Goal: Task Accomplishment & Management: Complete application form

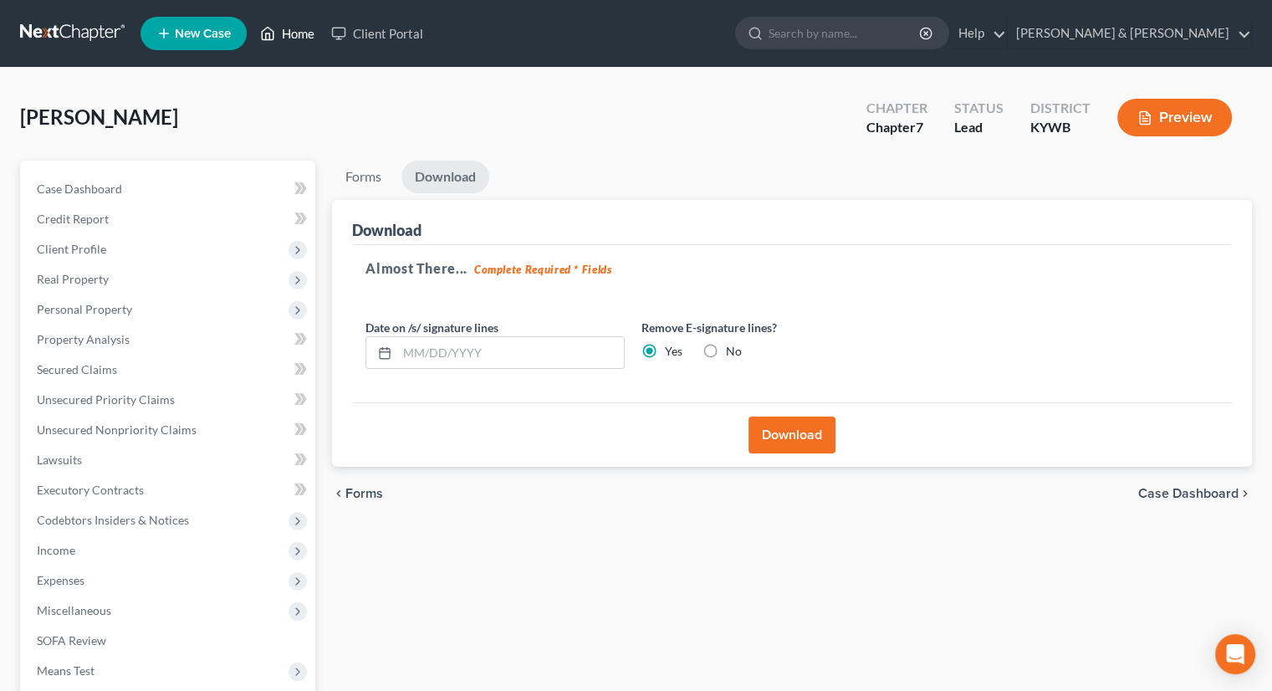
drag, startPoint x: 0, startPoint y: 0, endPoint x: 304, endPoint y: 38, distance: 305.9
click at [304, 38] on link "Home" at bounding box center [287, 33] width 71 height 30
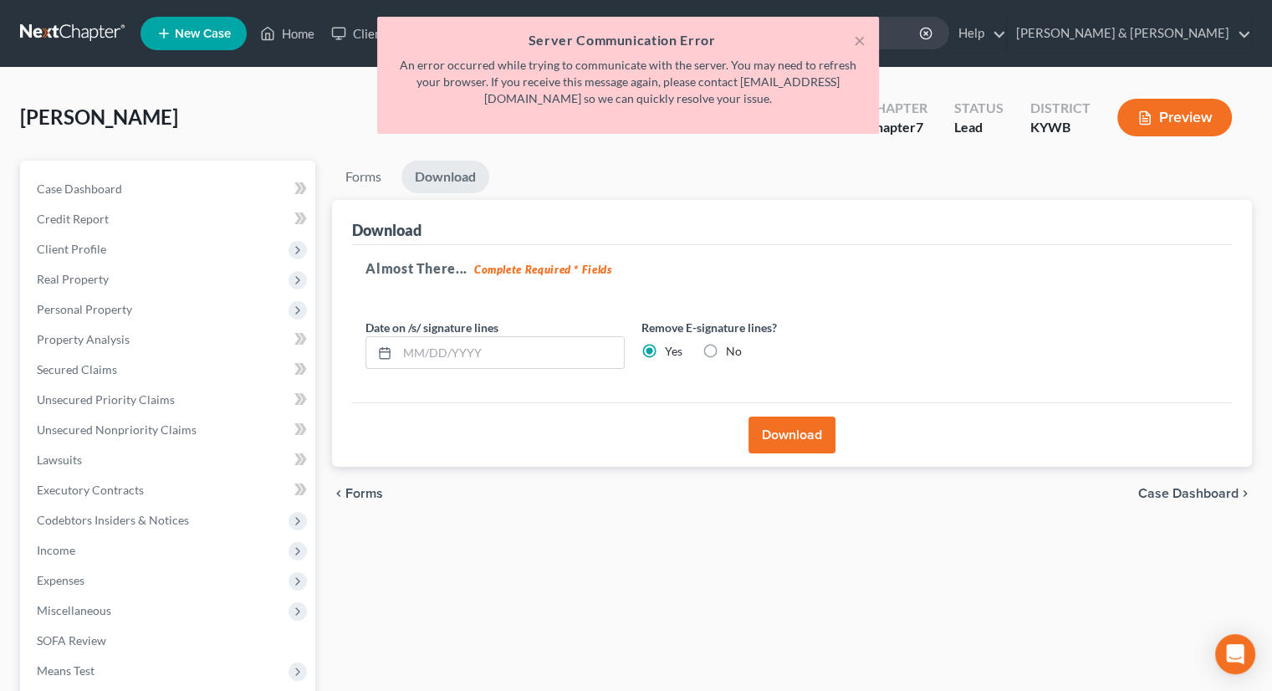
click at [815, 245] on div "Almost There... Complete Required * Fields Date on /s/ signature lines Remove E…" at bounding box center [792, 324] width 880 height 158
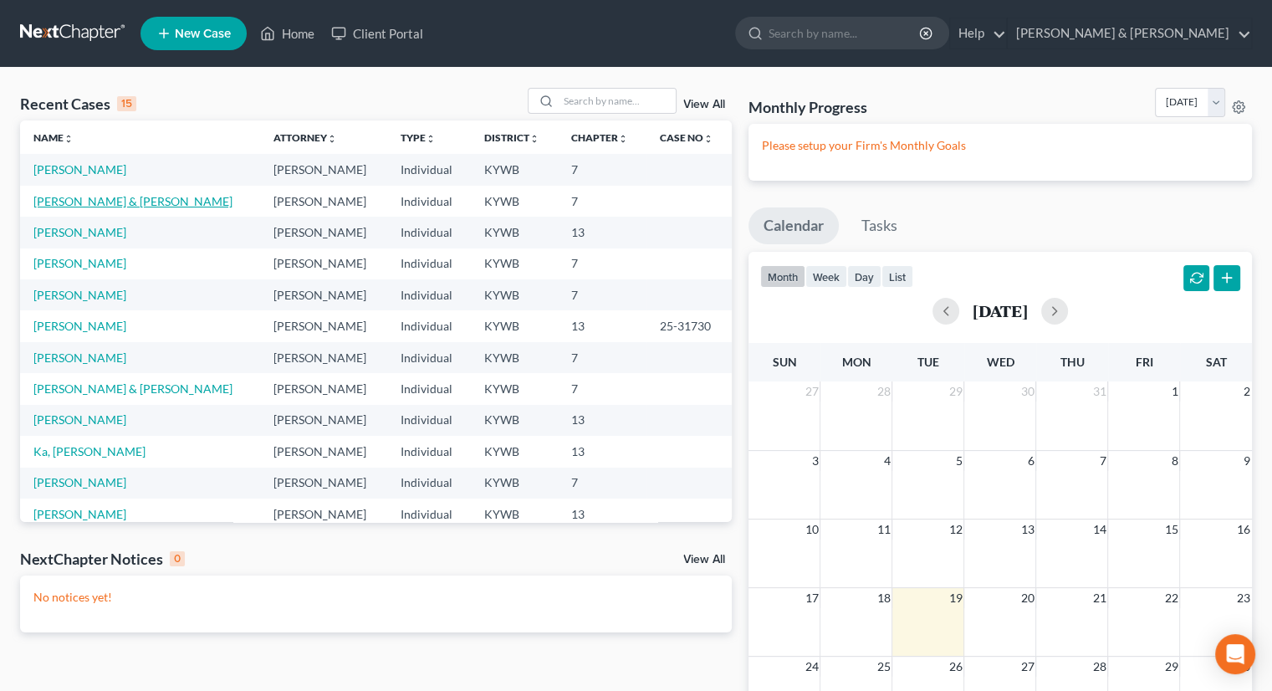
click at [71, 198] on link "[PERSON_NAME] & [PERSON_NAME]" at bounding box center [132, 201] width 199 height 14
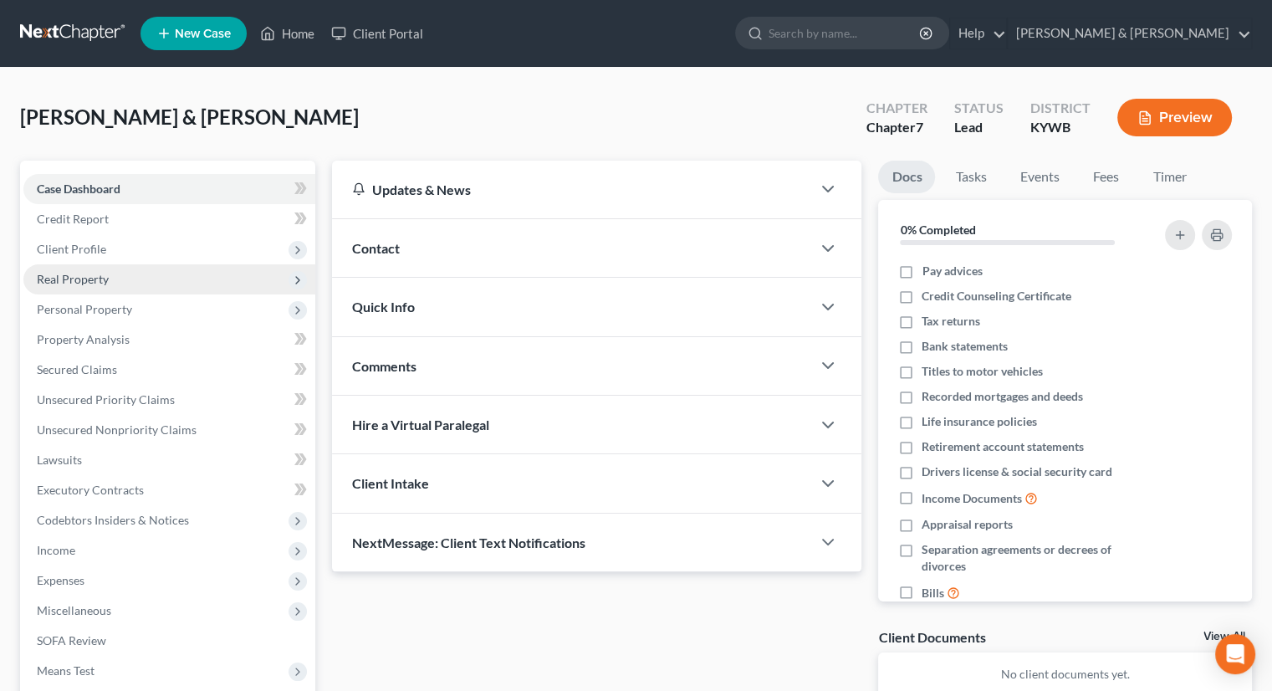
click at [78, 279] on span "Real Property" at bounding box center [73, 279] width 72 height 14
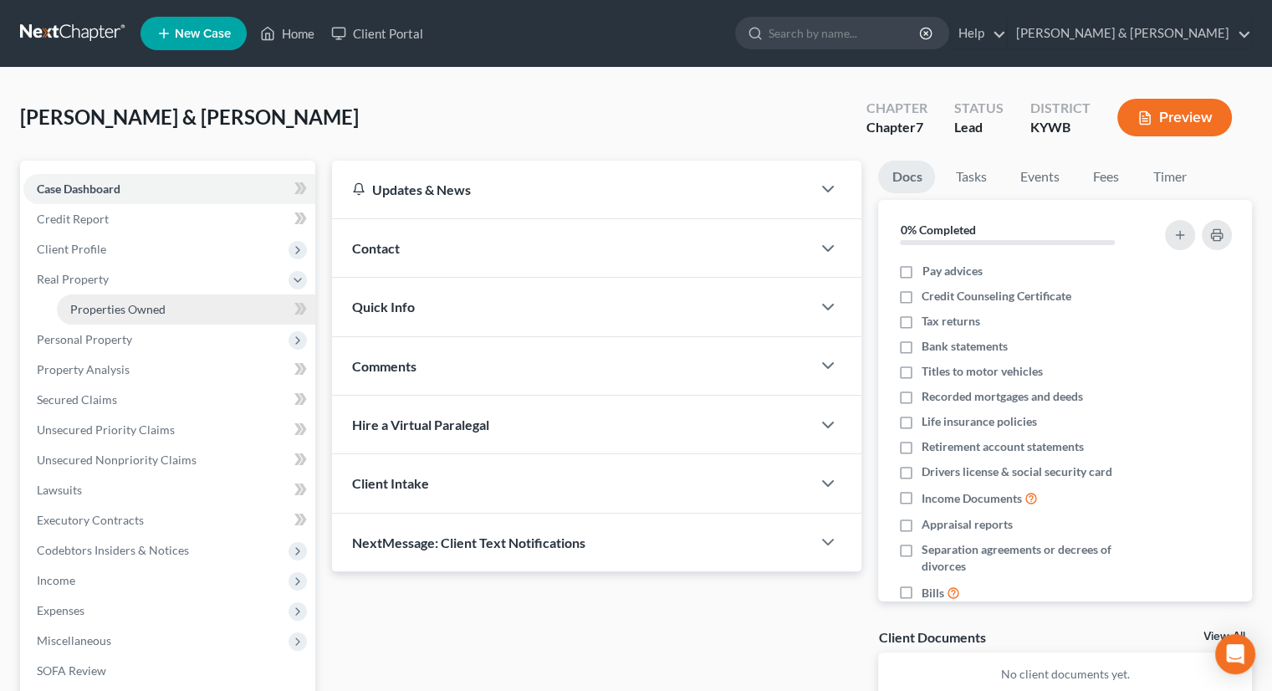
click at [96, 312] on span "Properties Owned" at bounding box center [117, 309] width 95 height 14
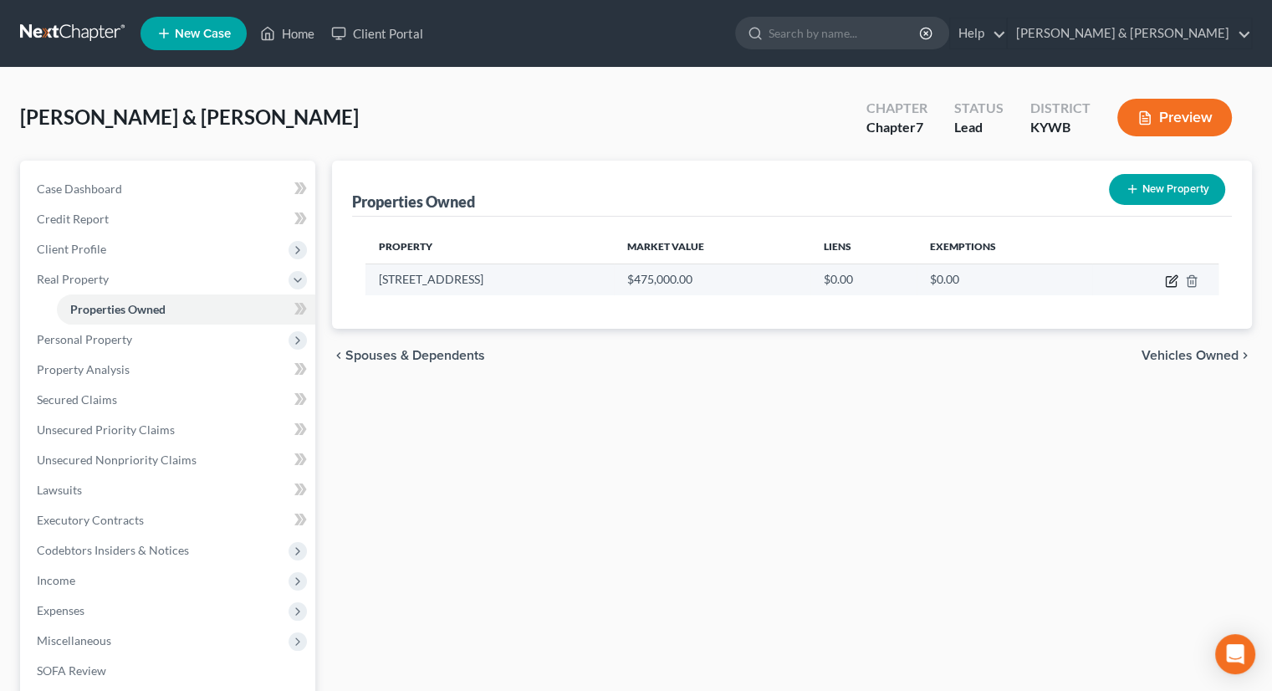
click at [1176, 280] on icon "button" at bounding box center [1171, 282] width 10 height 10
select select "24"
select select "2"
select select "0"
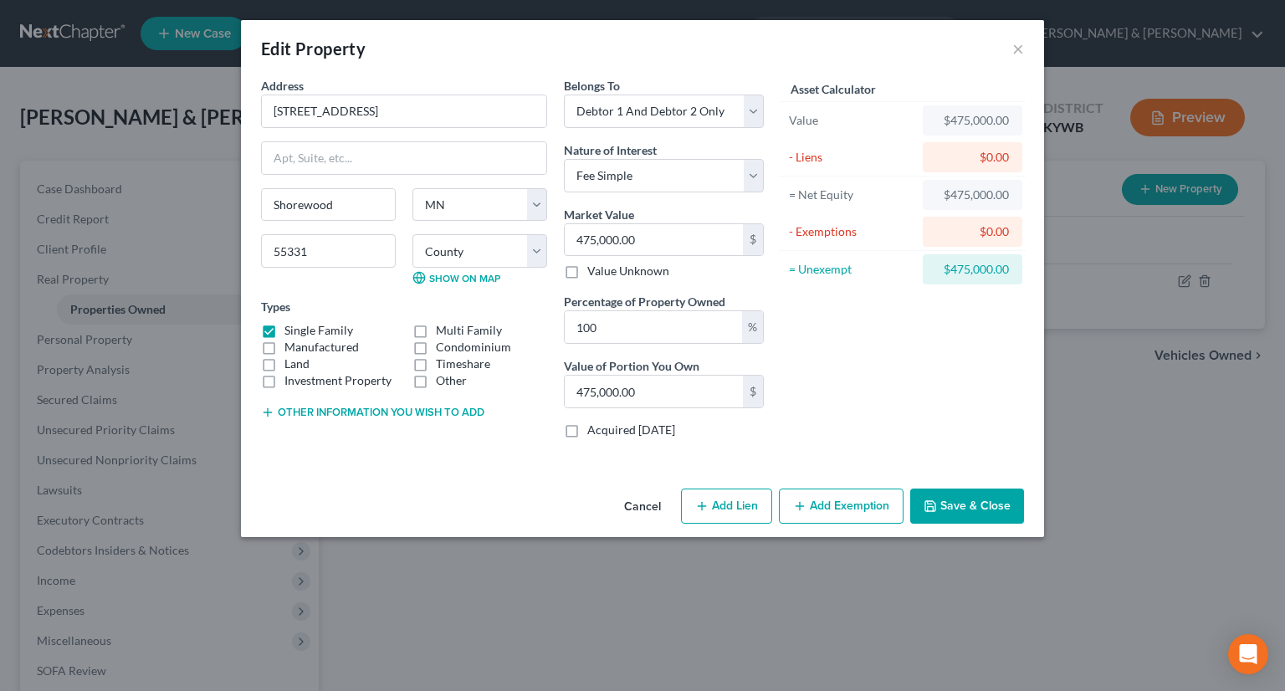
click at [862, 509] on button "Add Exemption" at bounding box center [841, 505] width 125 height 35
select select "2"
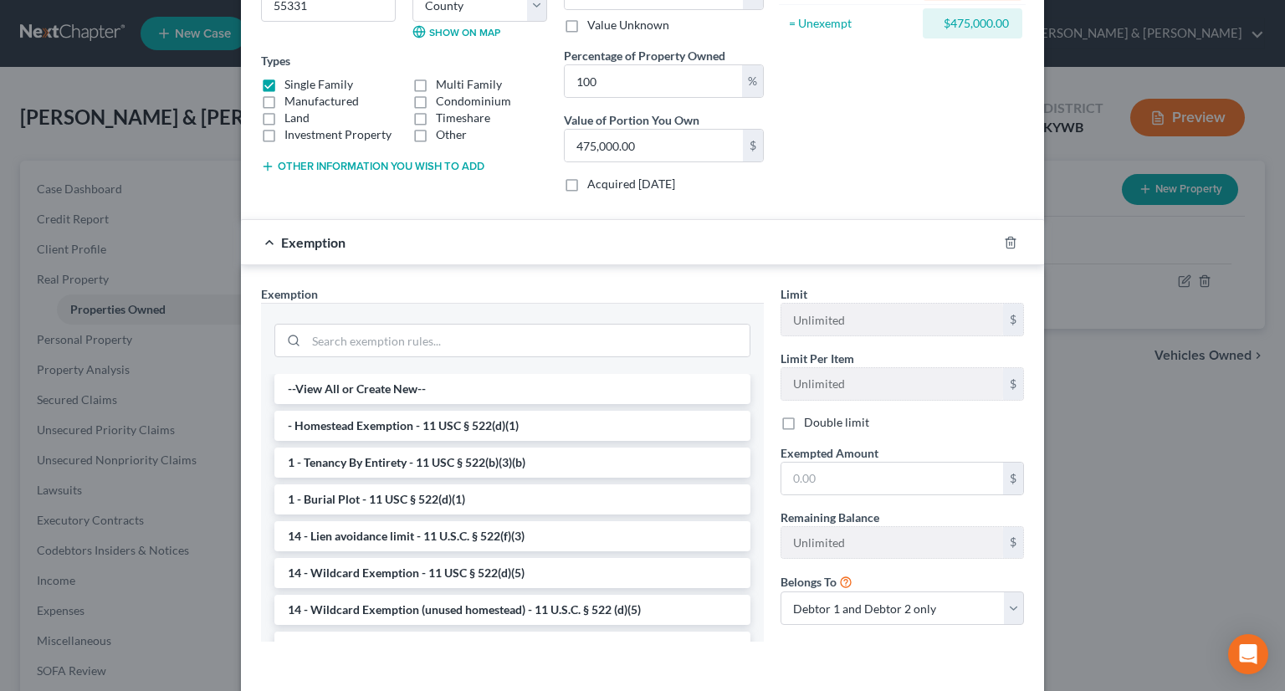
scroll to position [251, 0]
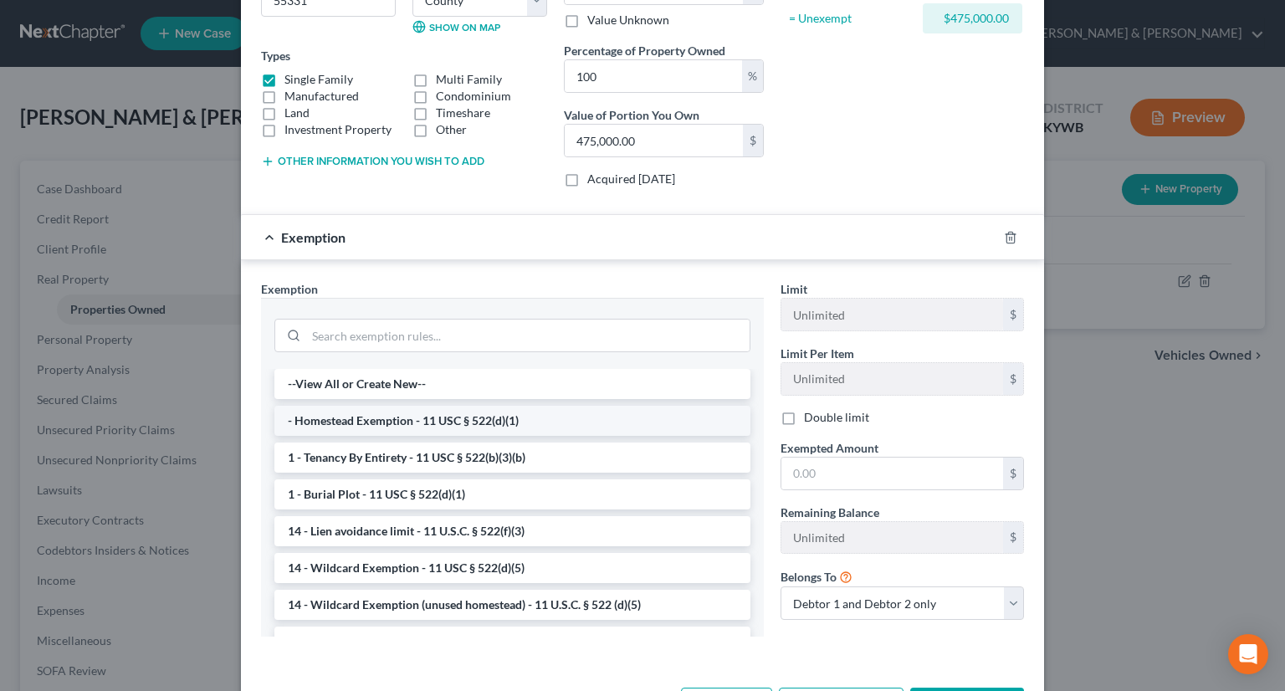
click at [382, 418] on li "- Homestead Exemption - 11 USC § 522(d)(1)" at bounding box center [512, 421] width 476 height 30
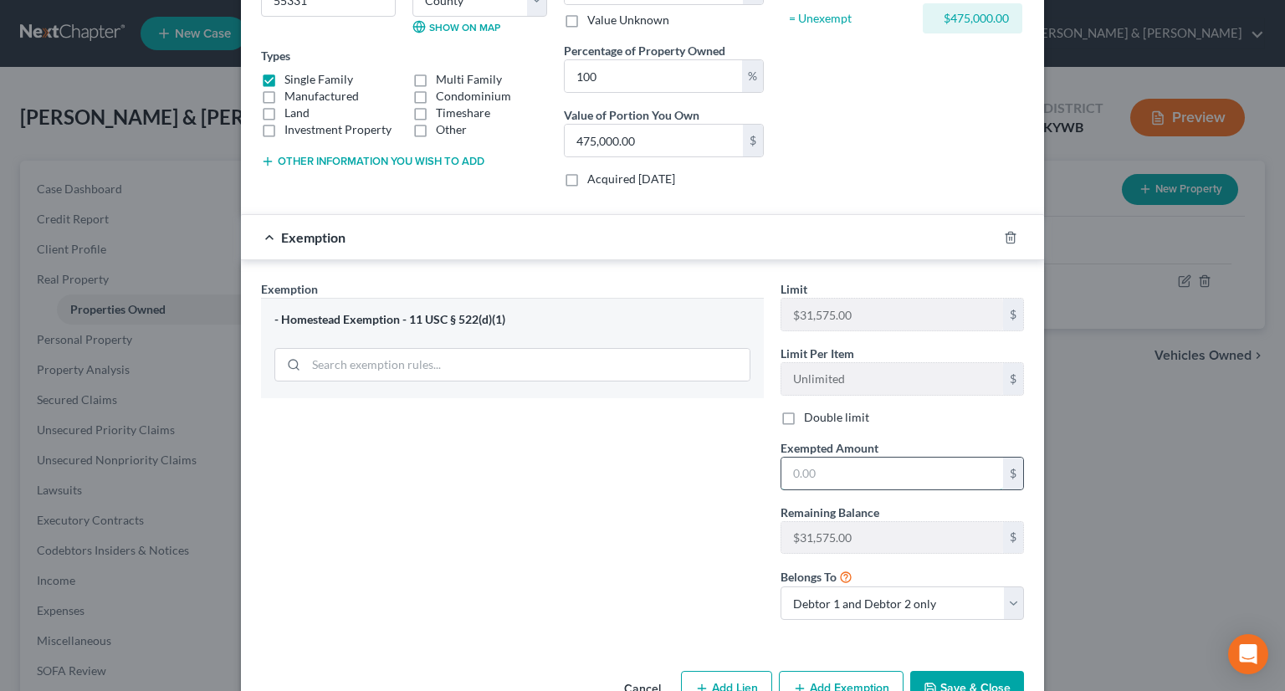
click at [781, 469] on input "text" at bounding box center [892, 473] width 222 height 32
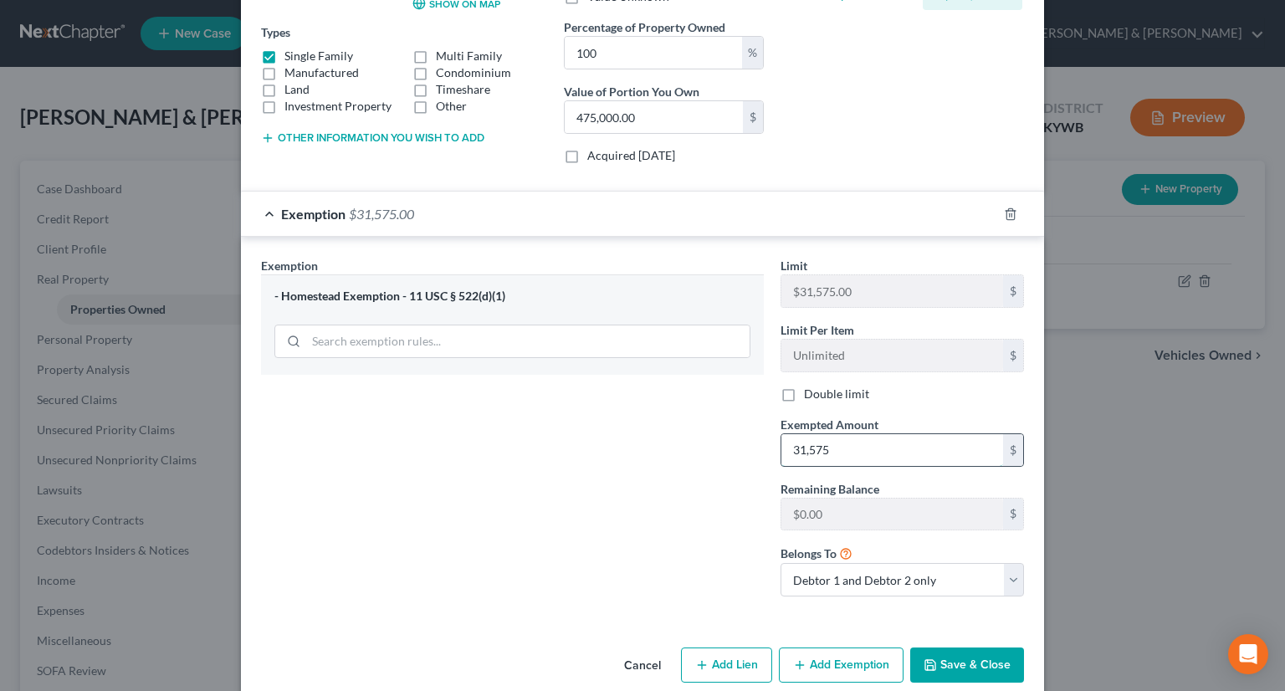
scroll to position [296, 0]
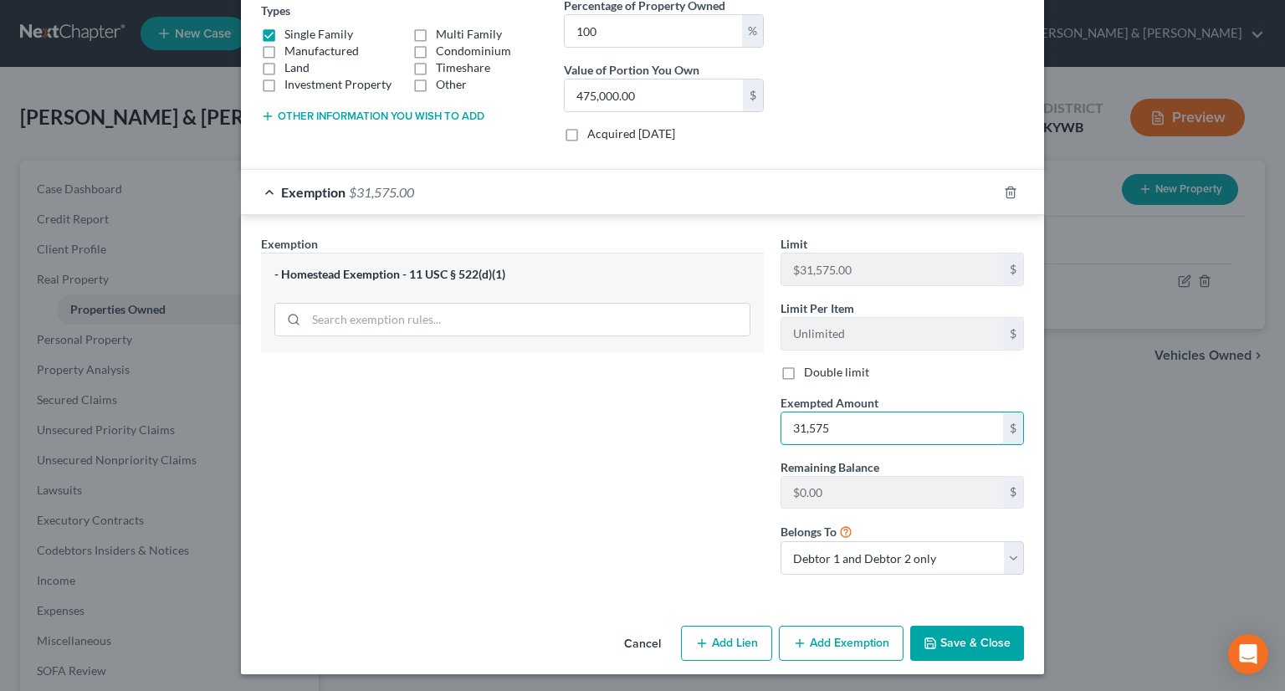
type input "31,575"
click at [986, 650] on button "Save & Close" at bounding box center [967, 643] width 114 height 35
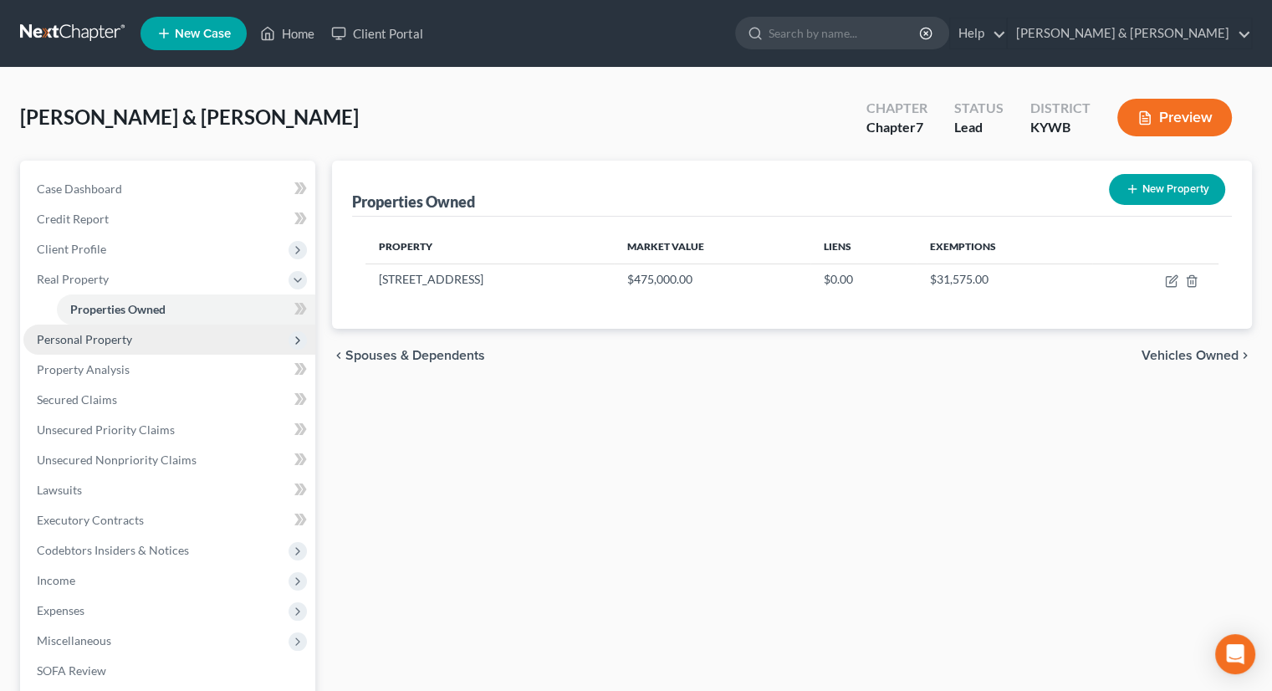
click at [99, 342] on span "Personal Property" at bounding box center [84, 339] width 95 height 14
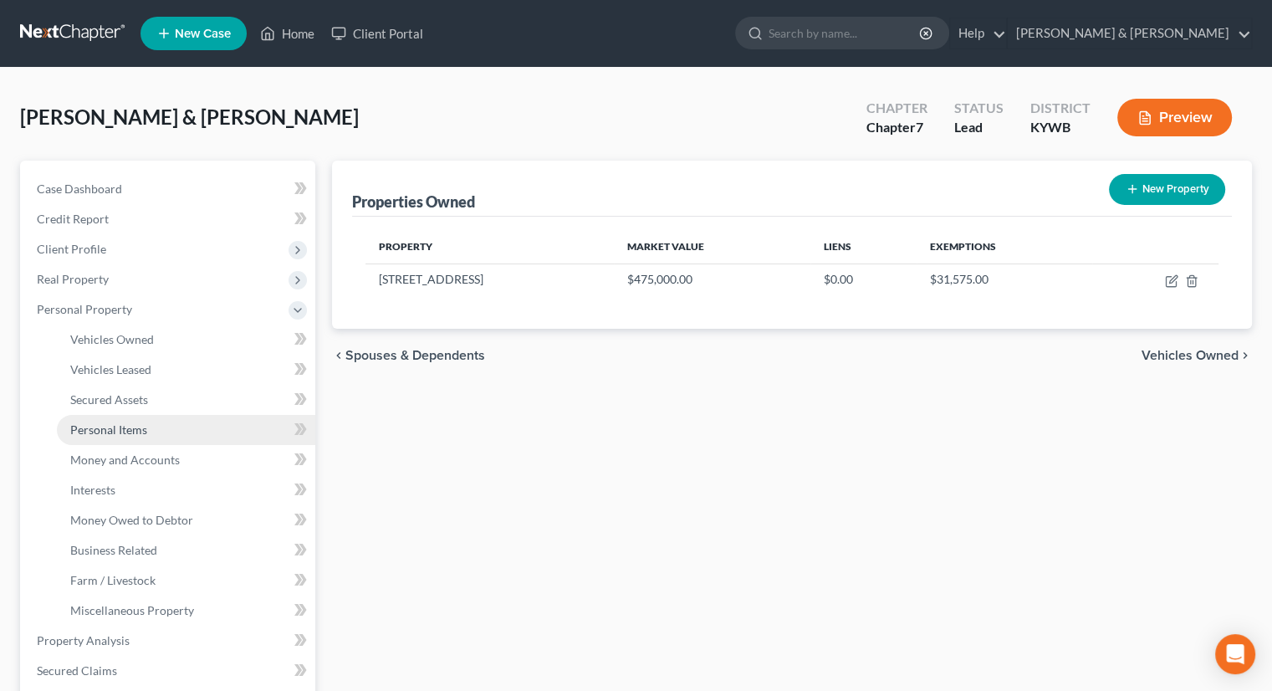
click at [130, 432] on span "Personal Items" at bounding box center [108, 429] width 77 height 14
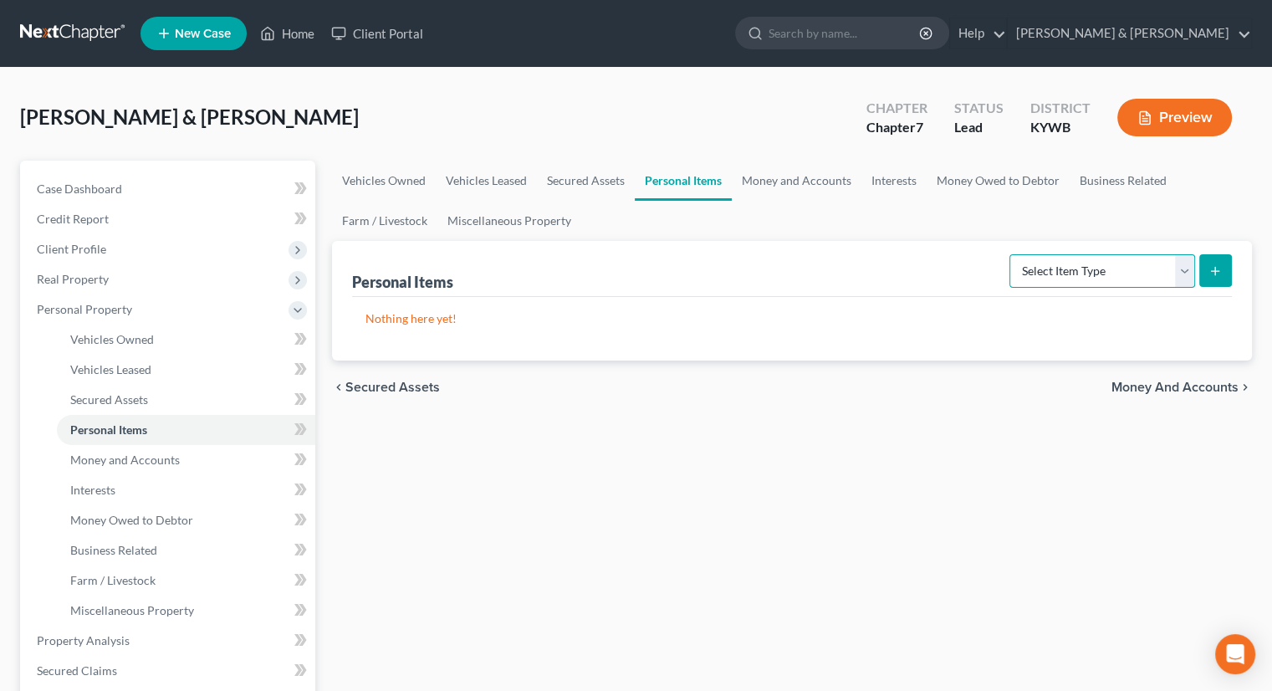
click at [1178, 271] on select "Select Item Type Clothing Collectibles Of Value Electronics Firearms Household …" at bounding box center [1102, 270] width 186 height 33
select select "household_goods"
click at [1011, 254] on select "Select Item Type Clothing Collectibles Of Value Electronics Firearms Household …" at bounding box center [1102, 270] width 186 height 33
click at [1201, 263] on button "submit" at bounding box center [1215, 270] width 33 height 33
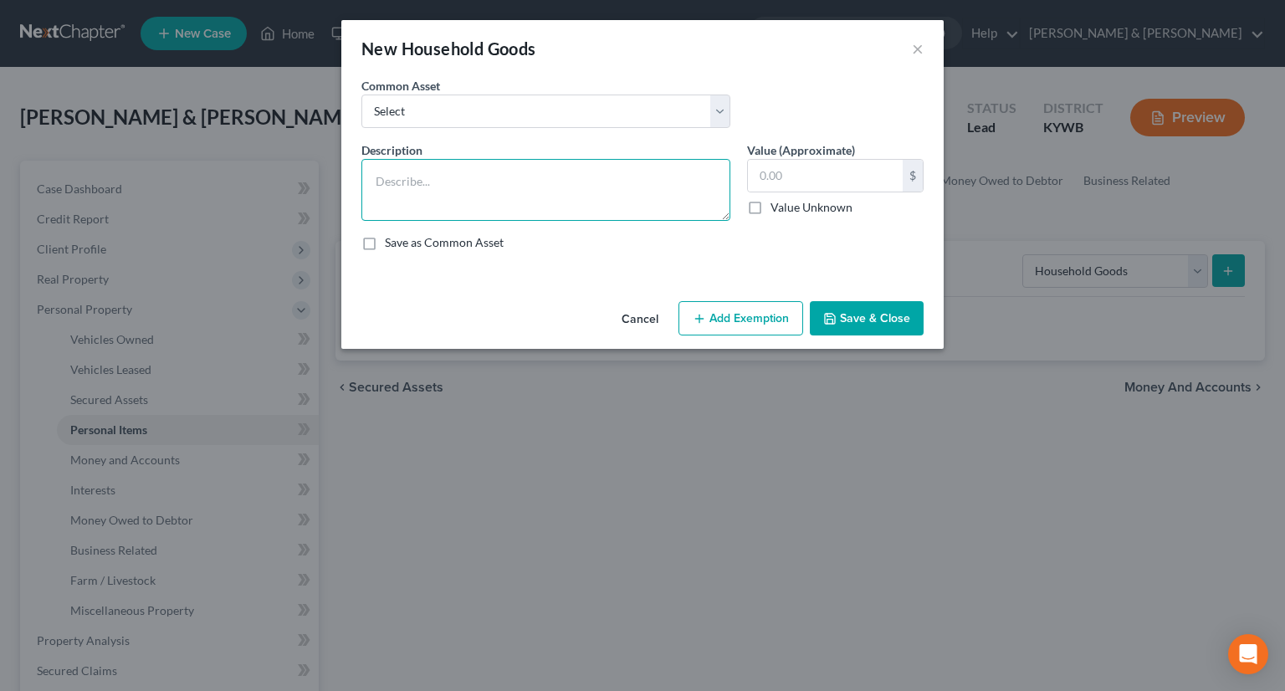
click at [509, 168] on textarea at bounding box center [545, 190] width 369 height 62
type textarea "Lounge chair, couch, side table, shelf, pictures, lamps, stove, refrigerator, b…"
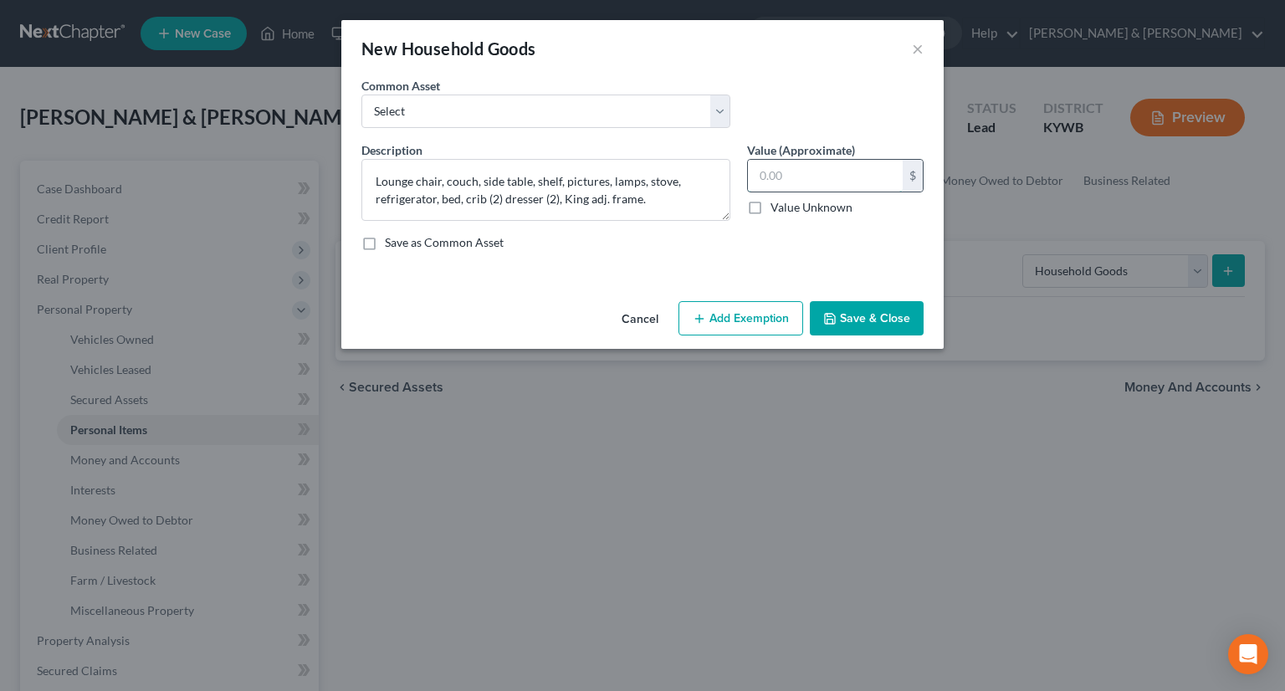
click at [783, 179] on input "text" at bounding box center [825, 176] width 155 height 32
type input "1,500"
click at [772, 313] on button "Add Exemption" at bounding box center [740, 318] width 125 height 35
select select "2"
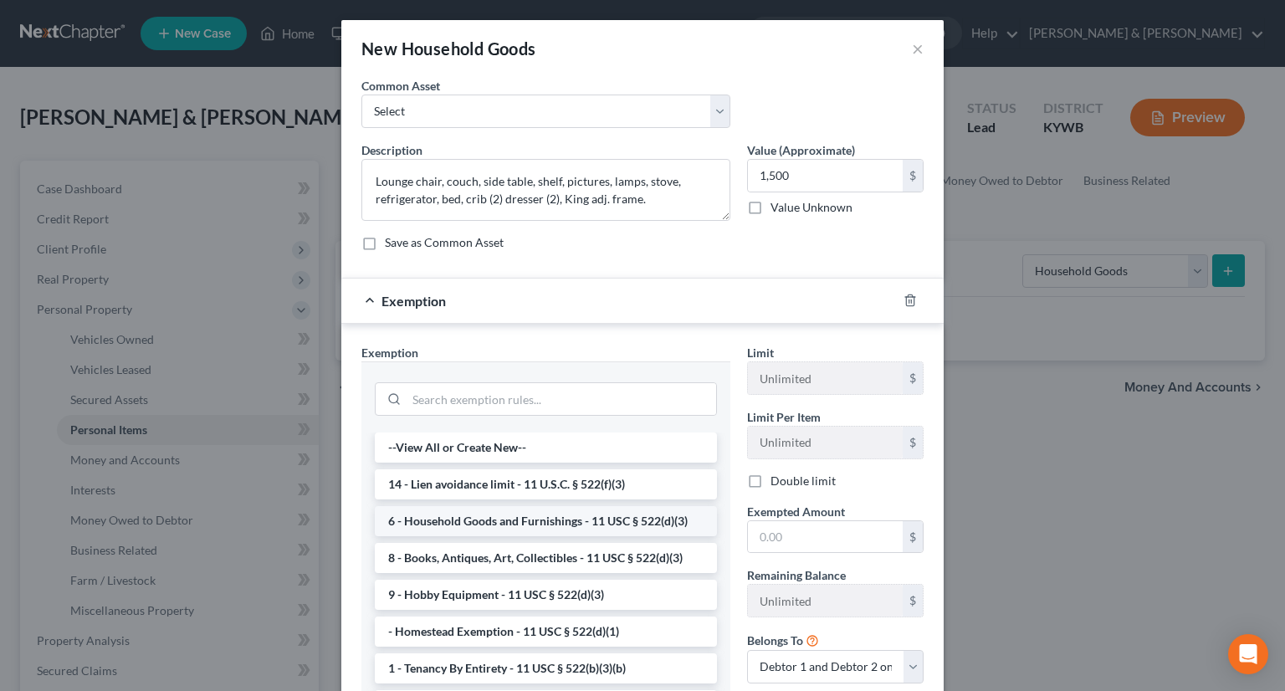
click at [488, 528] on li "6 - Household Goods and Furnishings - 11 USC § 522(d)(3)" at bounding box center [546, 521] width 342 height 30
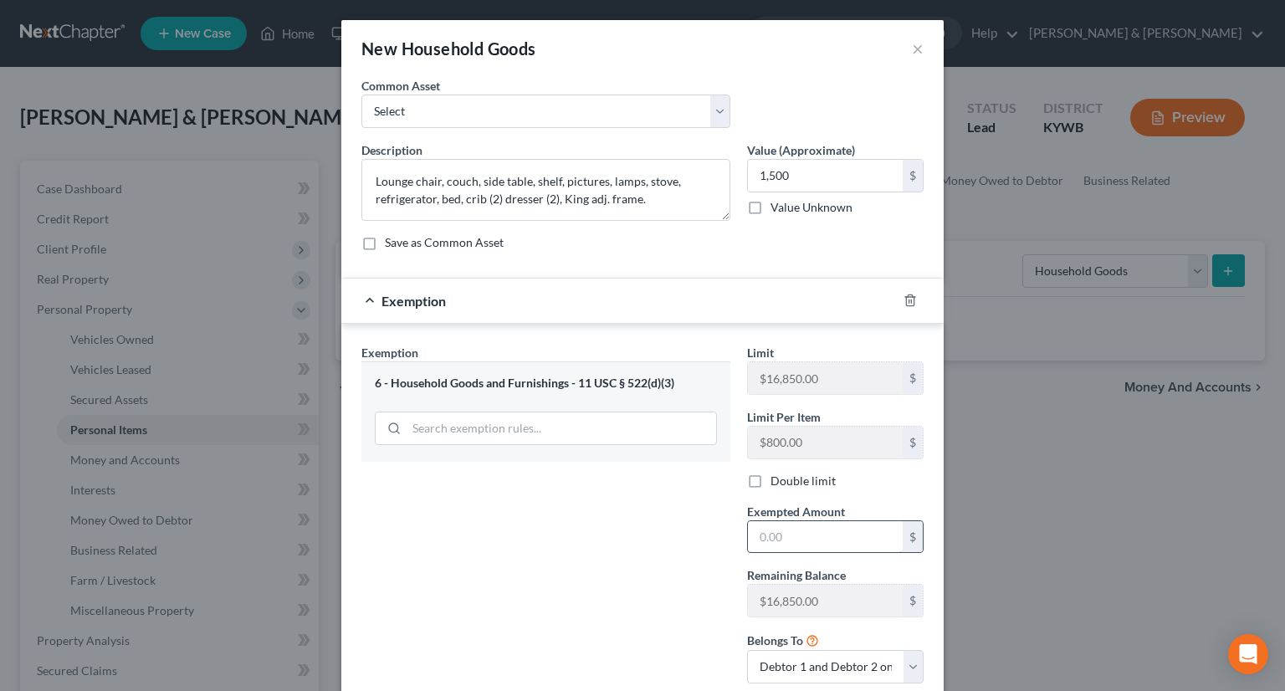
click at [754, 538] on input "text" at bounding box center [825, 537] width 155 height 32
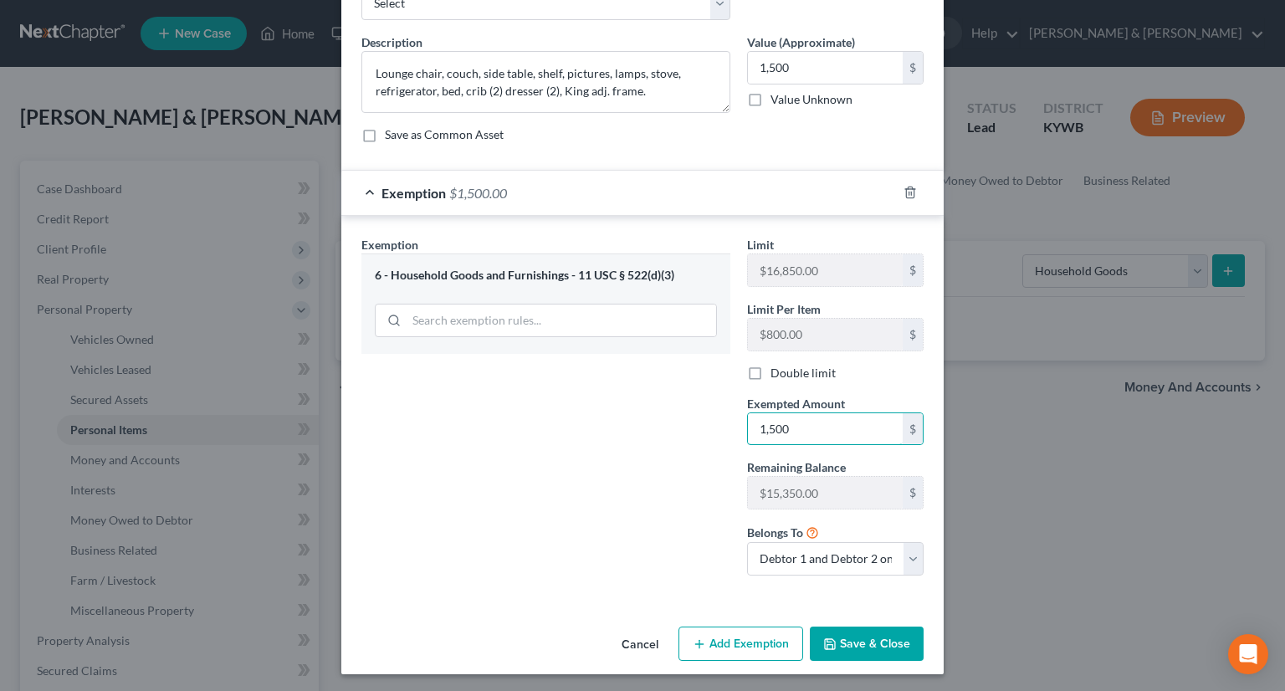
scroll to position [110, 0]
type input "1,500"
click at [890, 642] on button "Save & Close" at bounding box center [867, 642] width 114 height 35
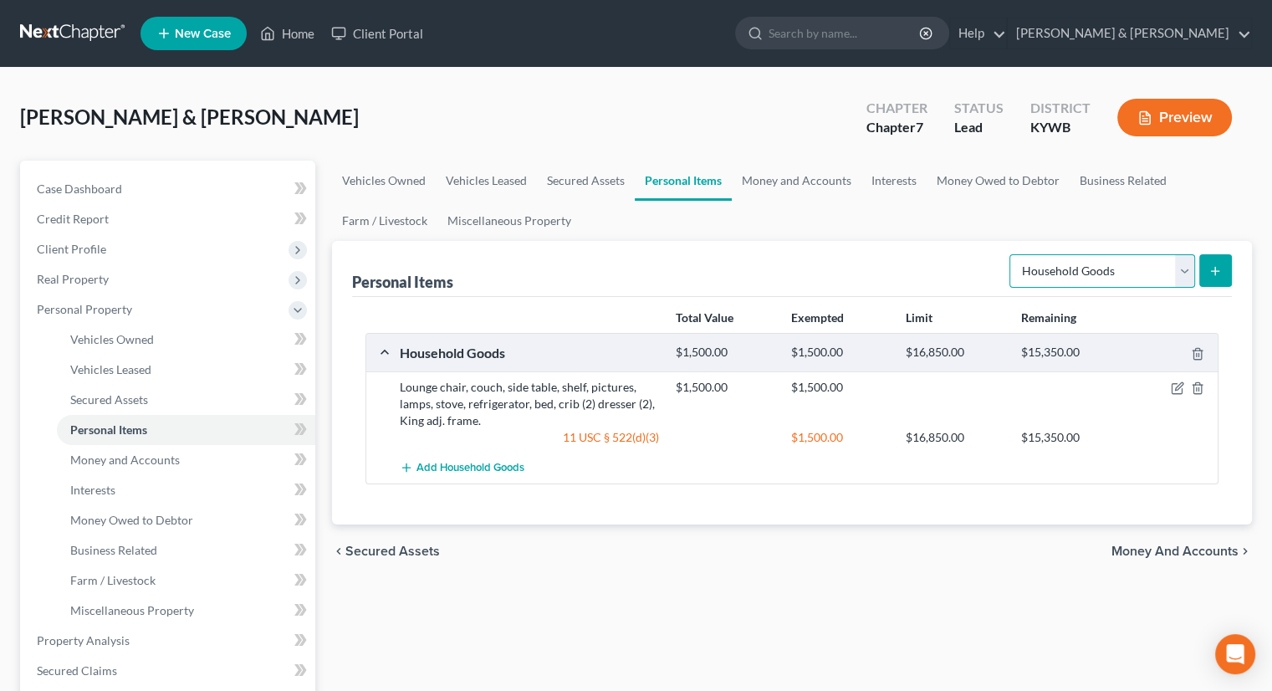
click at [1183, 272] on select "Select Item Type Clothing Collectibles Of Value Electronics Firearms Household …" at bounding box center [1102, 270] width 186 height 33
select select "clothing"
click at [1011, 254] on select "Select Item Type Clothing Collectibles Of Value Electronics Firearms Household …" at bounding box center [1102, 270] width 186 height 33
click at [1212, 264] on icon "submit" at bounding box center [1215, 270] width 13 height 13
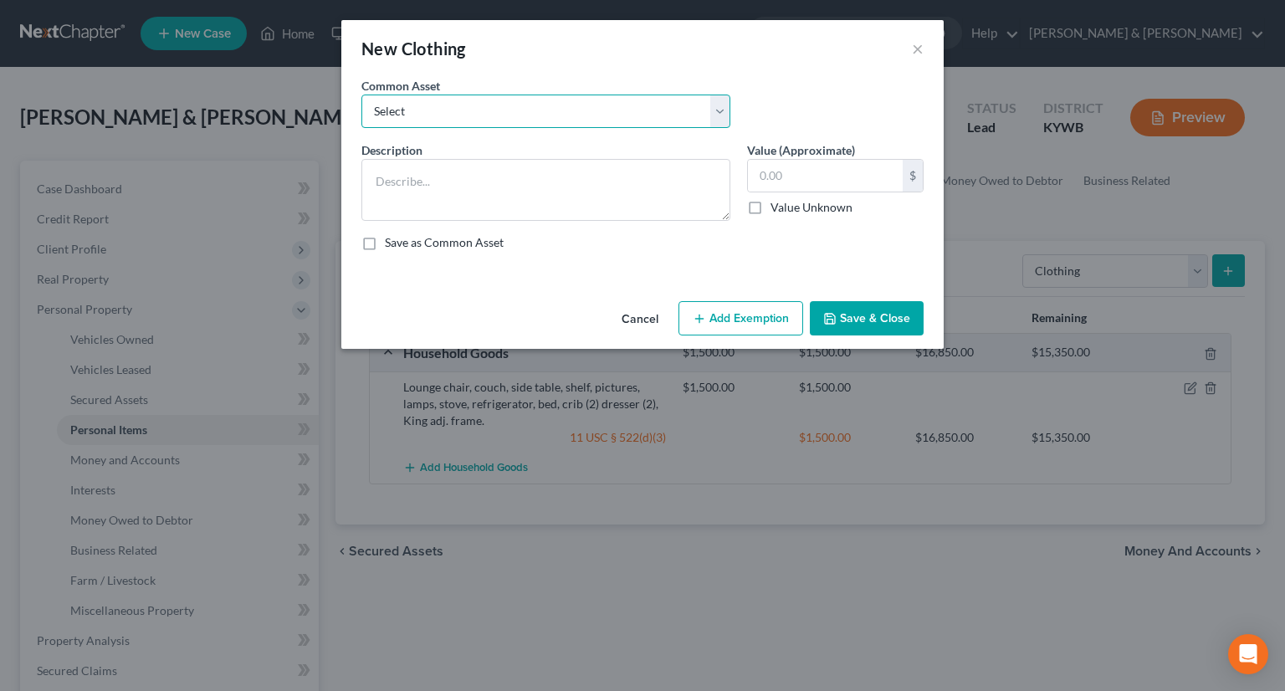
click at [464, 117] on select "Select WEARING APPAREL Wearing Apparel" at bounding box center [545, 111] width 369 height 33
select select "1"
click at [361, 95] on select "Select WEARING APPAREL Wearing Apparel" at bounding box center [545, 111] width 369 height 33
type textarea "Wearing Apparel"
type input "250.00"
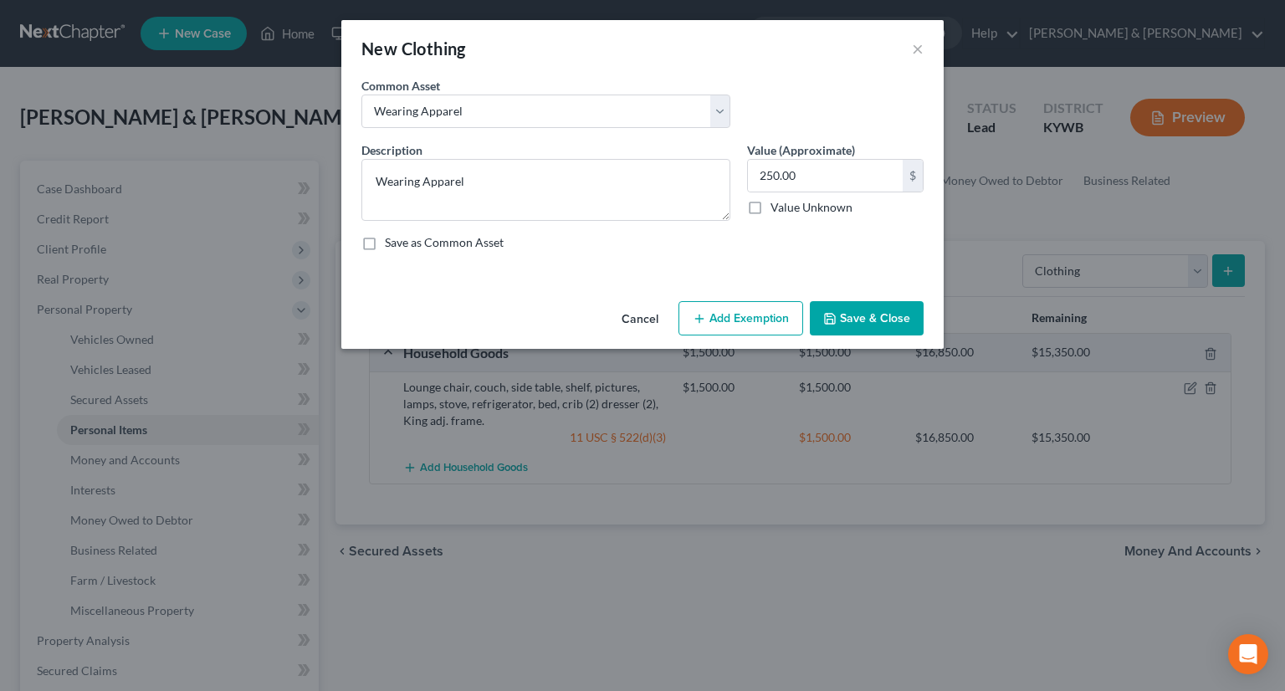
click at [743, 320] on button "Add Exemption" at bounding box center [740, 318] width 125 height 35
select select "2"
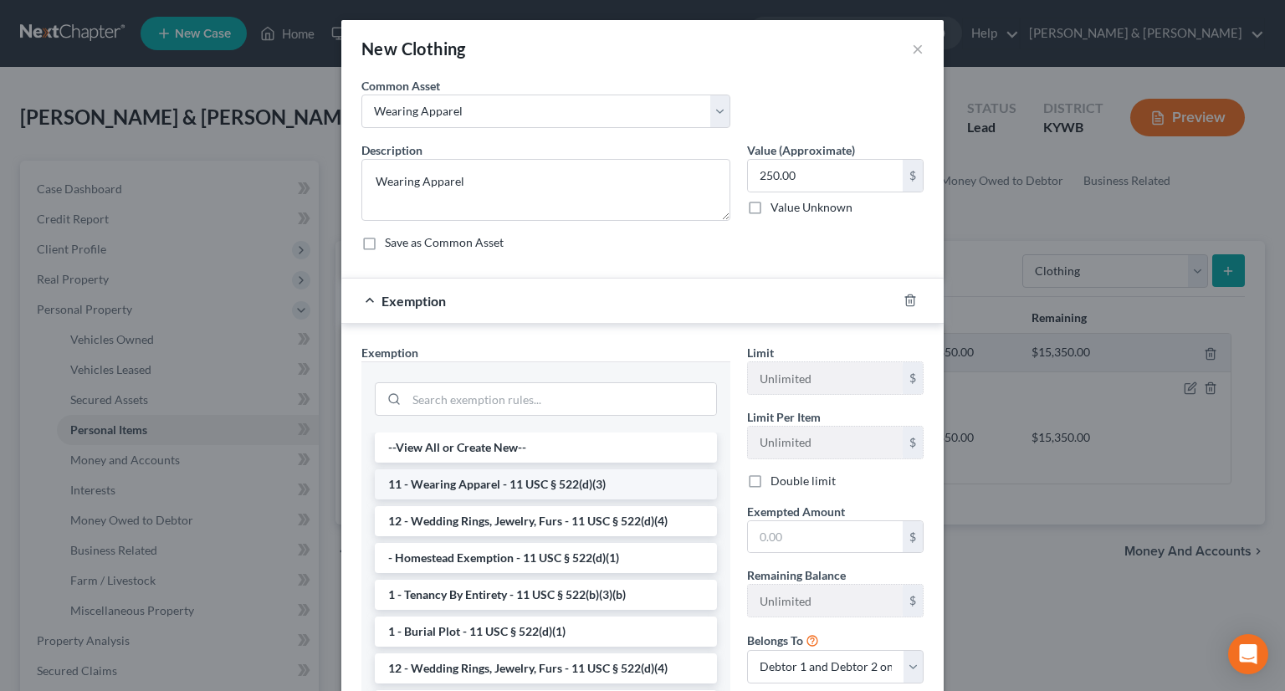
click at [431, 485] on li "11 - Wearing Apparel - 11 USC § 522(d)(3)" at bounding box center [546, 484] width 342 height 30
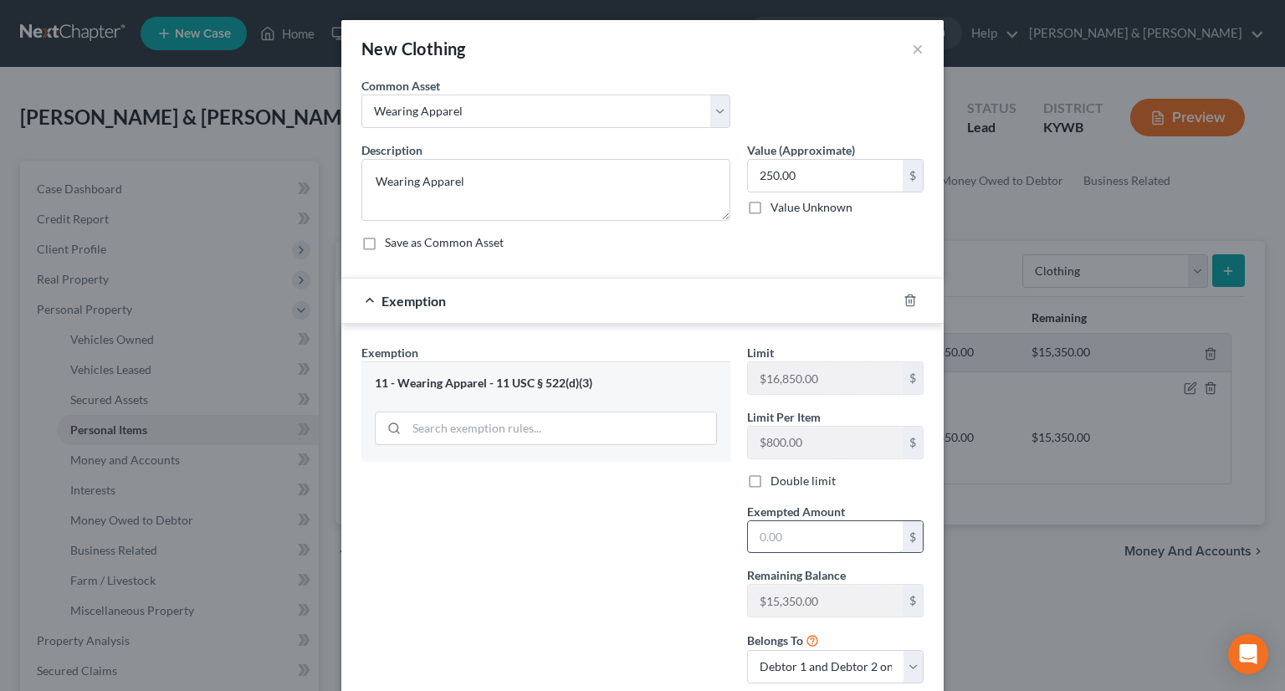
click at [793, 533] on input "text" at bounding box center [825, 537] width 155 height 32
type input "250.00"
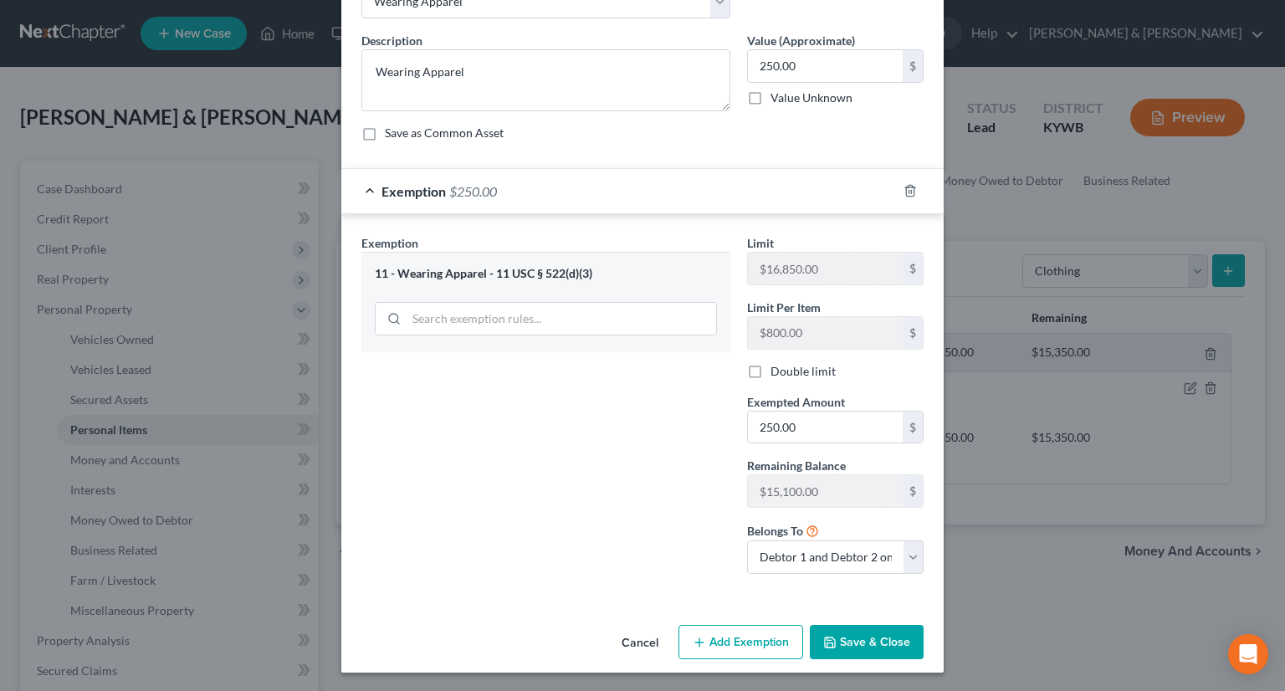
click at [866, 642] on button "Save & Close" at bounding box center [867, 642] width 114 height 35
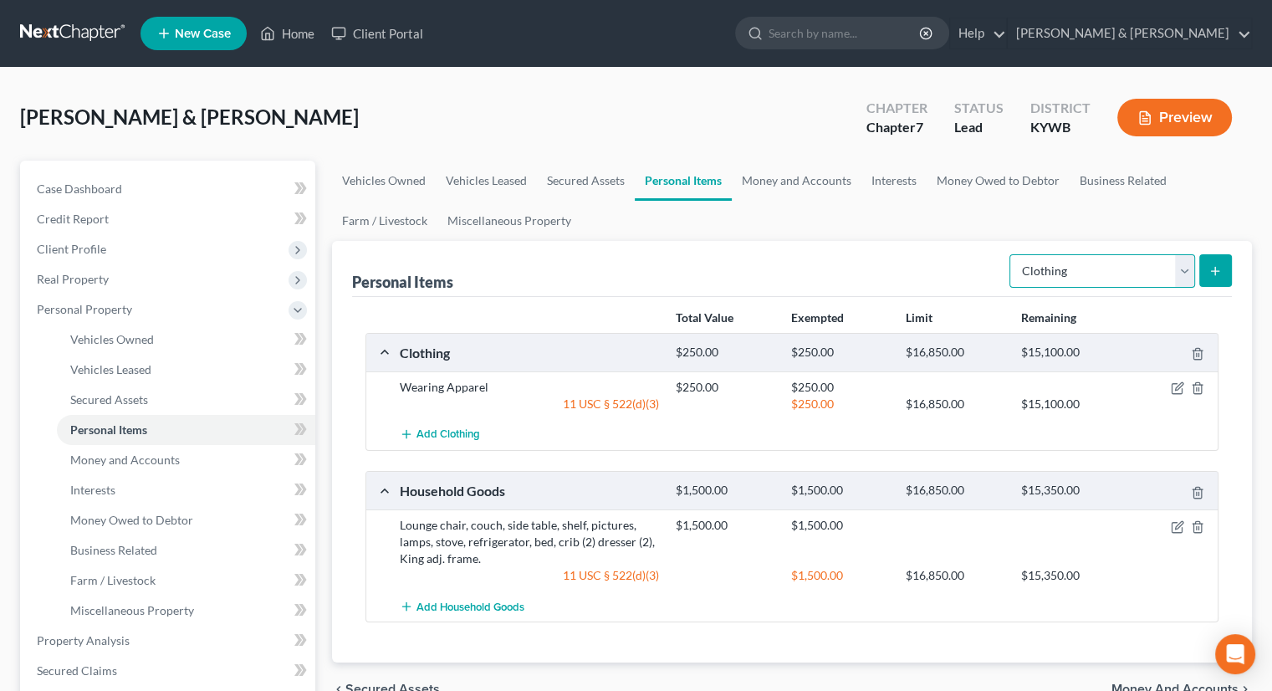
click at [1184, 273] on select "Select Item Type Clothing Collectibles Of Value Electronics Firearms Household …" at bounding box center [1102, 270] width 186 height 33
select select "pets"
click at [1011, 254] on select "Select Item Type Clothing Collectibles Of Value Electronics Firearms Household …" at bounding box center [1102, 270] width 186 height 33
click at [1200, 268] on button "submit" at bounding box center [1215, 270] width 33 height 33
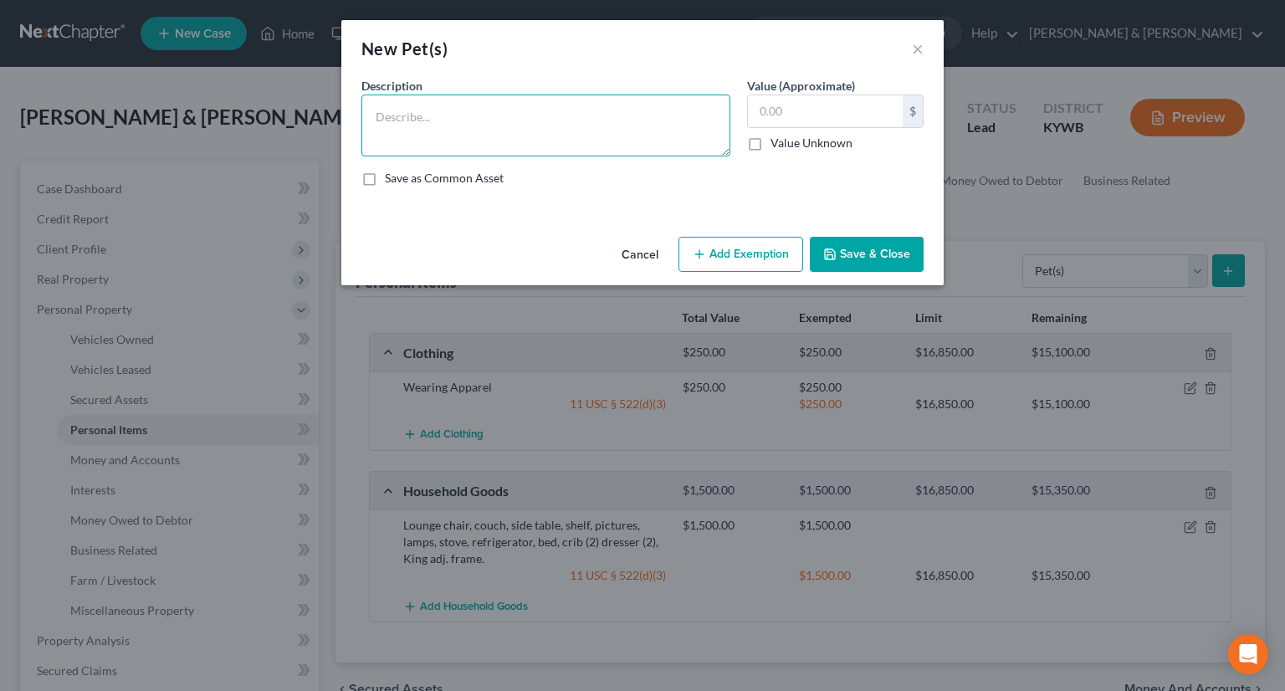
click at [427, 107] on textarea at bounding box center [545, 126] width 369 height 62
type textarea "1 dog"
click at [834, 119] on input "text" at bounding box center [825, 111] width 155 height 32
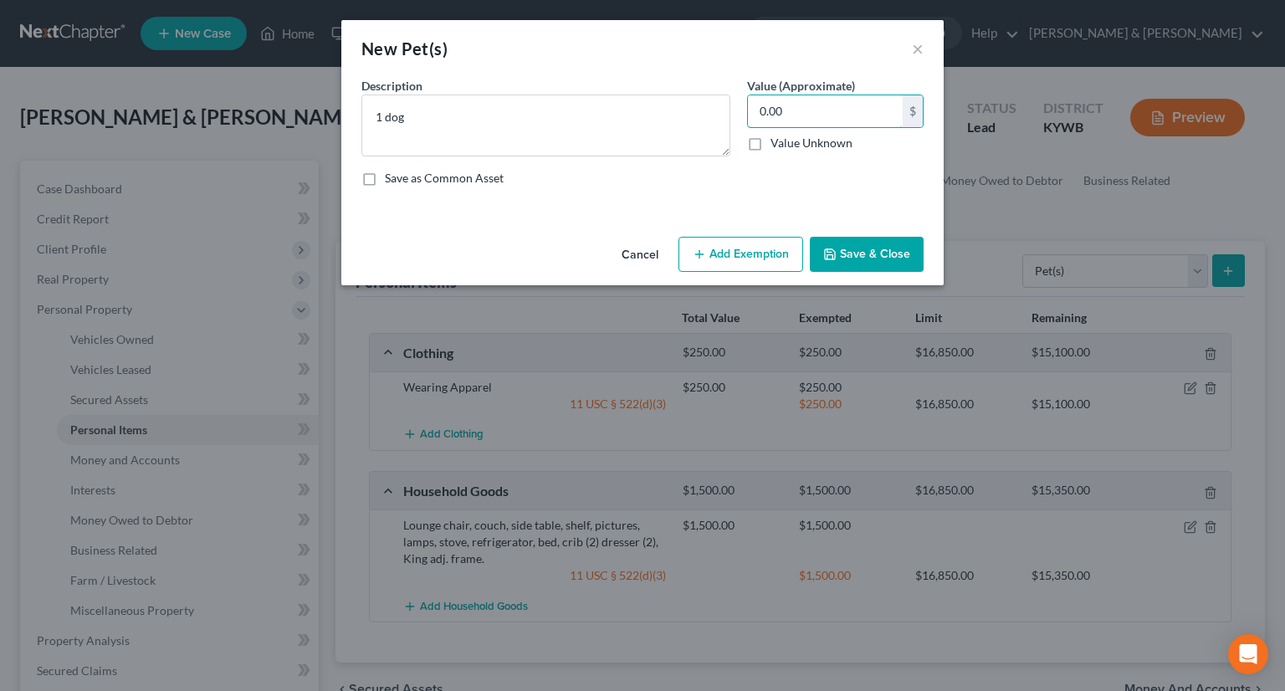
type input "0.00"
click at [754, 248] on button "Add Exemption" at bounding box center [740, 254] width 125 height 35
select select "2"
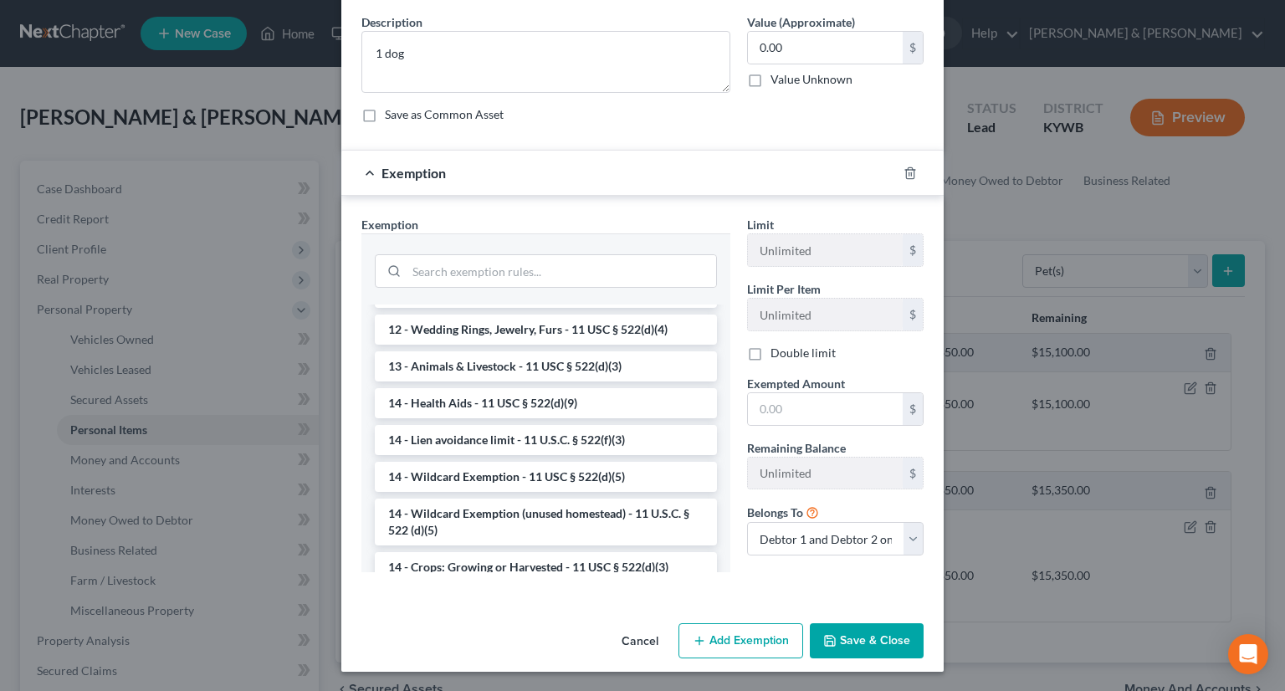
scroll to position [90, 0]
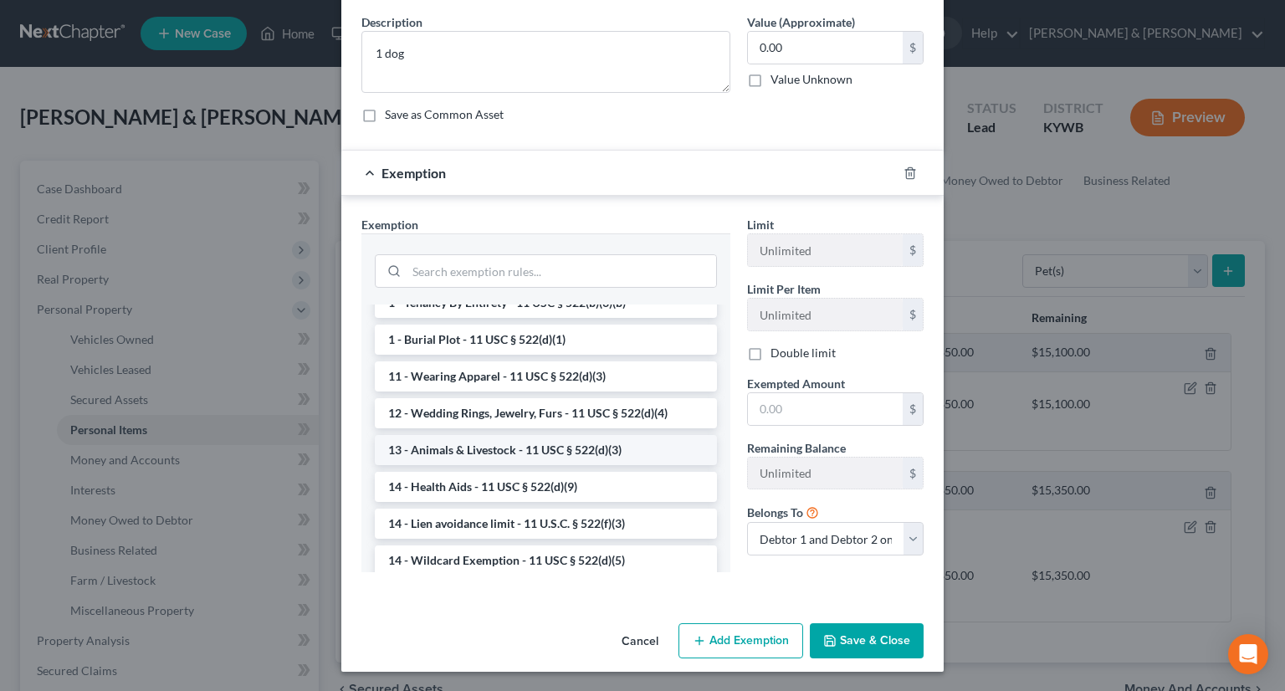
click at [546, 448] on li "13 - Animals & Livestock - 11 USC § 522(d)(3)" at bounding box center [546, 450] width 342 height 30
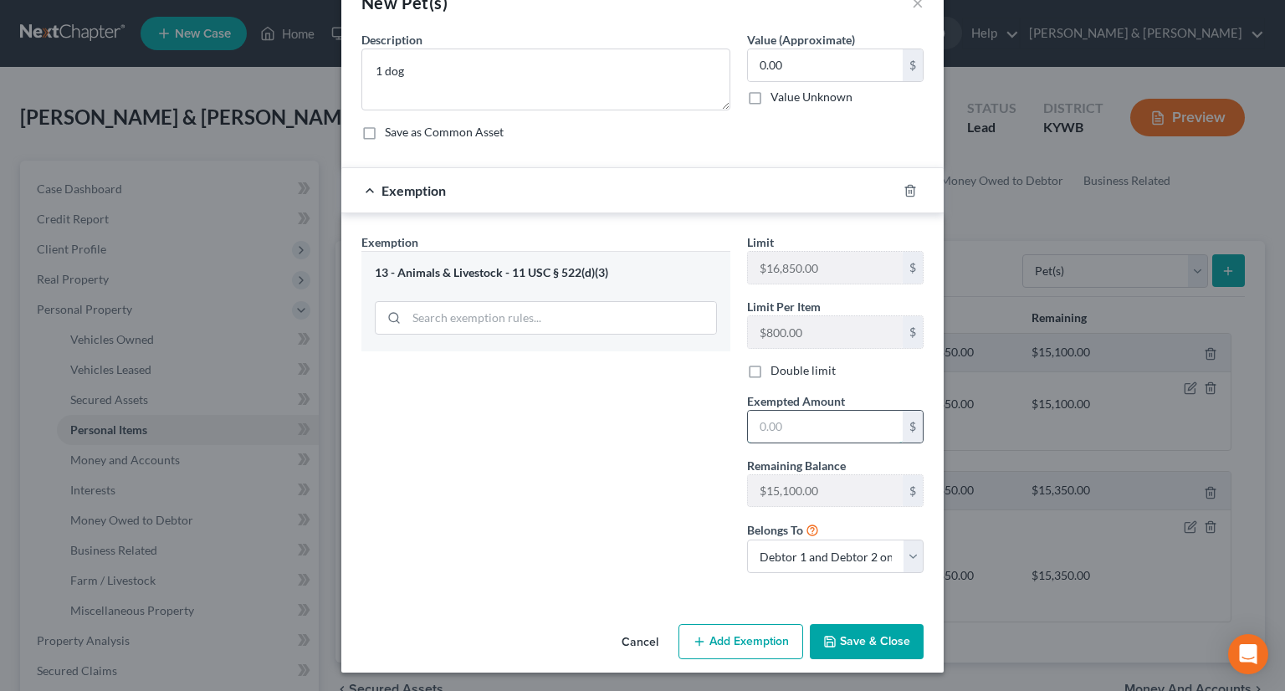
click at [763, 418] on input "text" at bounding box center [825, 427] width 155 height 32
type input "1.00"
click at [829, 641] on icon "button" at bounding box center [829, 641] width 13 height 13
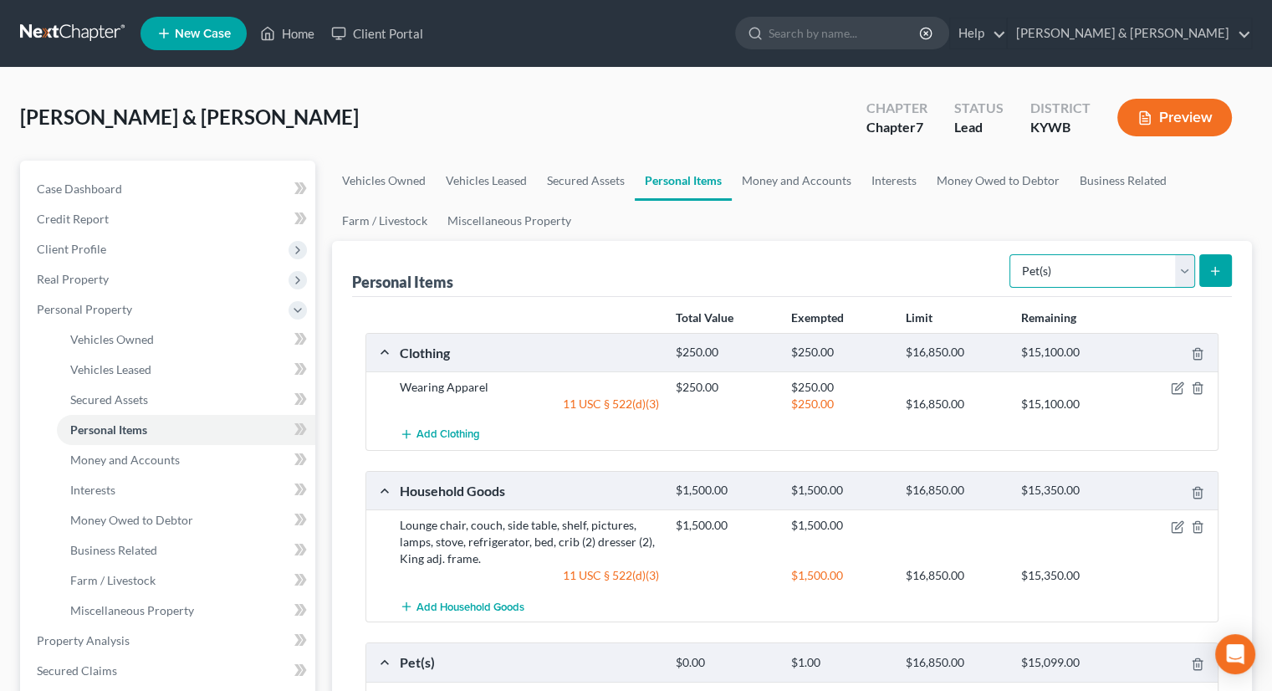
click at [1178, 274] on select "Select Item Type Clothing Collectibles Of Value Electronics Firearms Household …" at bounding box center [1102, 270] width 186 height 33
select select "jewelry"
click at [1011, 254] on select "Select Item Type Clothing Collectibles Of Value Electronics Firearms Household …" at bounding box center [1102, 270] width 186 height 33
click at [1216, 276] on icon "submit" at bounding box center [1215, 270] width 13 height 13
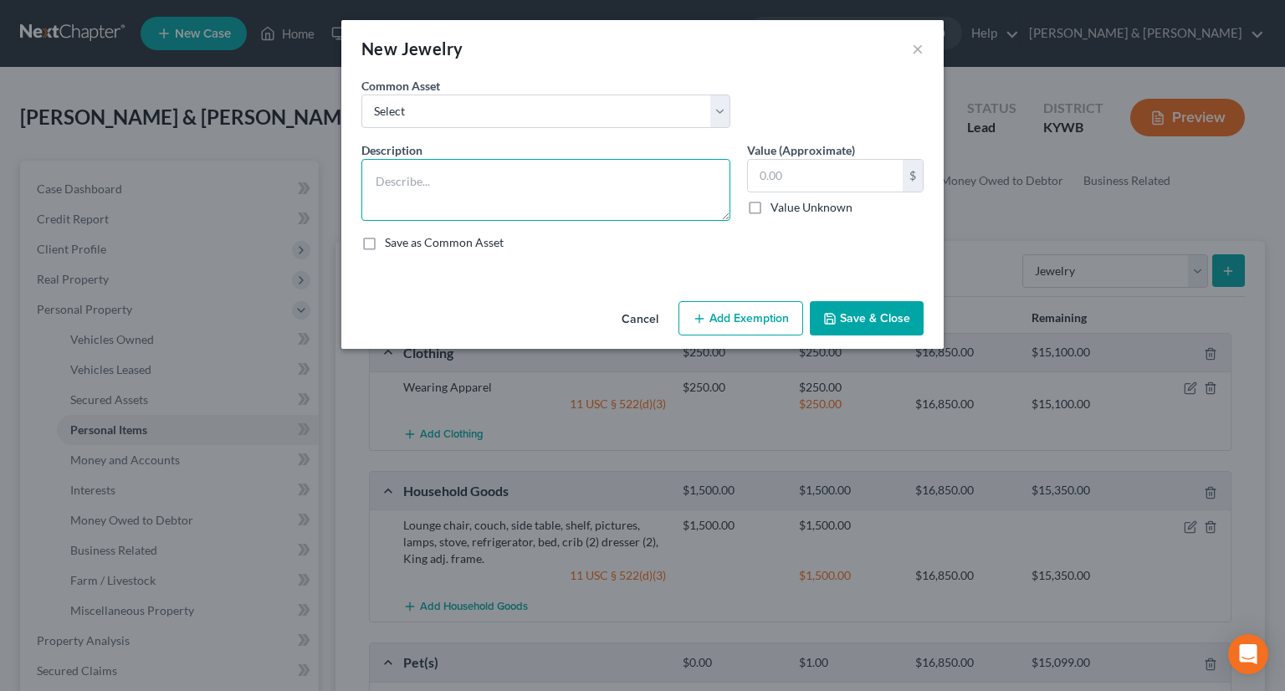
click at [570, 181] on textarea at bounding box center [545, 190] width 369 height 62
type textarea "Wedding Ring"
click at [820, 180] on input "text" at bounding box center [825, 176] width 155 height 32
type input "15,000"
click at [764, 320] on button "Add Exemption" at bounding box center [740, 318] width 125 height 35
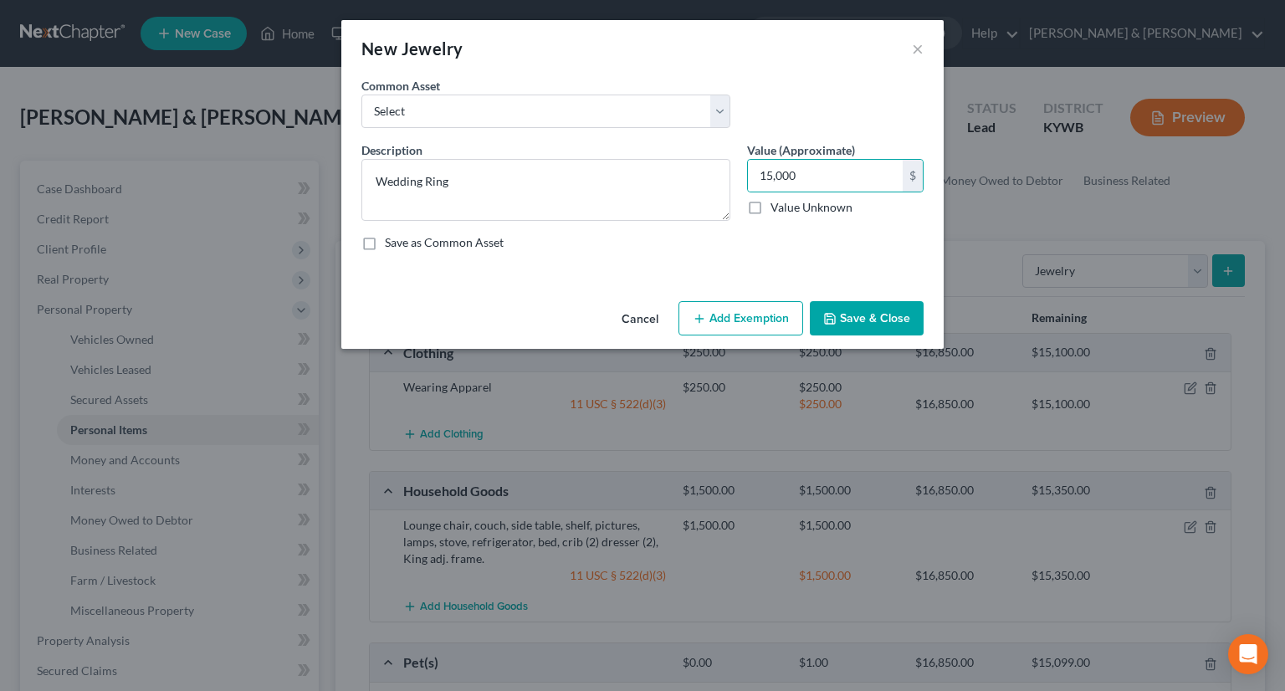
select select "2"
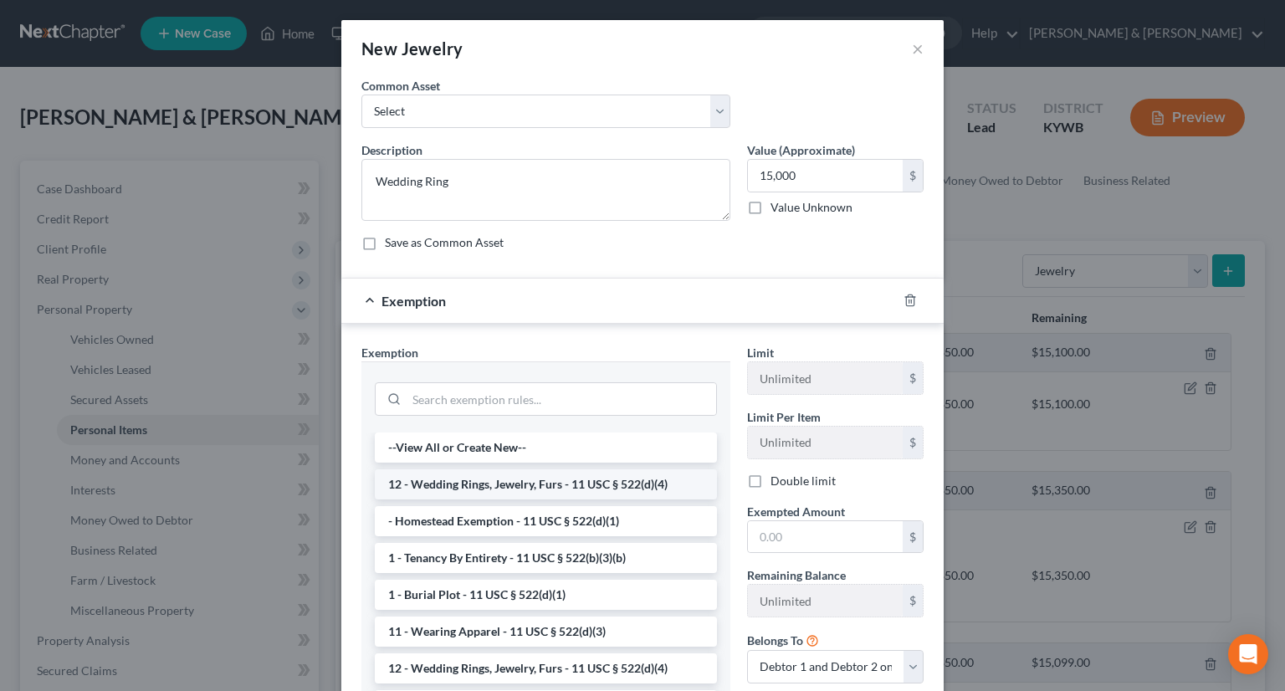
click at [546, 483] on li "12 - Wedding Rings, Jewelry, Furs - 11 USC § 522(d)(4)" at bounding box center [546, 484] width 342 height 30
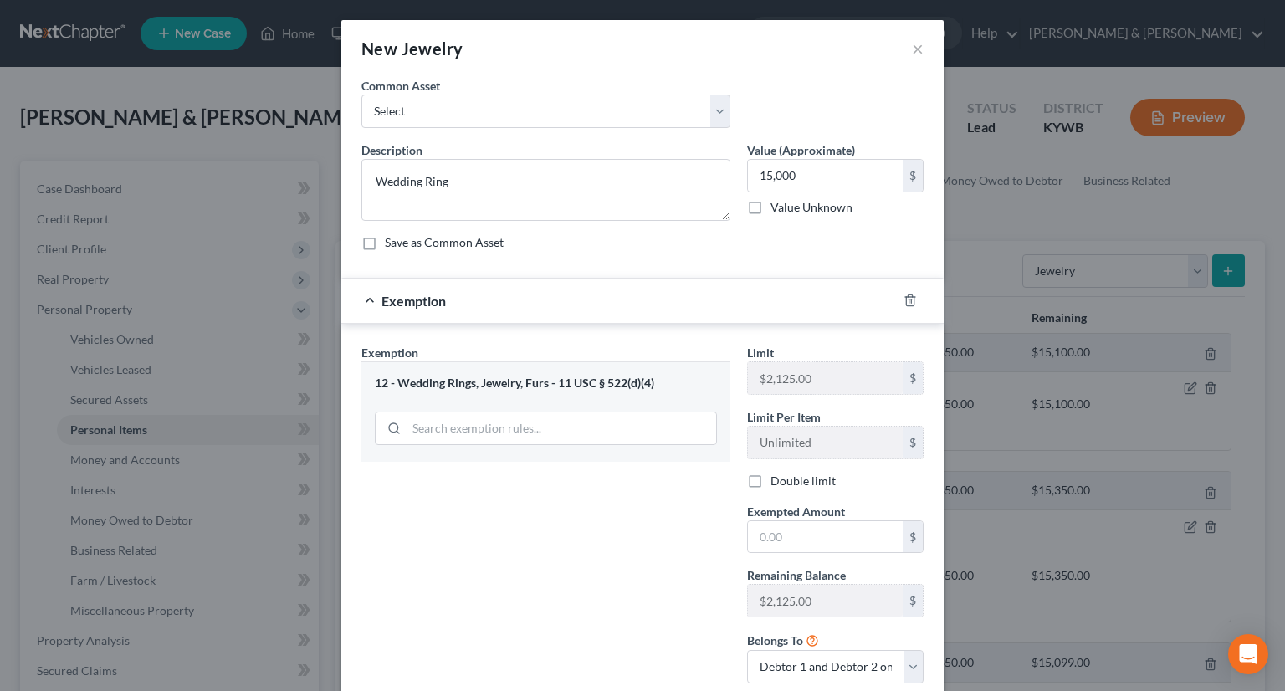
click at [770, 478] on label "Double limit" at bounding box center [802, 481] width 65 height 17
click at [777, 478] on input "Double limit" at bounding box center [782, 478] width 11 height 11
checkbox input "true"
click at [759, 534] on input "text" at bounding box center [825, 537] width 155 height 32
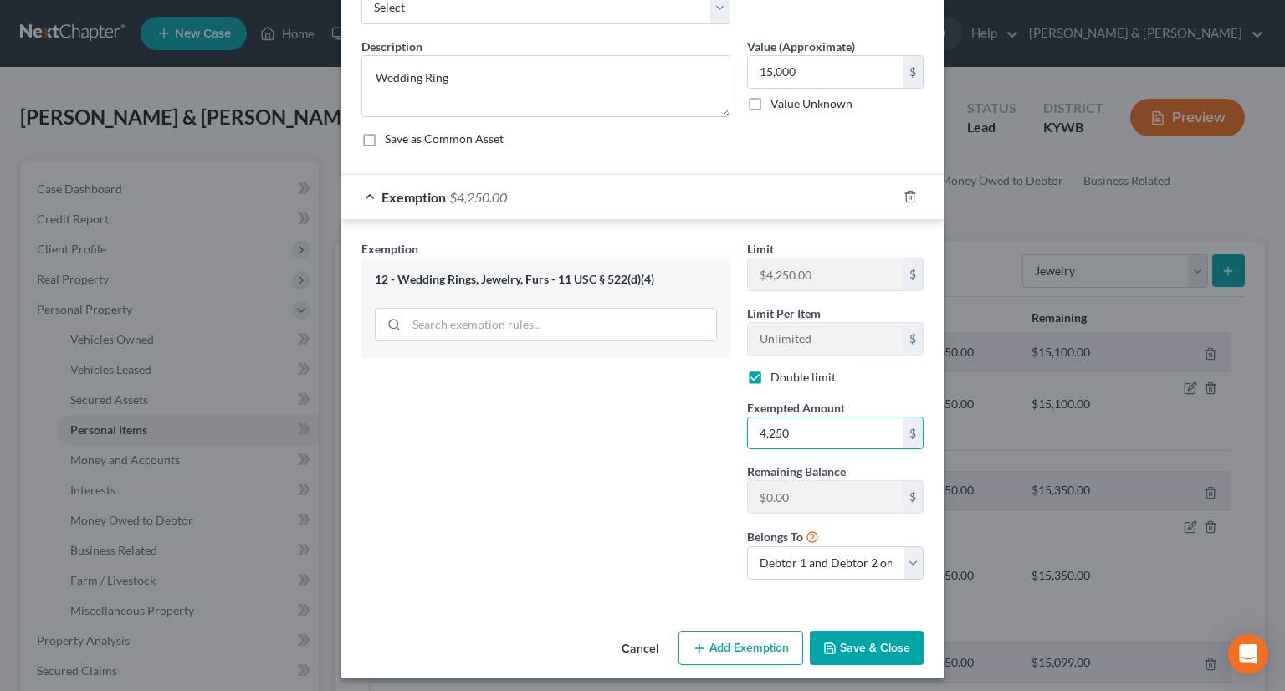
scroll to position [110, 0]
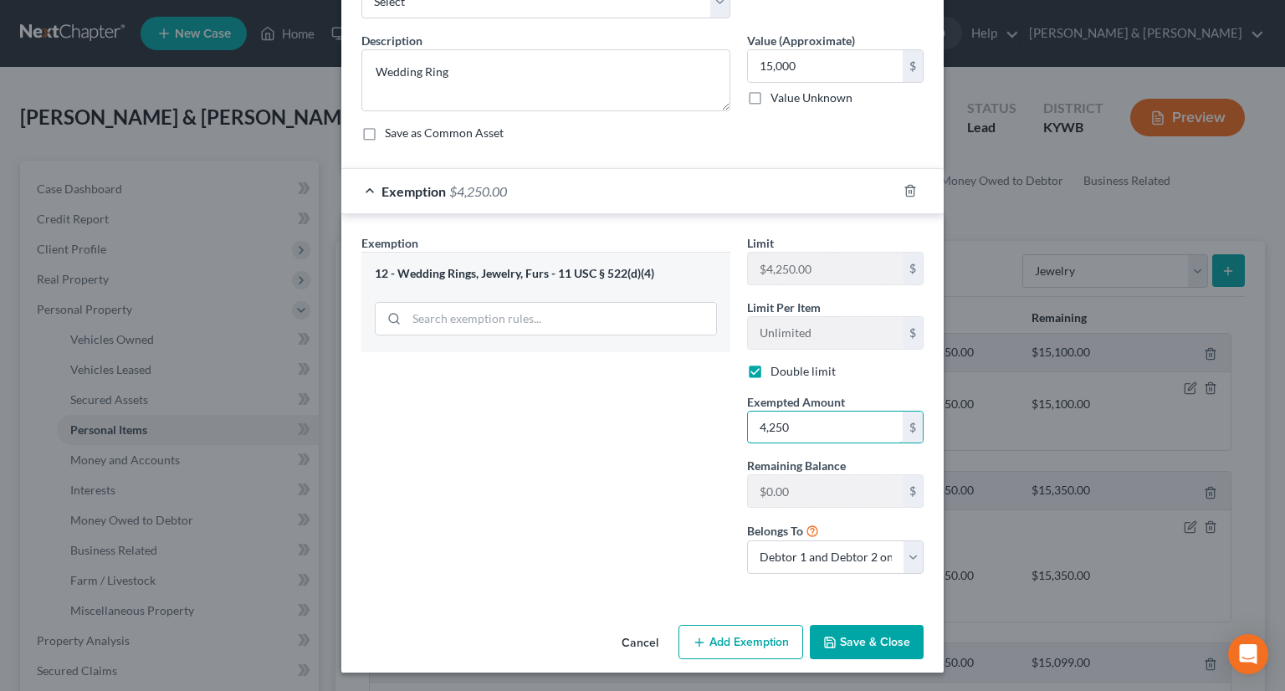
type input "4,250"
click at [725, 631] on button "Add Exemption" at bounding box center [740, 642] width 125 height 35
select select "2"
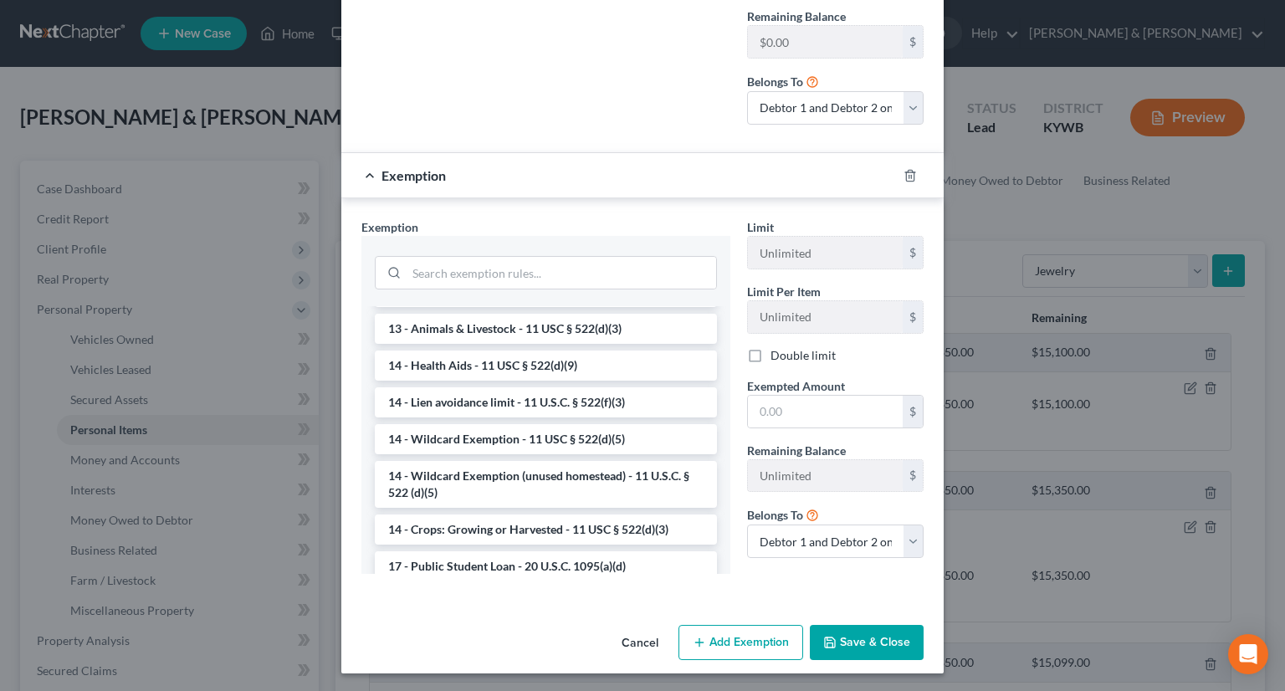
scroll to position [251, 0]
click at [455, 473] on li "14 - Wildcard Exemption (unused homestead) - 11 U.S.C. § 522 (d)(5)" at bounding box center [546, 483] width 342 height 47
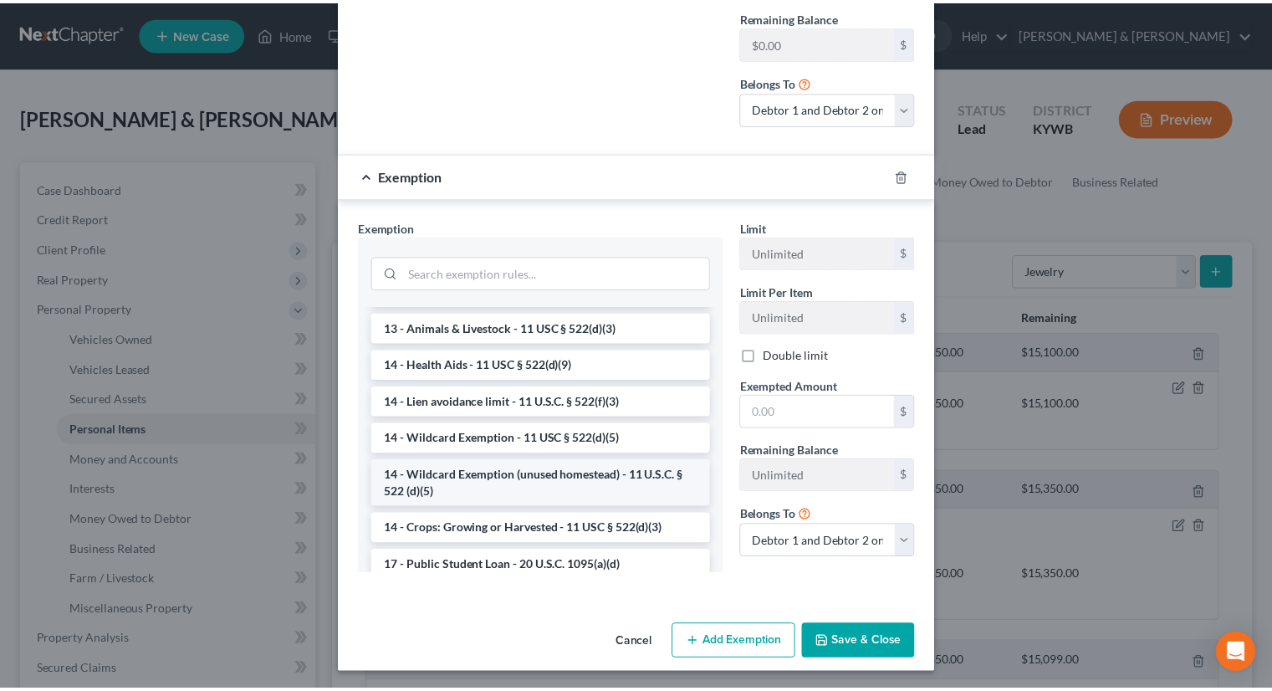
scroll to position [542, 0]
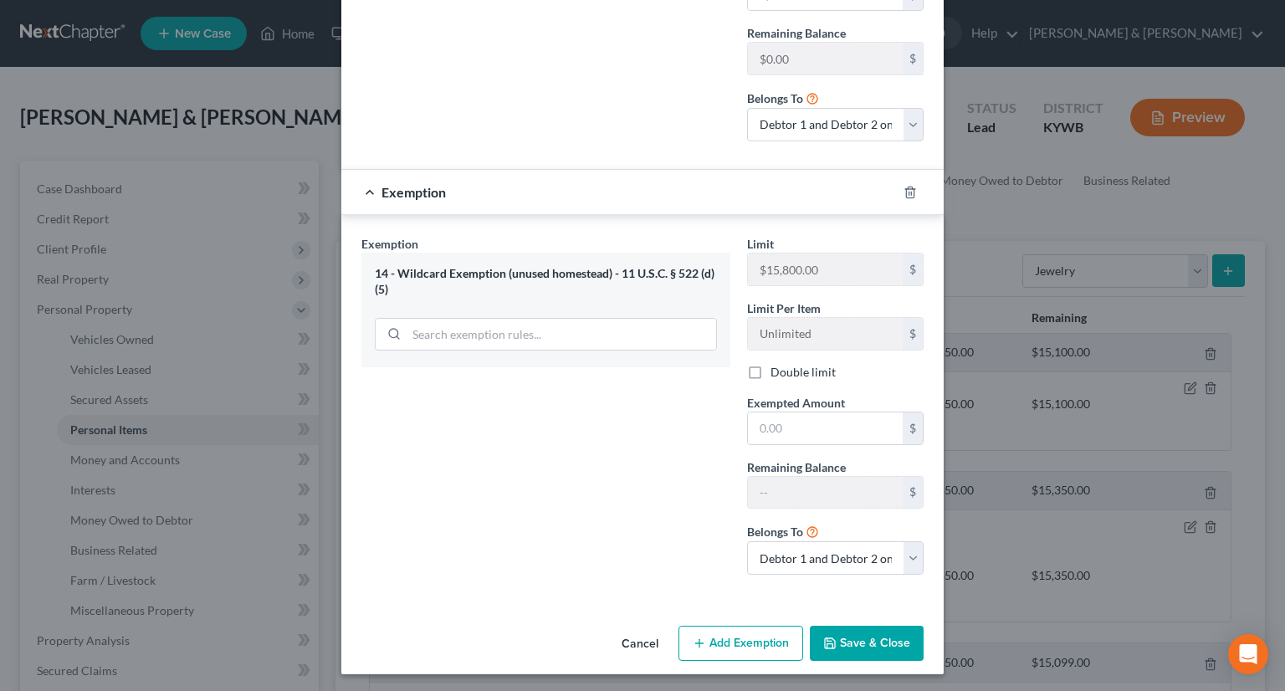
click at [770, 369] on label "Double limit" at bounding box center [802, 372] width 65 height 17
click at [777, 369] on input "Double limit" at bounding box center [782, 369] width 11 height 11
checkbox input "true"
click at [768, 423] on input "text" at bounding box center [825, 428] width 155 height 32
type input "10,750"
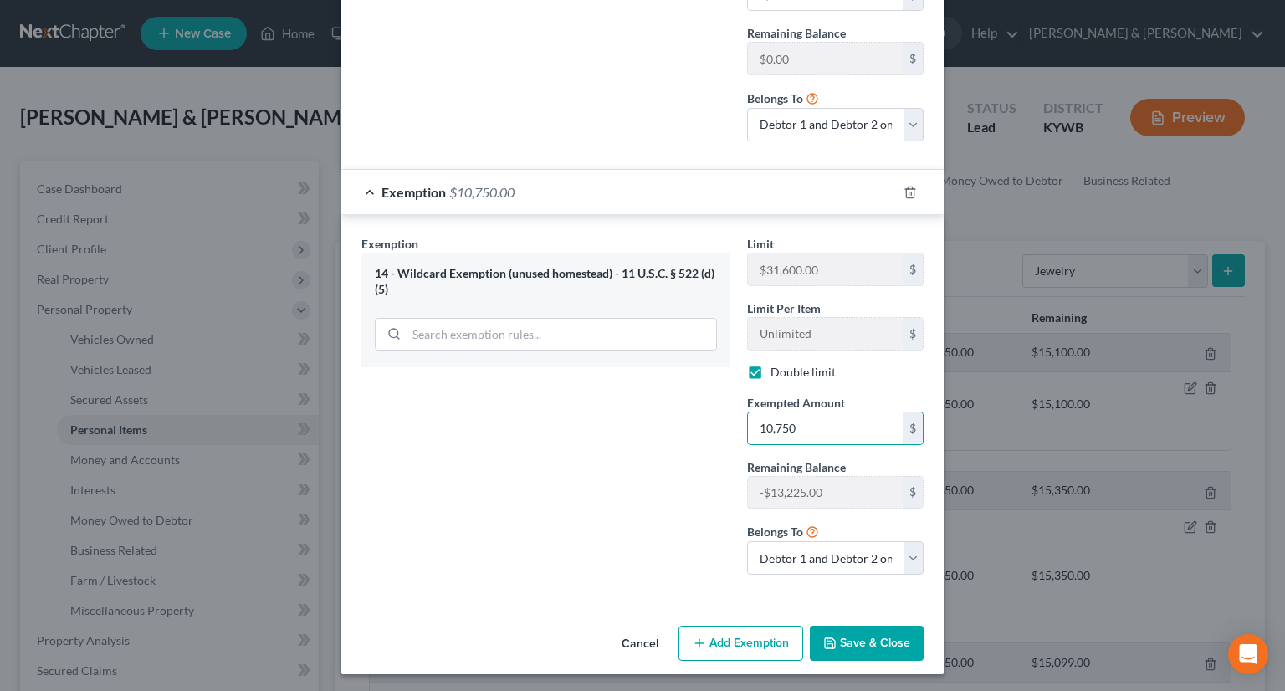
click at [845, 640] on button "Save & Close" at bounding box center [867, 643] width 114 height 35
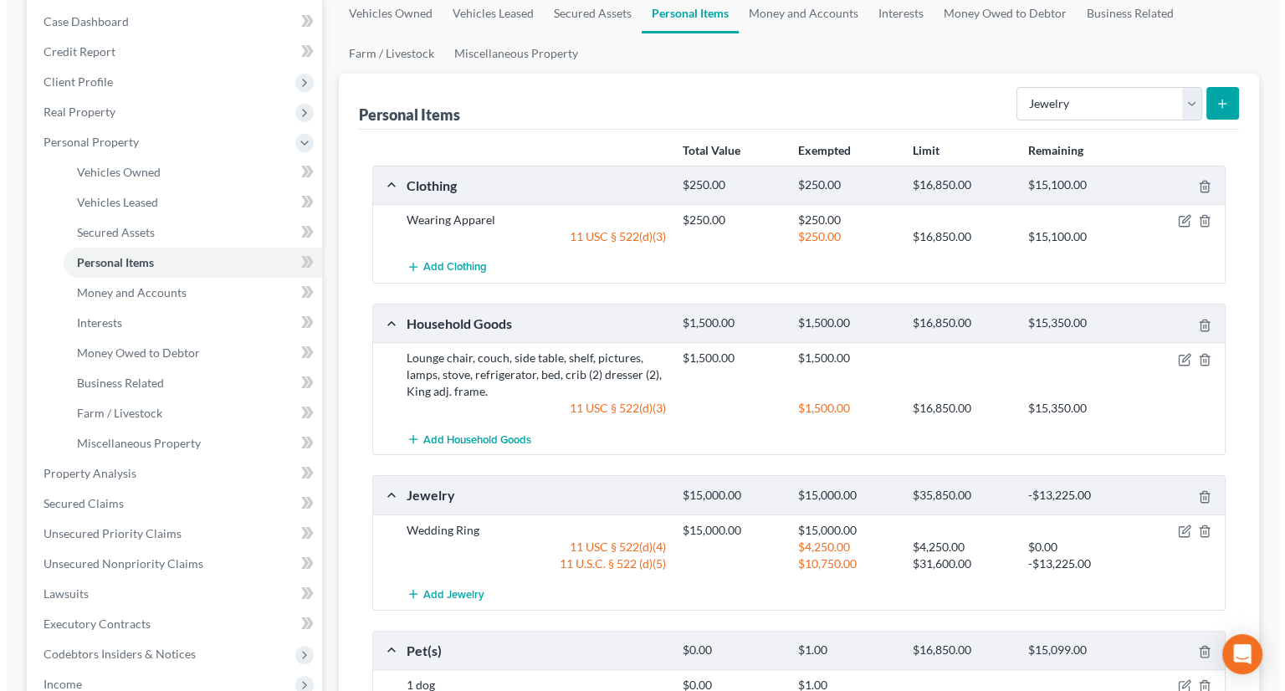
scroll to position [251, 0]
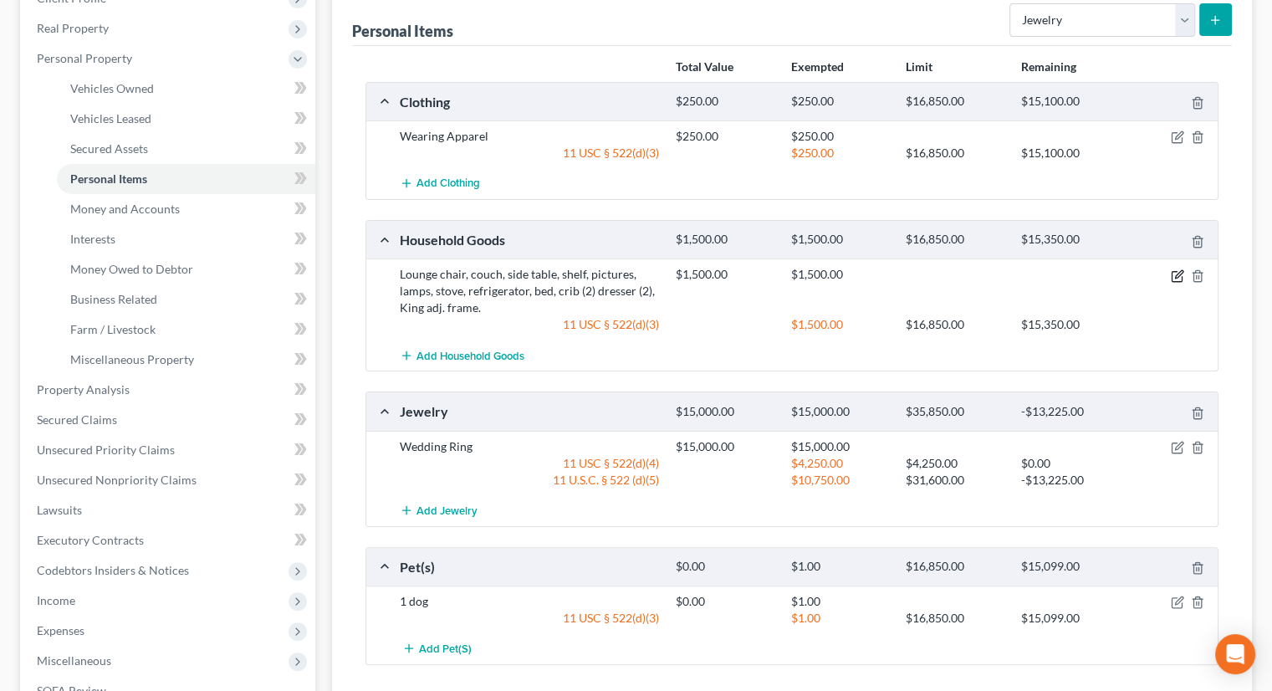
click at [1175, 274] on icon "button" at bounding box center [1179, 274] width 8 height 8
select select "2"
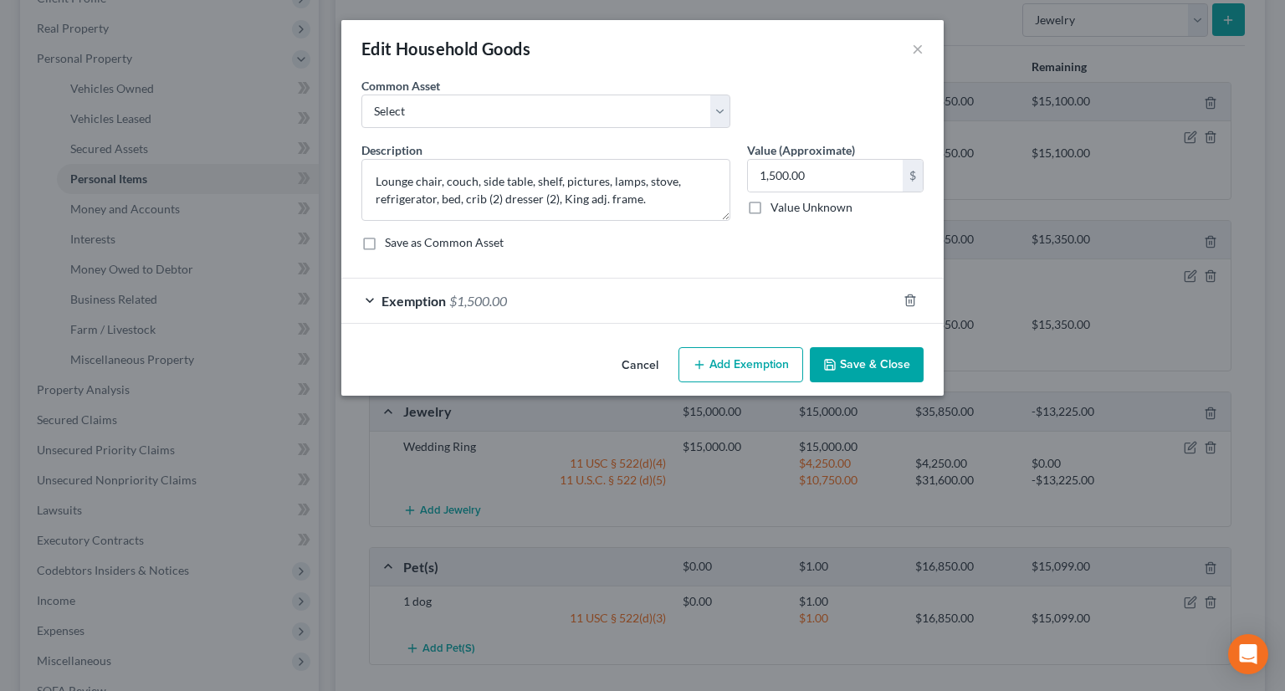
click at [422, 305] on span "Exemption" at bounding box center [413, 301] width 64 height 16
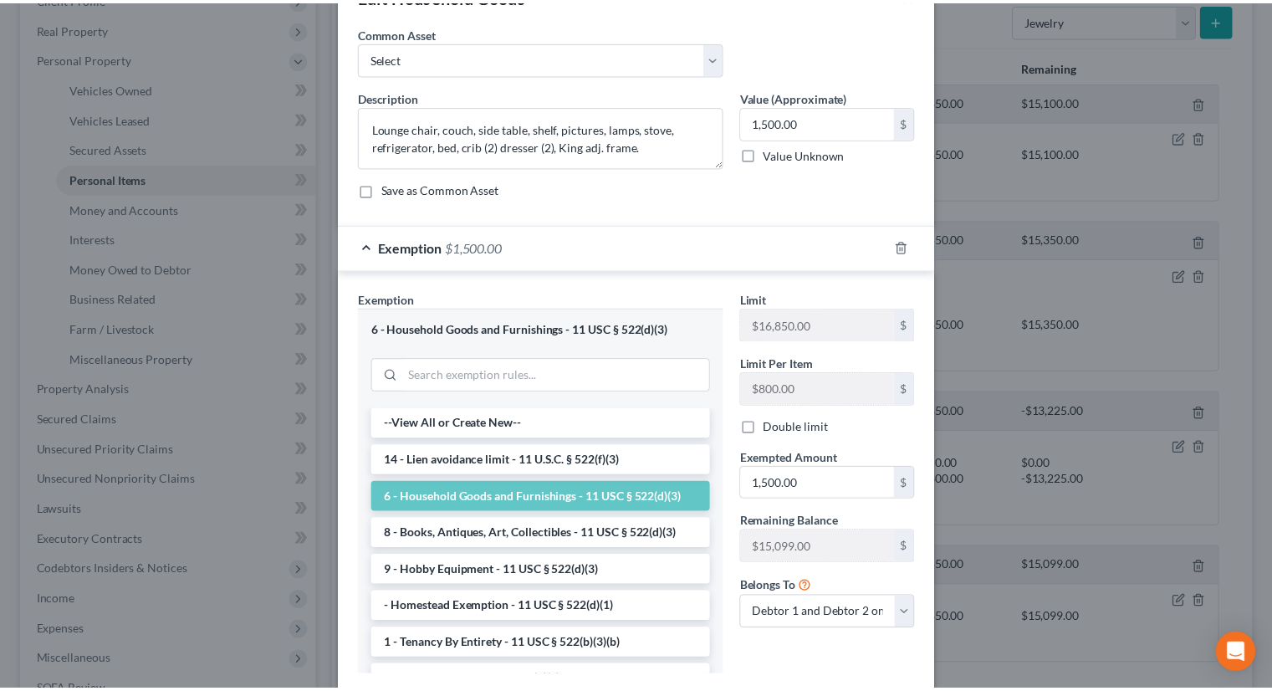
scroll to position [156, 0]
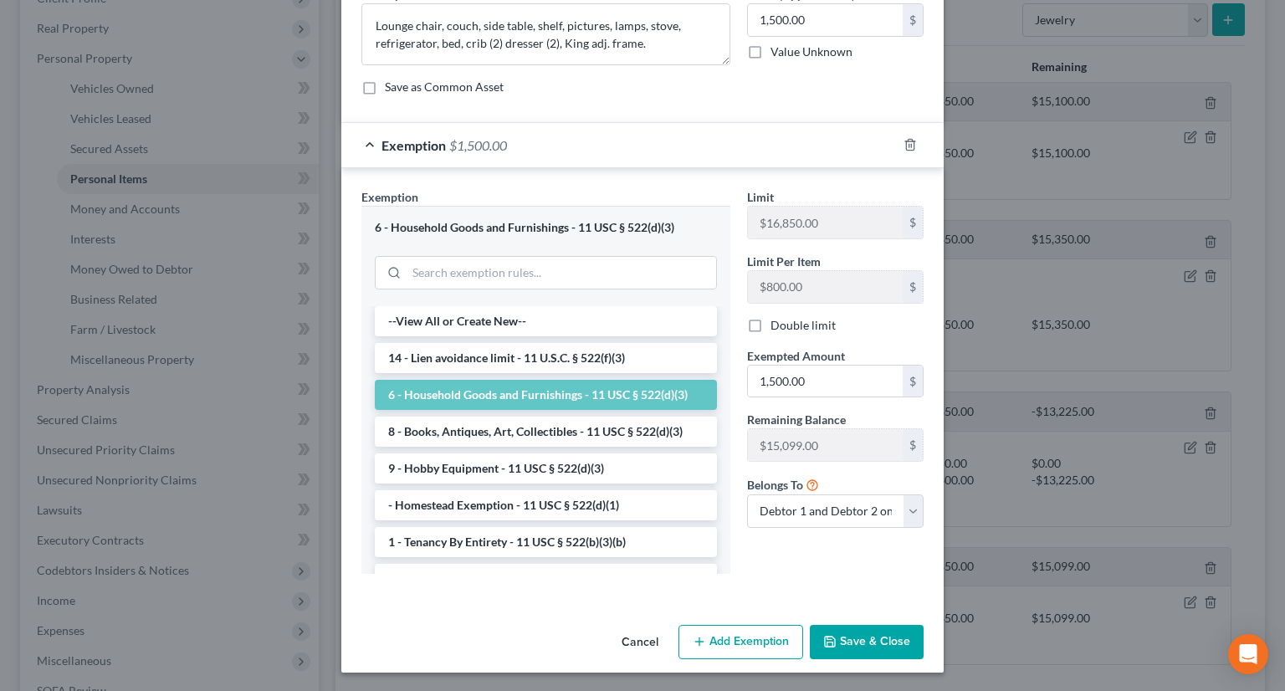
click at [642, 641] on button "Cancel" at bounding box center [640, 642] width 64 height 33
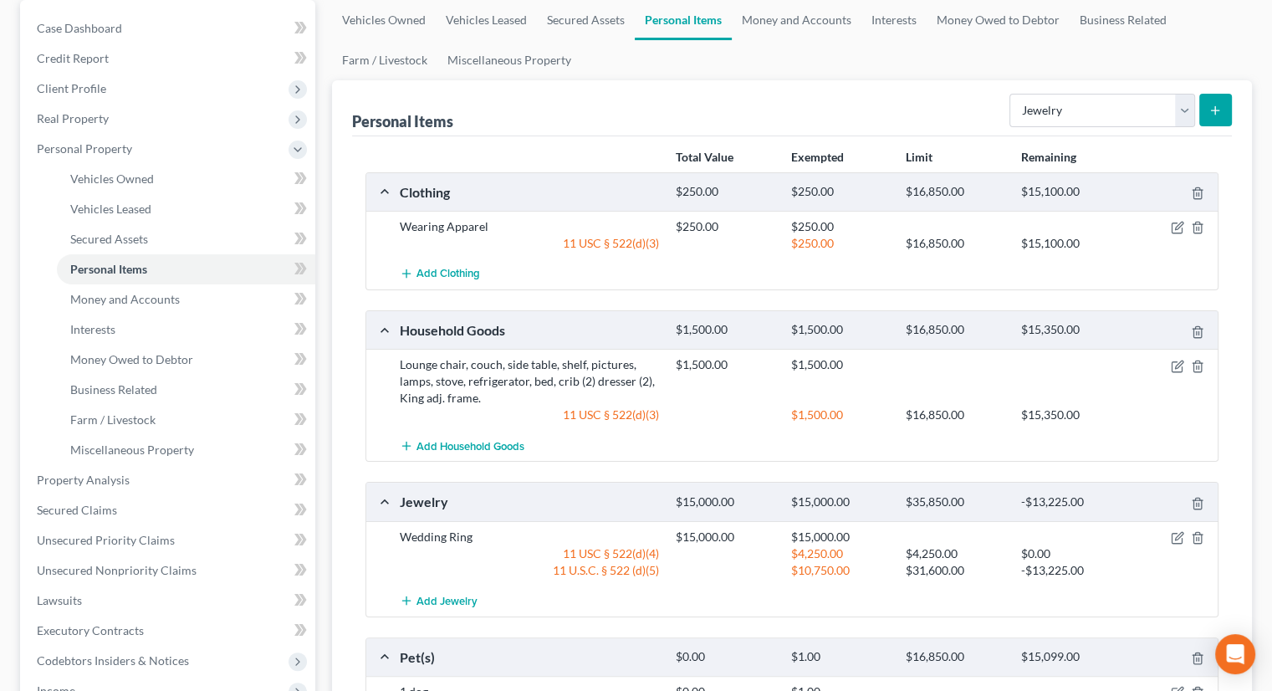
scroll to position [80, 0]
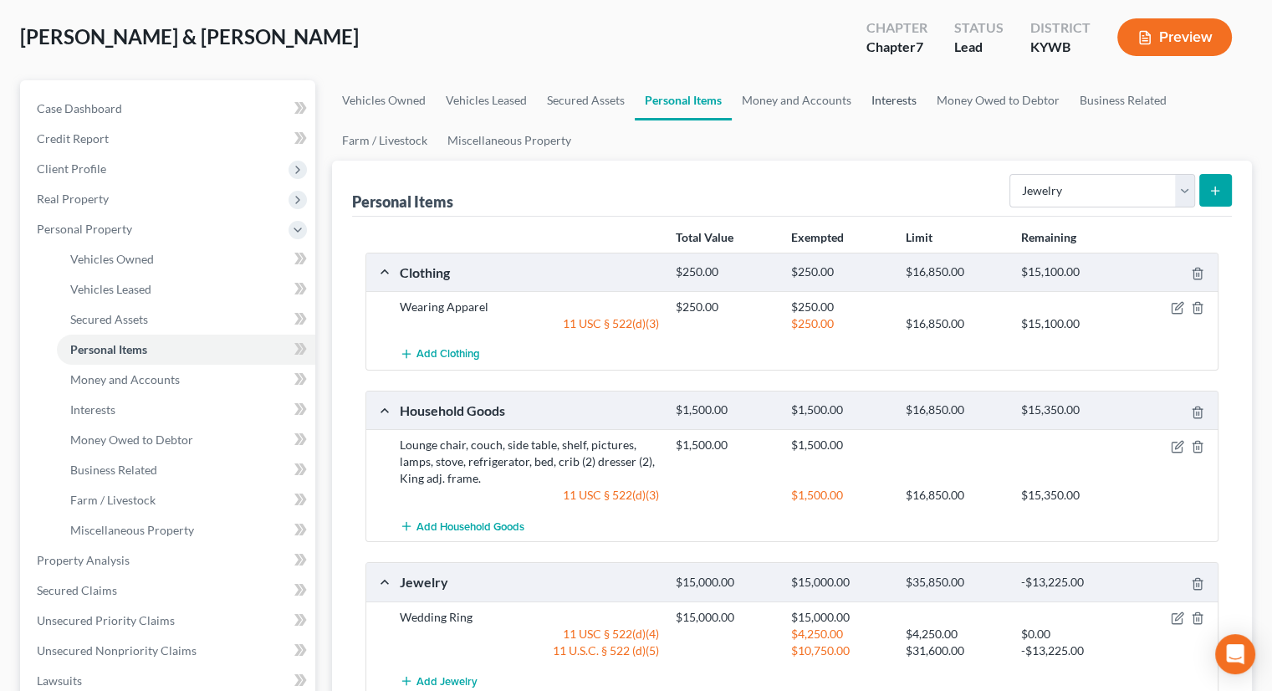
click at [880, 98] on link "Interests" at bounding box center [893, 100] width 65 height 40
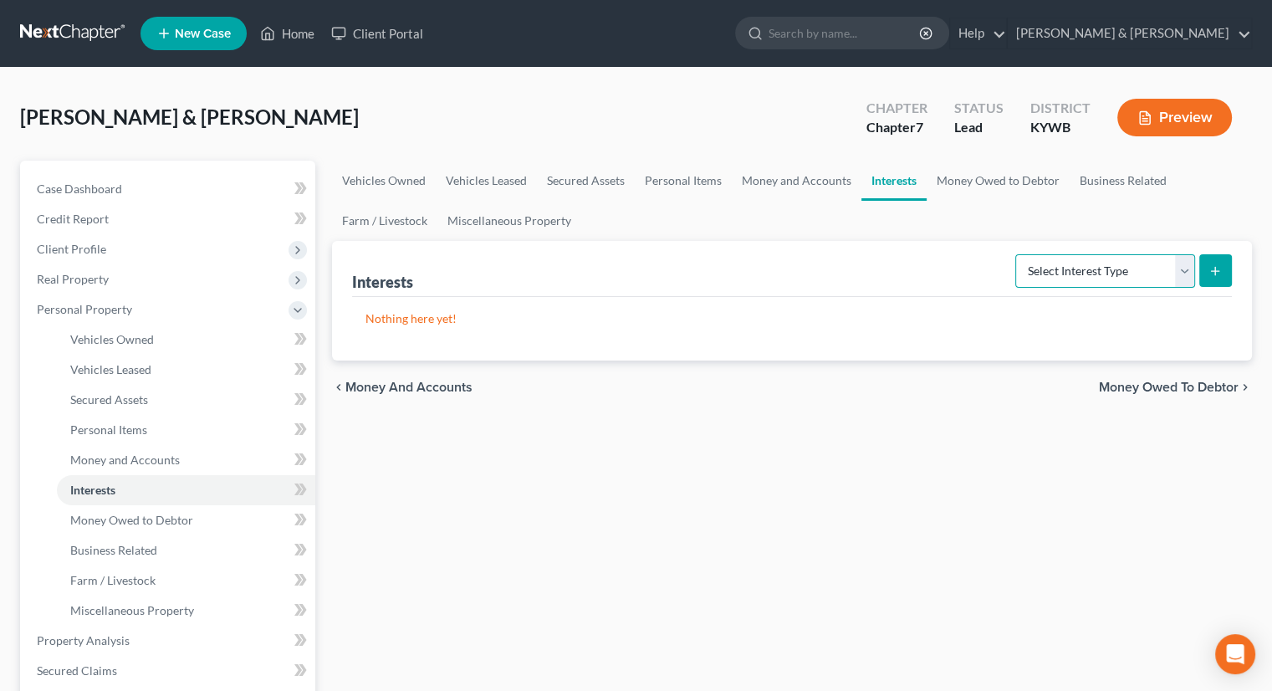
click at [1186, 276] on select "Select Interest Type 401K Annuity Bond Education IRA Government Bond Government…" at bounding box center [1105, 270] width 180 height 33
select select "ira"
click at [1017, 254] on select "Select Interest Type 401K Annuity Bond Education IRA Government Bond Government…" at bounding box center [1105, 270] width 180 height 33
click at [1214, 264] on icon "submit" at bounding box center [1215, 270] width 13 height 13
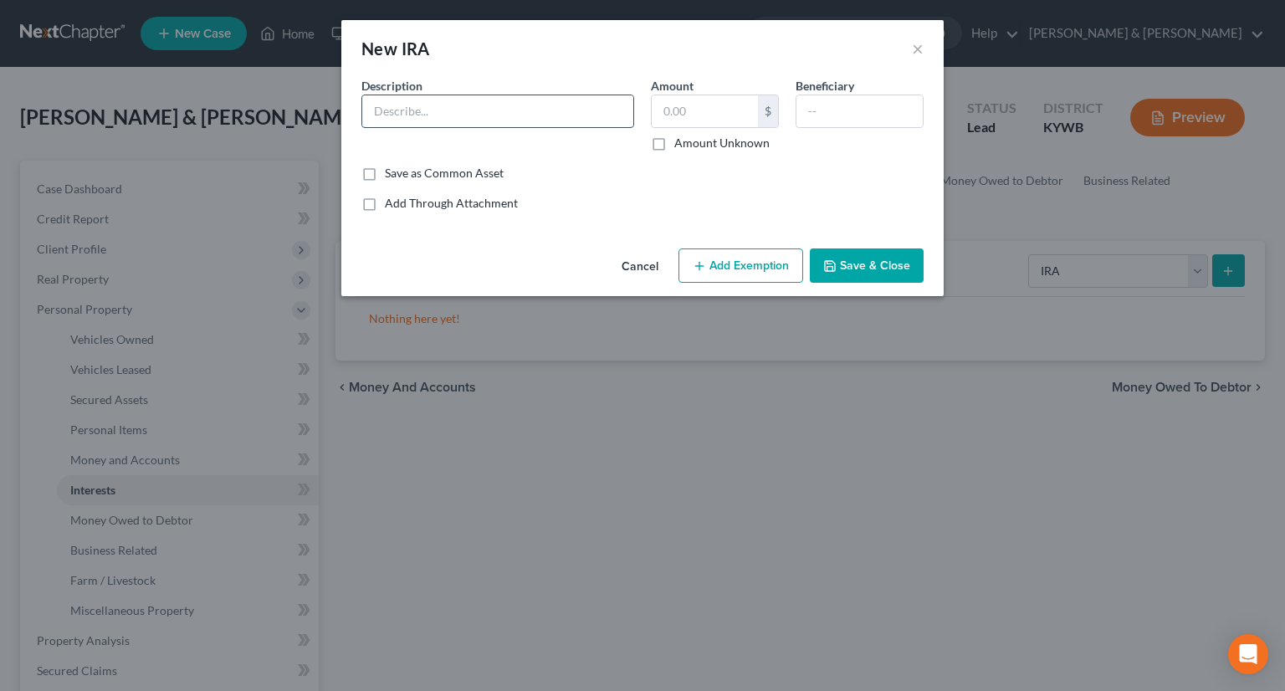
click at [411, 110] on input "text" at bounding box center [497, 111] width 271 height 32
type input "Fidelity"
click at [724, 118] on input "text" at bounding box center [705, 111] width 106 height 32
type input "2,565"
click at [762, 268] on button "Add Exemption" at bounding box center [740, 265] width 125 height 35
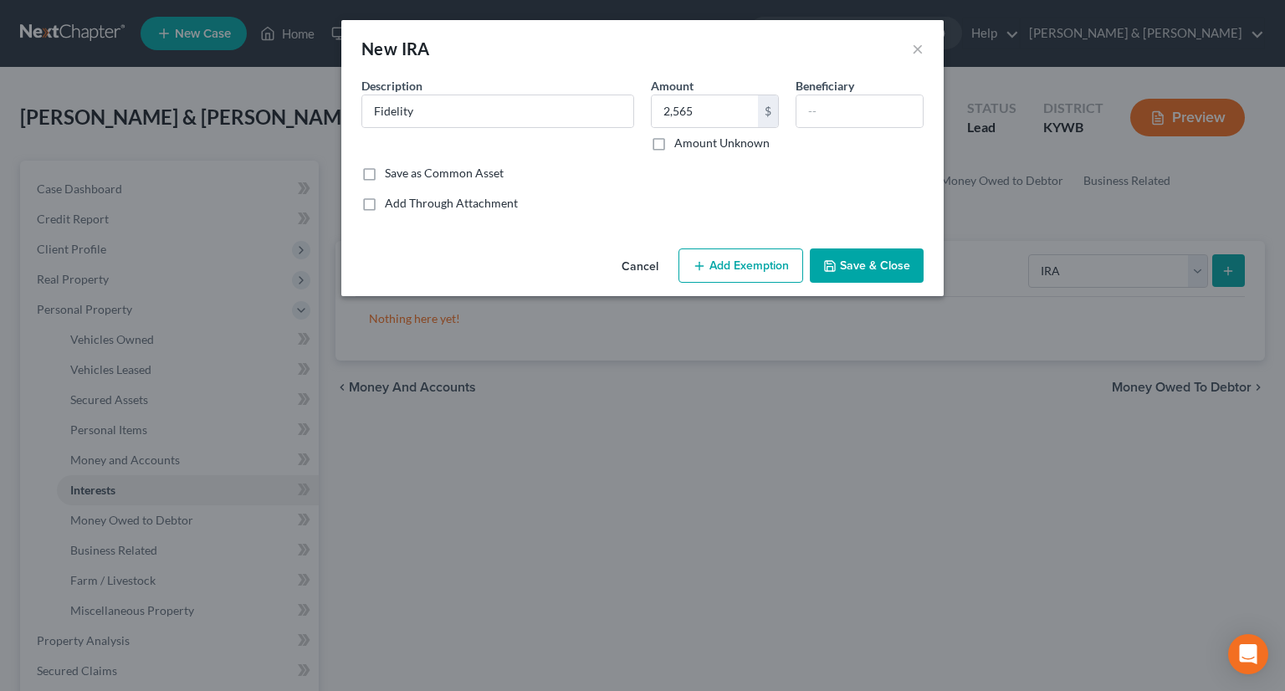
select select "2"
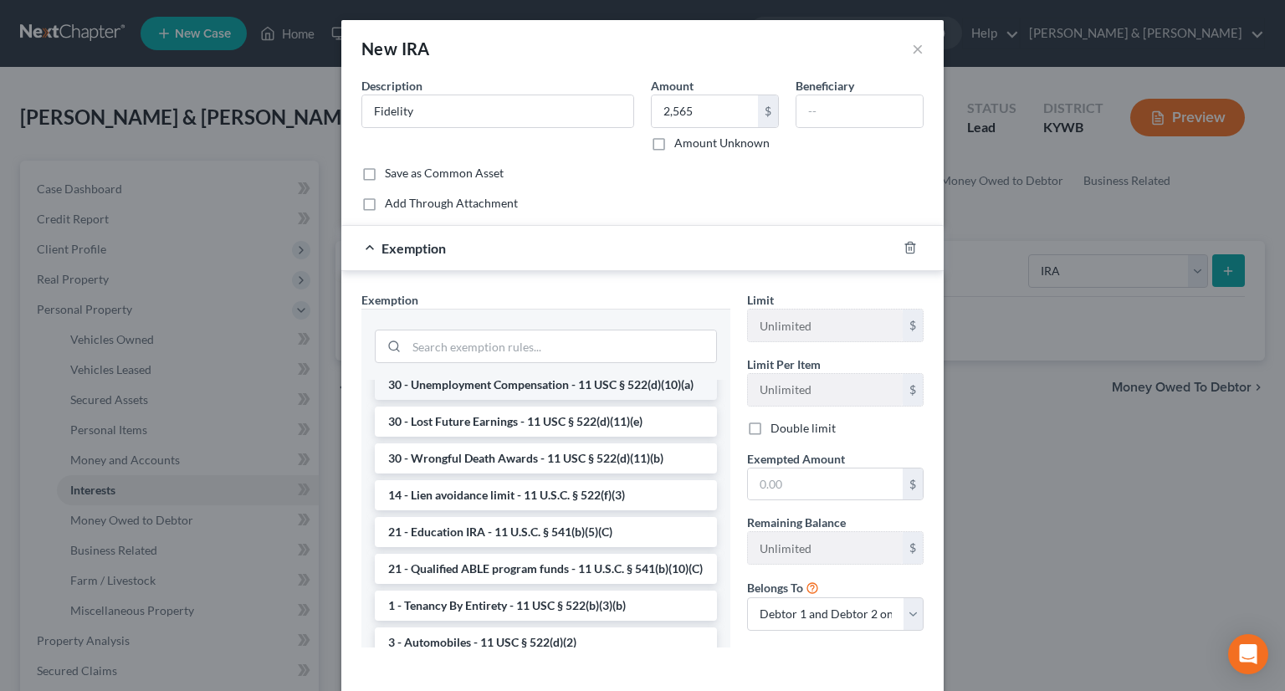
scroll to position [167, 0]
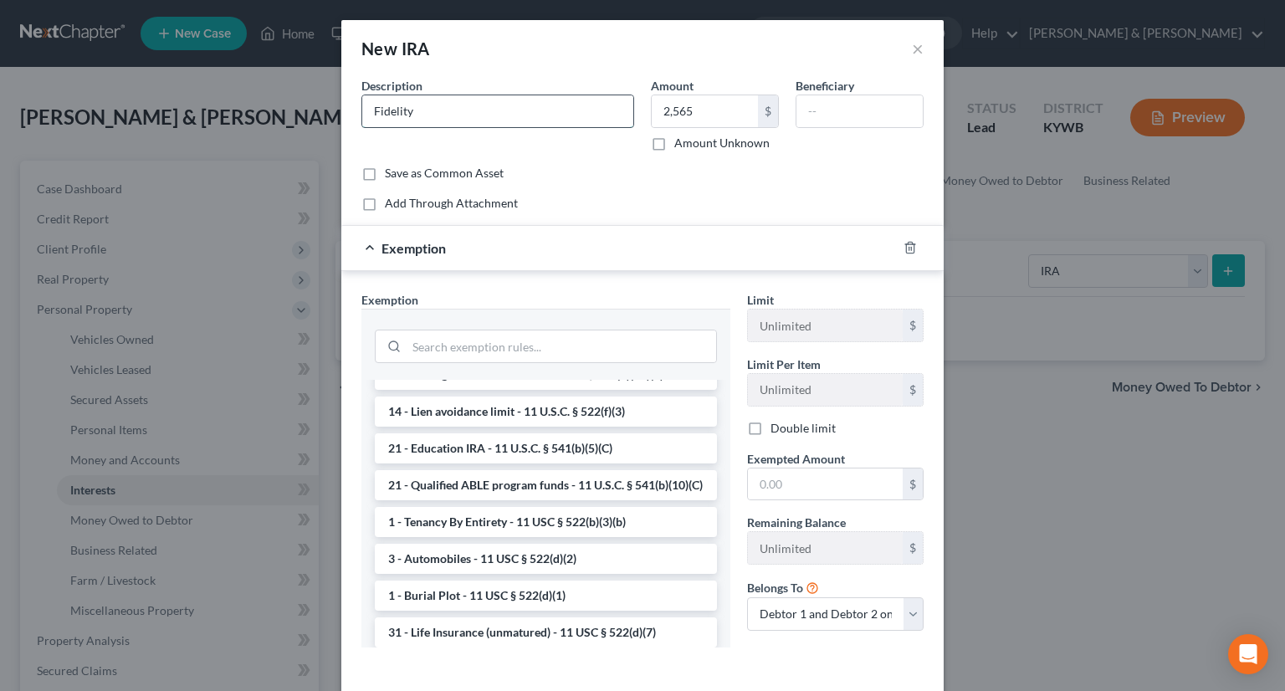
click at [473, 118] on input "Fidelity" at bounding box center [497, 111] width 271 height 32
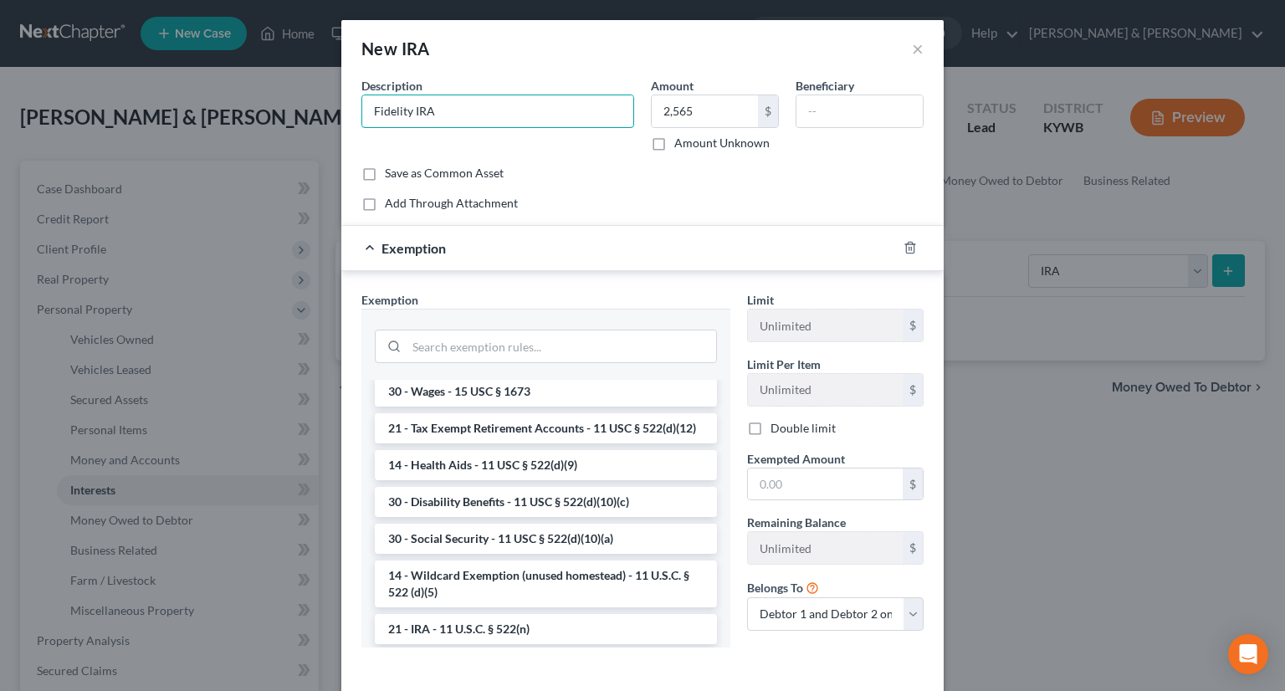
scroll to position [836, 0]
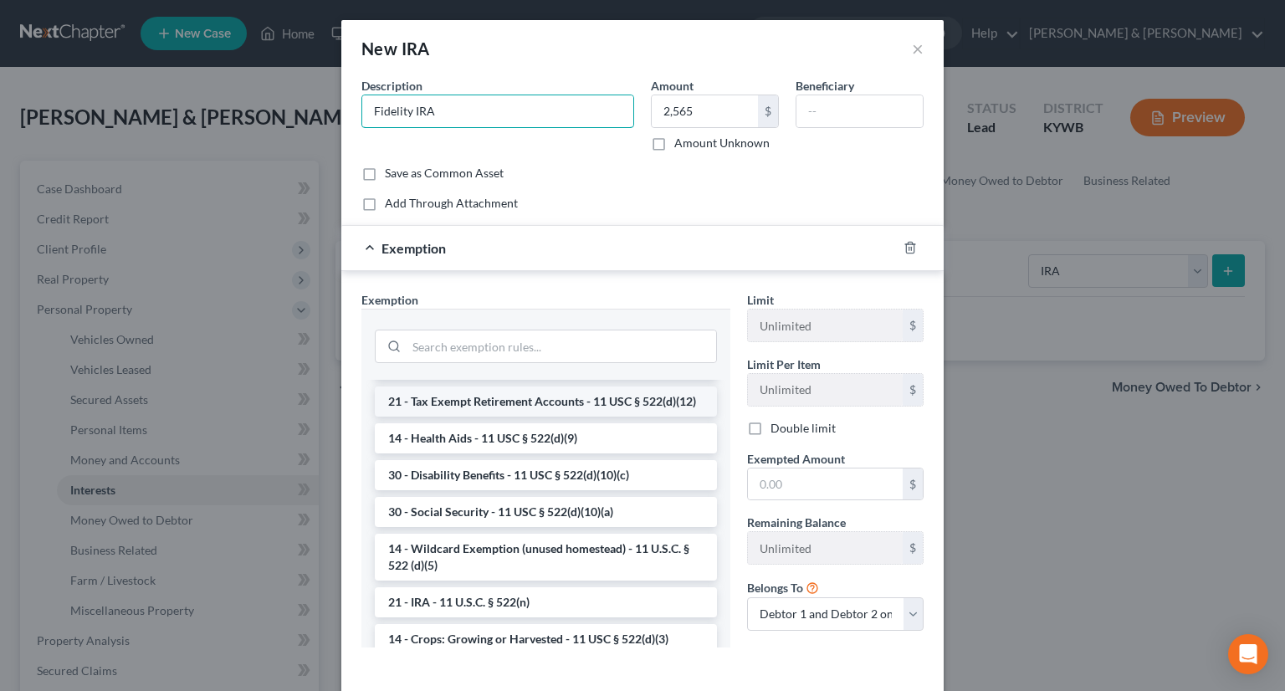
type input "Fidelity IRA"
click at [462, 417] on li "21 - Tax Exempt Retirement Accounts - 11 USC § 522(d)(12)" at bounding box center [546, 401] width 342 height 30
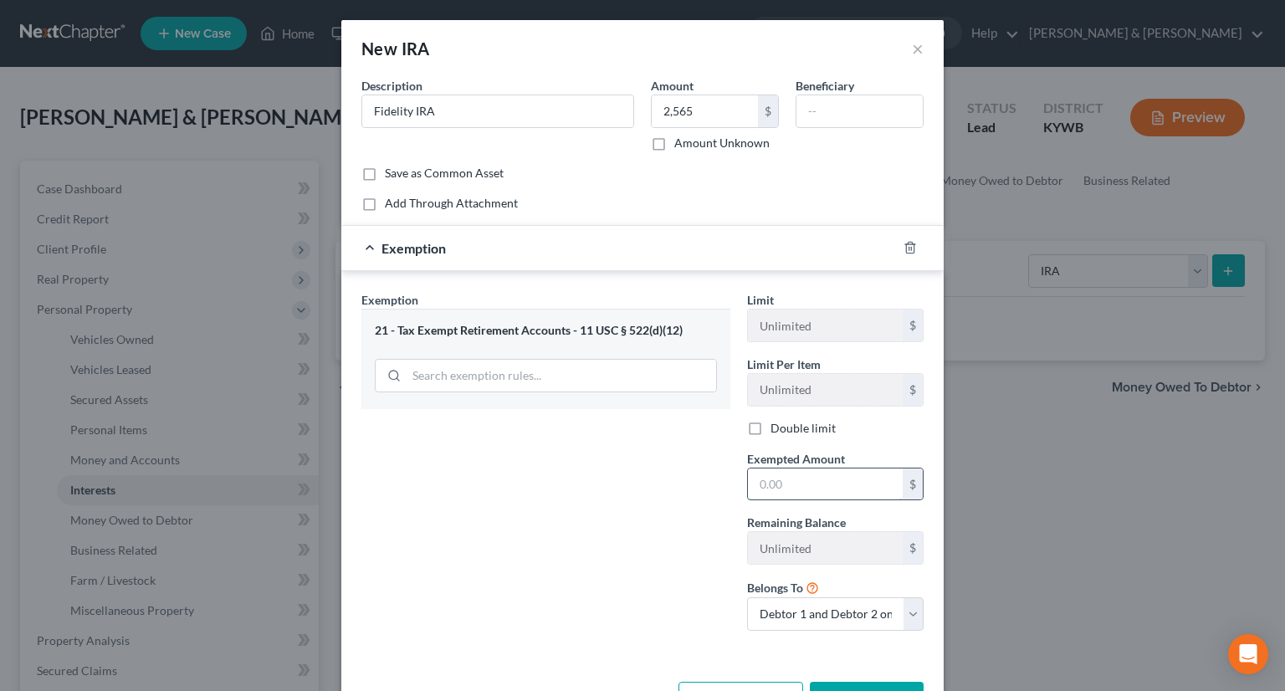
click at [773, 480] on input "text" at bounding box center [825, 484] width 155 height 32
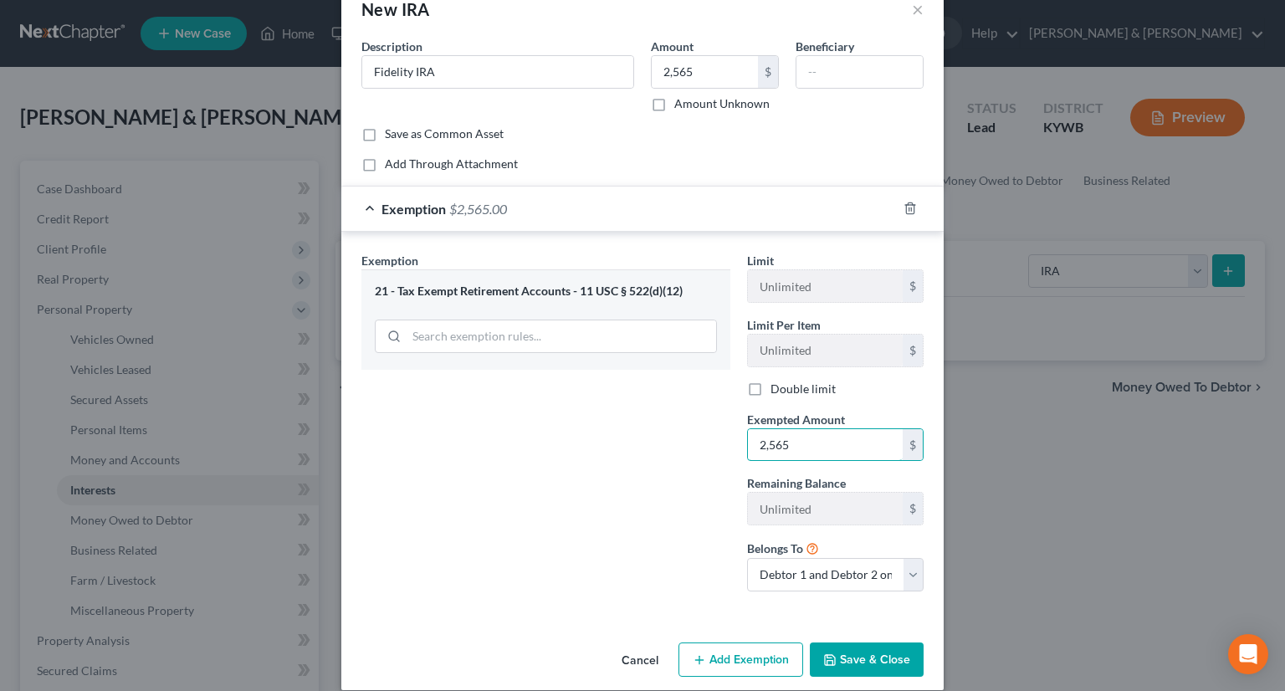
scroll to position [57, 0]
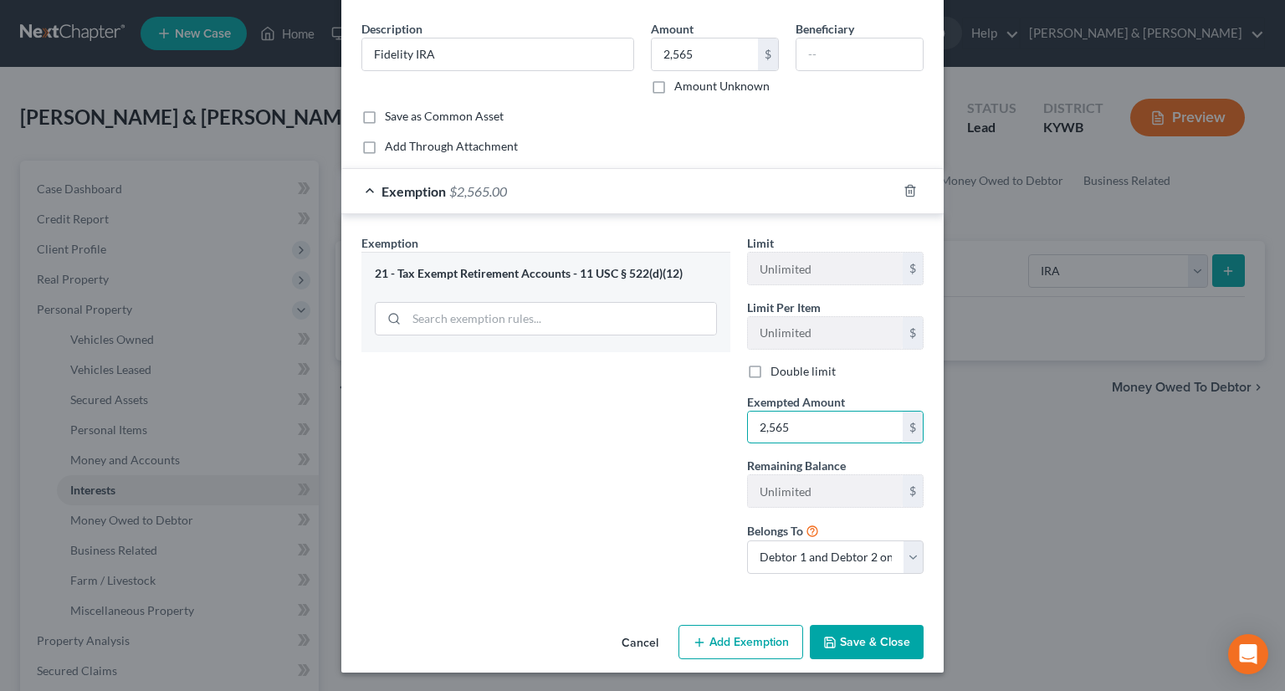
type input "2,565"
click at [889, 633] on button "Save & Close" at bounding box center [867, 642] width 114 height 35
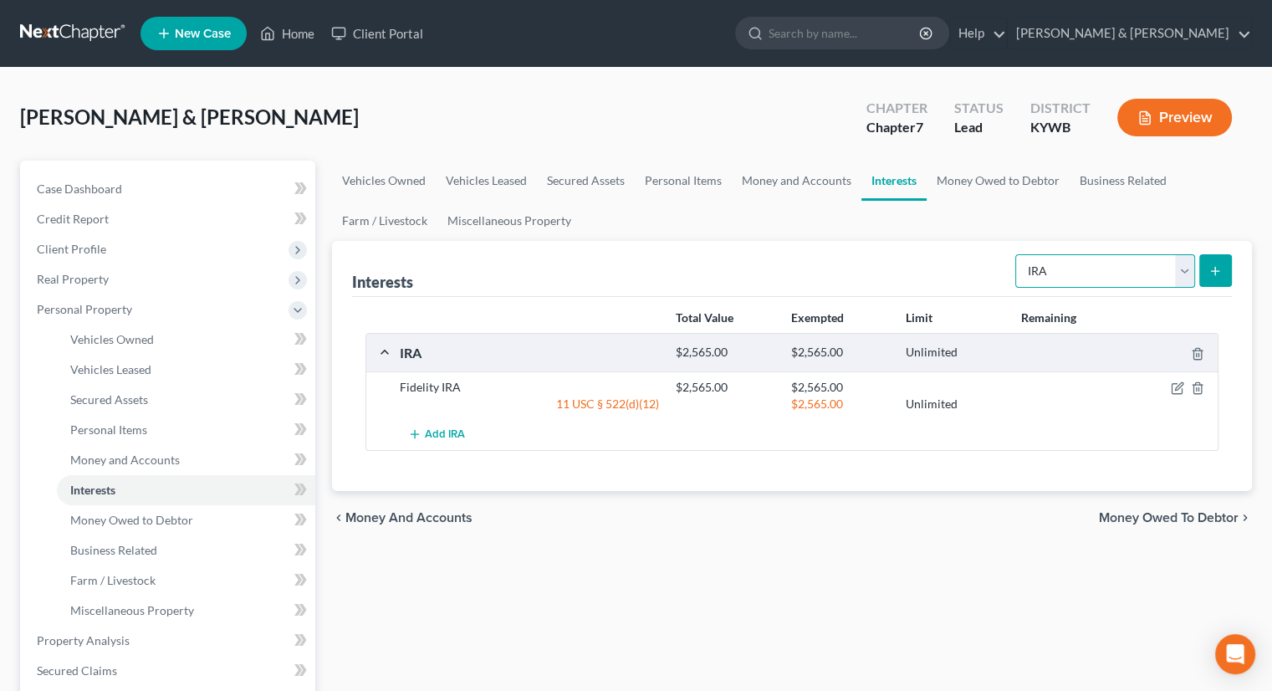
click at [1182, 277] on select "Select Interest Type 401K Annuity Bond Education IRA Government Bond Government…" at bounding box center [1105, 270] width 180 height 33
select select "401k"
click at [1017, 254] on select "Select Interest Type 401K Annuity Bond Education IRA Government Bond Government…" at bounding box center [1105, 270] width 180 height 33
click at [1212, 272] on icon "submit" at bounding box center [1215, 270] width 13 height 13
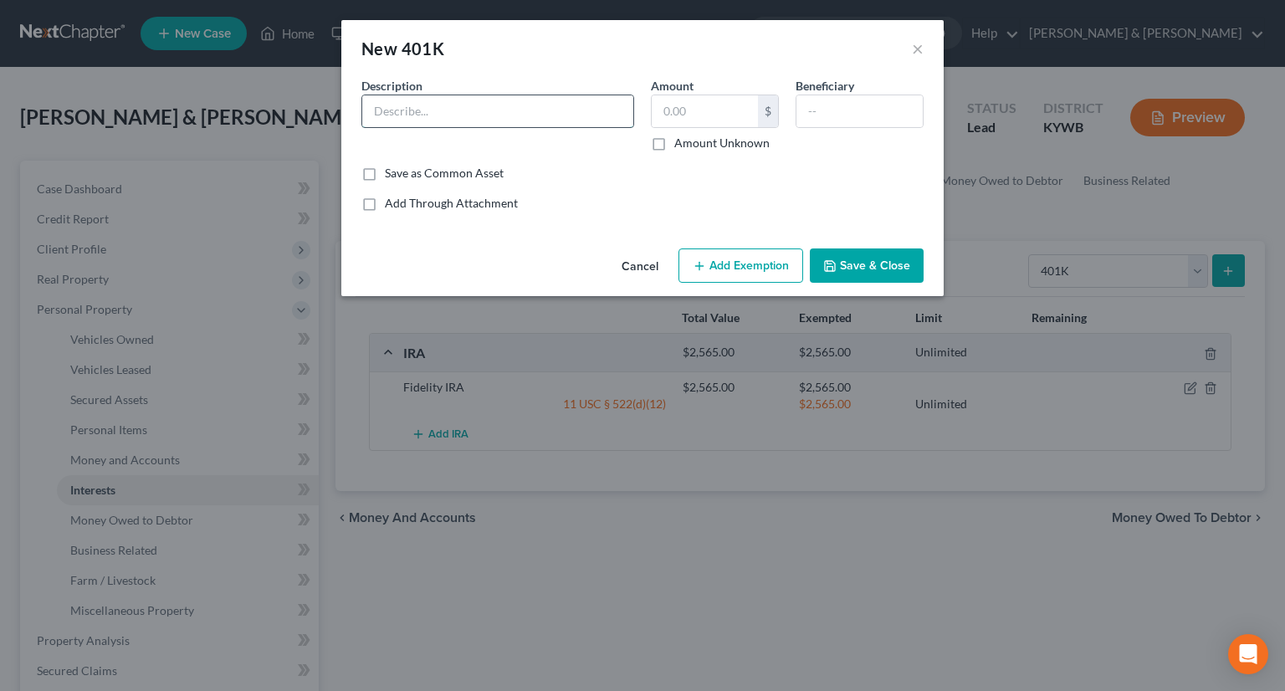
click at [493, 110] on input "text" at bounding box center [497, 111] width 271 height 32
type input "Clean SLate 401k"
click at [703, 111] on input "text" at bounding box center [705, 111] width 106 height 32
type input "26,717"
click at [746, 270] on button "Add Exemption" at bounding box center [740, 265] width 125 height 35
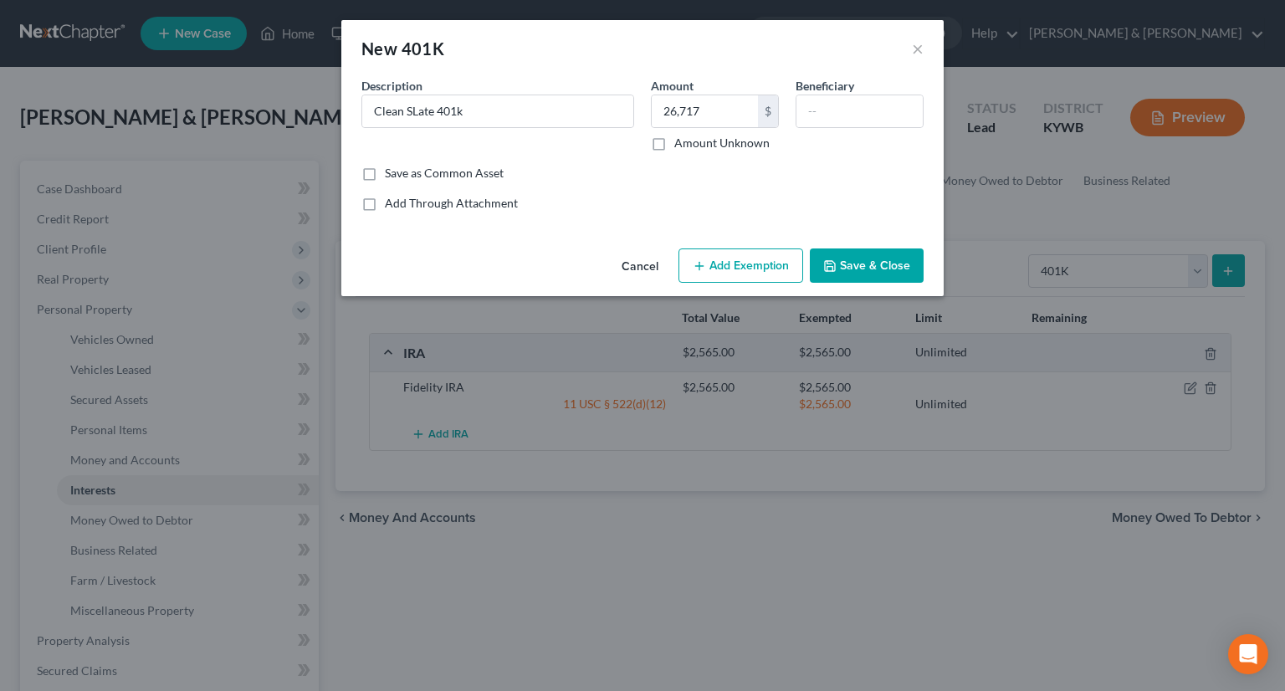
select select "2"
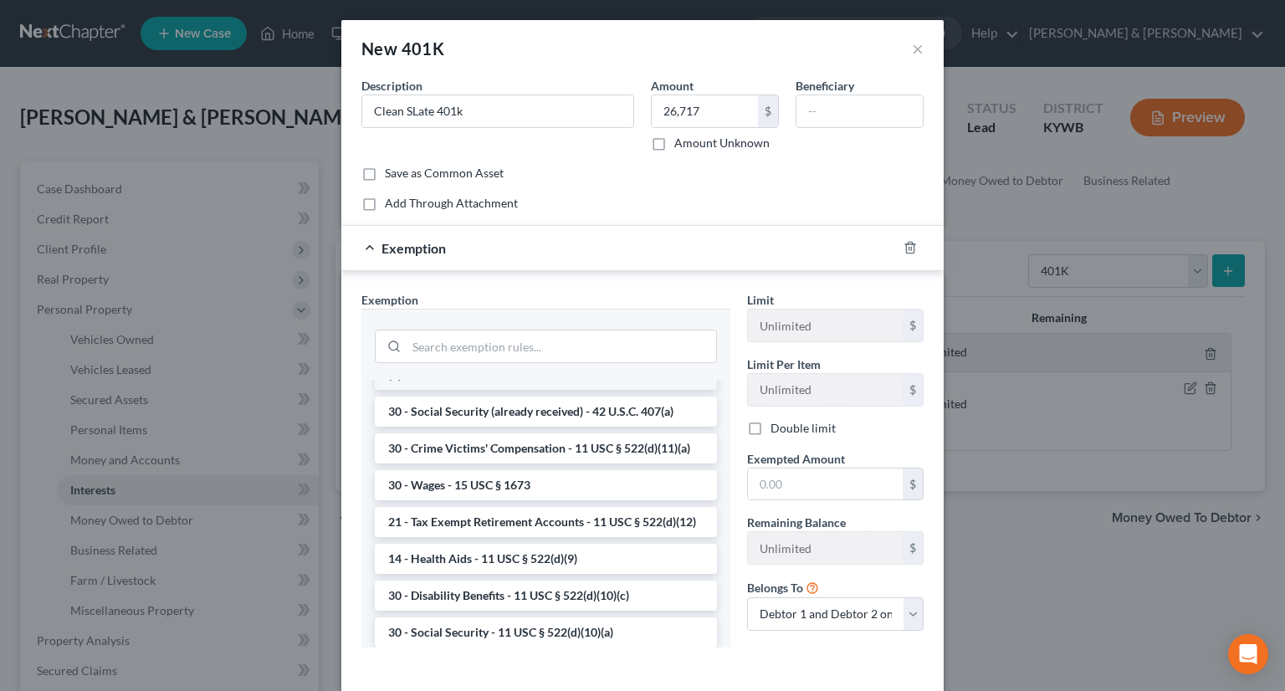
scroll to position [753, 0]
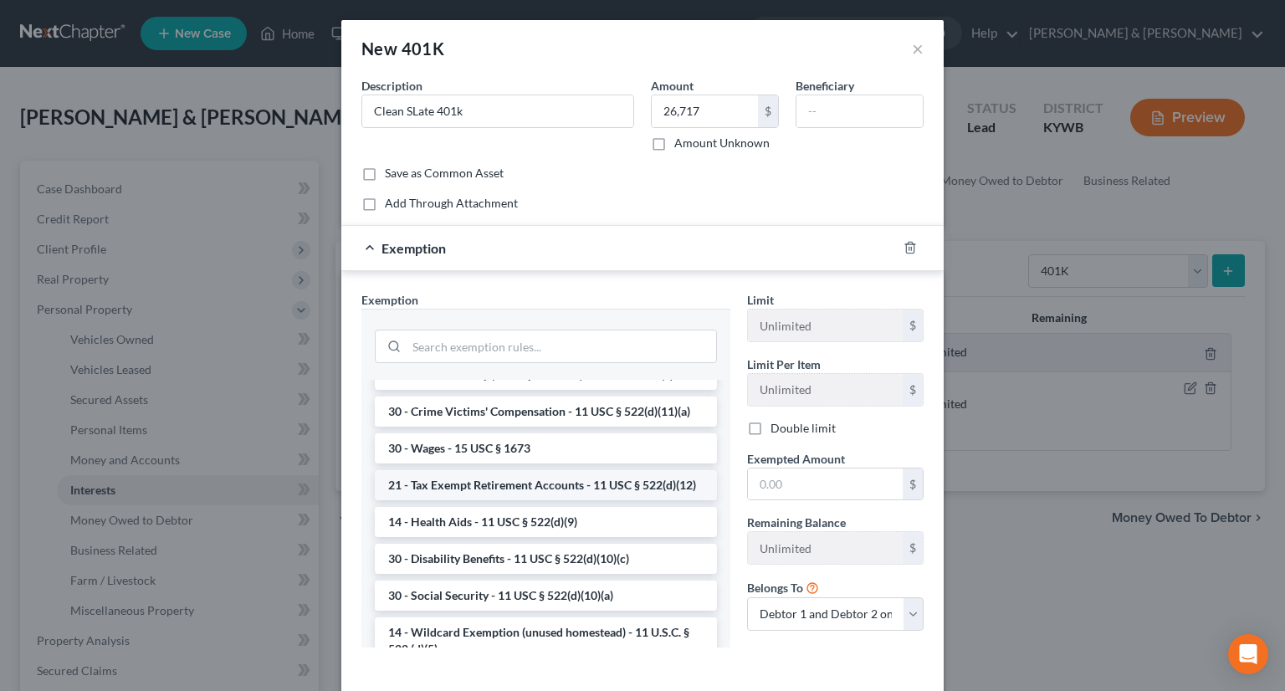
click at [509, 500] on li "21 - Tax Exempt Retirement Accounts - 11 USC § 522(d)(12)" at bounding box center [546, 485] width 342 height 30
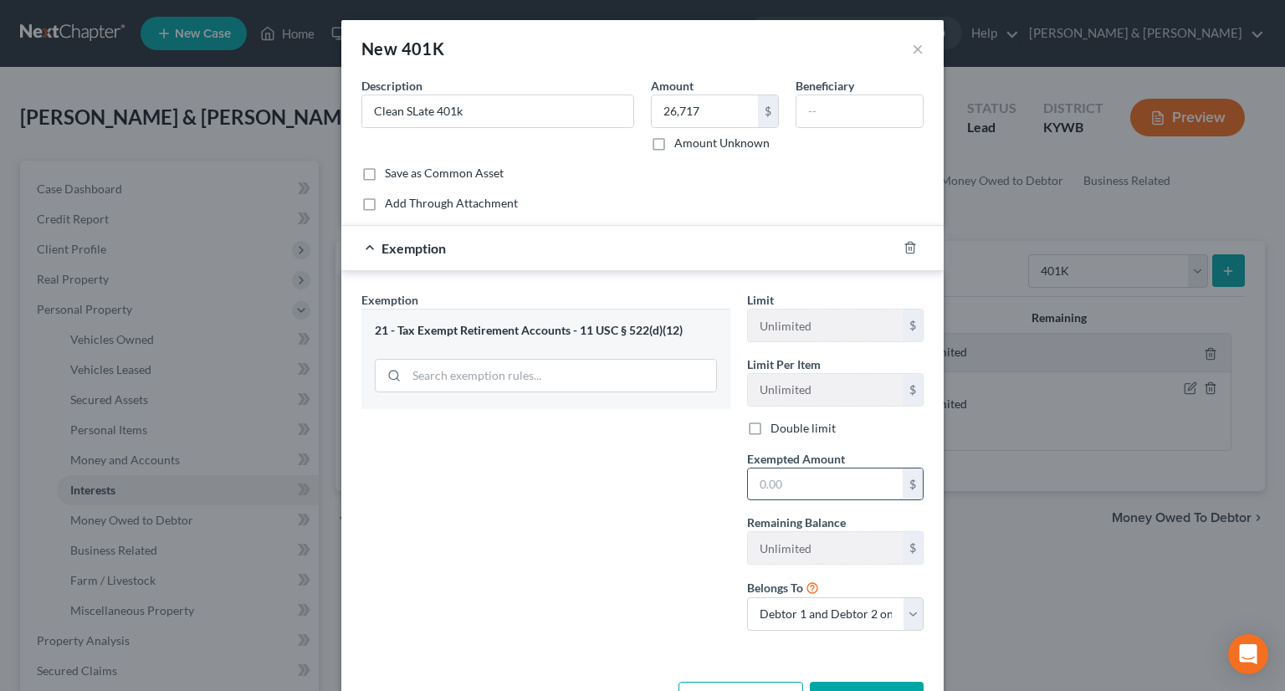
click at [794, 482] on input "text" at bounding box center [825, 484] width 155 height 32
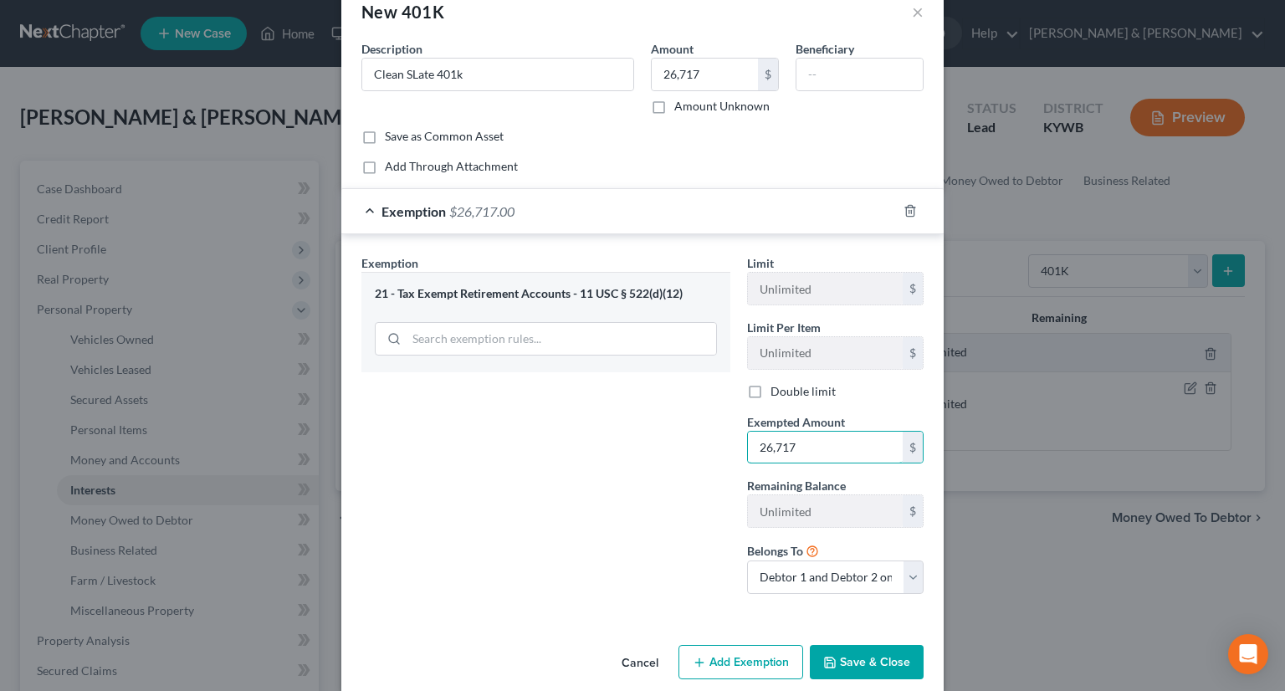
scroll to position [57, 0]
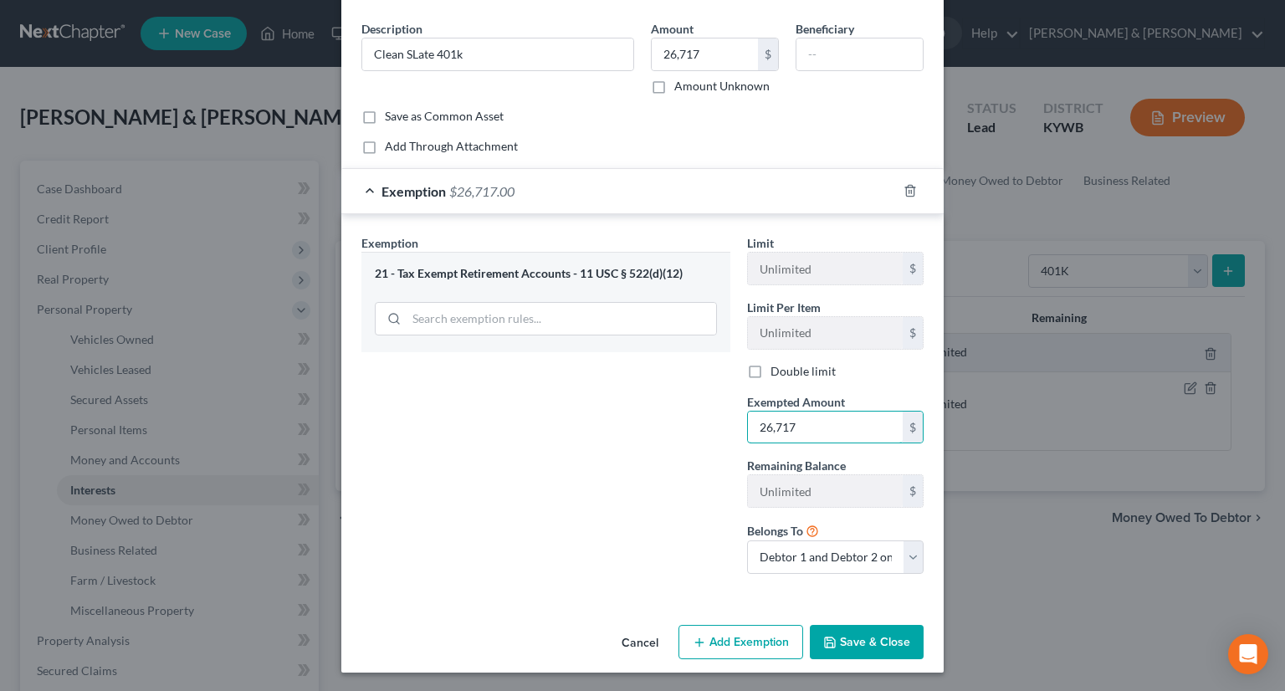
type input "26,717"
click at [846, 641] on button "Save & Close" at bounding box center [867, 642] width 114 height 35
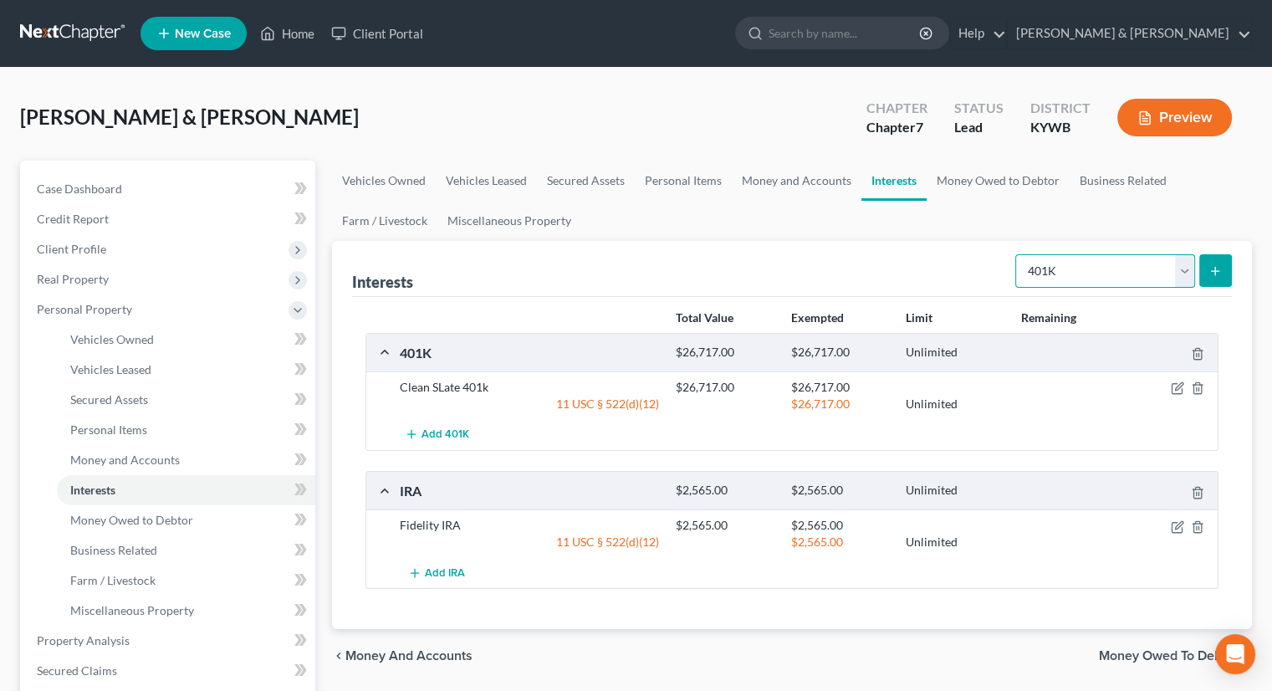
click at [1183, 278] on select "Select Interest Type 401K Annuity Bond Education IRA Government Bond Government…" at bounding box center [1105, 270] width 180 height 33
select select "other_retirement_plan"
click at [1017, 254] on select "Select Interest Type 401K Annuity Bond Education IRA Government Bond Government…" at bounding box center [1105, 270] width 180 height 33
click at [1217, 271] on line "submit" at bounding box center [1216, 271] width 8 height 0
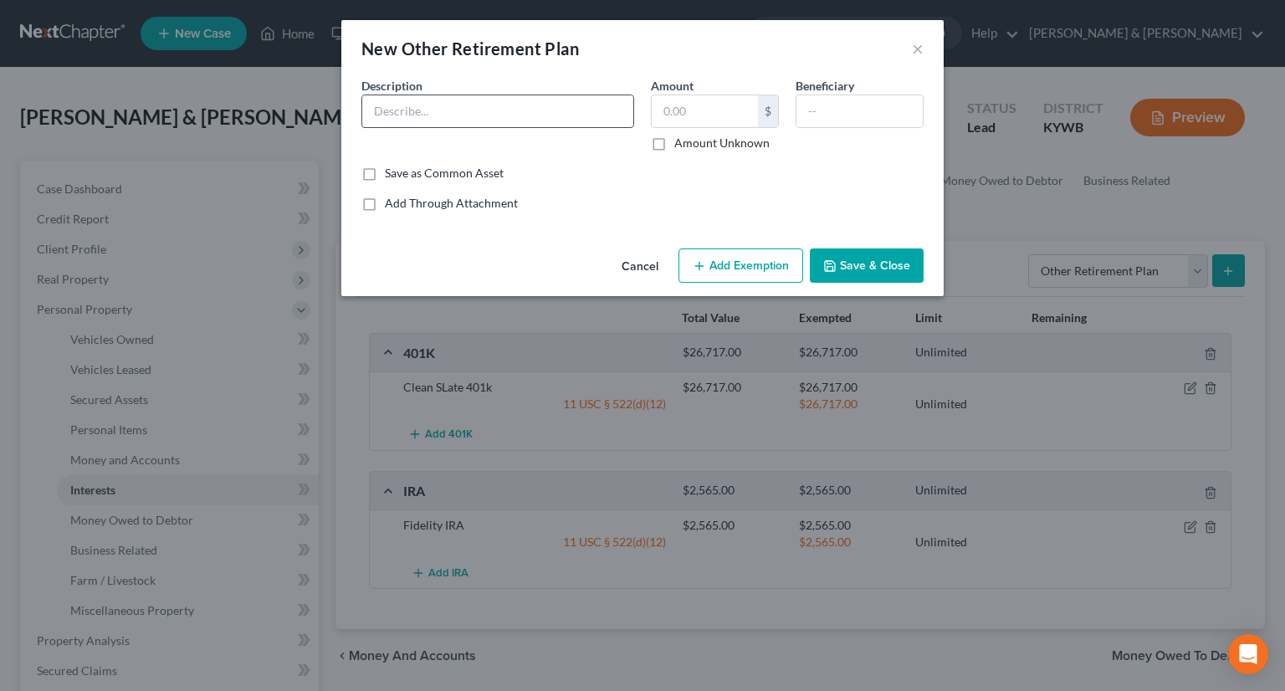
click at [478, 115] on input "text" at bounding box center [497, 111] width 271 height 32
click at [436, 109] on input "Norton 403 (b)" at bounding box center [497, 111] width 271 height 32
type input "Norton 403(b)"
click at [724, 103] on input "text" at bounding box center [705, 111] width 106 height 32
type input "14,600"
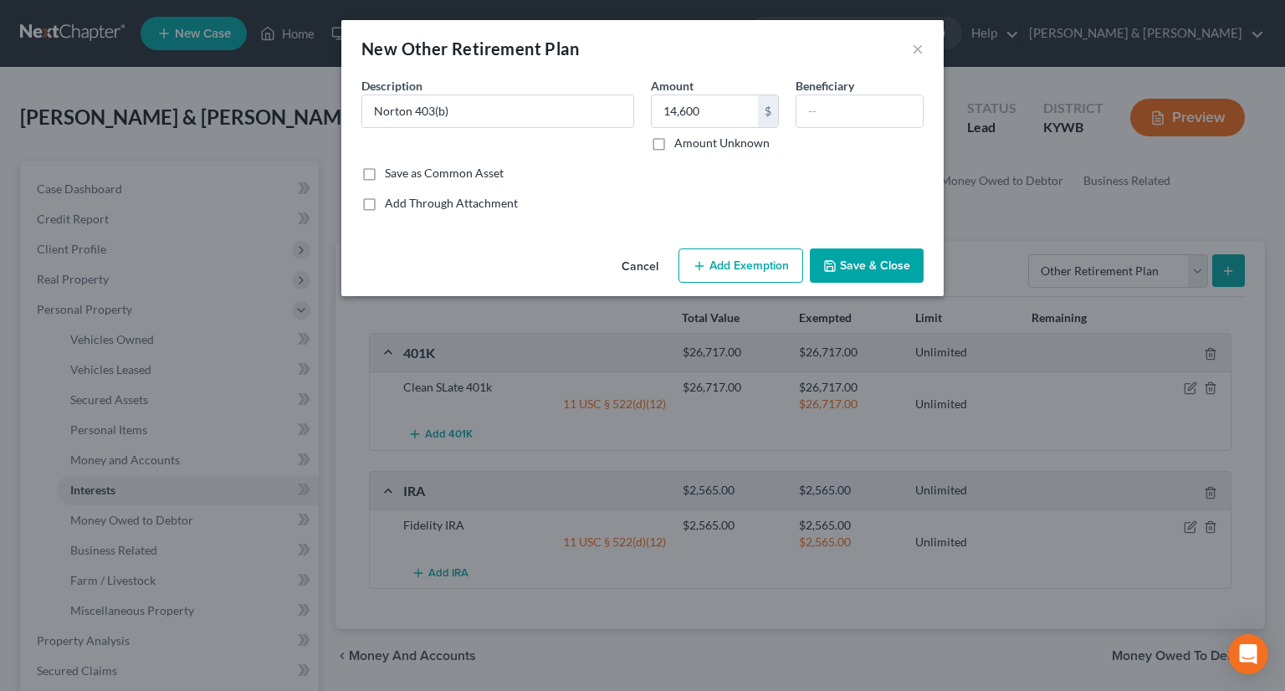
click at [733, 259] on button "Add Exemption" at bounding box center [740, 265] width 125 height 35
select select "2"
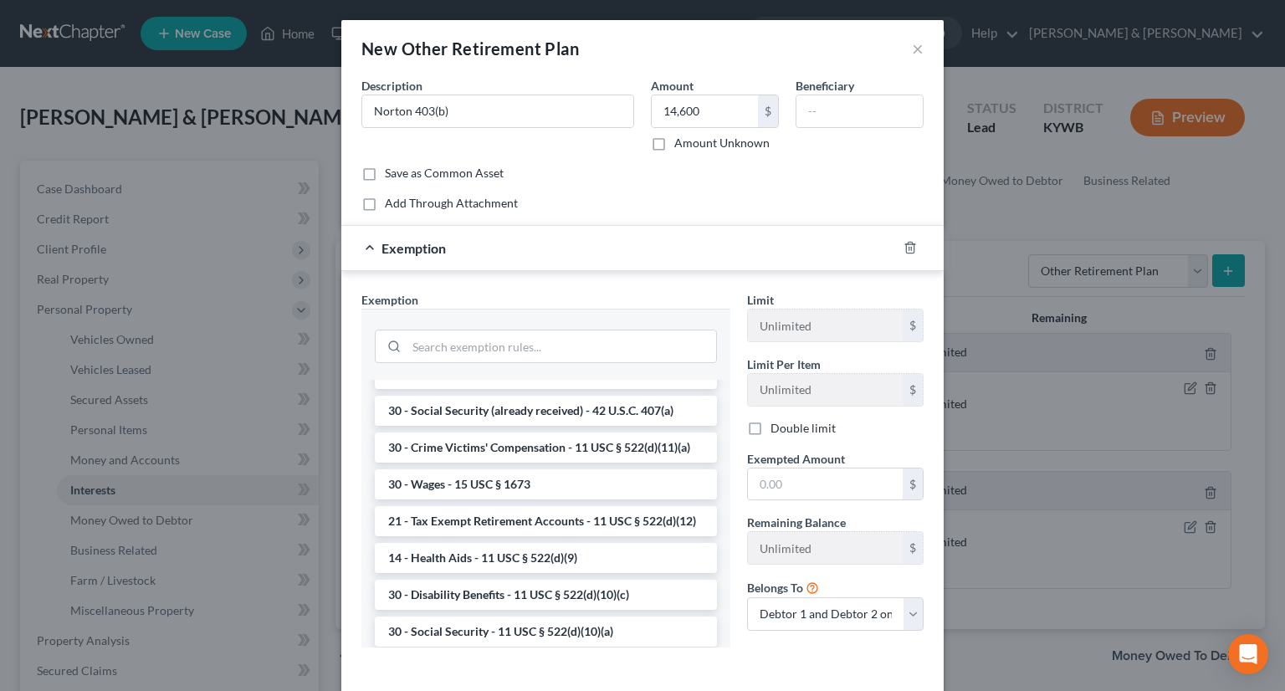
scroll to position [753, 0]
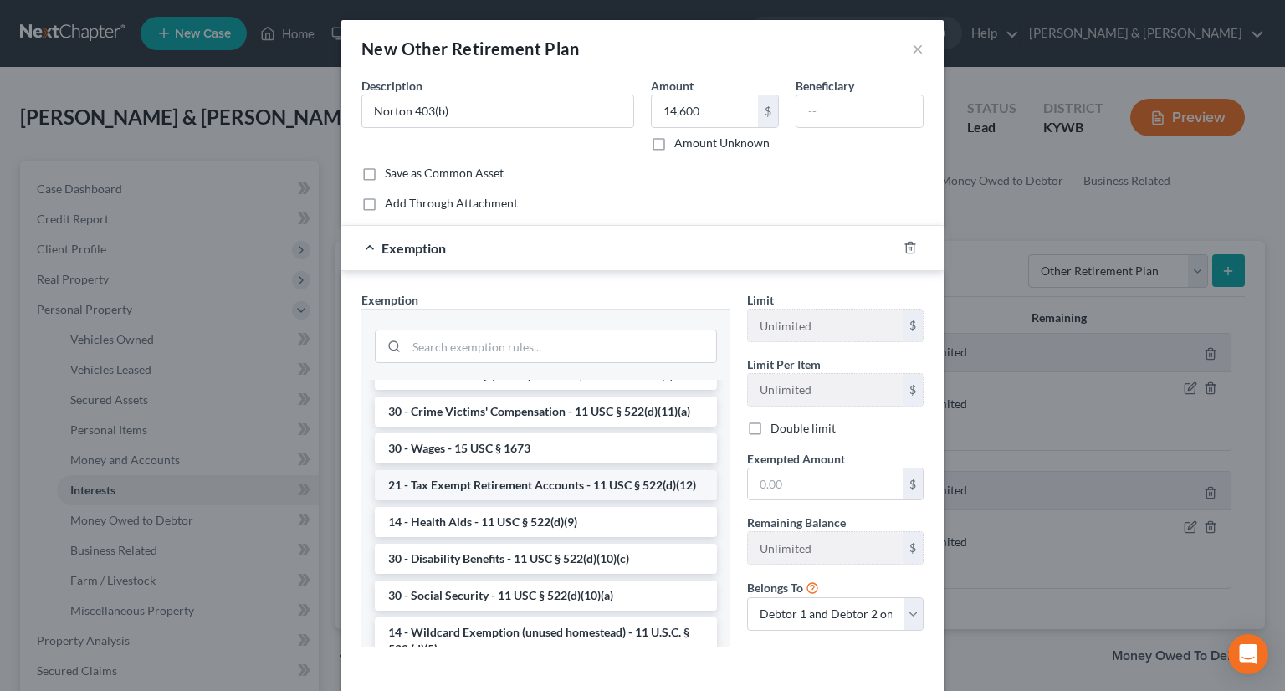
click at [506, 500] on li "21 - Tax Exempt Retirement Accounts - 11 USC § 522(d)(12)" at bounding box center [546, 485] width 342 height 30
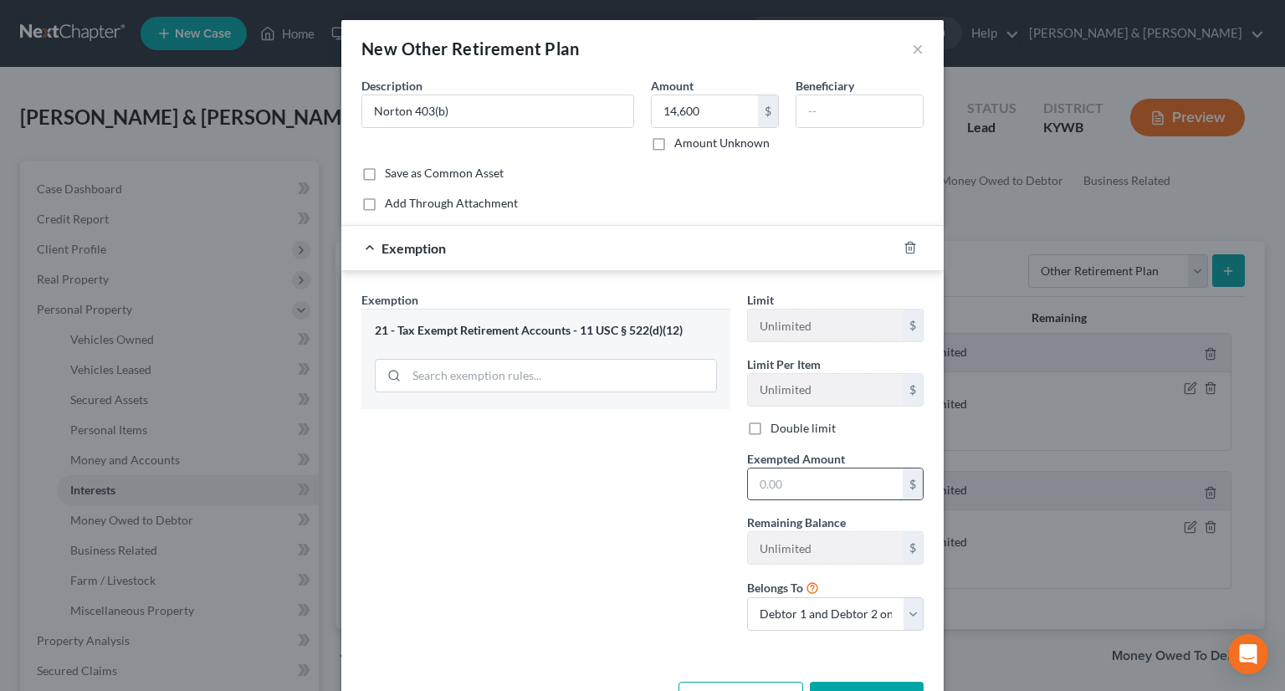
click at [749, 484] on input "text" at bounding box center [825, 484] width 155 height 32
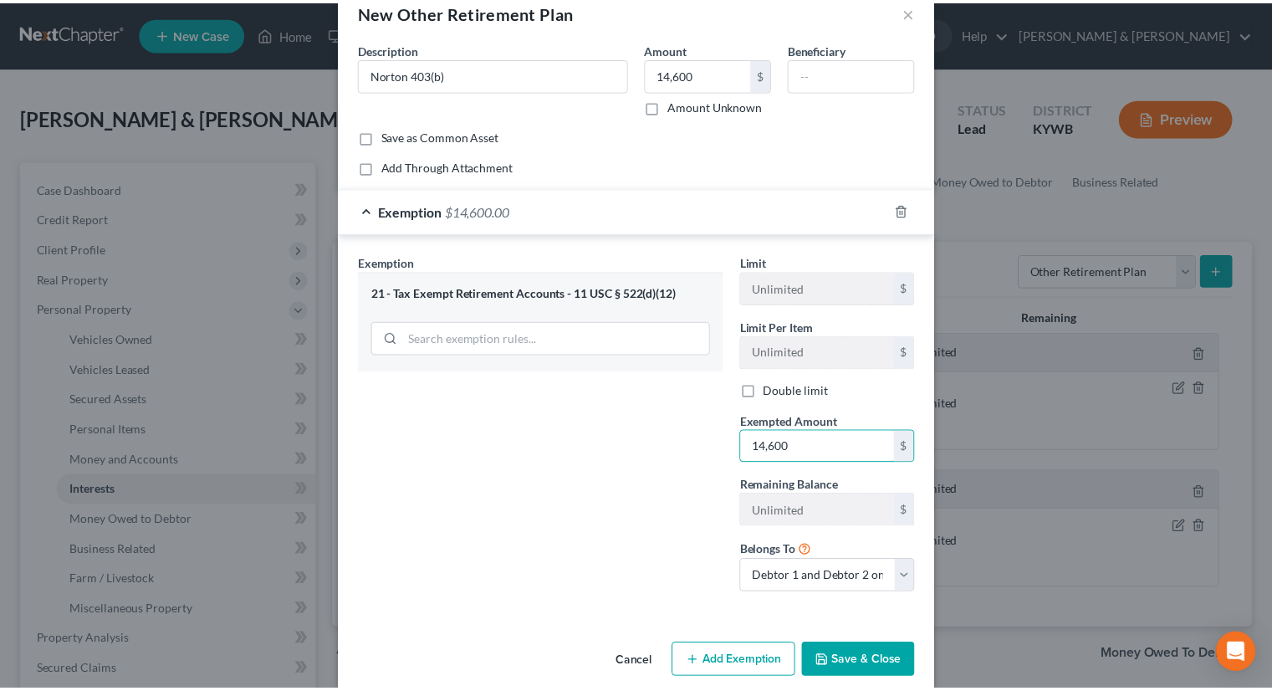
scroll to position [57, 0]
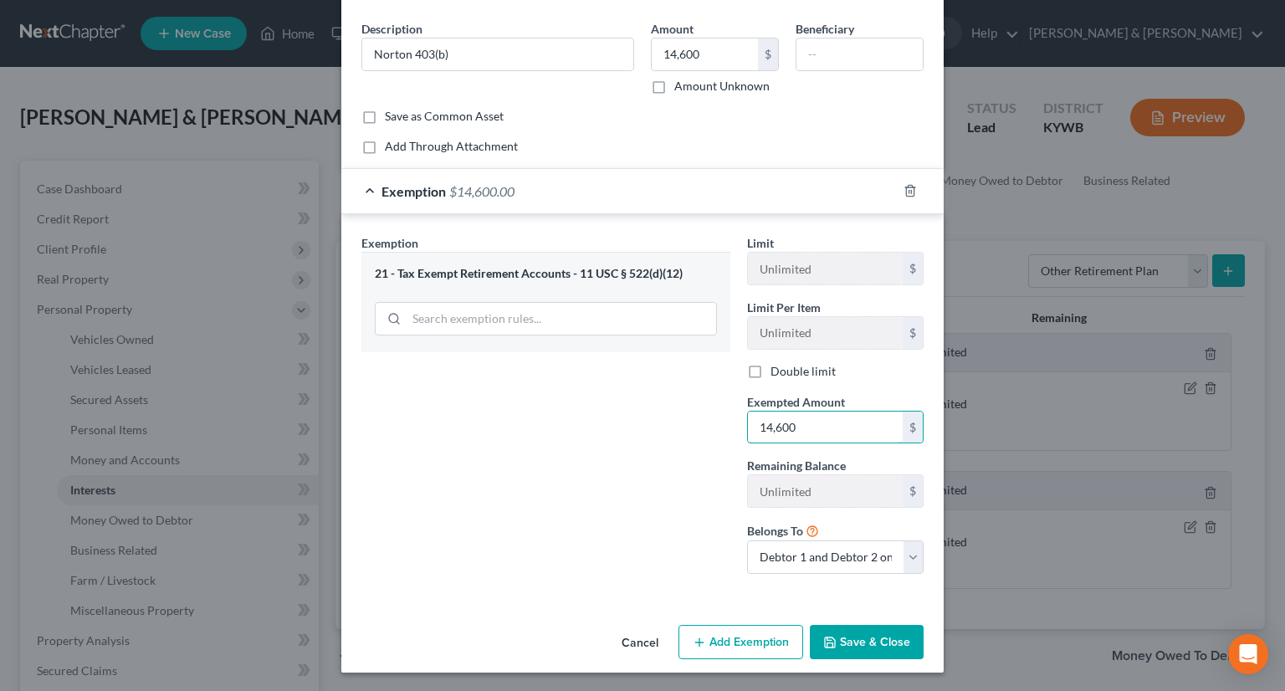
type input "14,600"
drag, startPoint x: 848, startPoint y: 644, endPoint x: 840, endPoint y: 640, distance: 9.4
click at [846, 645] on button "Save & Close" at bounding box center [867, 642] width 114 height 35
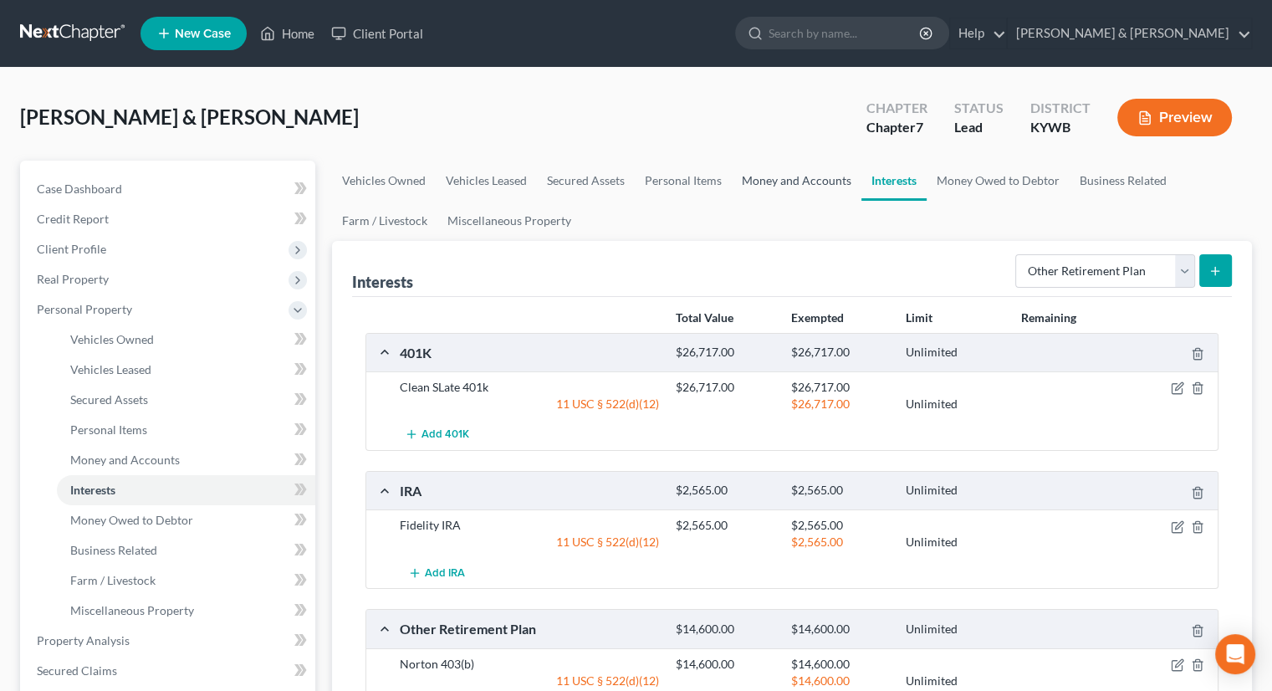
click at [775, 176] on link "Money and Accounts" at bounding box center [797, 181] width 130 height 40
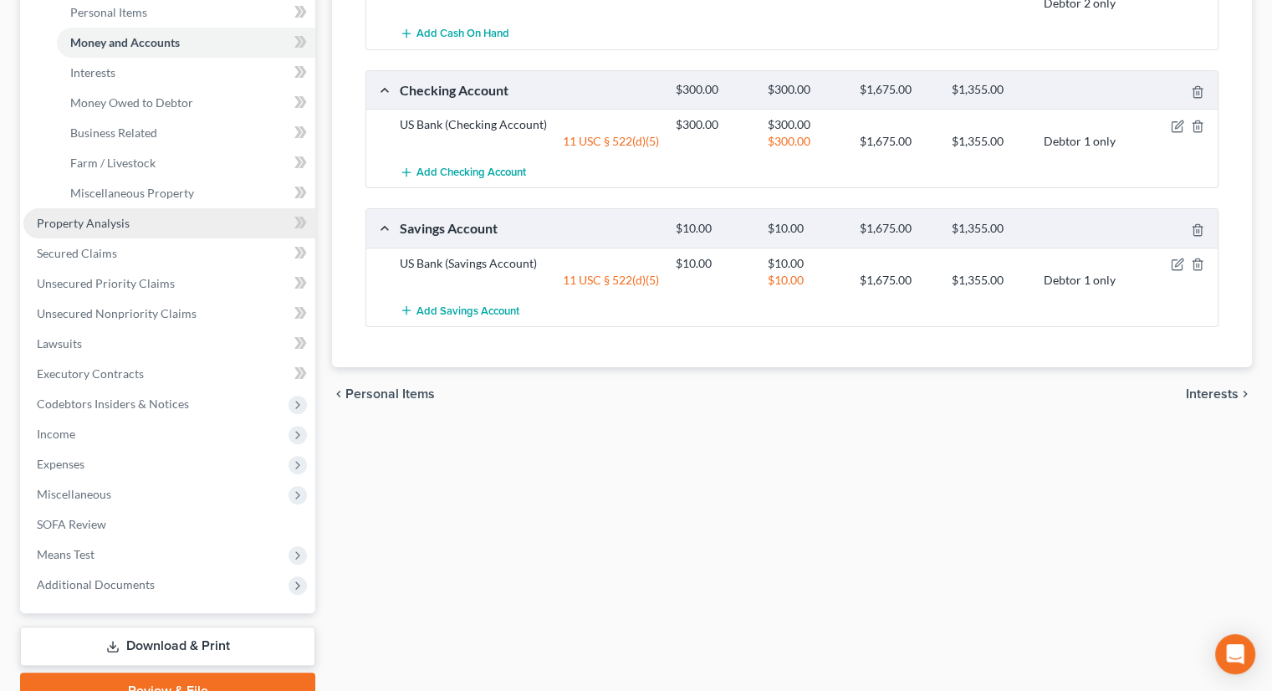
scroll to position [418, 0]
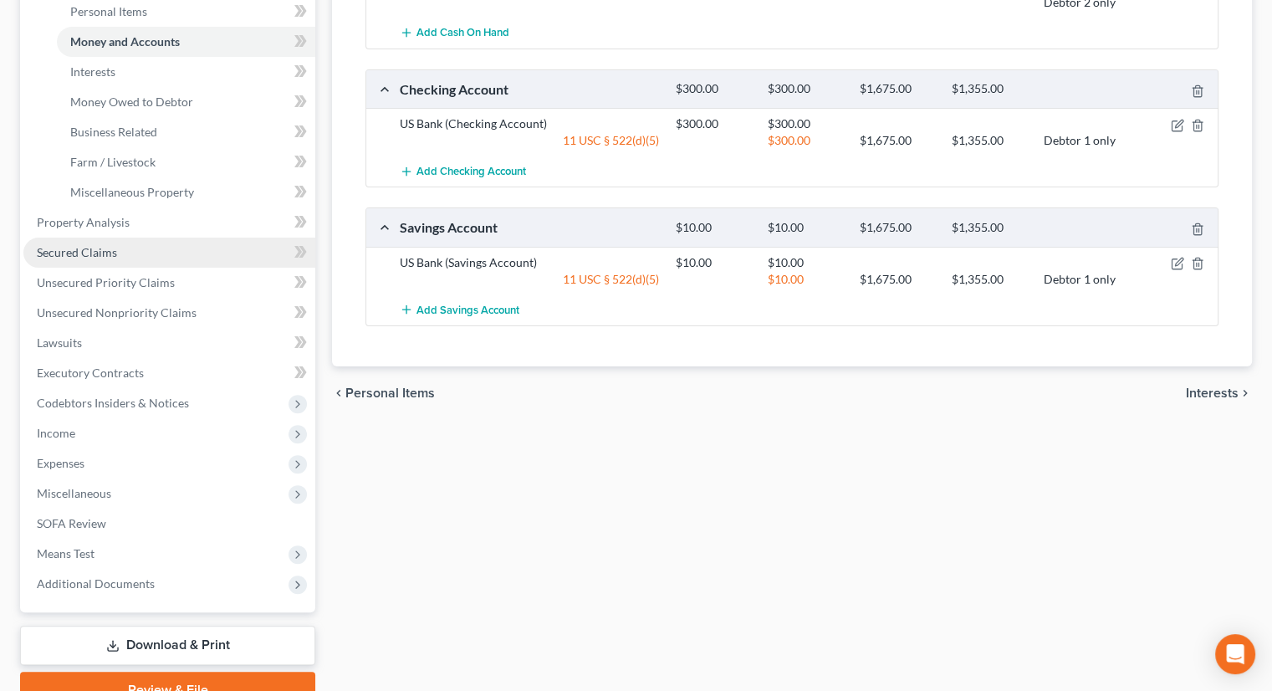
click at [114, 252] on span "Secured Claims" at bounding box center [77, 252] width 80 height 14
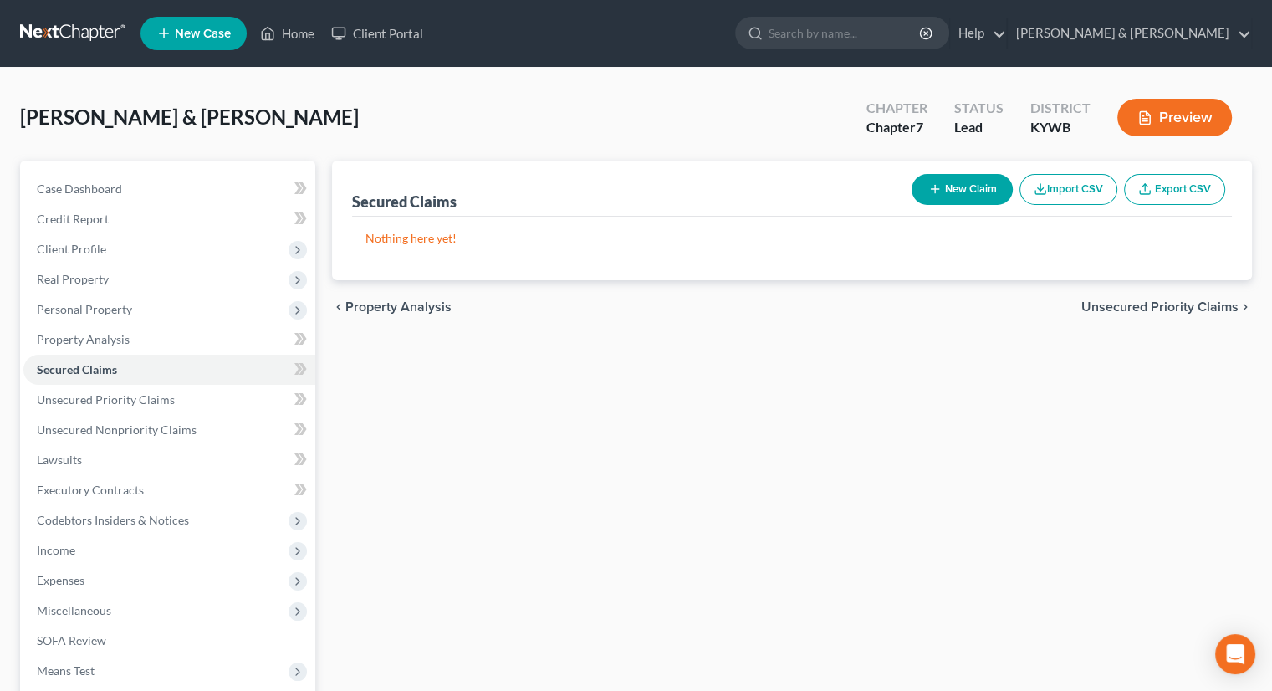
click at [960, 189] on button "New Claim" at bounding box center [962, 189] width 101 height 31
select select "2"
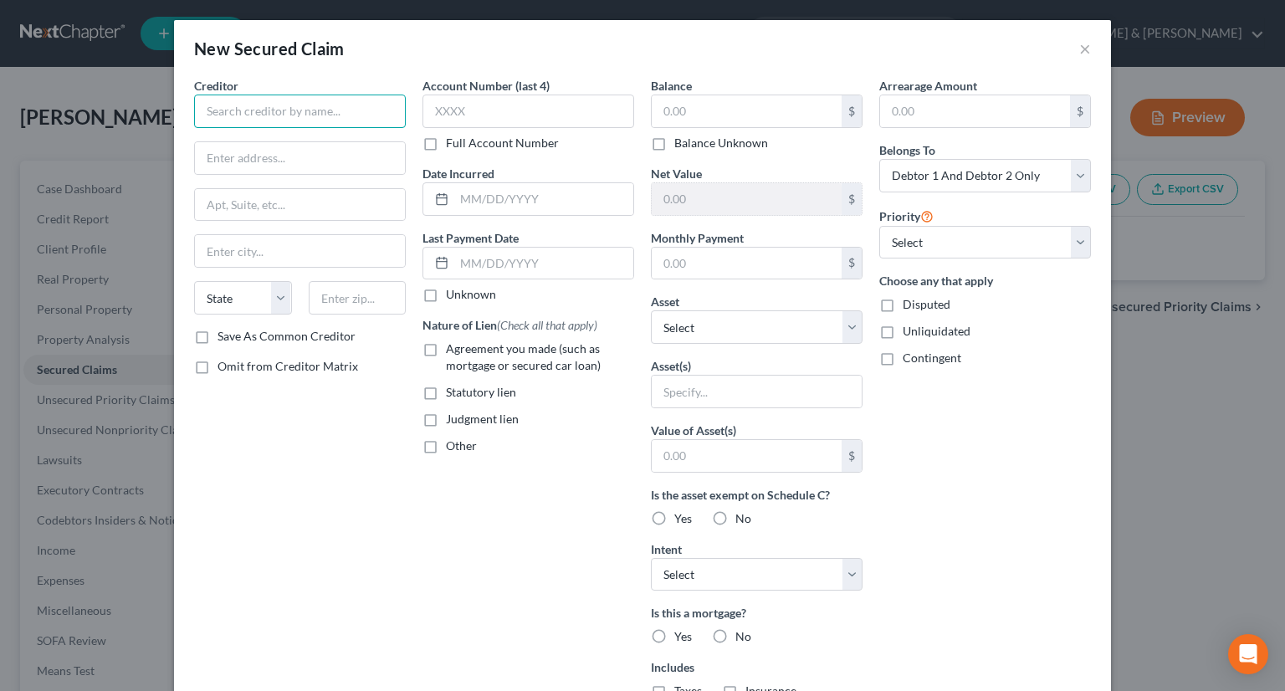
drag, startPoint x: 355, startPoint y: 100, endPoint x: 339, endPoint y: 120, distance: 26.3
click at [349, 110] on input "text" at bounding box center [300, 111] width 212 height 33
drag, startPoint x: 209, startPoint y: 105, endPoint x: 265, endPoint y: 74, distance: 63.6
click at [211, 103] on input "FReedom Mortgage" at bounding box center [300, 111] width 212 height 33
type input "Freedom Mortgage"
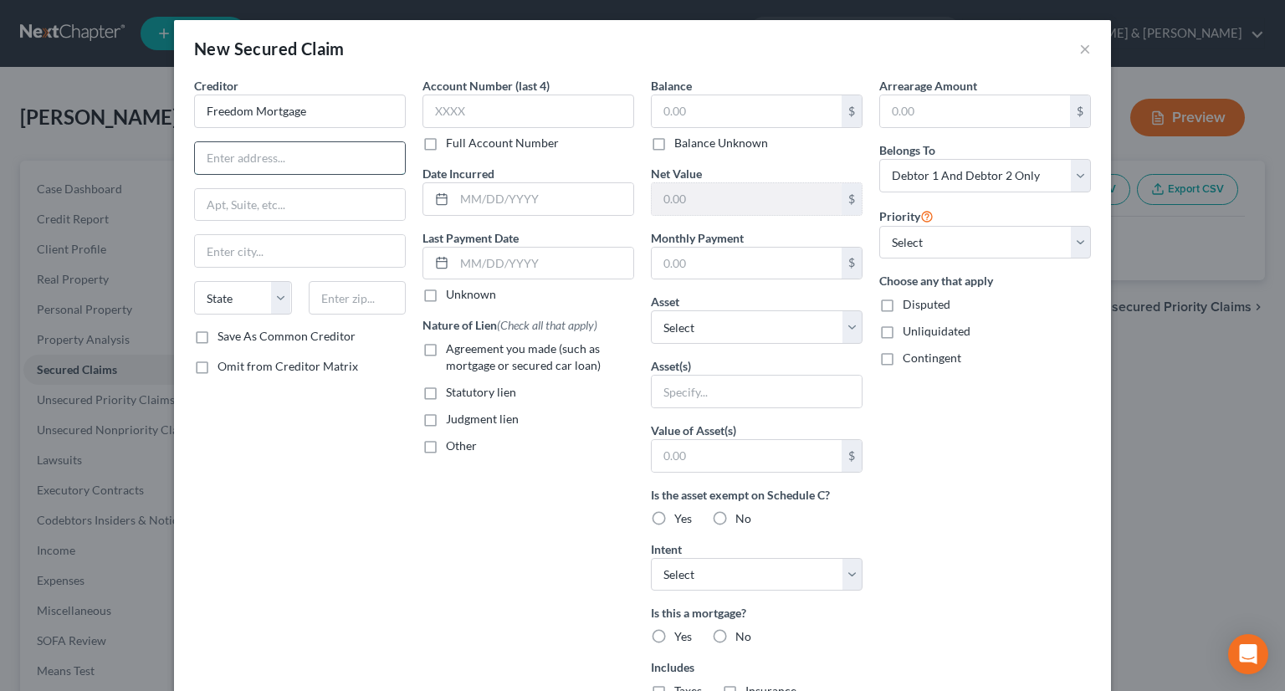
click at [263, 151] on input "text" at bounding box center [300, 158] width 210 height 32
type input "[GEOGRAPHIC_DATA]"
click at [340, 302] on input "text" at bounding box center [358, 297] width 98 height 33
type input "33431"
type input "Boca Raton"
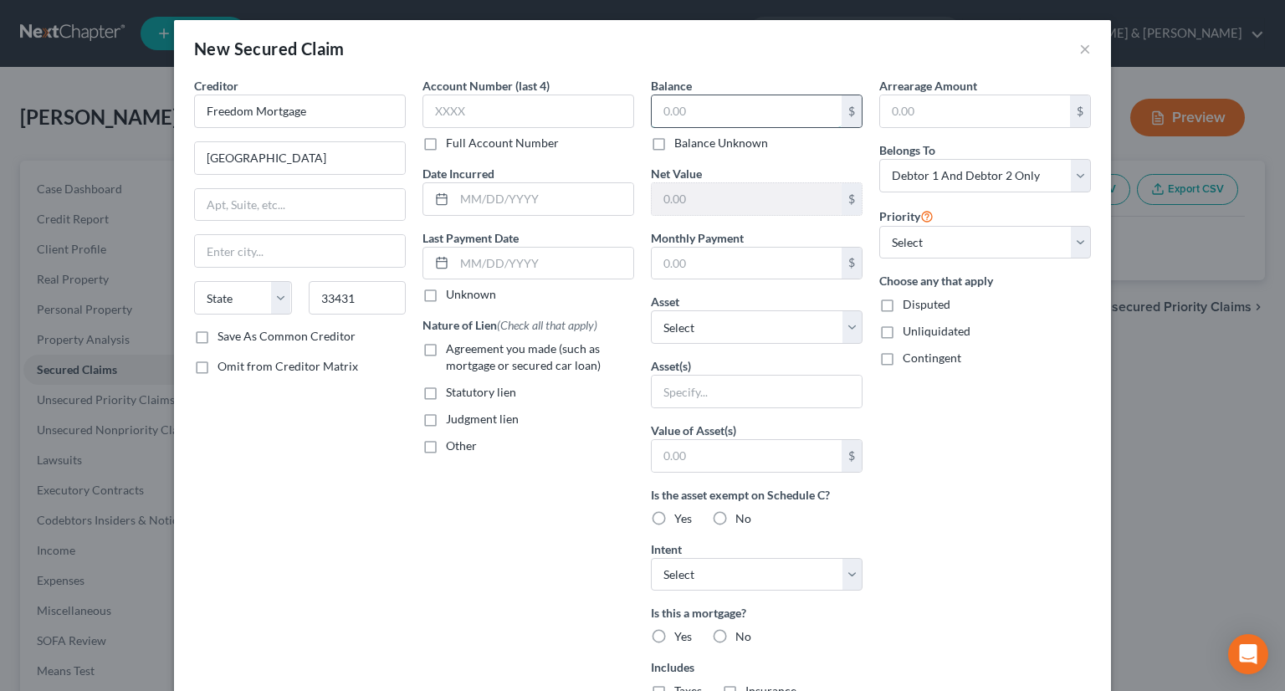
select select "9"
click at [700, 125] on input "text" at bounding box center [747, 111] width 190 height 32
type input "459,680"
click at [693, 275] on input "text" at bounding box center [747, 264] width 190 height 32
type input "4,065"
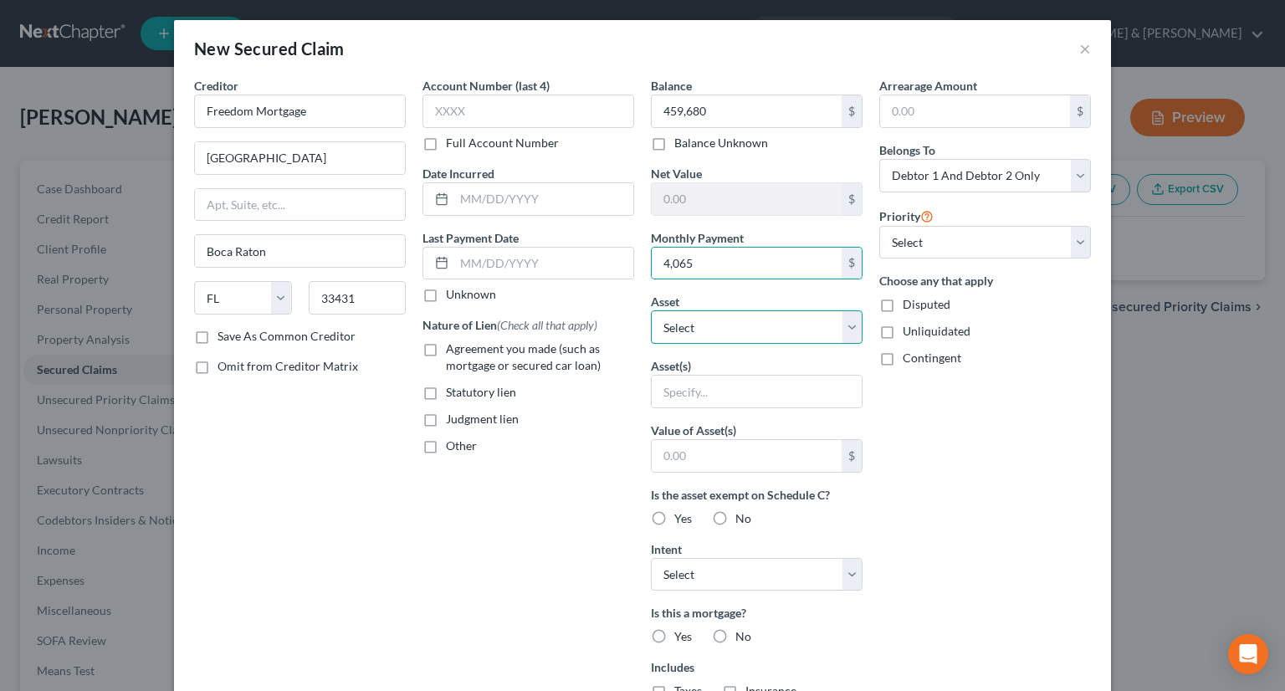
click at [836, 324] on select "Select Other Multiple Assets US Bank (Checking Account) - $300.0 Cash (Cash on …" at bounding box center [757, 326] width 212 height 33
select select "7"
click at [651, 310] on select "Select Other Multiple Assets US Bank (Checking Account) - $300.0 Cash (Cash on …" at bounding box center [757, 326] width 212 height 33
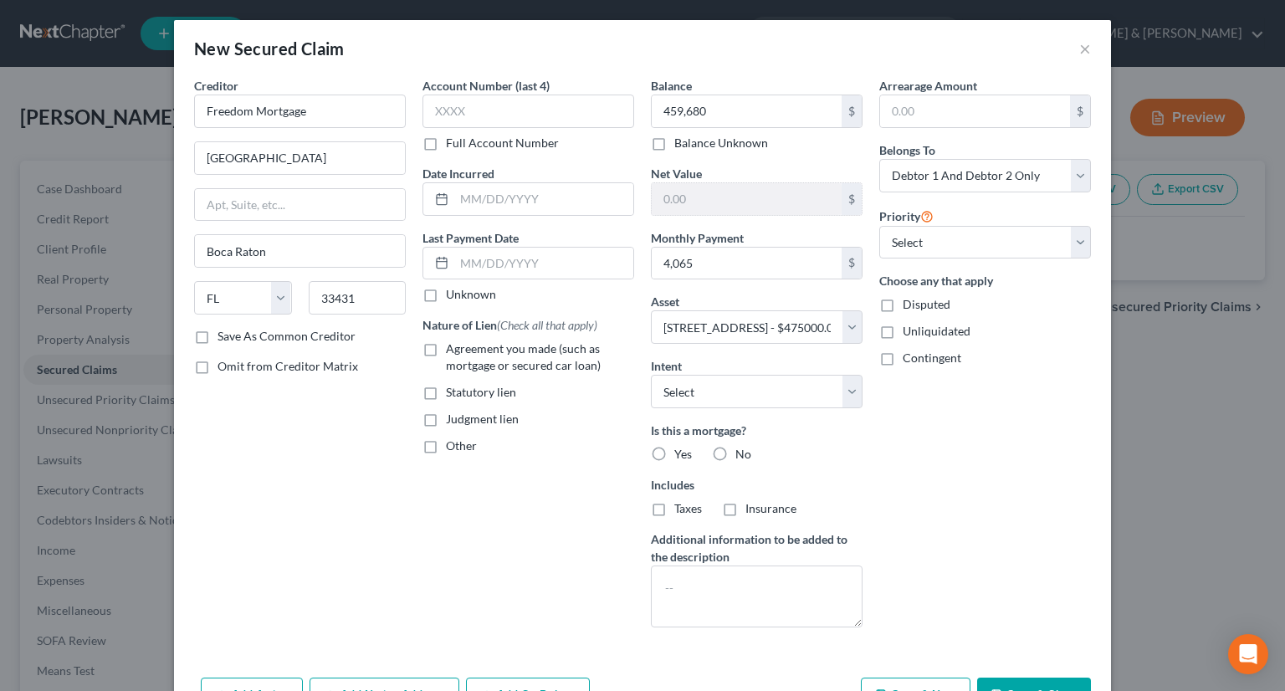
click at [446, 342] on label "Agreement you made (such as mortgage or secured car loan)" at bounding box center [540, 356] width 188 height 33
click at [452, 342] on input "Agreement you made (such as mortgage or secured car loan)" at bounding box center [457, 345] width 11 height 11
checkbox input "true"
drag, startPoint x: 652, startPoint y: 452, endPoint x: 723, endPoint y: 422, distance: 76.4
click at [674, 451] on label "Yes" at bounding box center [683, 454] width 18 height 17
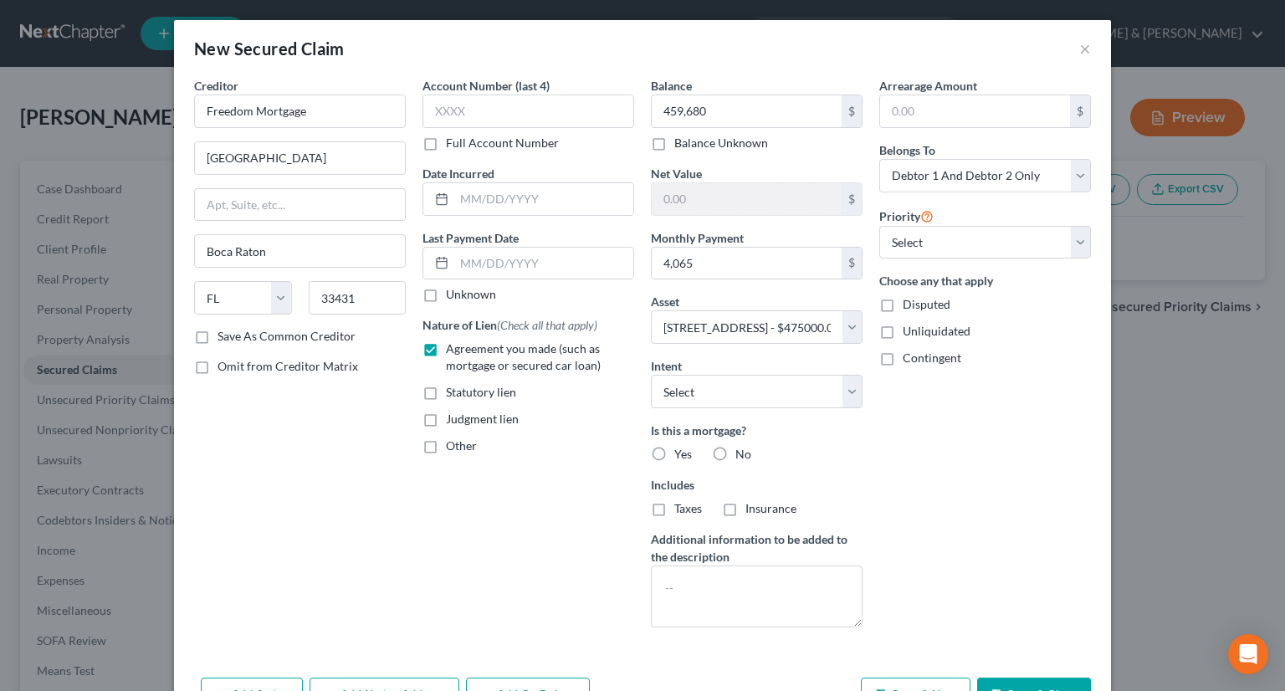
click at [681, 451] on input "Yes" at bounding box center [686, 451] width 11 height 11
radio input "true"
click at [841, 390] on select "Select Surrender Redeem Reaffirm Avoid Other" at bounding box center [757, 391] width 212 height 33
select select "0"
click at [651, 375] on select "Select Surrender Redeem Reaffirm Avoid Other" at bounding box center [757, 391] width 212 height 33
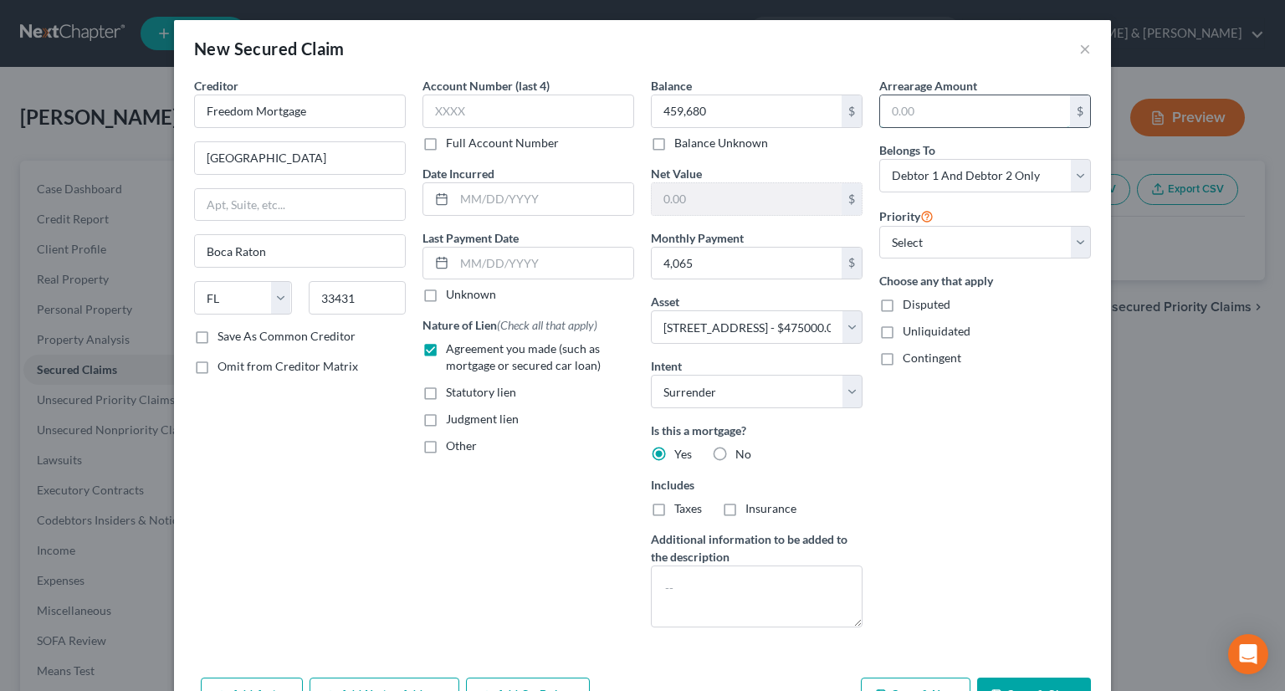
click at [913, 110] on input "text" at bounding box center [975, 111] width 190 height 32
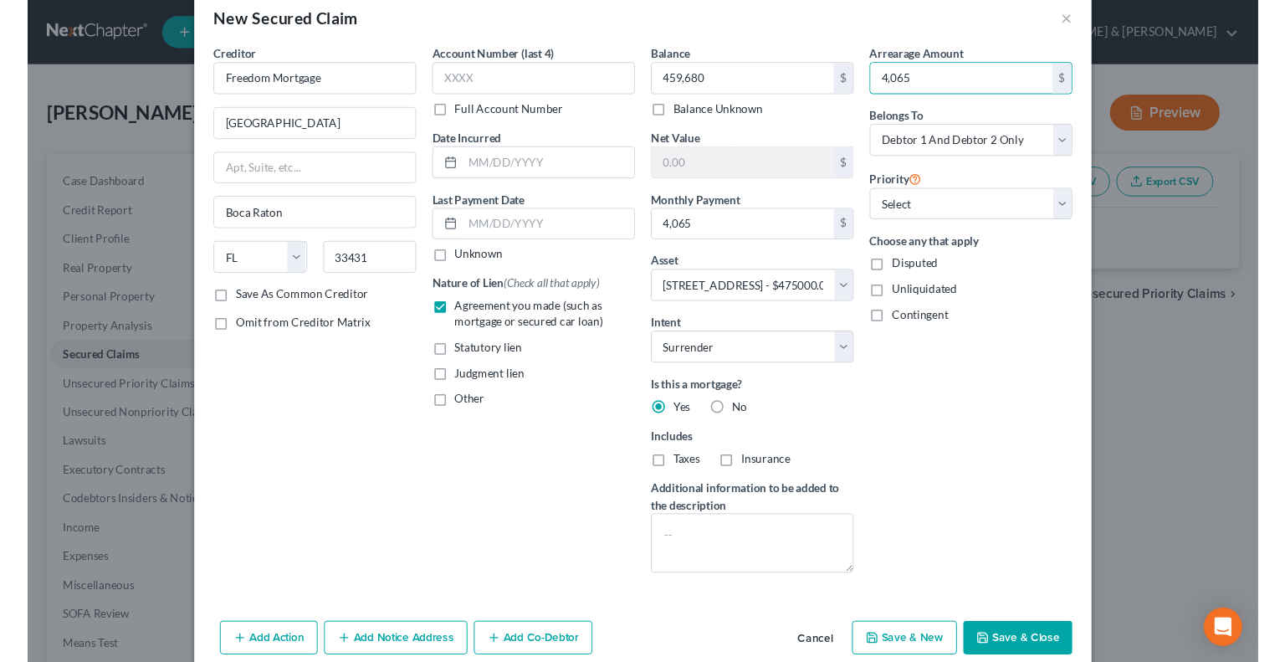
scroll to position [54, 0]
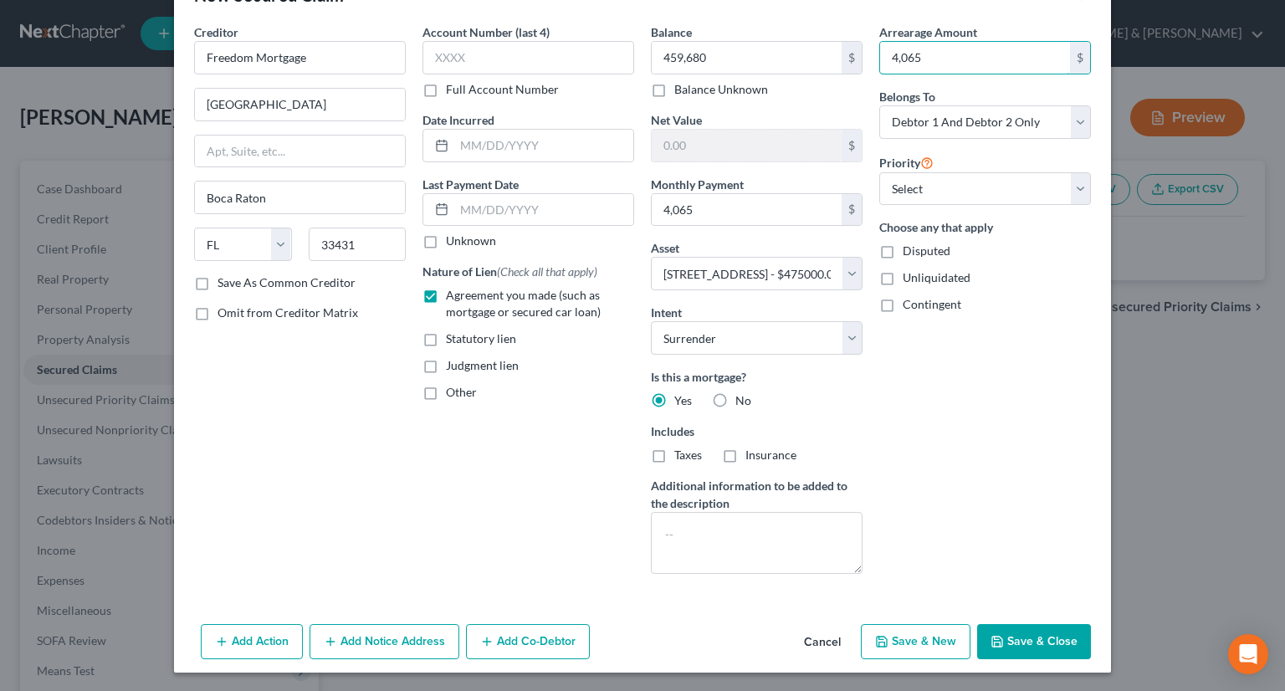
type input "4,065"
click at [939, 636] on button "Save & New" at bounding box center [916, 641] width 110 height 35
select select
select select "2"
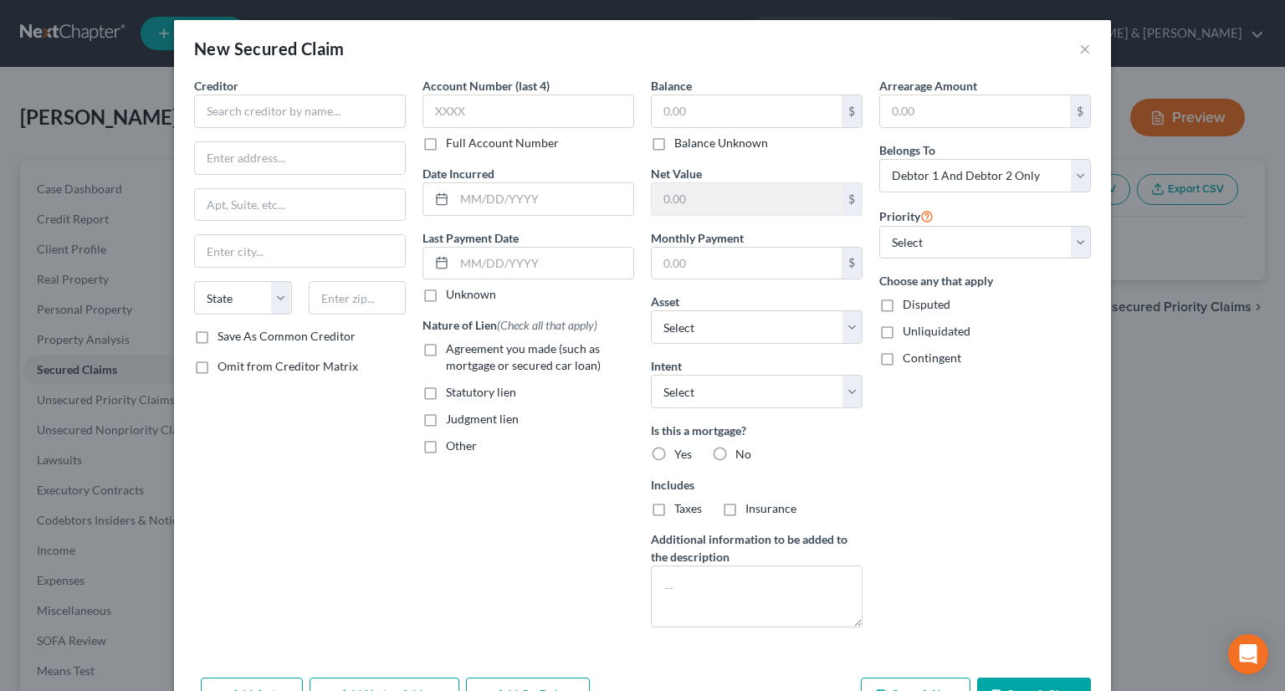
type input "459,680.00"
type input "15,320.00"
type input "4,065.00"
select select "7"
type input "4,065.00"
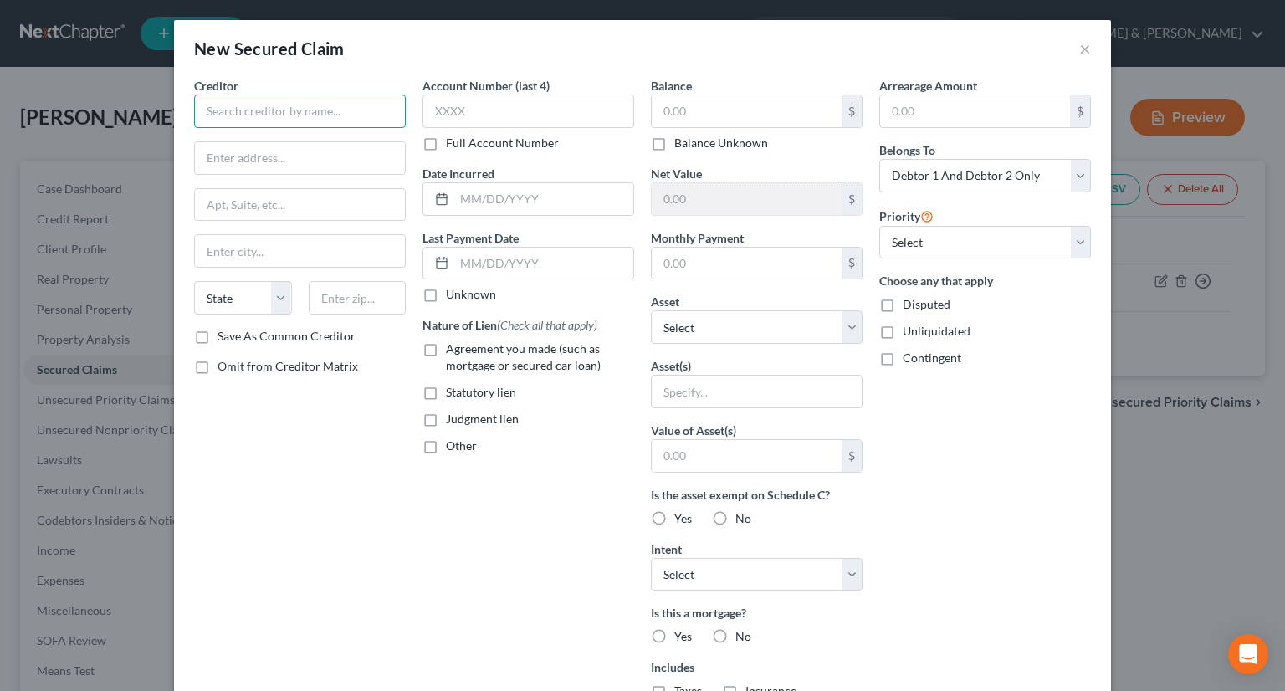
click at [257, 112] on input "text" at bounding box center [300, 111] width 212 height 33
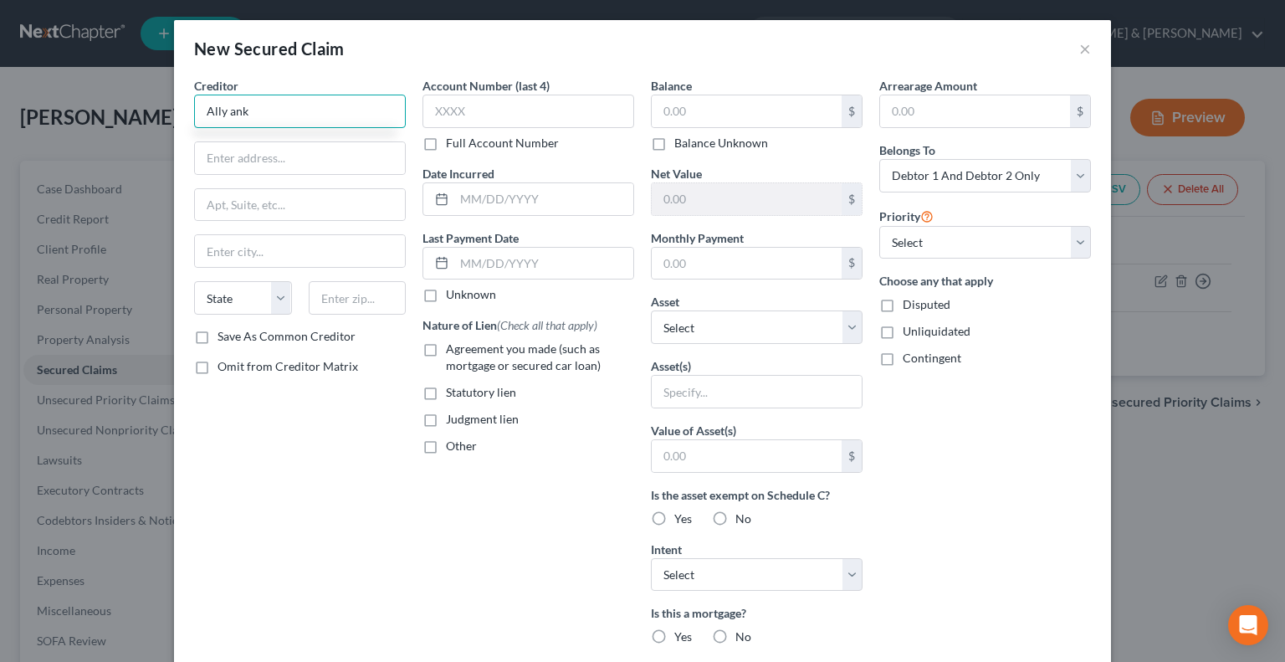
click at [225, 111] on input "Ally ank" at bounding box center [300, 111] width 212 height 33
type input "Ally Bank"
click at [847, 327] on select "Select Other Multiple Assets US Bank (Checking Account) - $300.0 Cash (Cash on …" at bounding box center [757, 326] width 212 height 33
select select "4"
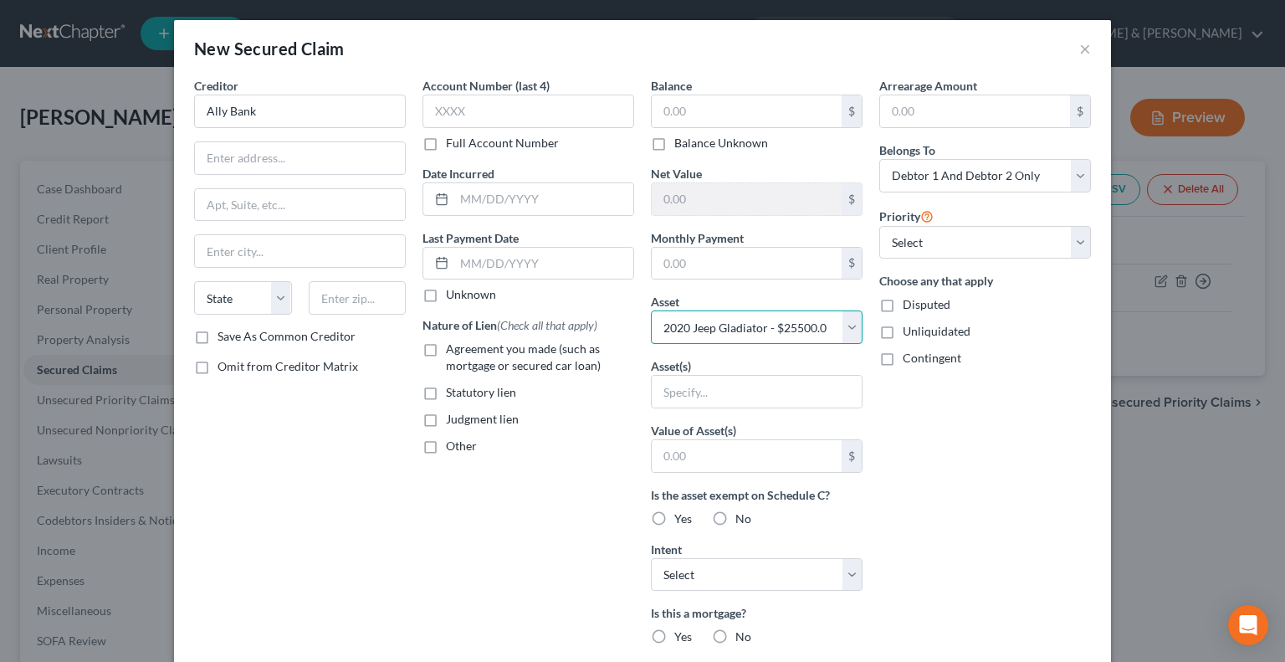
click at [651, 310] on select "Select Other Multiple Assets US Bank (Checking Account) - $300.0 Cash (Cash on …" at bounding box center [757, 326] width 212 height 33
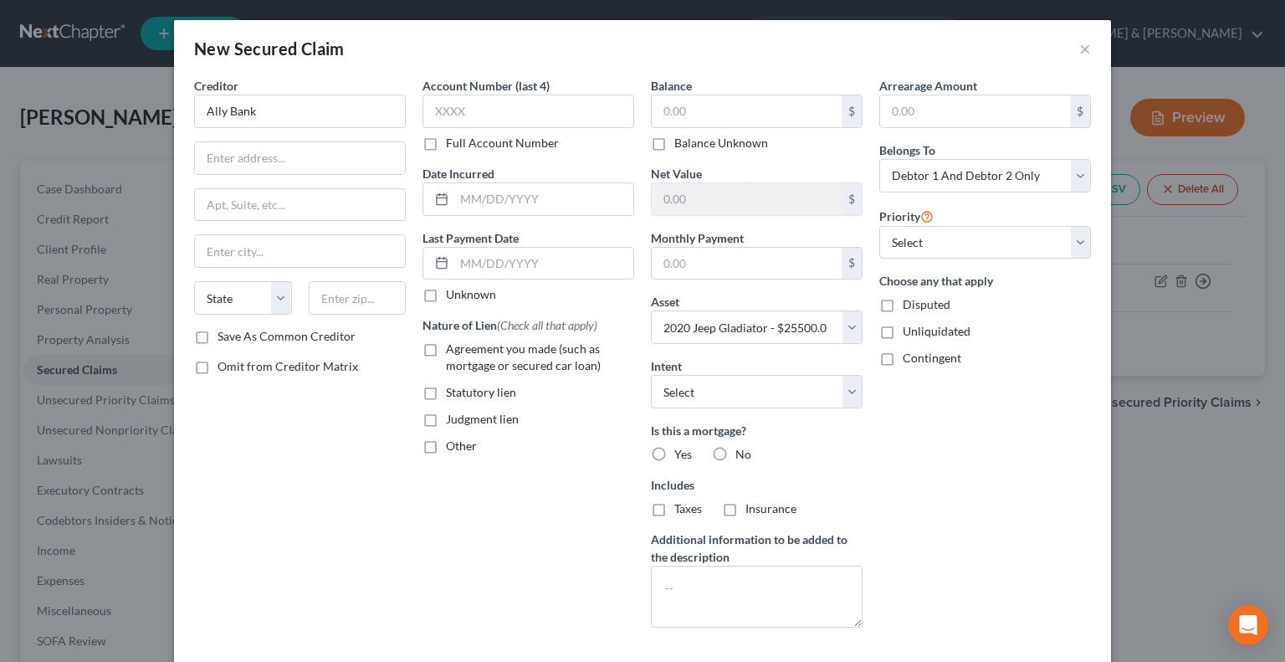
click at [735, 449] on label "No" at bounding box center [743, 454] width 16 height 17
click at [742, 449] on input "No" at bounding box center [747, 451] width 11 height 11
radio input "true"
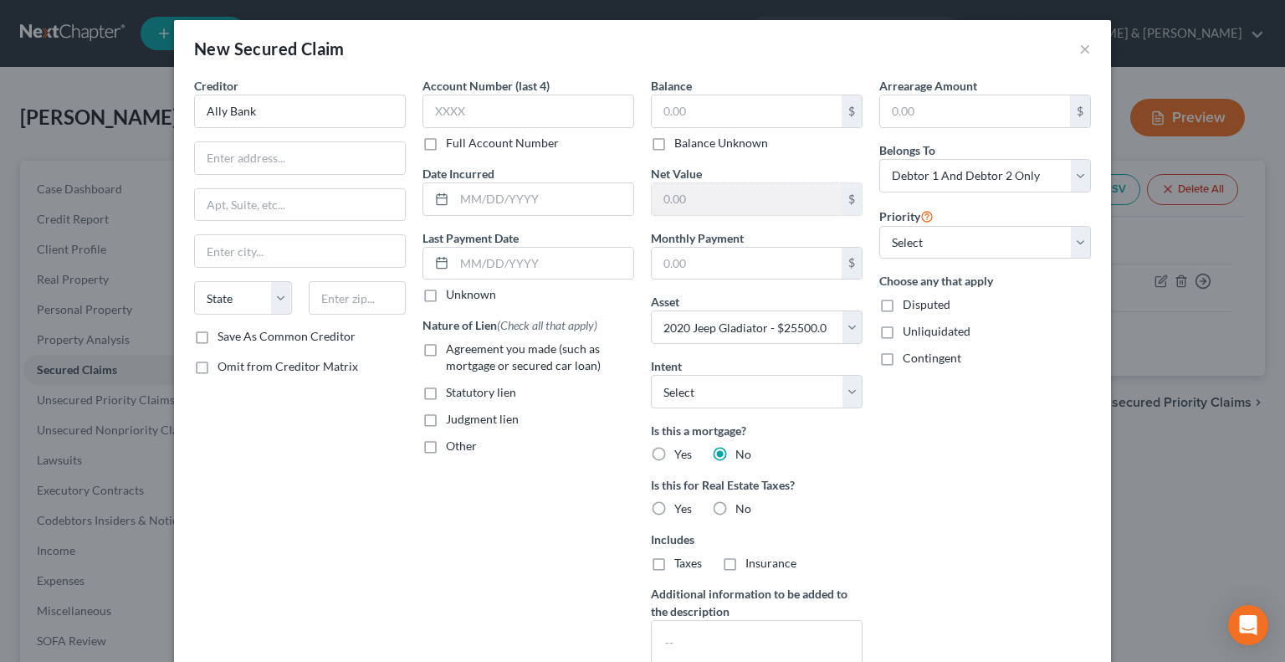
click at [446, 342] on label "Agreement you made (such as mortgage or secured car loan)" at bounding box center [540, 356] width 188 height 33
click at [452, 342] on input "Agreement you made (such as mortgage or secured car loan)" at bounding box center [457, 345] width 11 height 11
checkbox input "true"
click at [846, 386] on select "Select Surrender Redeem Reaffirm Avoid Other" at bounding box center [757, 391] width 212 height 33
select select "2"
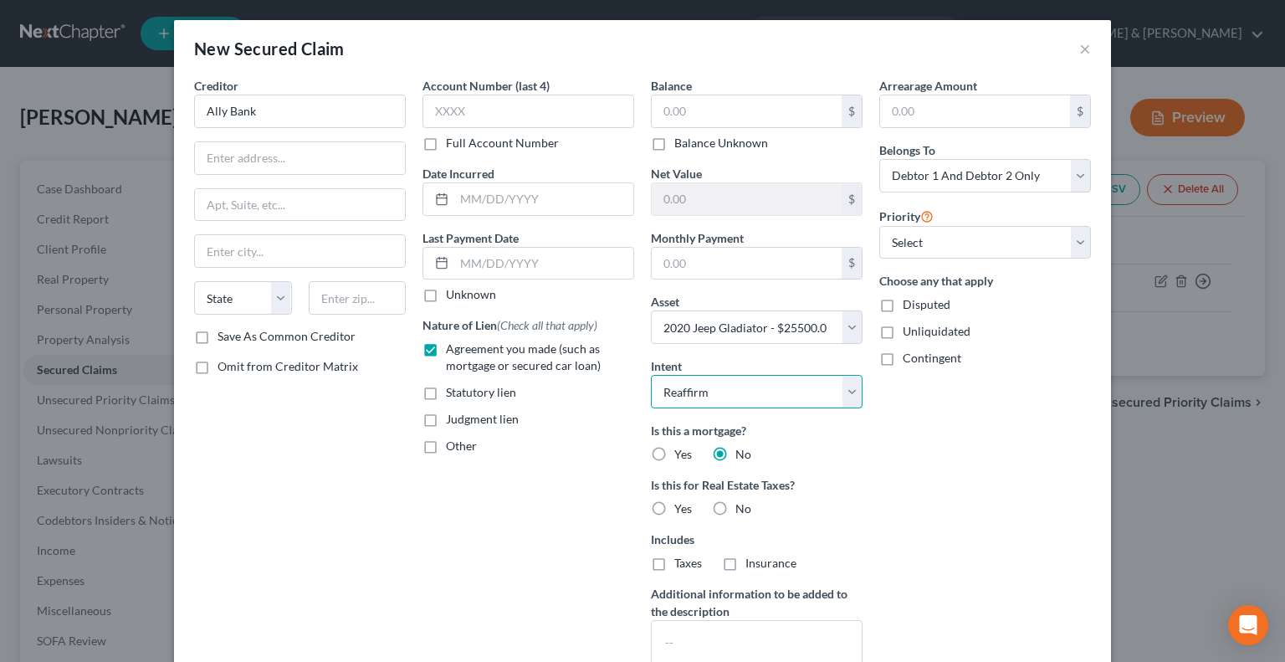
click at [651, 375] on select "Select Surrender Redeem Reaffirm Avoid Other" at bounding box center [757, 391] width 212 height 33
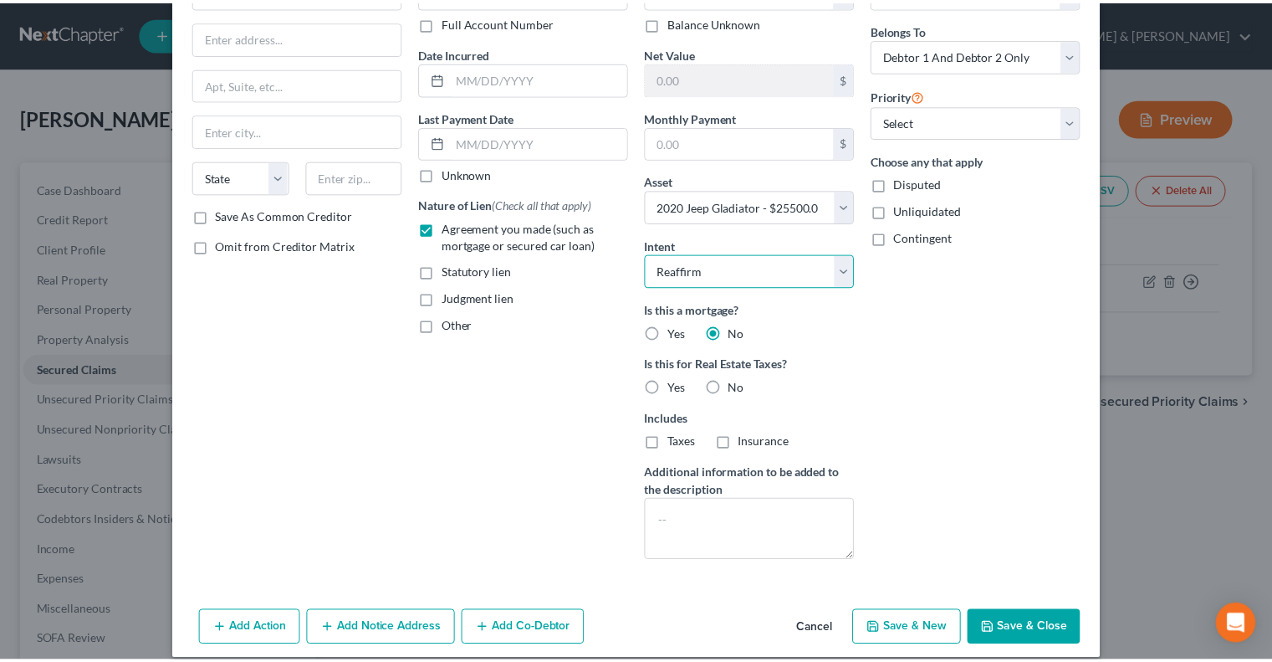
scroll to position [136, 0]
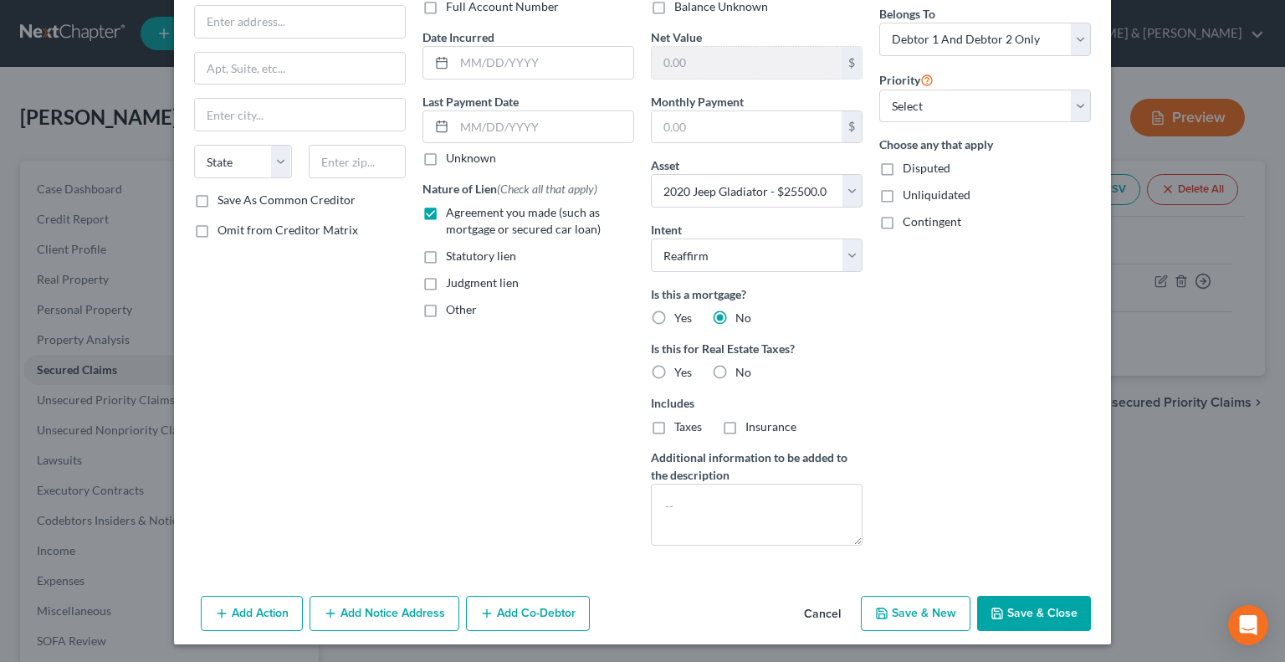
click at [1009, 608] on button "Save & Close" at bounding box center [1034, 612] width 114 height 35
select select
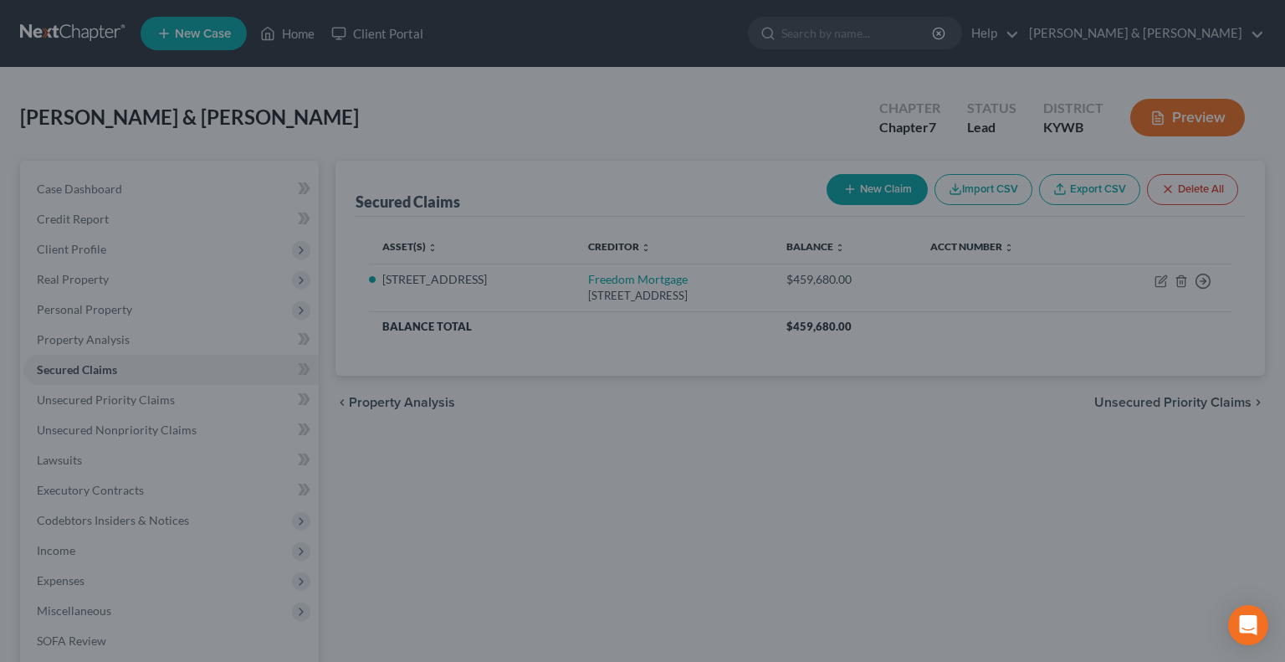
type input "0.00"
type input "25,500.00"
type input "0.00"
select select "4"
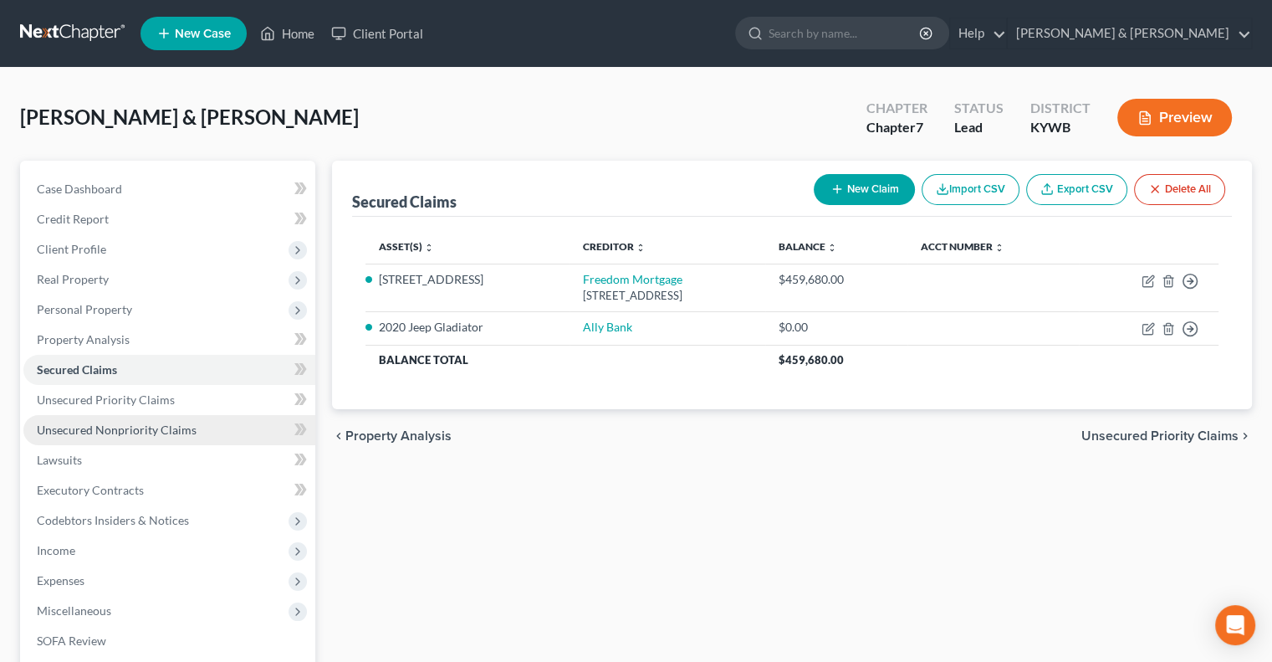
click at [81, 427] on span "Unsecured Nonpriority Claims" at bounding box center [117, 429] width 160 height 14
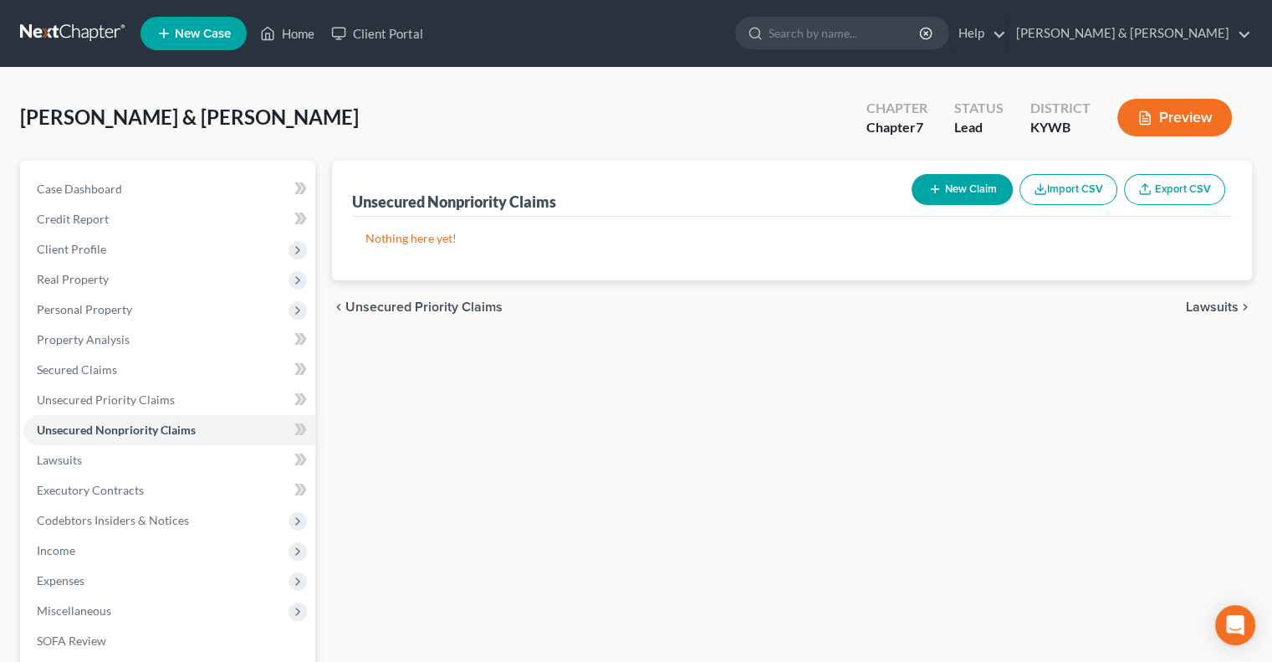
click at [974, 187] on button "New Claim" at bounding box center [962, 189] width 101 height 31
select select "2"
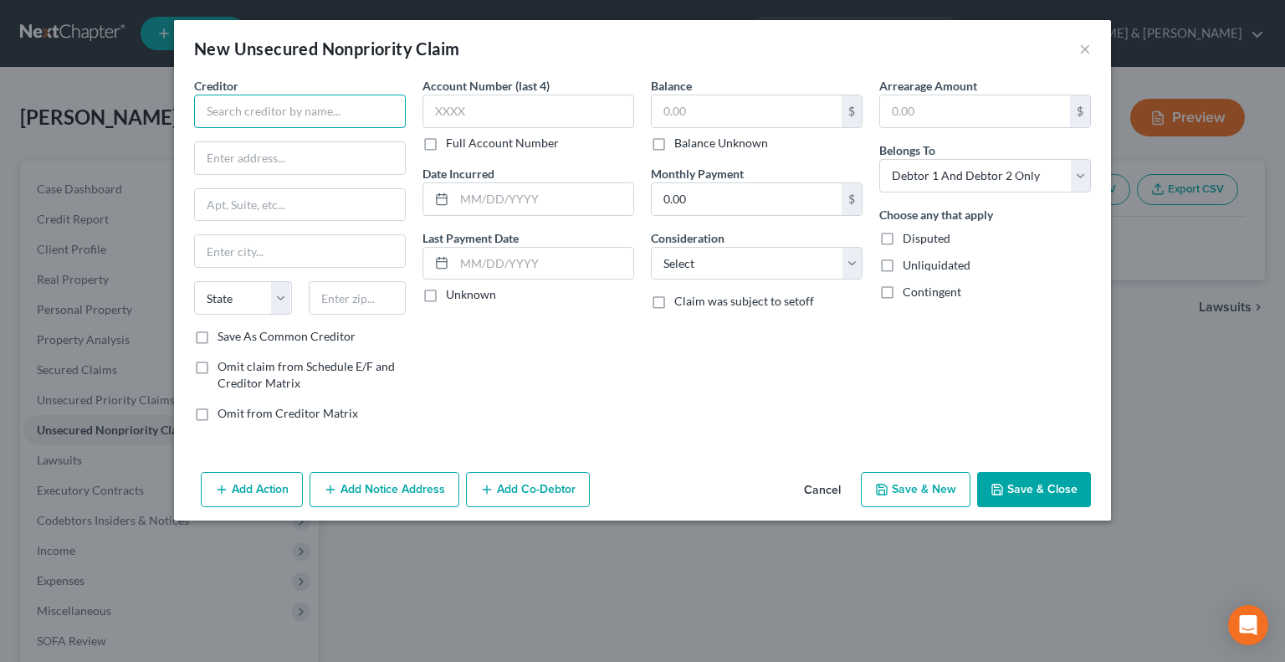
click at [315, 106] on input "text" at bounding box center [300, 111] width 212 height 33
type input "US Bank"
click at [284, 161] on input "text" at bounding box center [300, 158] width 210 height 32
click at [233, 151] on input "[STREET_ADDRESS]" at bounding box center [300, 158] width 210 height 32
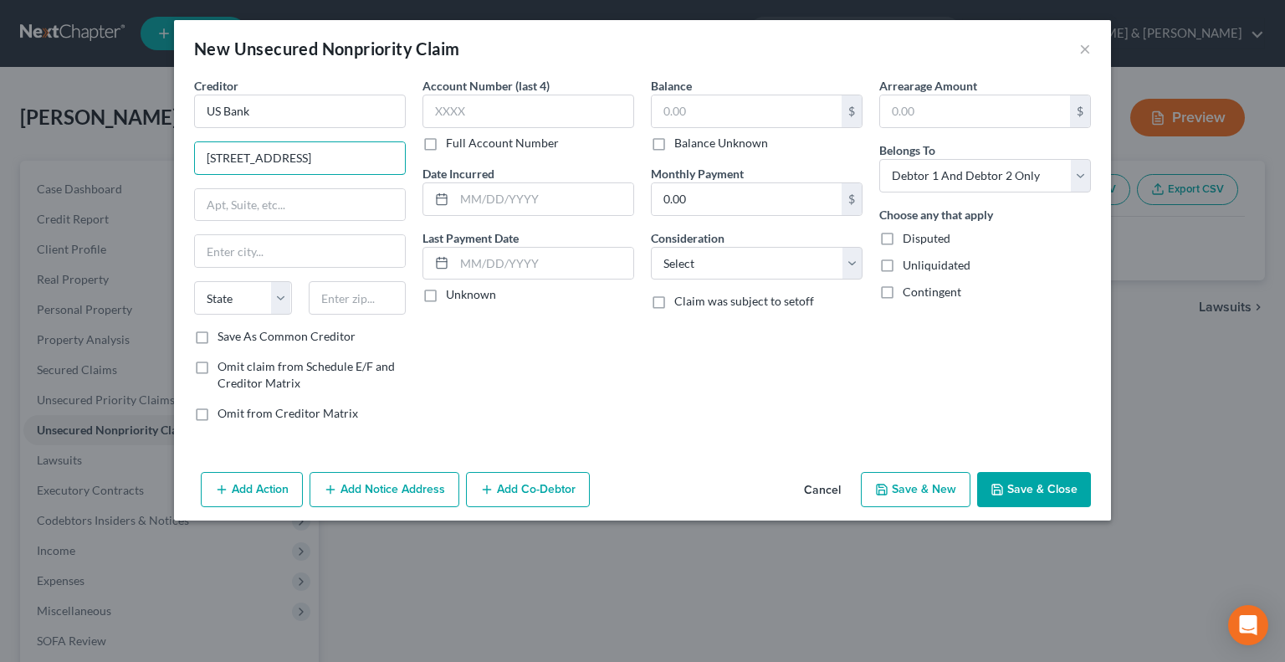
drag, startPoint x: 296, startPoint y: 156, endPoint x: 337, endPoint y: 131, distance: 47.6
click at [298, 155] on input "[STREET_ADDRESS]" at bounding box center [300, 158] width 210 height 32
type input "[STREET_ADDRESS]"
click at [370, 291] on input "text" at bounding box center [358, 297] width 98 height 33
type input "55401"
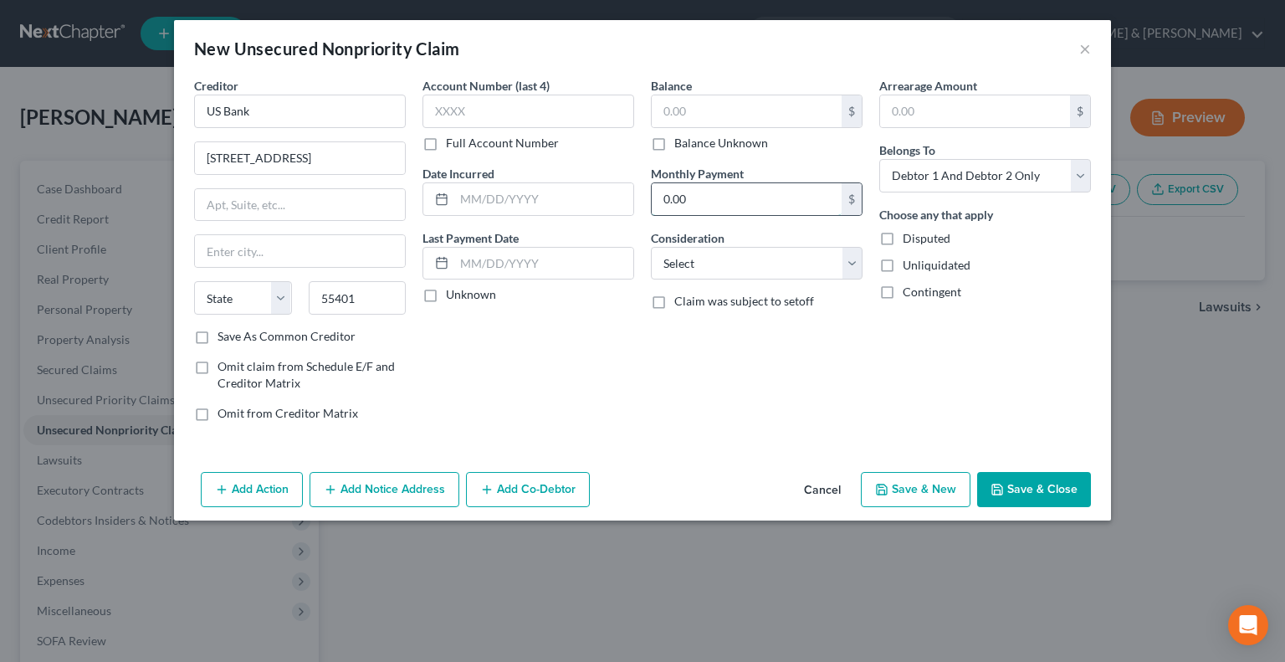
type input "[GEOGRAPHIC_DATA]"
select select "24"
click at [674, 192] on input "0.00" at bounding box center [747, 199] width 190 height 32
type input "199"
click at [718, 112] on input "text" at bounding box center [747, 111] width 190 height 32
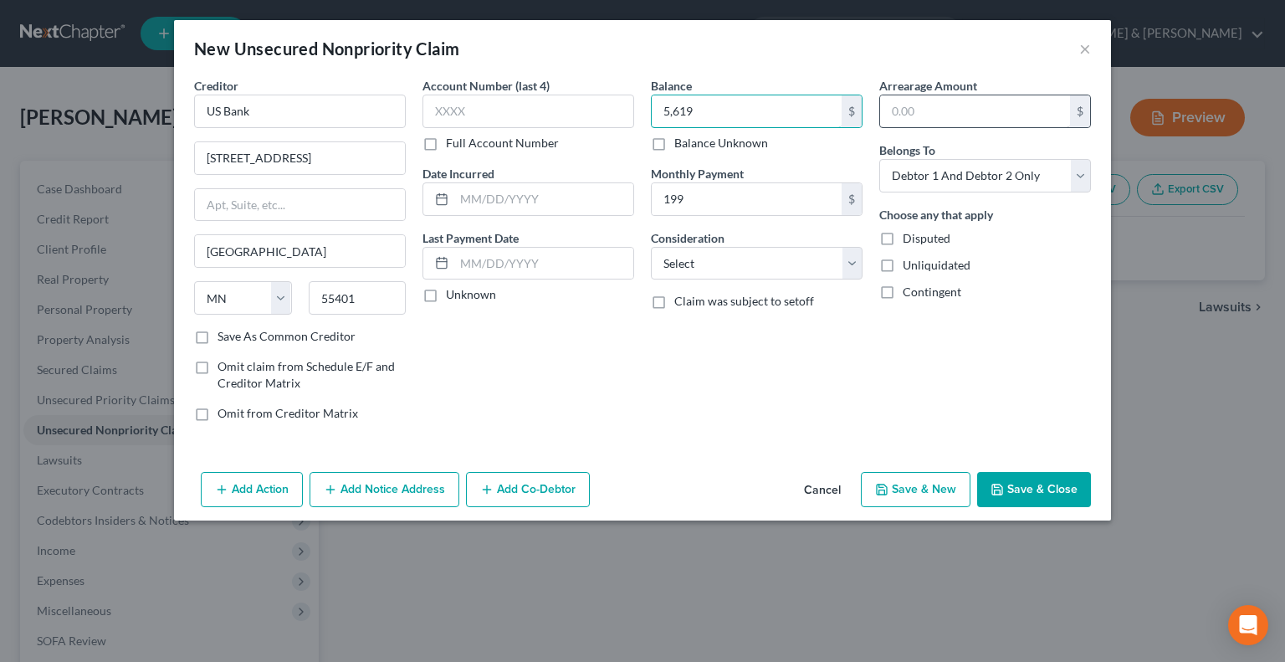
type input "5,619"
click at [897, 113] on input "text" at bounding box center [975, 111] width 190 height 32
type input "199"
click at [915, 491] on button "Save & New" at bounding box center [916, 489] width 110 height 35
select select "2"
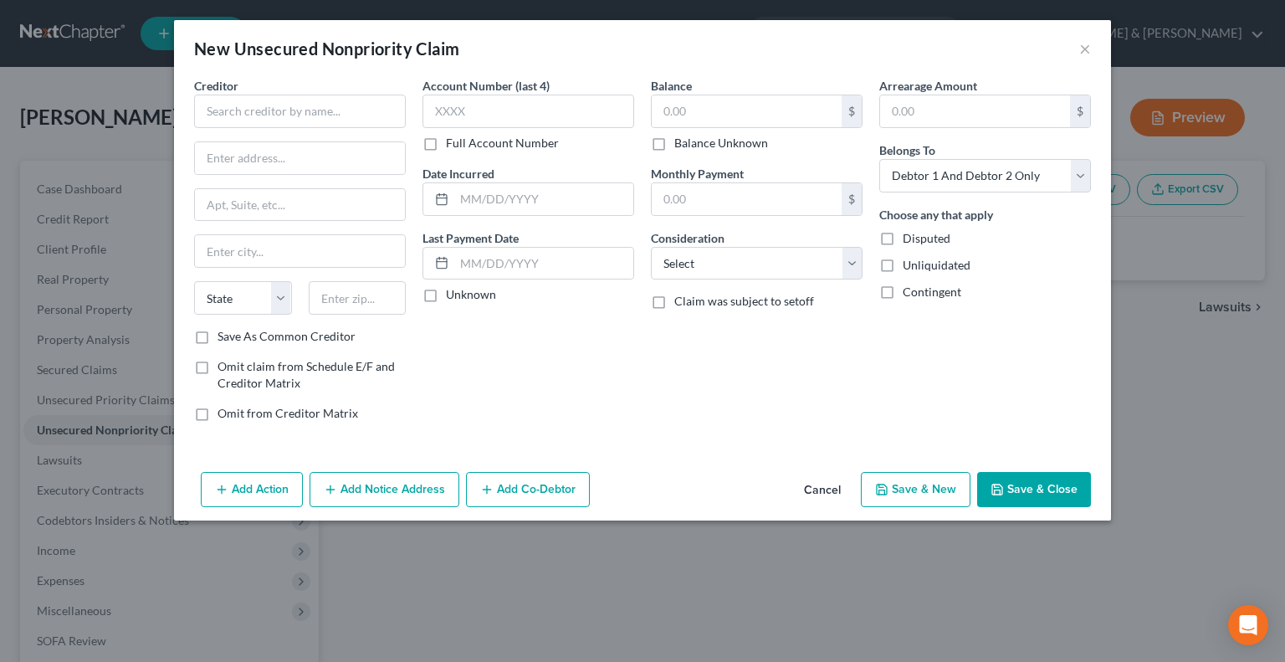
type input "5,619.00"
type input "199.00"
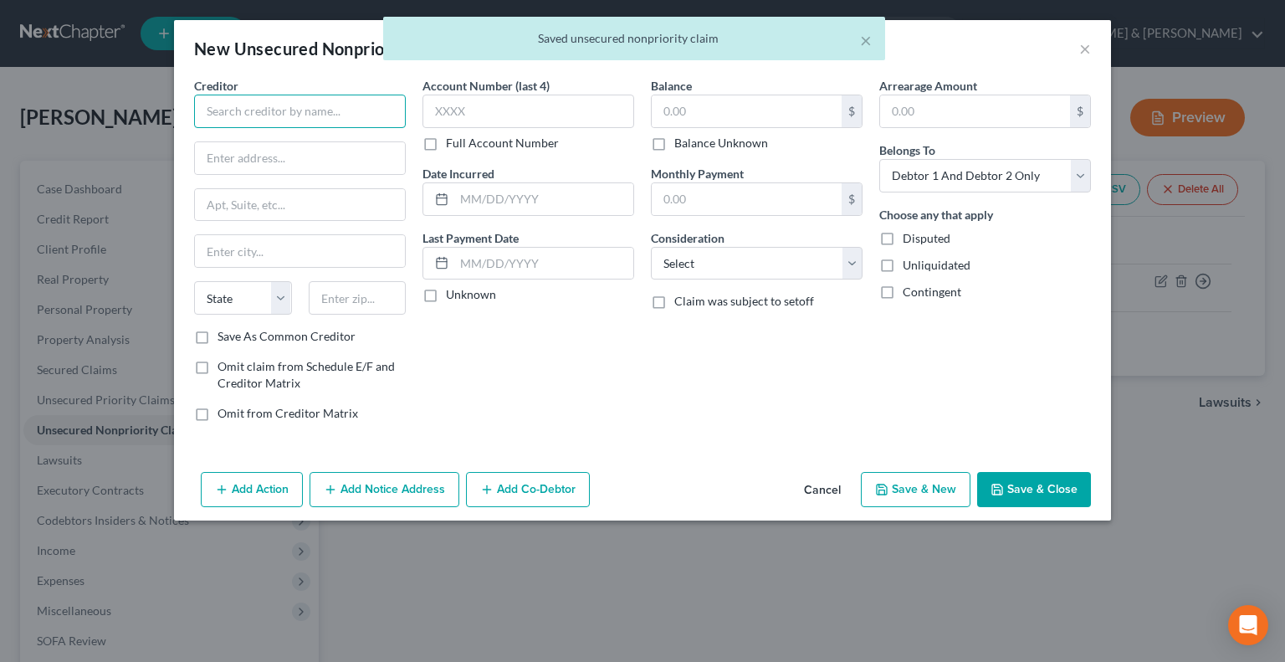
click at [286, 111] on input "text" at bounding box center [300, 111] width 212 height 33
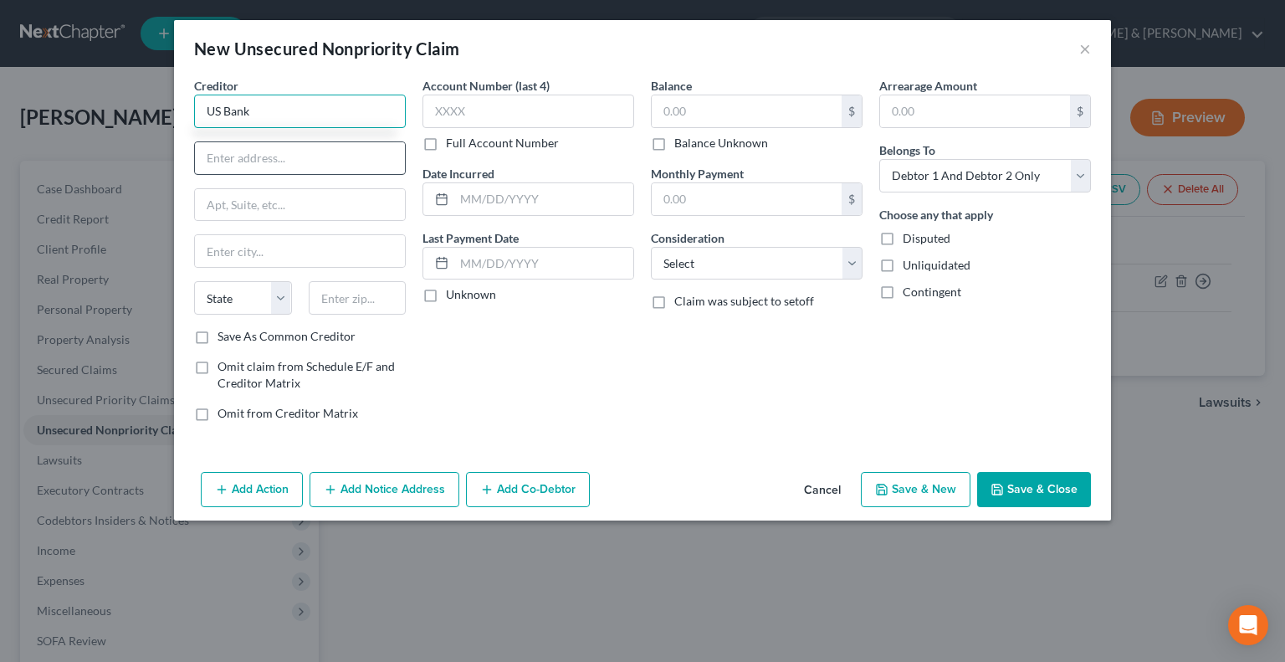
type input "US Bank"
click at [289, 158] on input "text" at bounding box center [300, 158] width 210 height 32
type input "[STREET_ADDRESS]"
click at [345, 307] on input "text" at bounding box center [358, 297] width 98 height 33
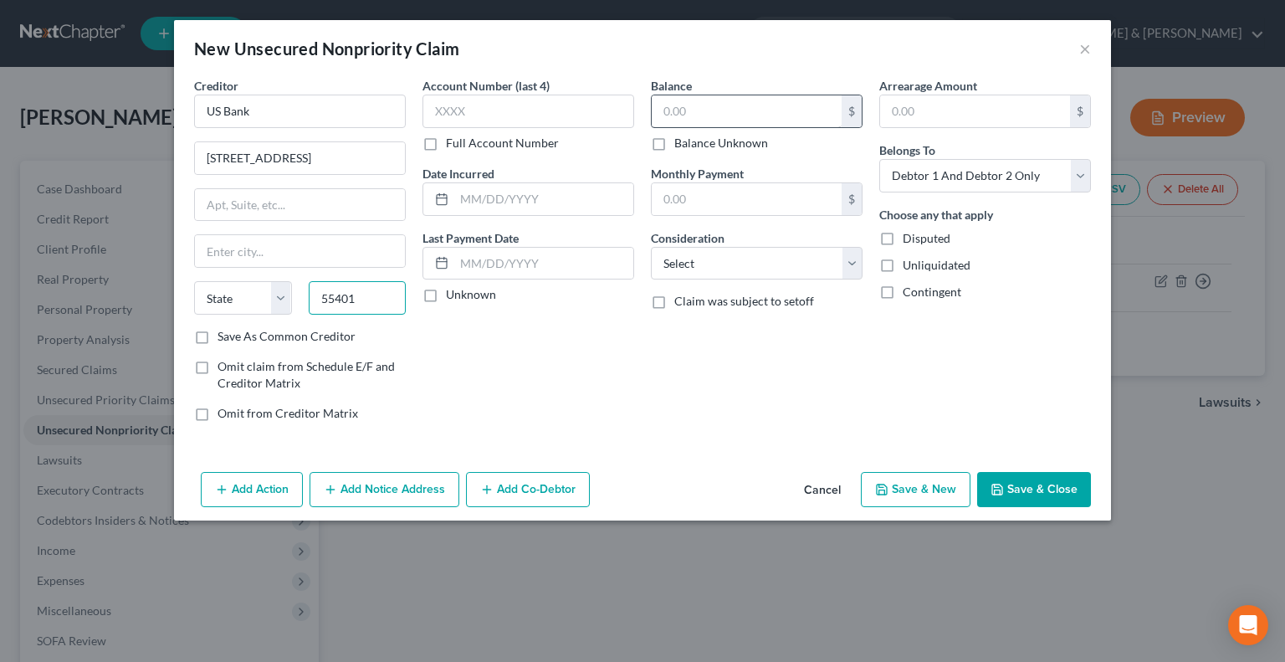
type input "55401"
type input "[GEOGRAPHIC_DATA]"
select select "24"
click at [673, 101] on input "text" at bounding box center [747, 111] width 190 height 32
type input "2,461"
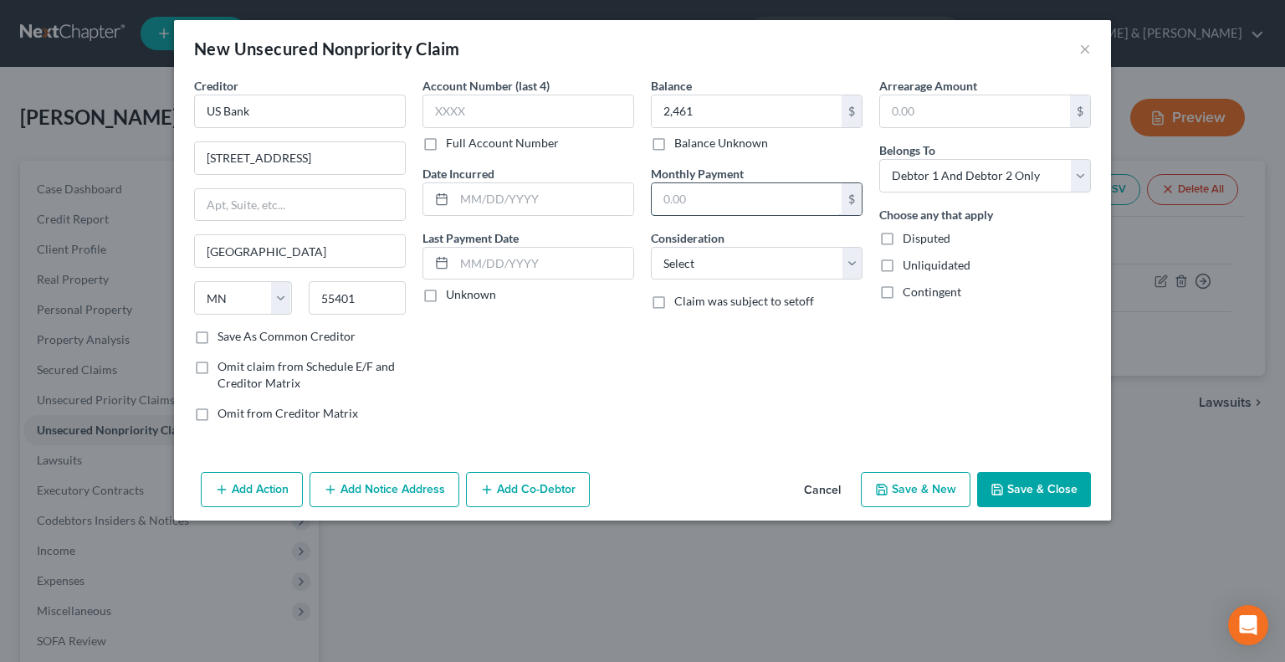
click at [687, 195] on input "text" at bounding box center [747, 199] width 190 height 32
type input "88"
click at [893, 111] on input "text" at bounding box center [975, 111] width 190 height 32
type input "177"
click at [911, 484] on button "Save & New" at bounding box center [916, 489] width 110 height 35
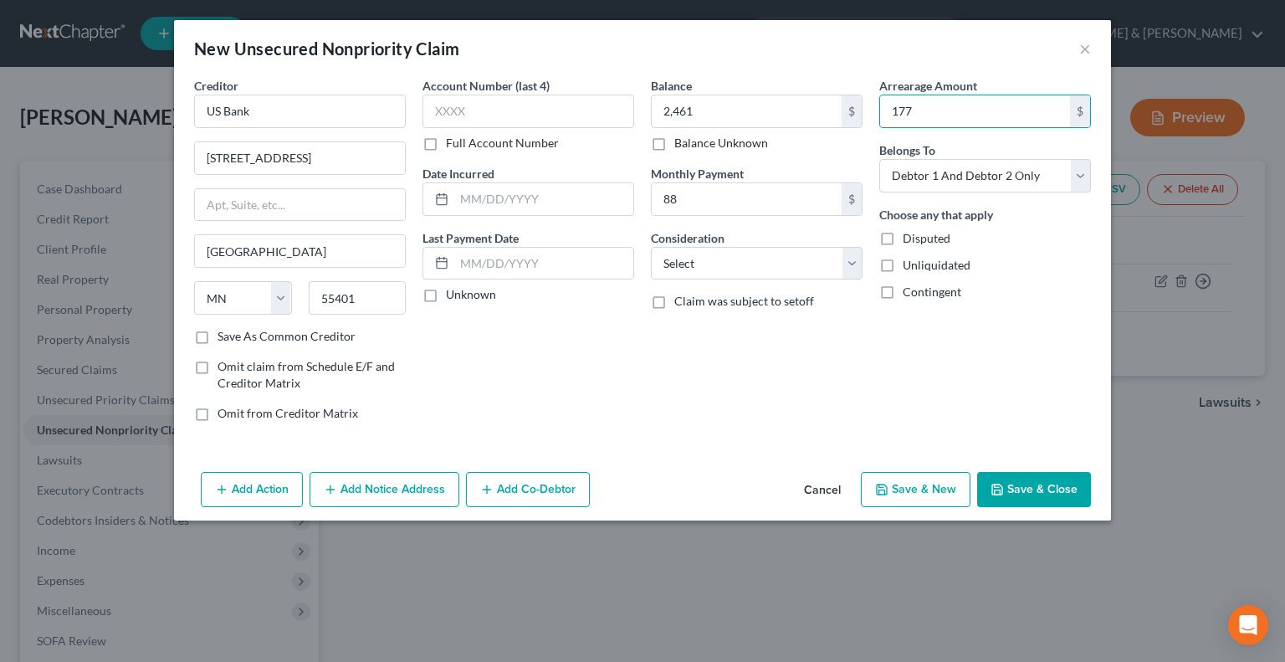
select select "2"
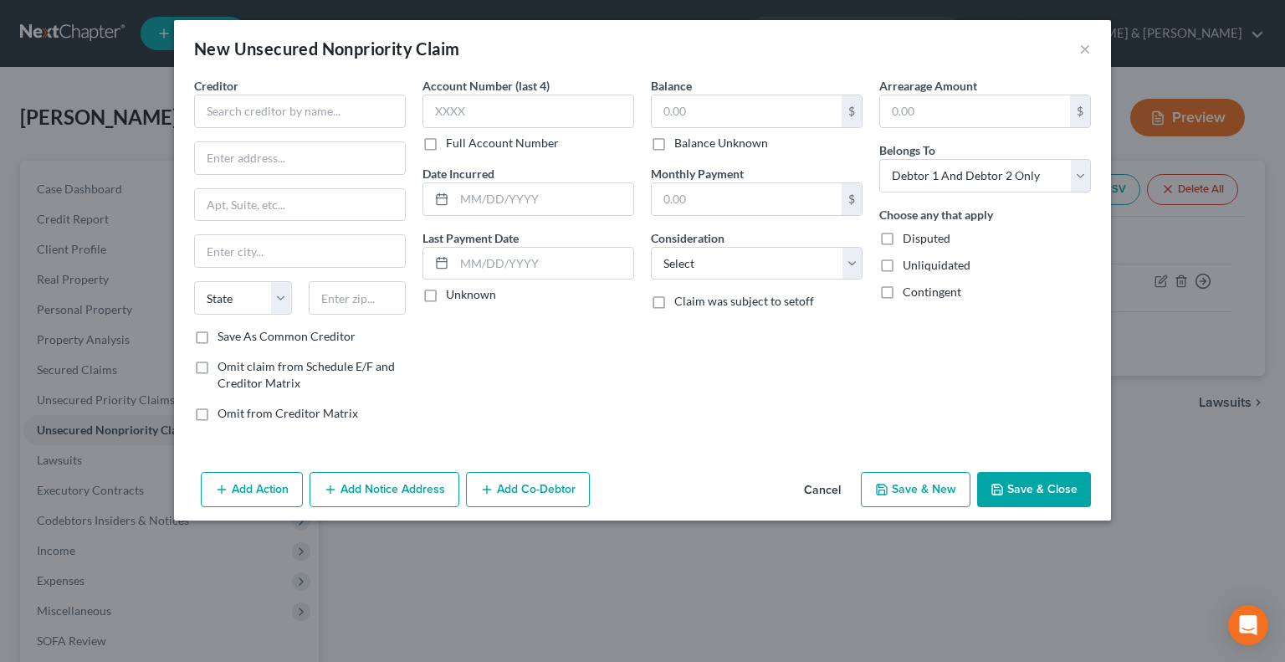
type input "2,461.00"
type input "88.00"
type input "177.00"
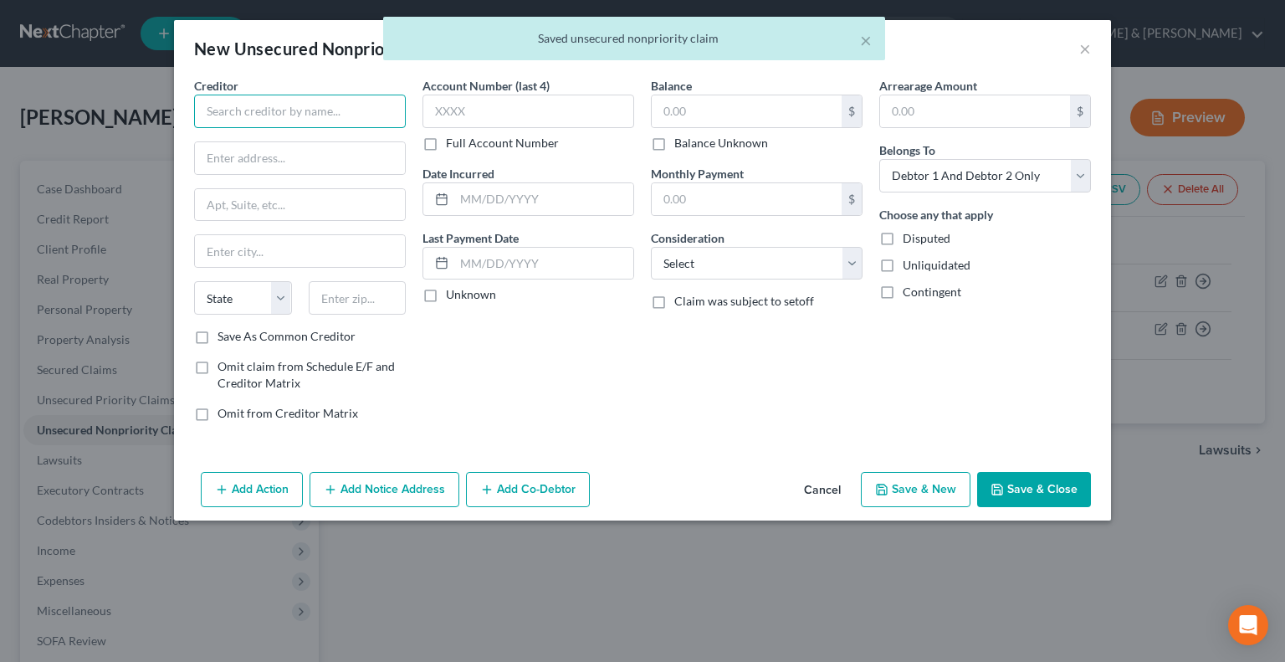
click at [256, 116] on input "text" at bounding box center [300, 111] width 212 height 33
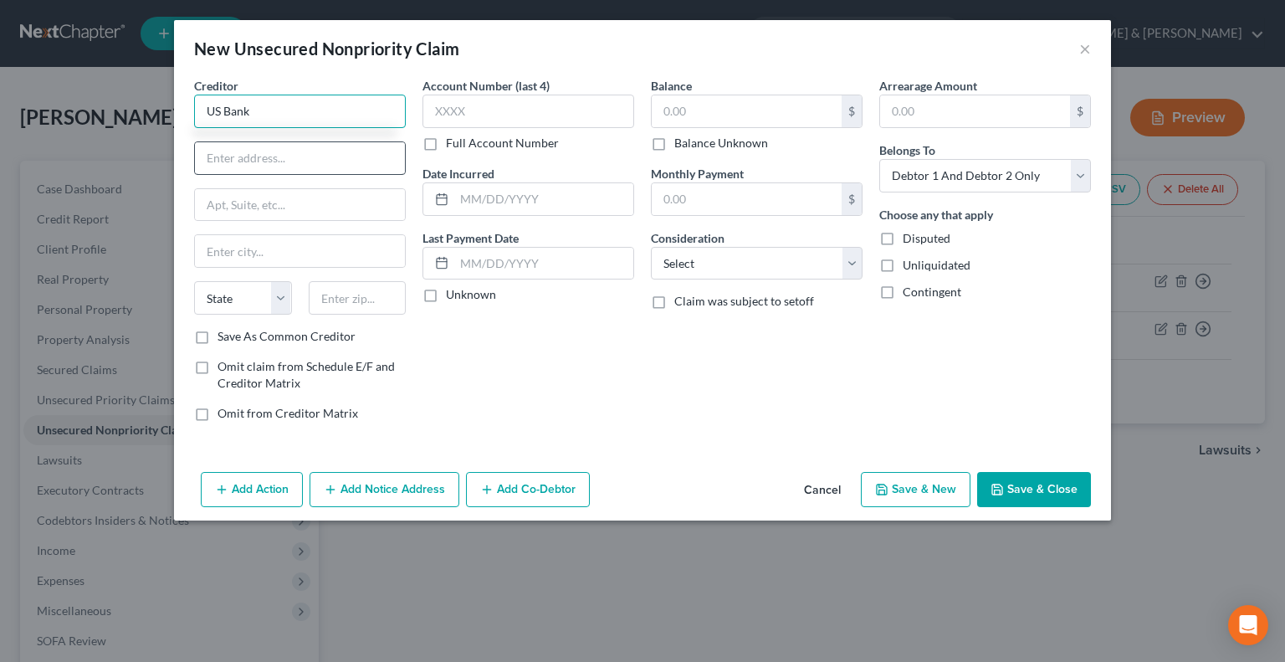
type input "US Bank"
click at [264, 156] on input "text" at bounding box center [300, 158] width 210 height 32
type input "[STREET_ADDRESS]"
click at [342, 291] on input "text" at bounding box center [358, 297] width 98 height 33
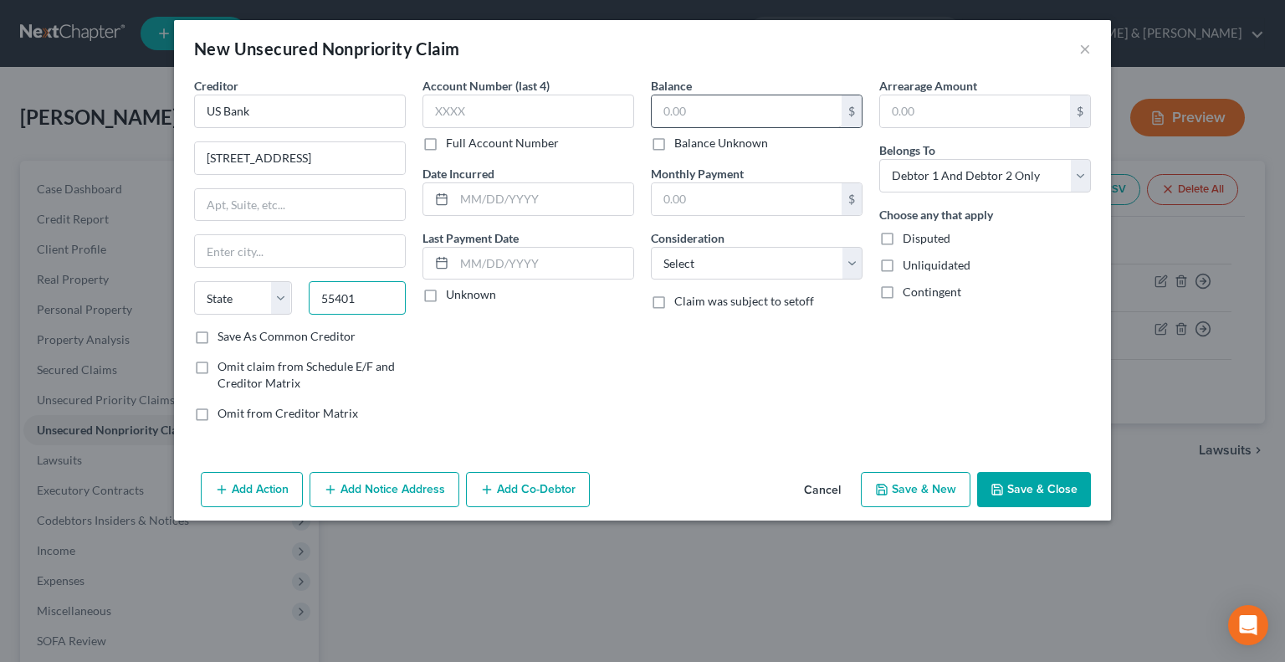
type input "55401"
type input "[GEOGRAPHIC_DATA]"
select select "24"
click at [709, 114] on input "text" at bounding box center [747, 111] width 190 height 32
type input "11,200"
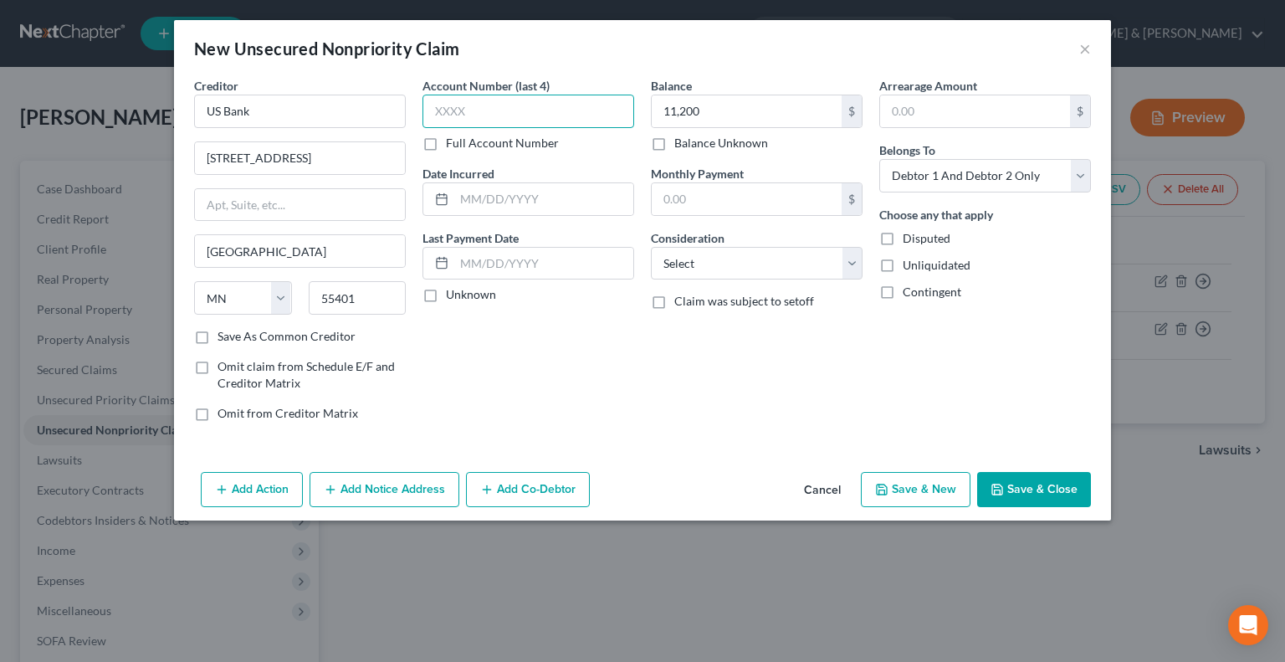
click at [497, 97] on input "text" at bounding box center [528, 111] width 212 height 33
click at [677, 192] on input "text" at bounding box center [747, 199] width 190 height 32
type input "550"
click at [968, 95] on div "$" at bounding box center [985, 111] width 212 height 33
click at [943, 102] on input "text" at bounding box center [975, 111] width 190 height 32
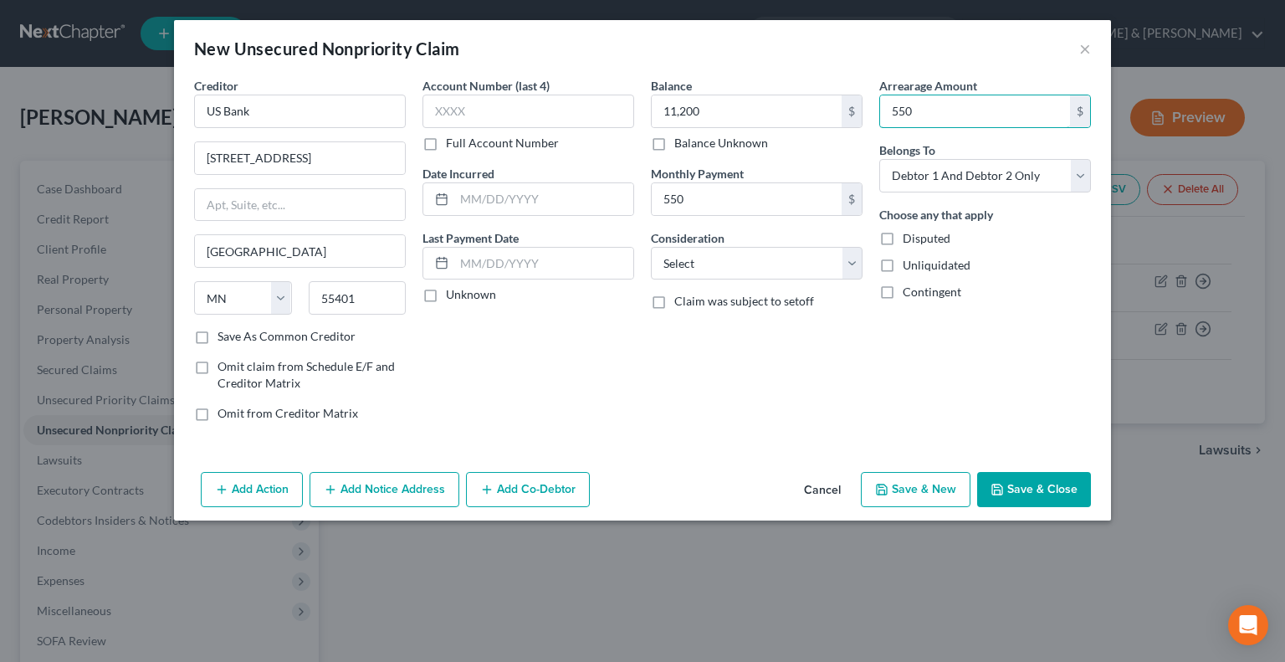
type input "550"
click at [883, 484] on icon "button" at bounding box center [881, 489] width 10 height 10
select select "2"
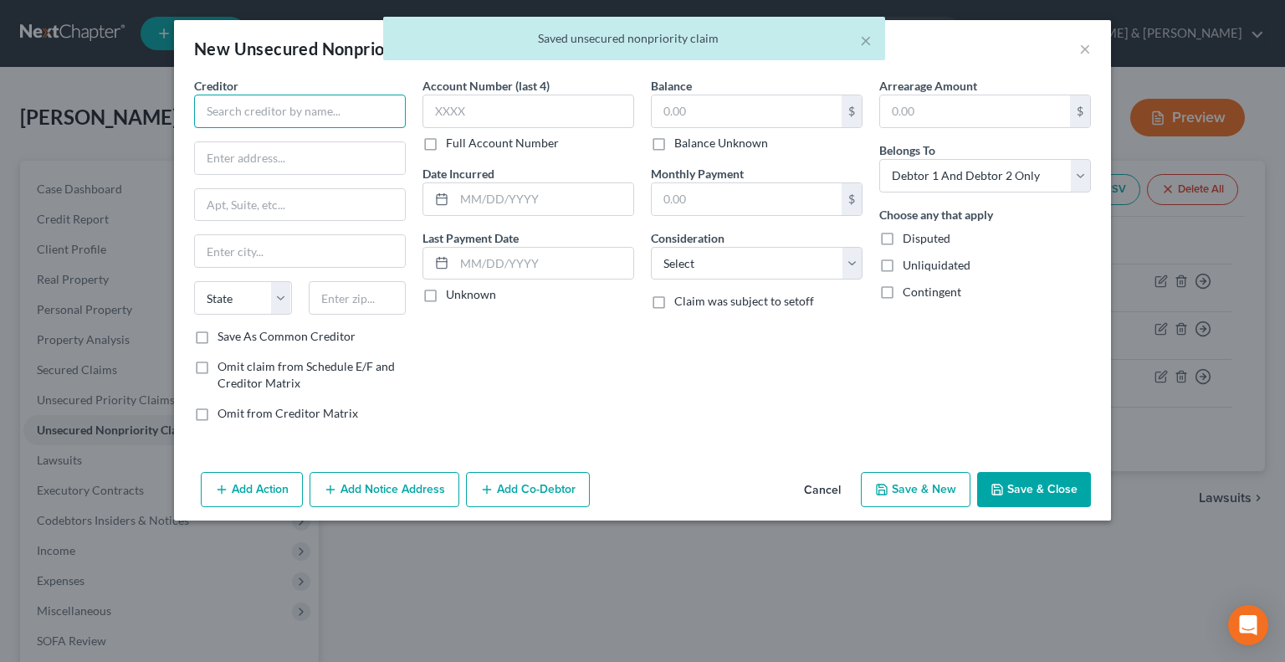
click at [291, 105] on input "text" at bounding box center [300, 111] width 212 height 33
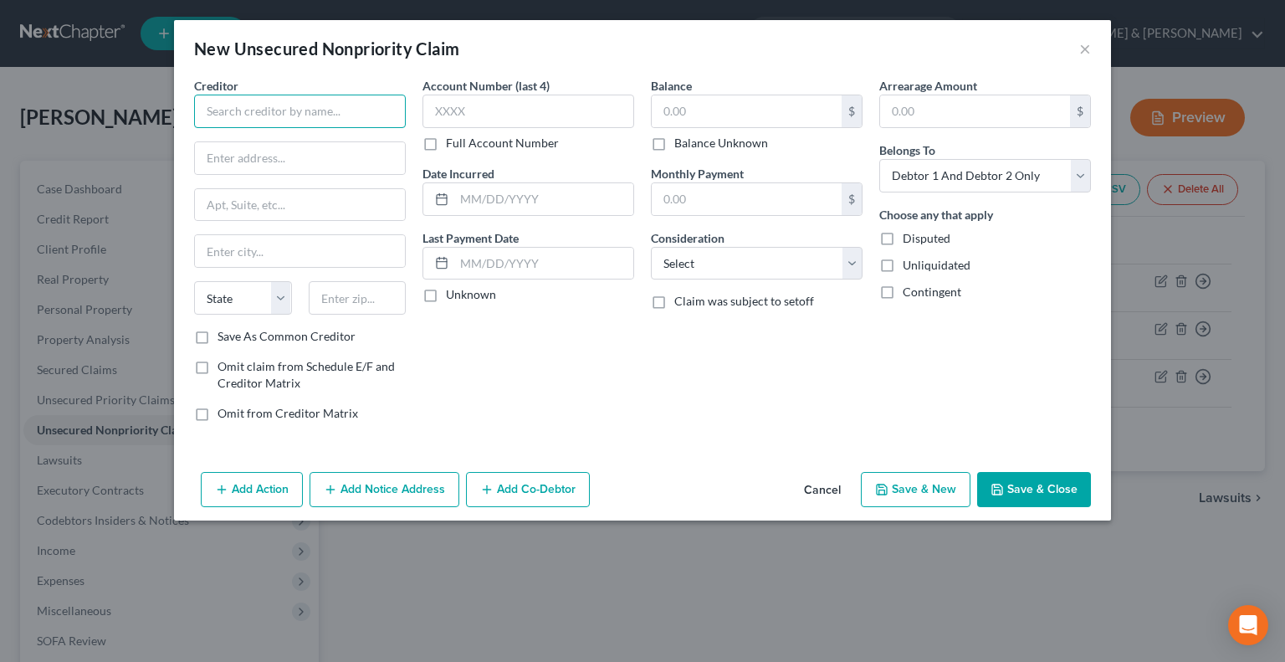
click at [281, 113] on input "text" at bounding box center [300, 111] width 212 height 33
click at [256, 107] on input "Allegiant Bank of AMerica" at bounding box center [300, 111] width 212 height 33
drag, startPoint x: 315, startPoint y: 115, endPoint x: 350, endPoint y: 66, distance: 60.1
click at [316, 115] on input "Allegiant / Bank of AMerica" at bounding box center [300, 111] width 212 height 33
type input "Allegiant / Bank of America"
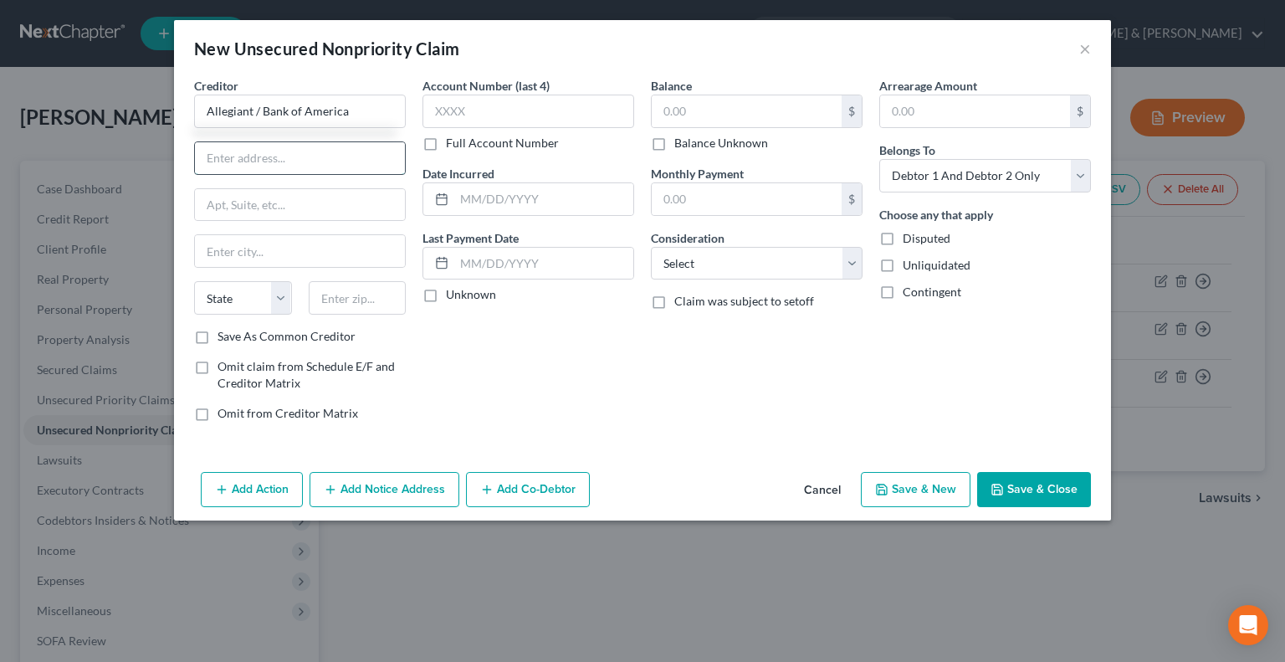
click at [240, 159] on input "text" at bounding box center [300, 158] width 210 height 32
type input "POB 851001"
click at [348, 302] on input "text" at bounding box center [358, 297] width 98 height 33
type input "75285"
type input "[GEOGRAPHIC_DATA]"
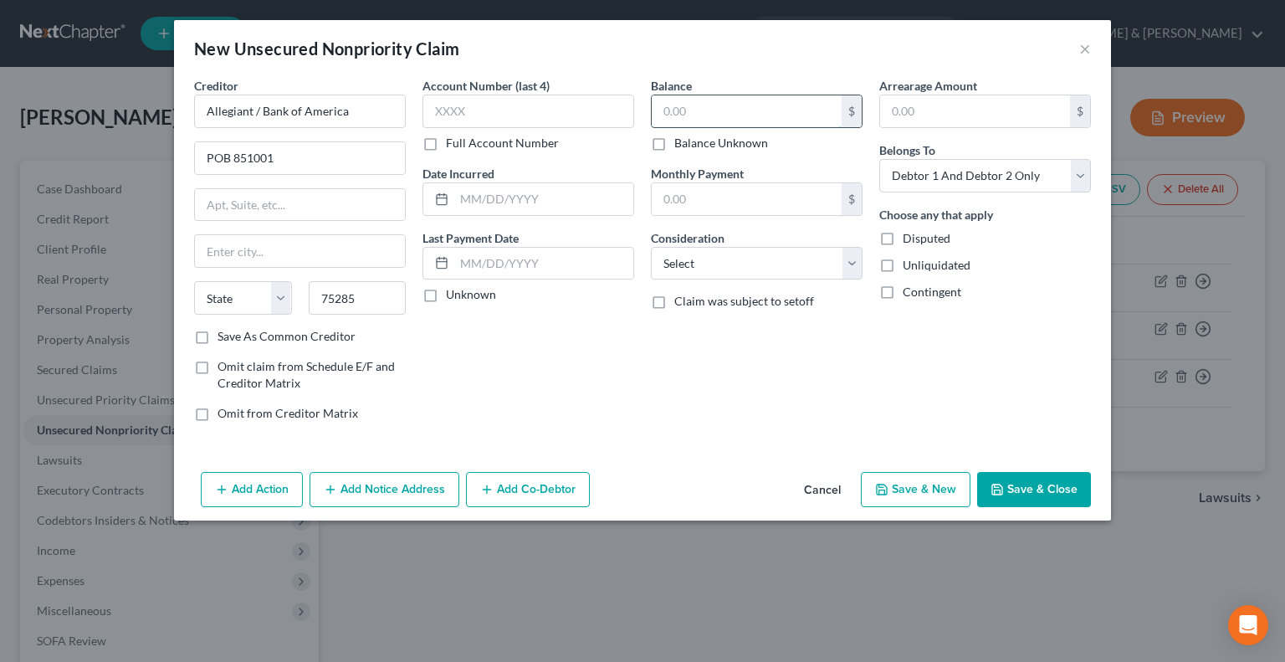
select select "45"
click at [687, 106] on input "text" at bounding box center [747, 111] width 190 height 32
type input "2,301"
click at [703, 199] on input "text" at bounding box center [747, 199] width 190 height 32
type input "74"
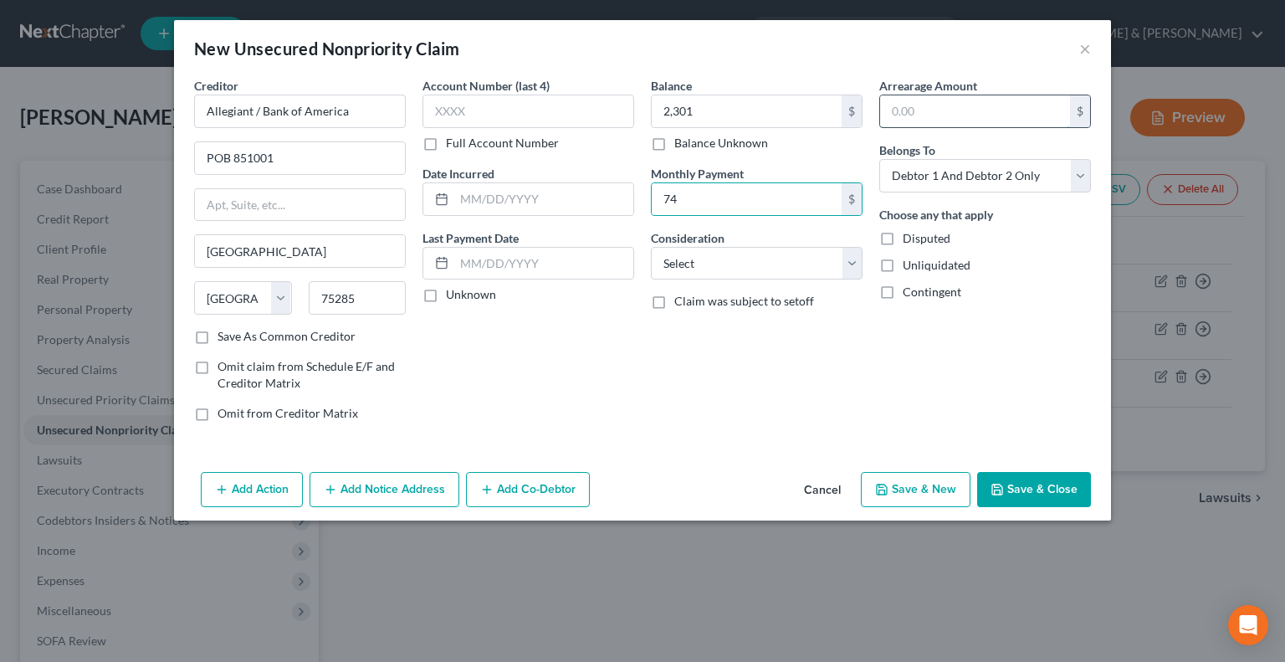
click at [895, 112] on input "text" at bounding box center [975, 111] width 190 height 32
type input "74"
click at [932, 484] on button "Save & New" at bounding box center [916, 489] width 110 height 35
select select "2"
type input "2,301.00"
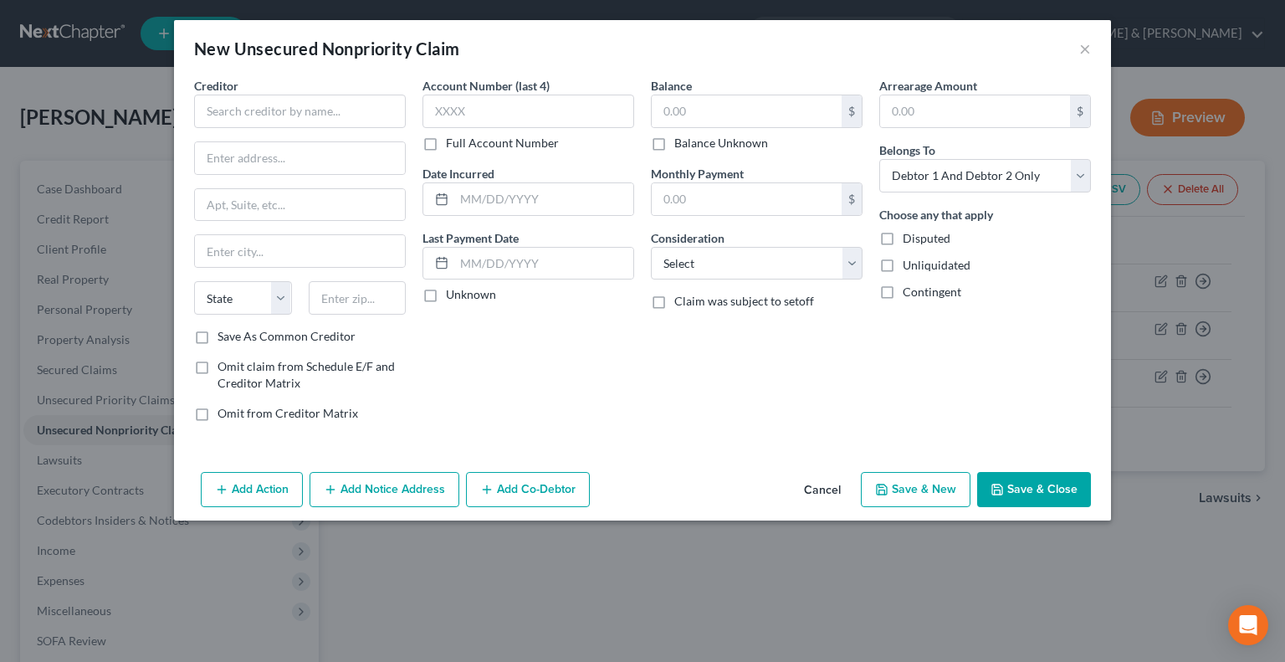
type input "74.00"
click at [288, 102] on input "text" at bounding box center [300, 111] width 212 height 33
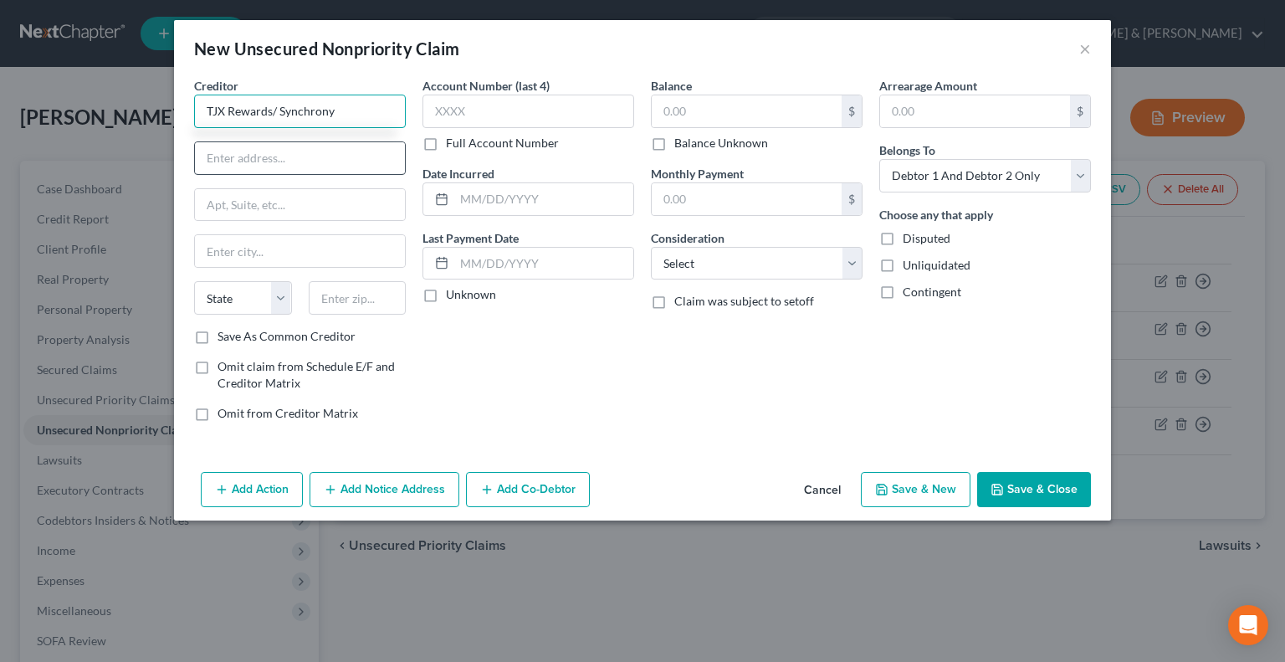
type input "TJX Rewards/ Synchrony"
click at [320, 161] on input "text" at bounding box center [300, 158] width 210 height 32
type input "POB 669819"
click at [338, 297] on input "text" at bounding box center [358, 297] width 98 height 33
type input "75266"
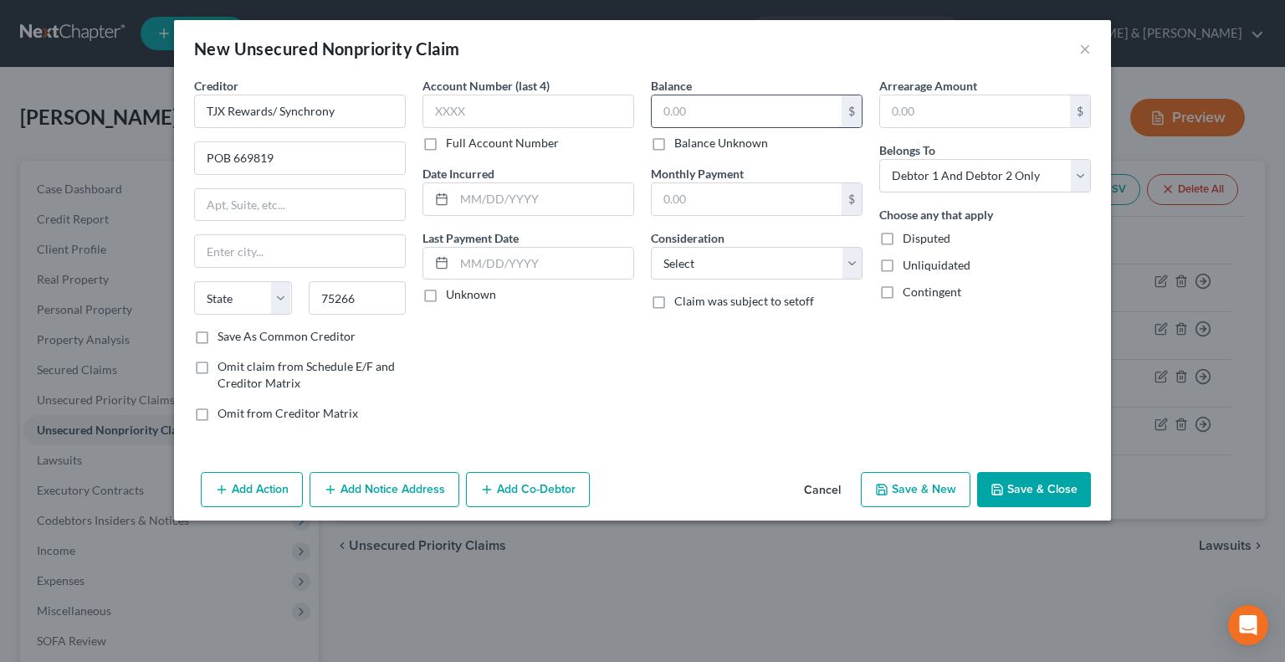
type input "[GEOGRAPHIC_DATA]"
select select "45"
click at [684, 106] on input "text" at bounding box center [747, 111] width 190 height 32
type input "941"
click at [703, 192] on input "text" at bounding box center [747, 199] width 190 height 32
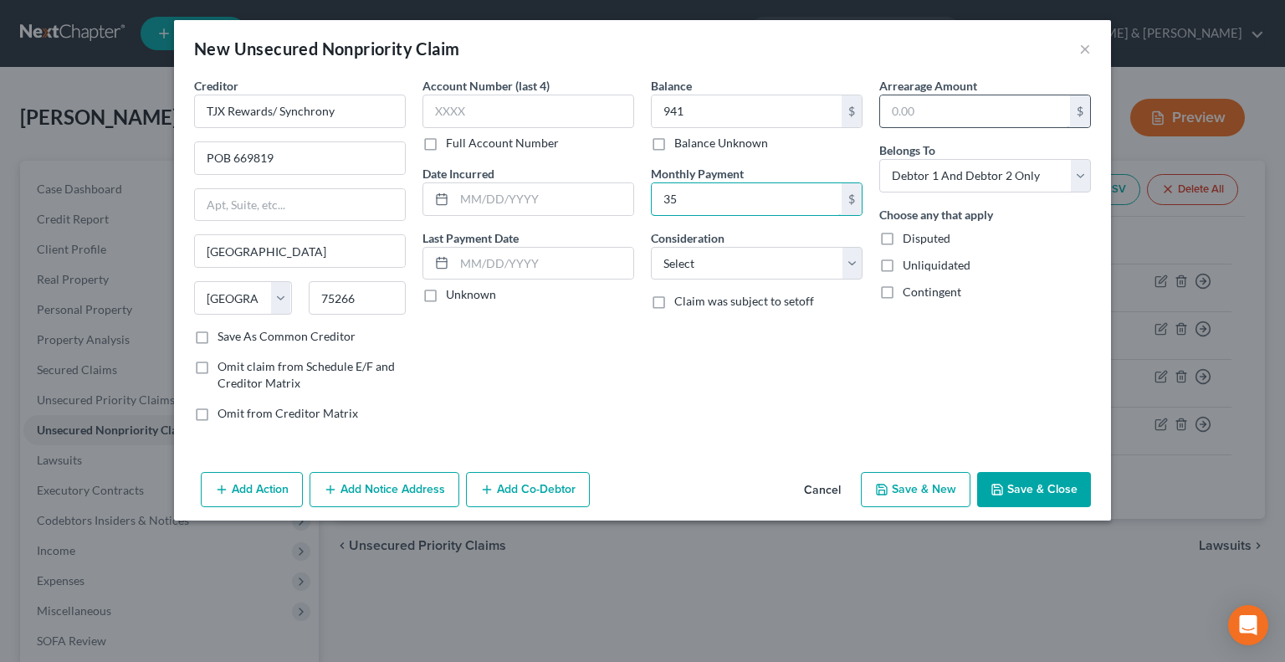
type input "35"
click at [940, 116] on input "text" at bounding box center [975, 111] width 190 height 32
type input "35"
click at [908, 485] on button "Save & New" at bounding box center [916, 489] width 110 height 35
type input "941.00"
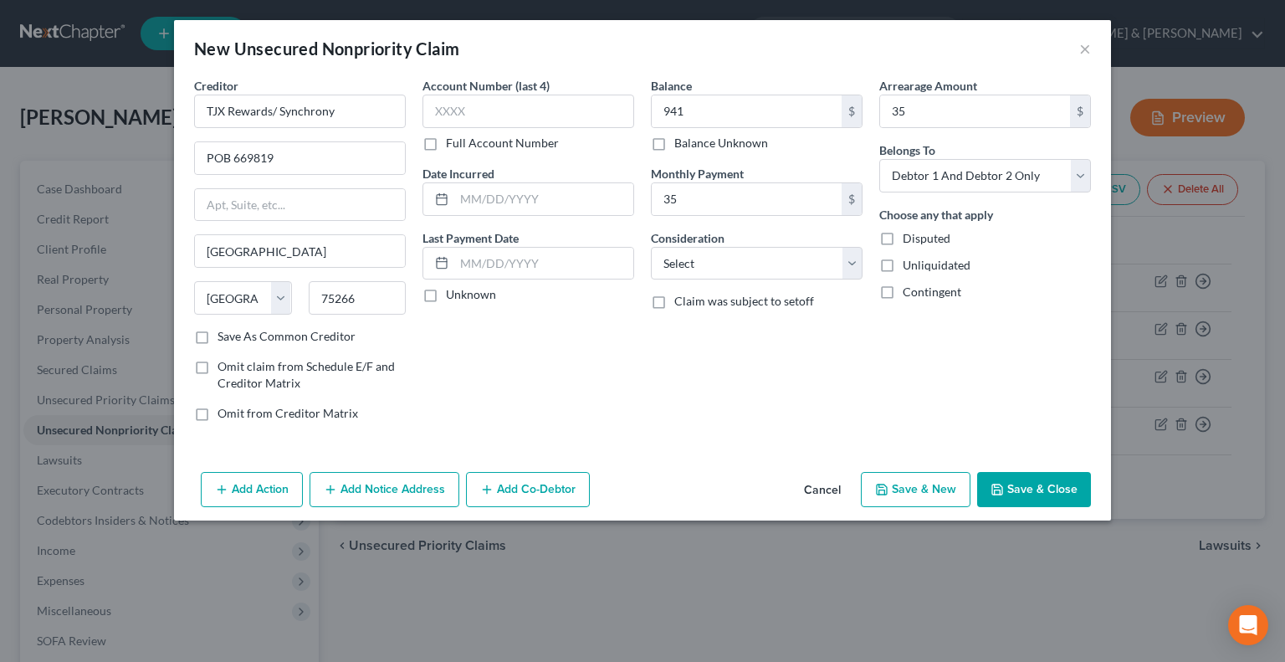
type input "35.00"
select select "2"
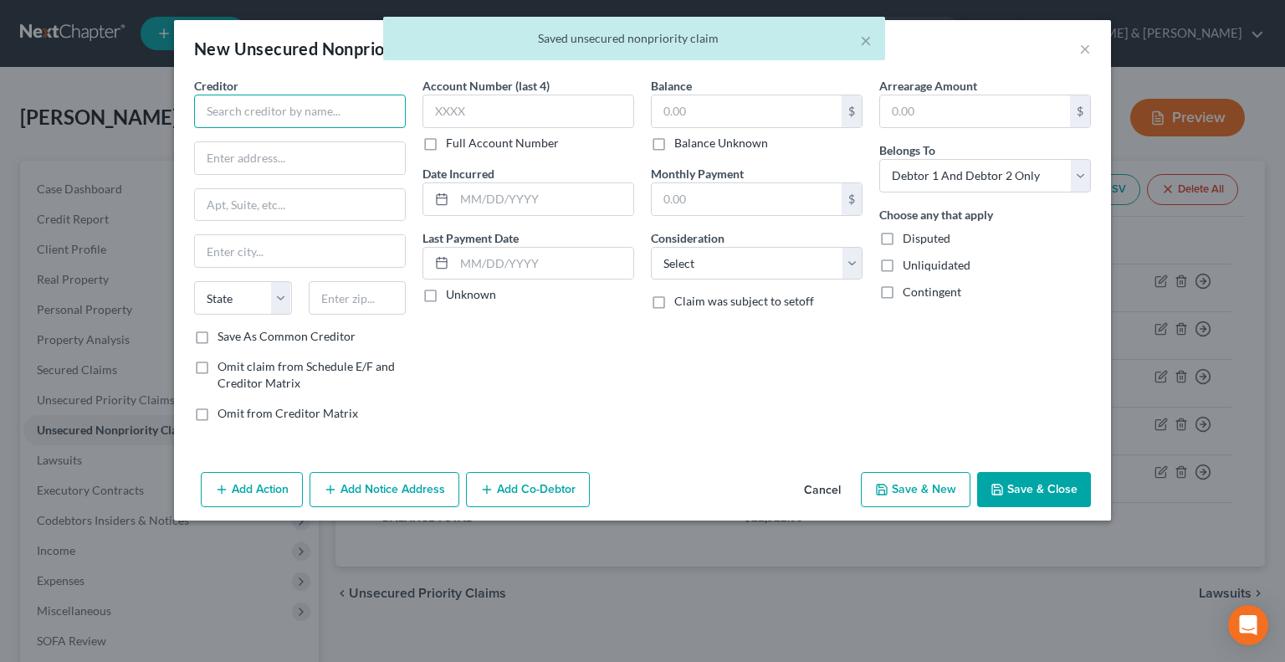
click at [233, 104] on input "text" at bounding box center [300, 111] width 212 height 33
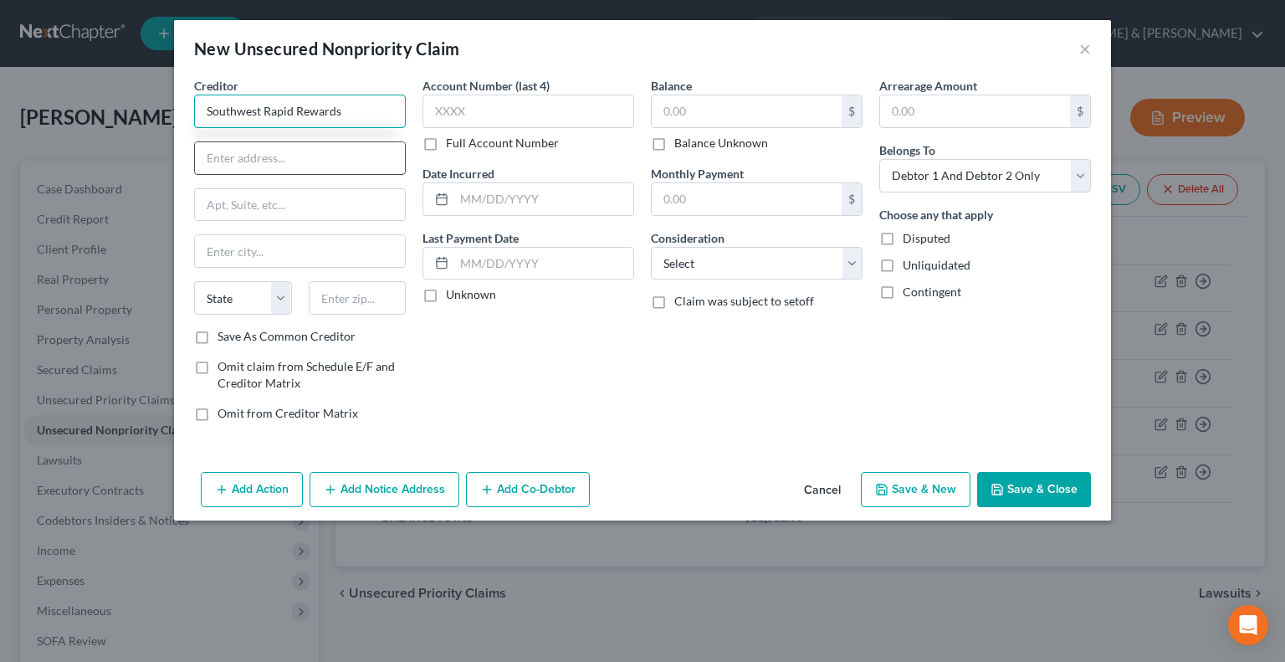
type input "Southwest Rapid Rewards"
click at [297, 160] on input "text" at bounding box center [300, 158] width 210 height 32
type input "POB 15123"
click at [371, 304] on input "text" at bounding box center [358, 297] width 98 height 33
type input "19850"
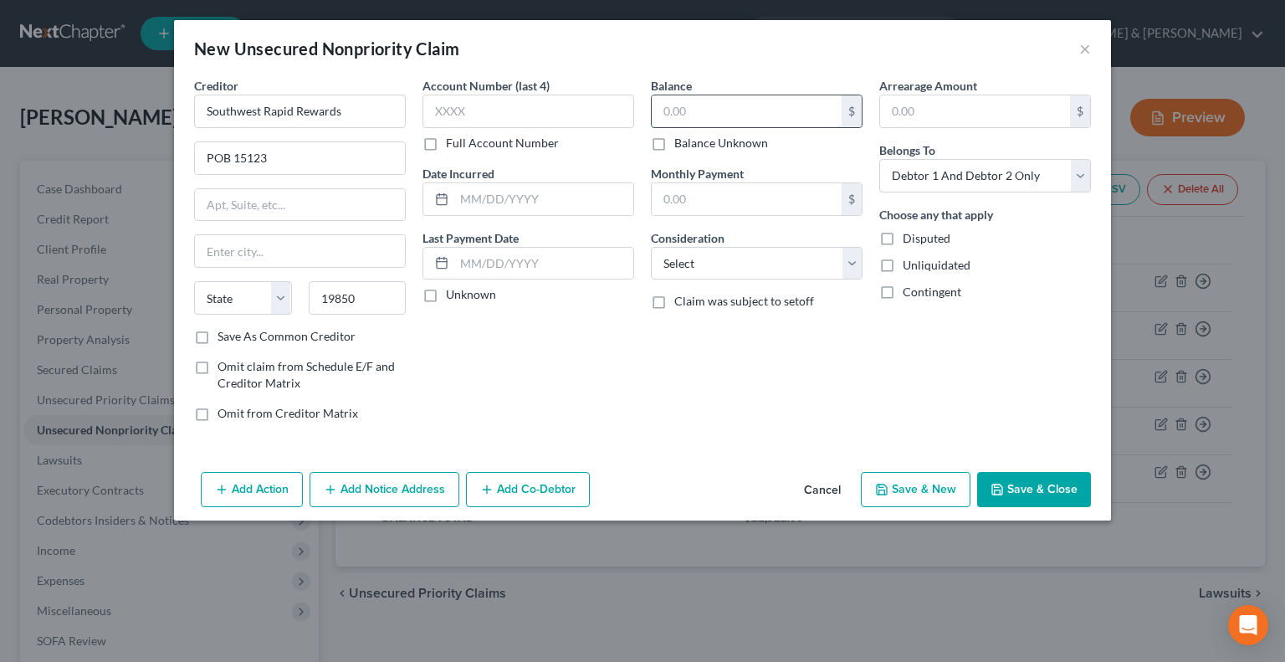
type input "Wilmington"
select select "7"
click at [685, 110] on input "text" at bounding box center [747, 111] width 190 height 32
type input "6,256"
click at [708, 207] on input "text" at bounding box center [747, 199] width 190 height 32
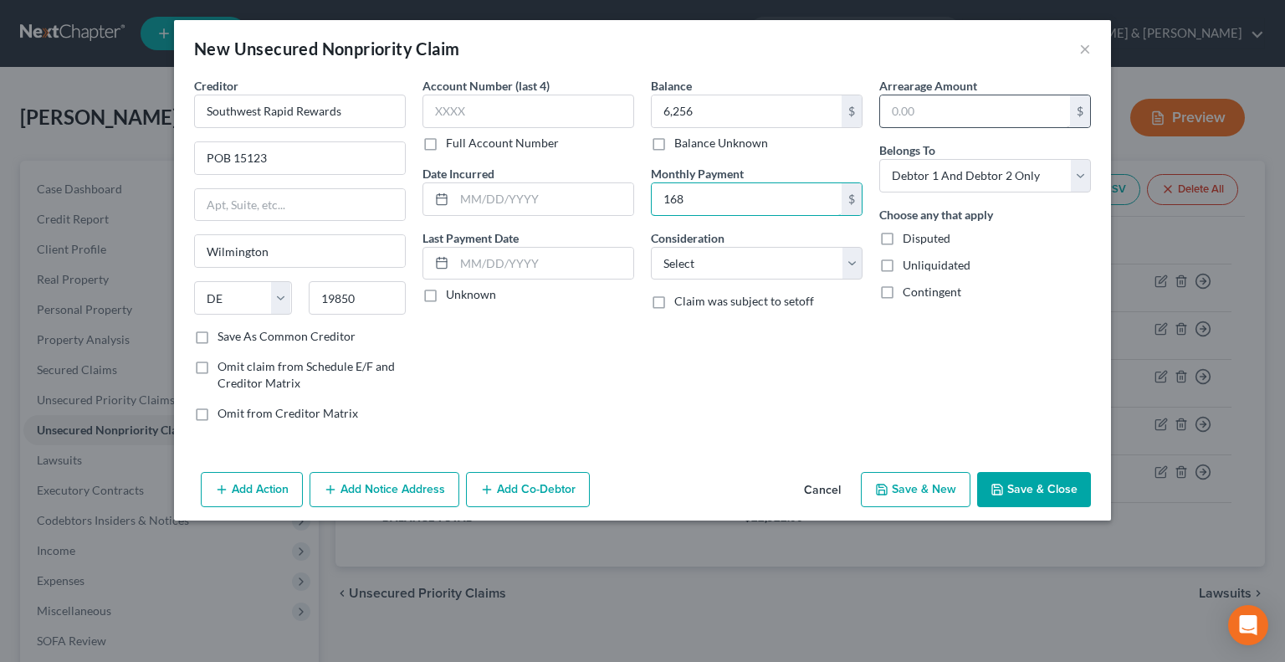
type input "168"
click at [920, 109] on input "text" at bounding box center [975, 111] width 190 height 32
type input "168"
click at [880, 484] on icon "button" at bounding box center [881, 489] width 10 height 10
select select "2"
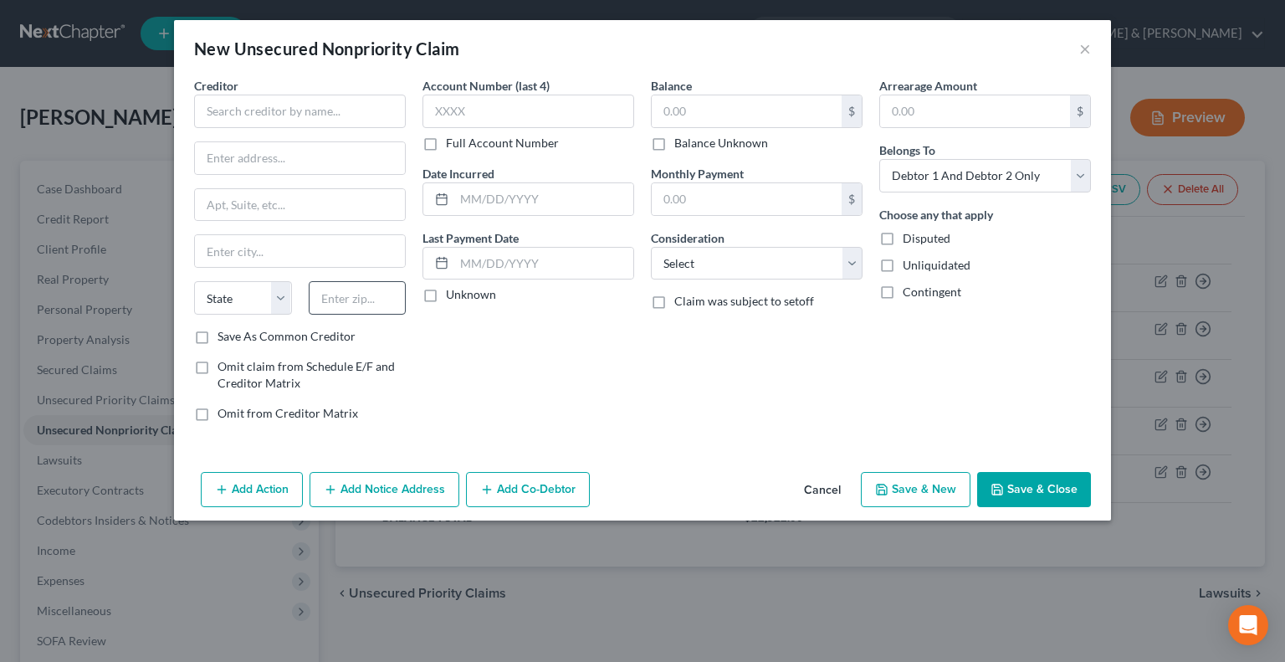
type input "6,256.00"
type input "168.00"
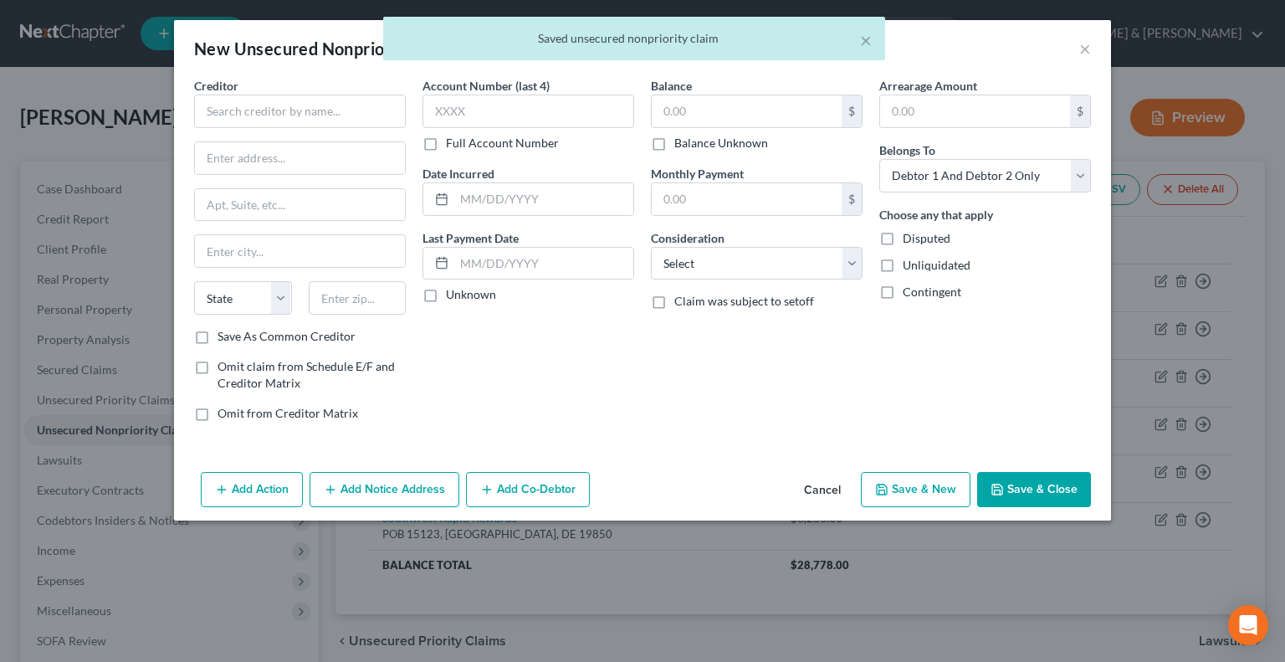
click at [238, 89] on span "Creditor" at bounding box center [216, 86] width 44 height 14
click at [238, 105] on input "text" at bounding box center [300, 111] width 212 height 33
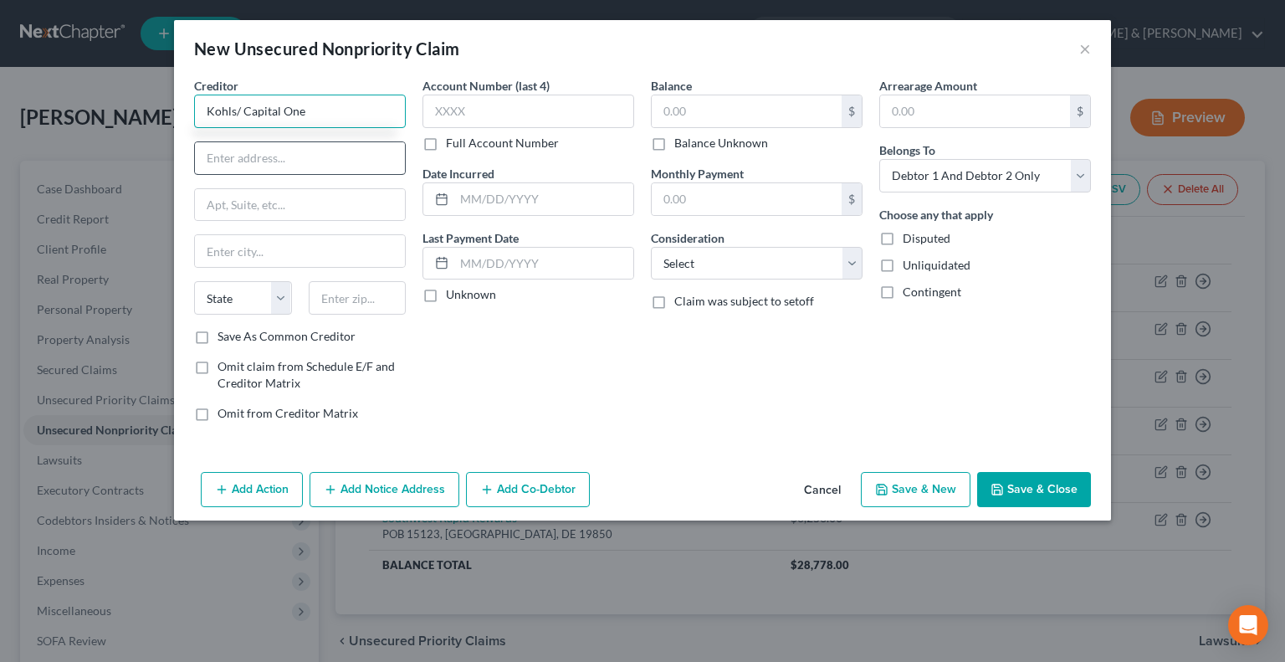
type input "Kohls/ Capital One"
click at [275, 161] on input "text" at bounding box center [300, 158] width 210 height 32
type input "POB 981600"
click at [355, 302] on input "text" at bounding box center [358, 297] width 98 height 33
type input "02298"
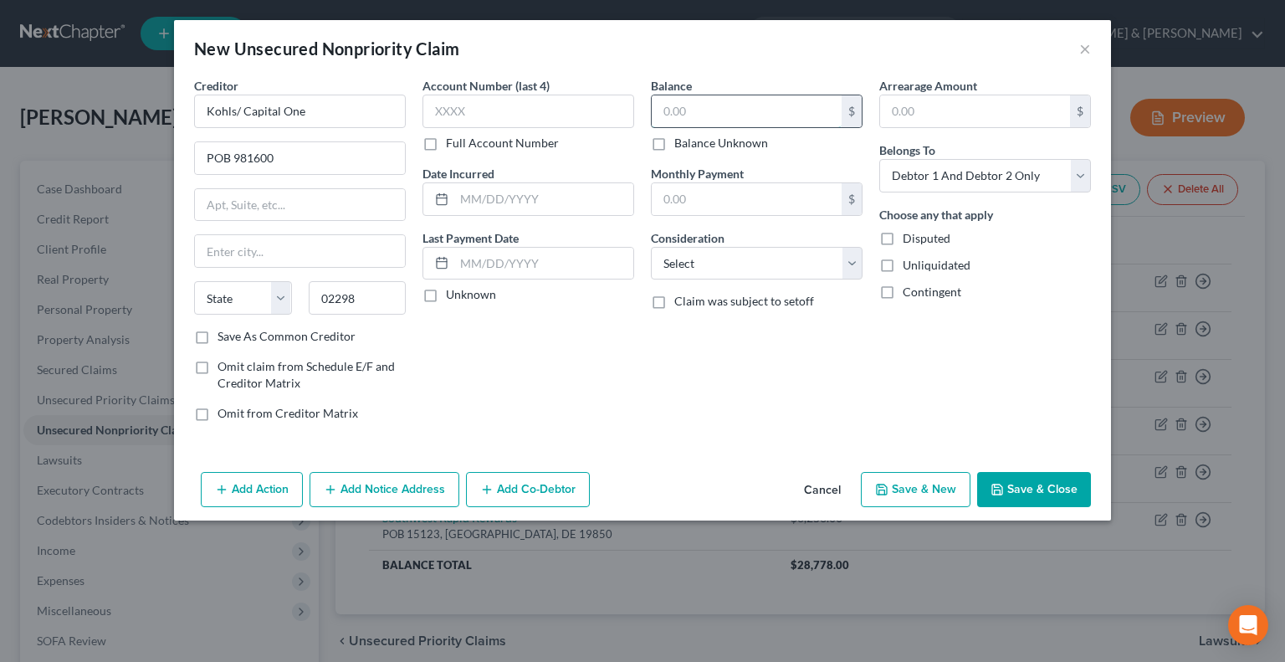
click at [681, 104] on input "text" at bounding box center [747, 111] width 190 height 32
type input "426"
click at [672, 200] on input "text" at bounding box center [747, 199] width 190 height 32
type input "29"
click at [902, 482] on button "Save & New" at bounding box center [916, 489] width 110 height 35
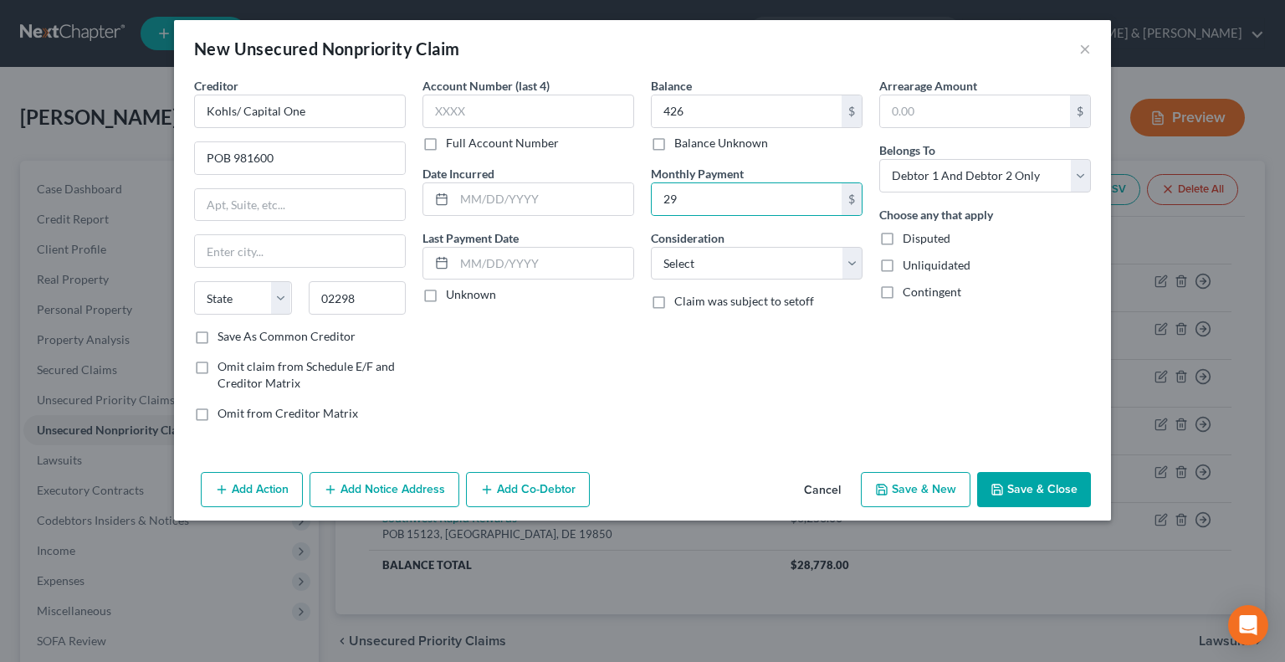
select select "2"
type input "426.00"
type input "29.00"
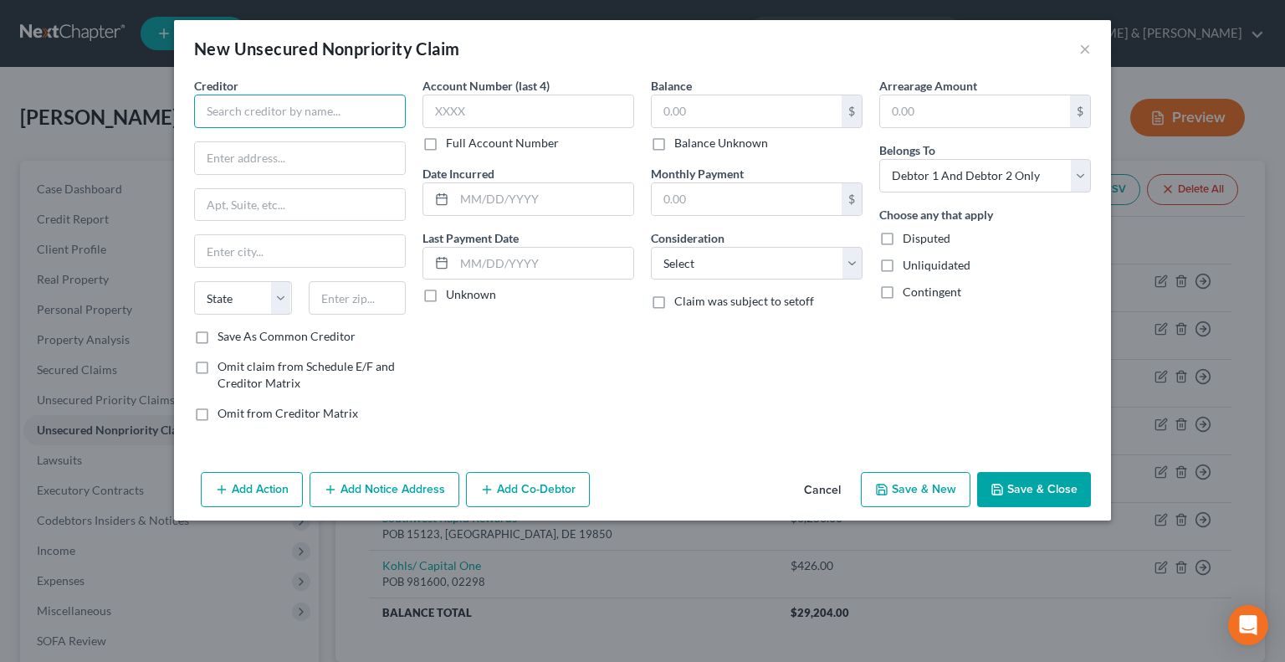
click at [237, 116] on input "text" at bounding box center [300, 111] width 212 height 33
type input "TD Ashley Homestore"
click at [212, 153] on input "text" at bounding box center [300, 158] width 210 height 32
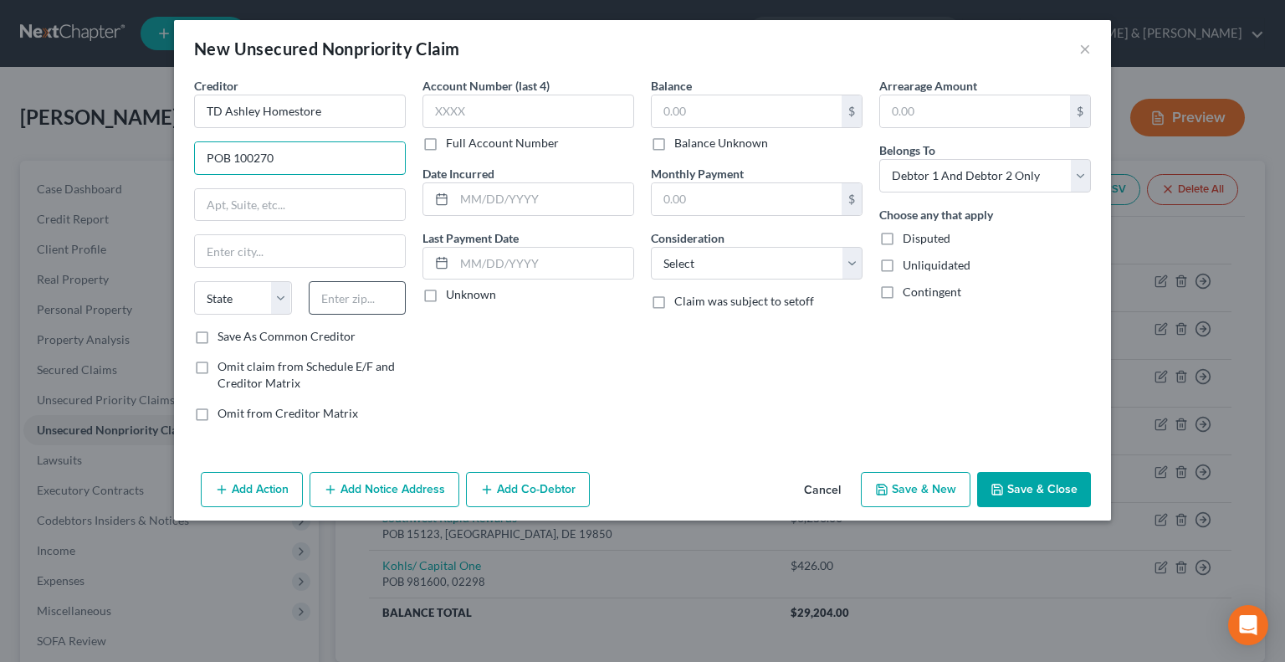
type input "POB 100270"
drag, startPoint x: 342, startPoint y: 298, endPoint x: 351, endPoint y: 297, distance: 9.2
click at [350, 297] on input "text" at bounding box center [358, 297] width 98 height 33
type input "29202"
type input "Columbia"
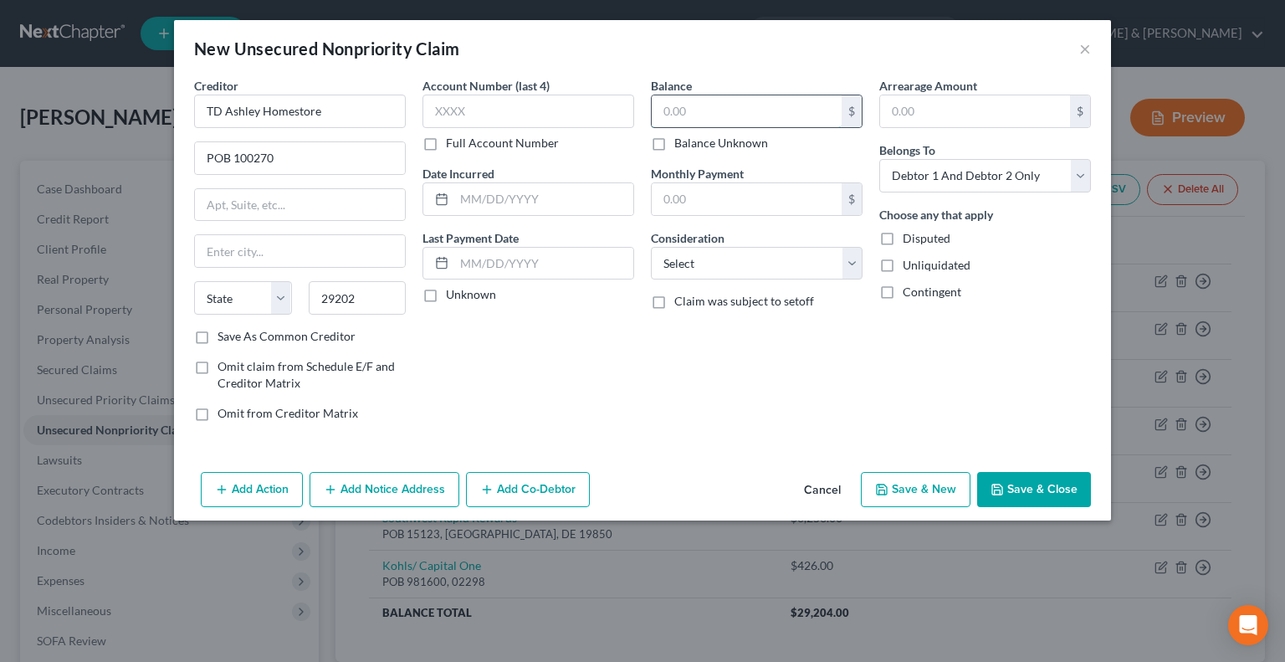
select select "42"
click at [679, 115] on input "text" at bounding box center [747, 111] width 190 height 32
type input "993"
click at [687, 191] on input "text" at bounding box center [747, 199] width 190 height 32
type input "30"
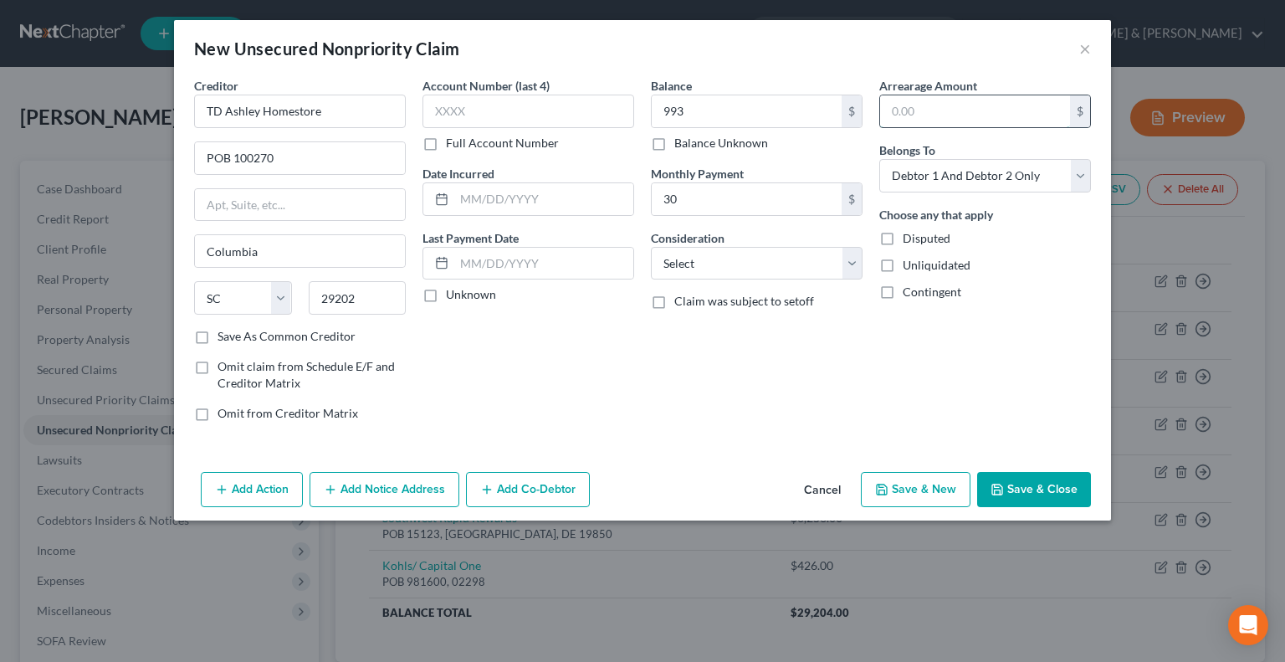
click at [906, 114] on input "text" at bounding box center [975, 111] width 190 height 32
type input "30"
click at [928, 478] on button "Save & New" at bounding box center [916, 489] width 110 height 35
select select "2"
type input "993.00"
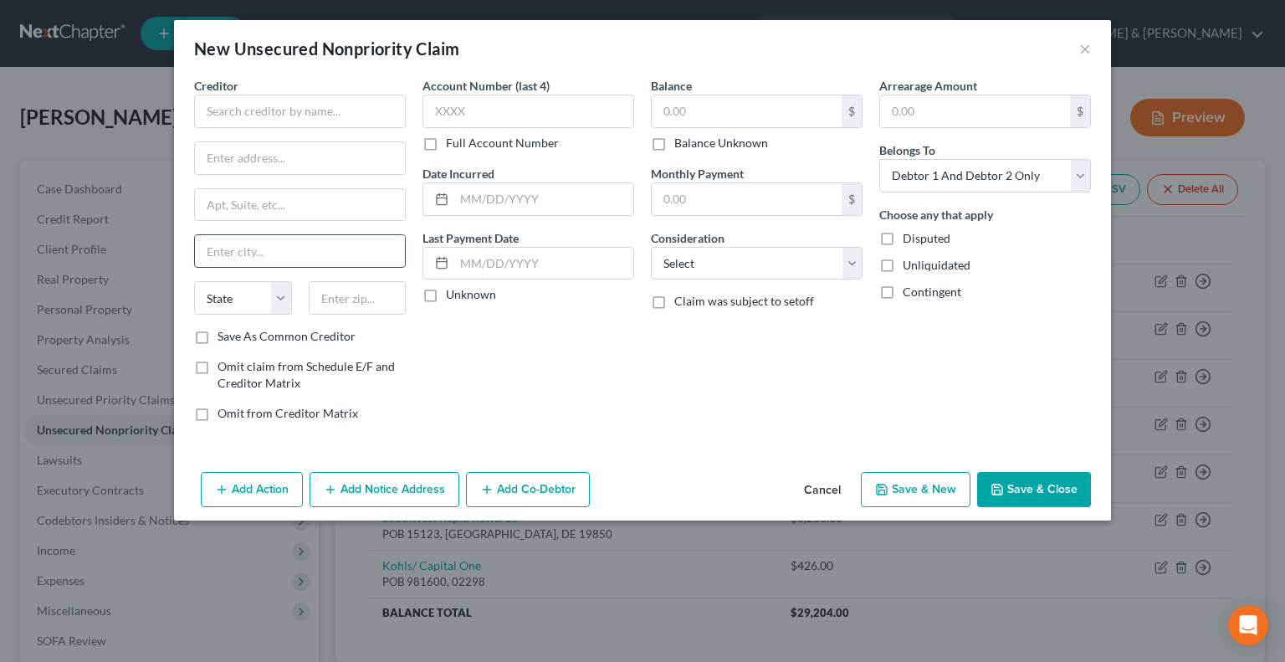
type input "30.00"
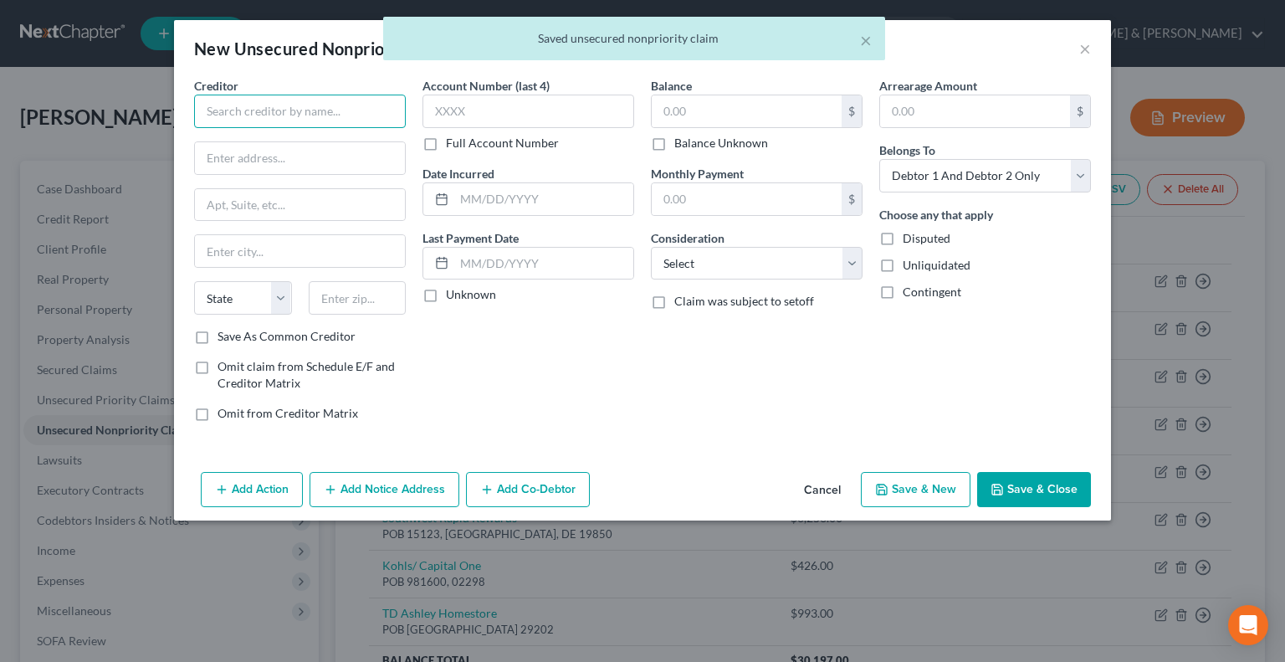
click at [280, 121] on input "text" at bounding box center [300, 111] width 212 height 33
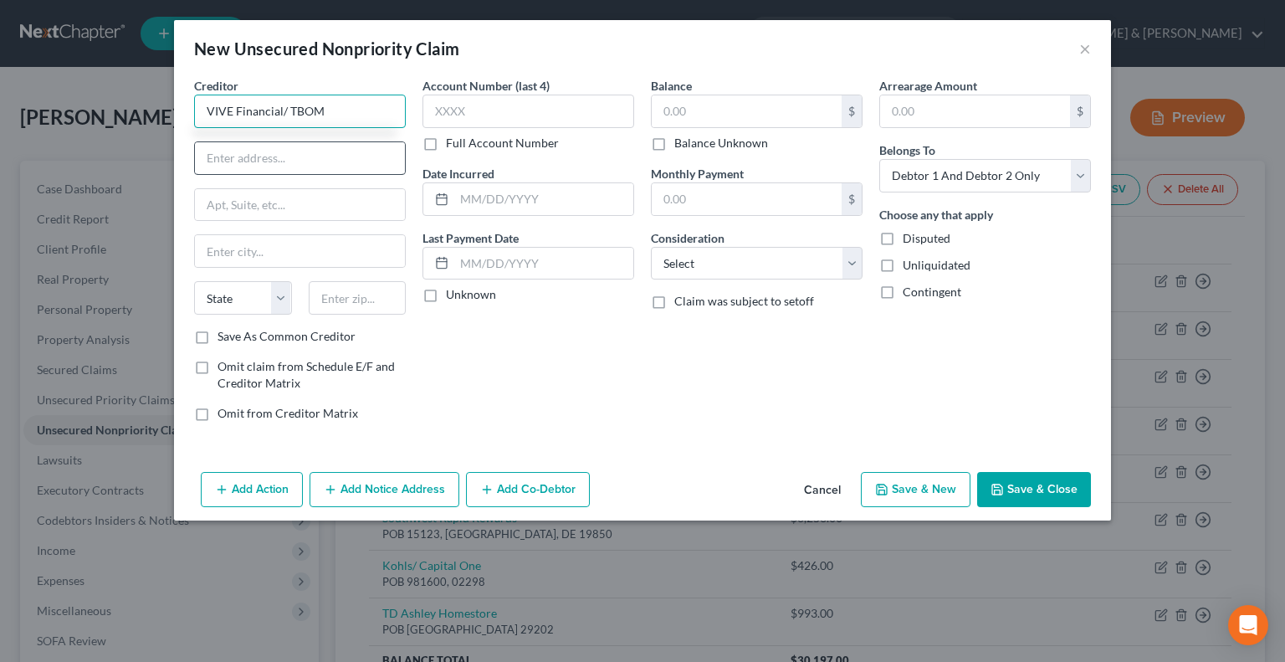
type input "VIVE Financial/ TBOM"
click at [254, 162] on input "text" at bounding box center [300, 158] width 210 height 32
type input "POB 708670"
click at [348, 300] on input "text" at bounding box center [358, 297] width 98 height 33
type input "84070"
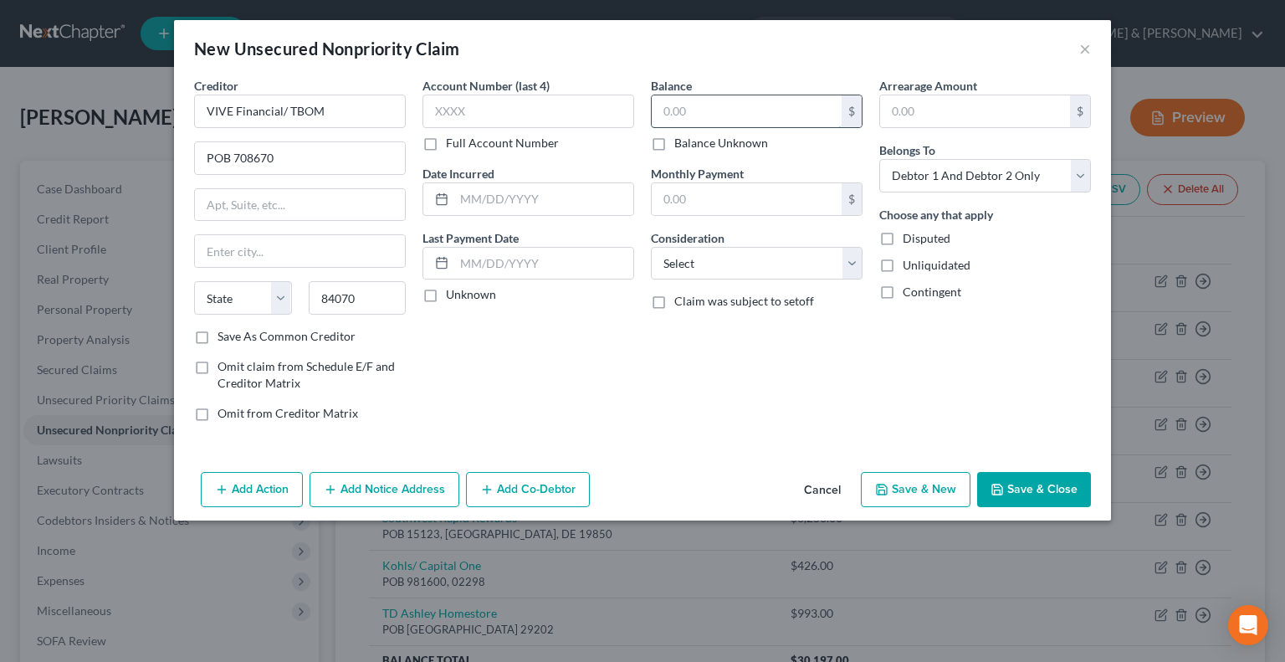
type input "[PERSON_NAME]"
select select "46"
click at [679, 122] on input "text" at bounding box center [747, 111] width 190 height 32
type input "1,527"
click at [723, 195] on input "text" at bounding box center [747, 199] width 190 height 32
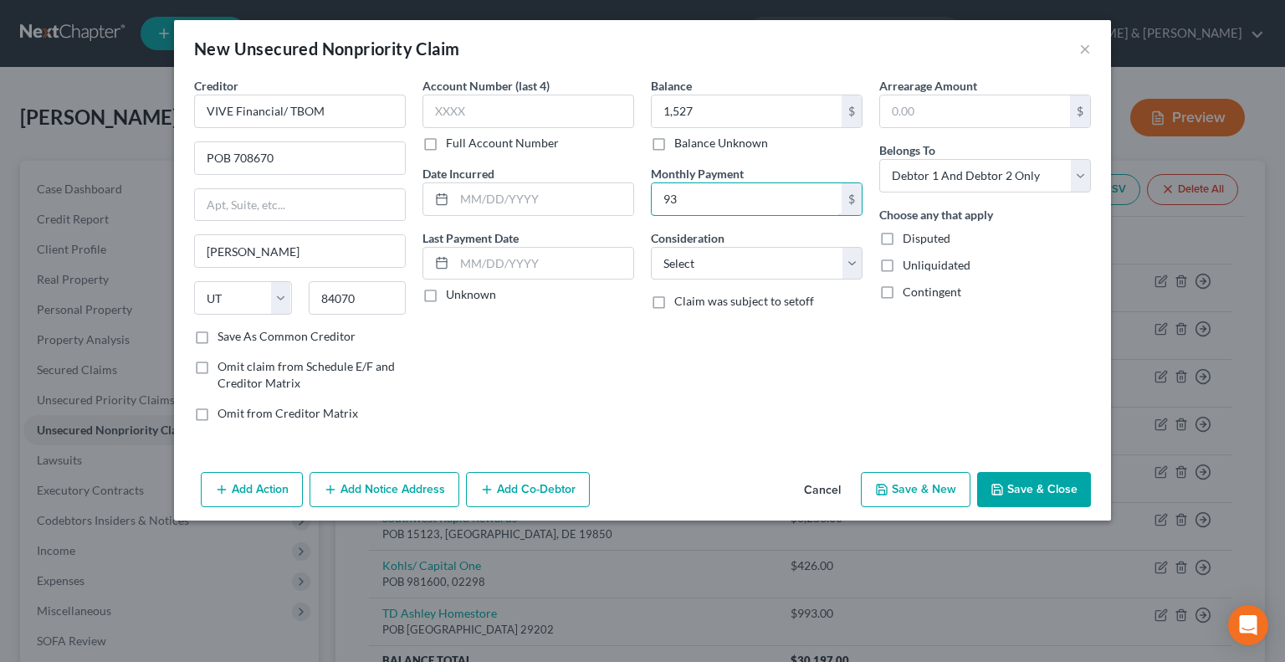
type input "93"
click at [917, 486] on button "Save & New" at bounding box center [916, 489] width 110 height 35
select select "2"
type input "1,527.00"
type input "93.00"
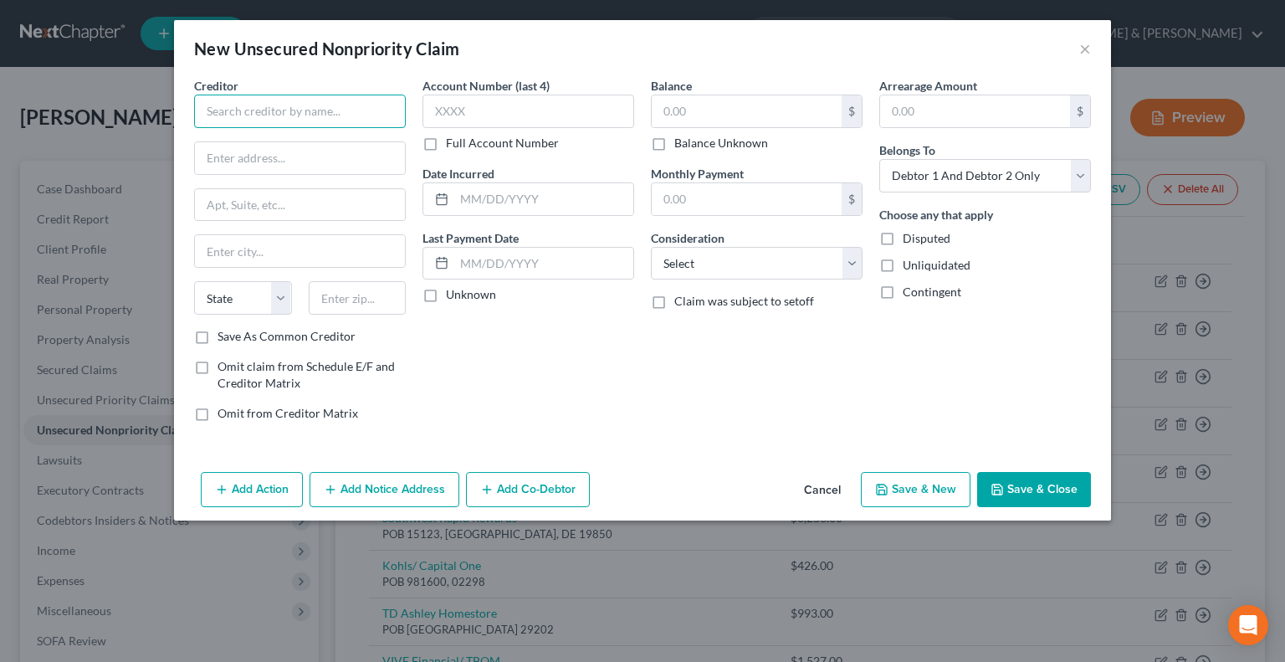
click at [249, 119] on input "text" at bounding box center [300, 111] width 212 height 33
type input "CAre Credit/ Synchrony Bank"
click at [256, 156] on input "text" at bounding box center [300, 158] width 210 height 32
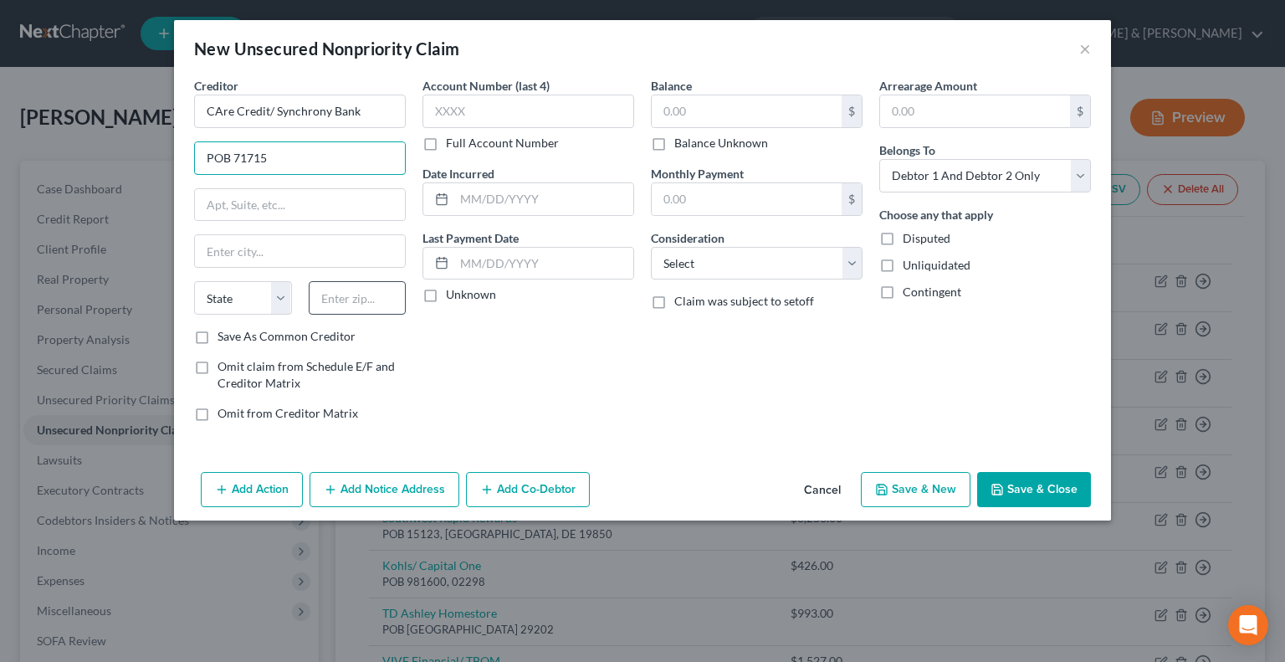
type input "POB 71715"
click at [361, 304] on input "text" at bounding box center [358, 297] width 98 height 33
type input "19176"
click at [667, 108] on input "text" at bounding box center [747, 111] width 190 height 32
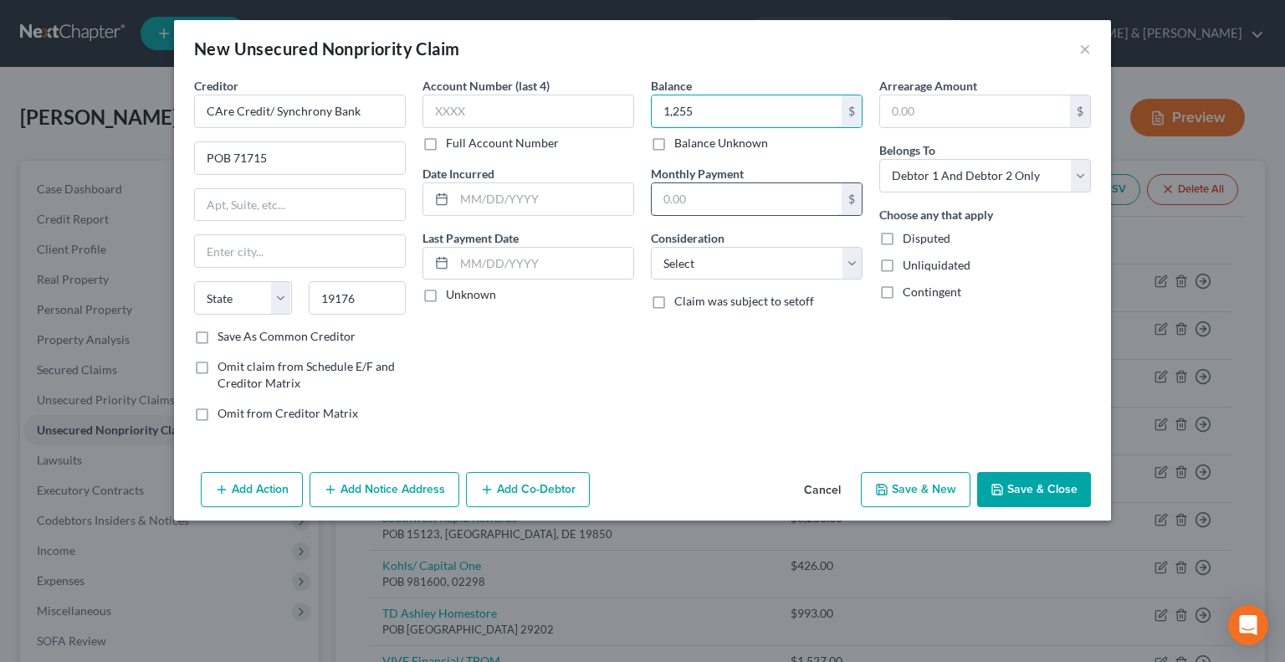
type input "1,255"
click at [700, 193] on input "text" at bounding box center [747, 199] width 190 height 32
type input "43"
click at [909, 107] on input "text" at bounding box center [975, 111] width 190 height 32
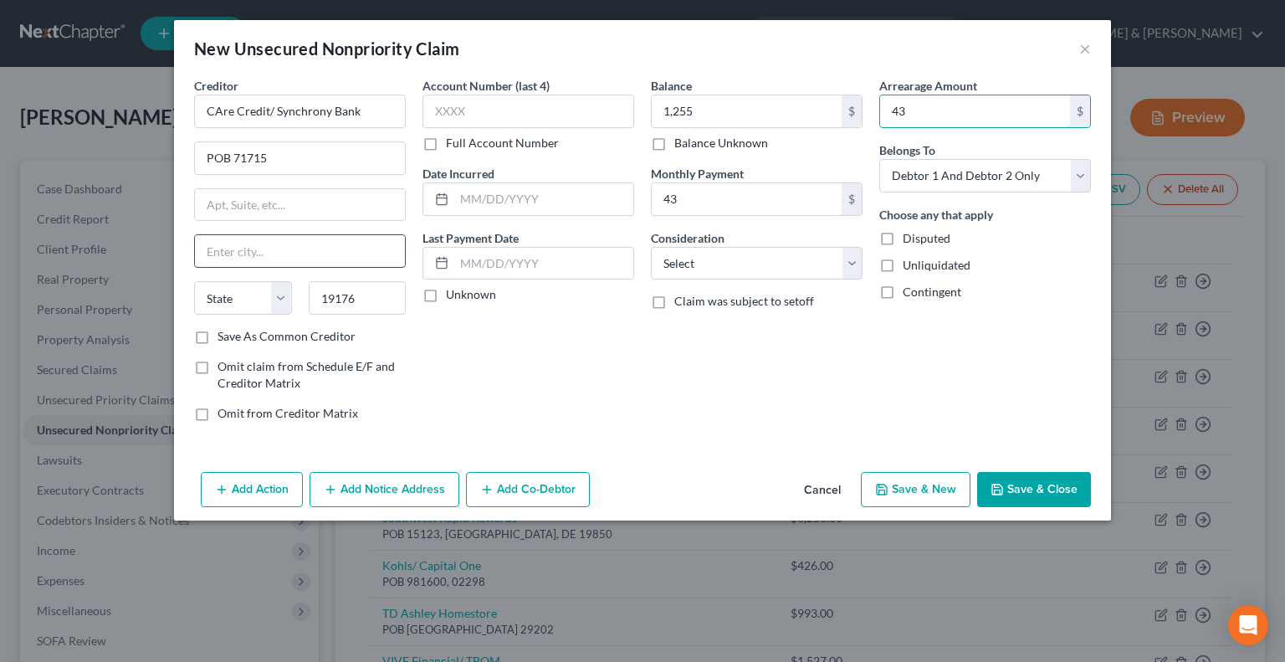
type input "43"
click at [268, 258] on input "text" at bounding box center [300, 251] width 210 height 32
type input "[GEOGRAPHIC_DATA]"
click at [264, 293] on select "State [US_STATE] AK AR AZ CA CO CT DE DC [GEOGRAPHIC_DATA] [GEOGRAPHIC_DATA] GU…" at bounding box center [243, 297] width 98 height 33
select select "39"
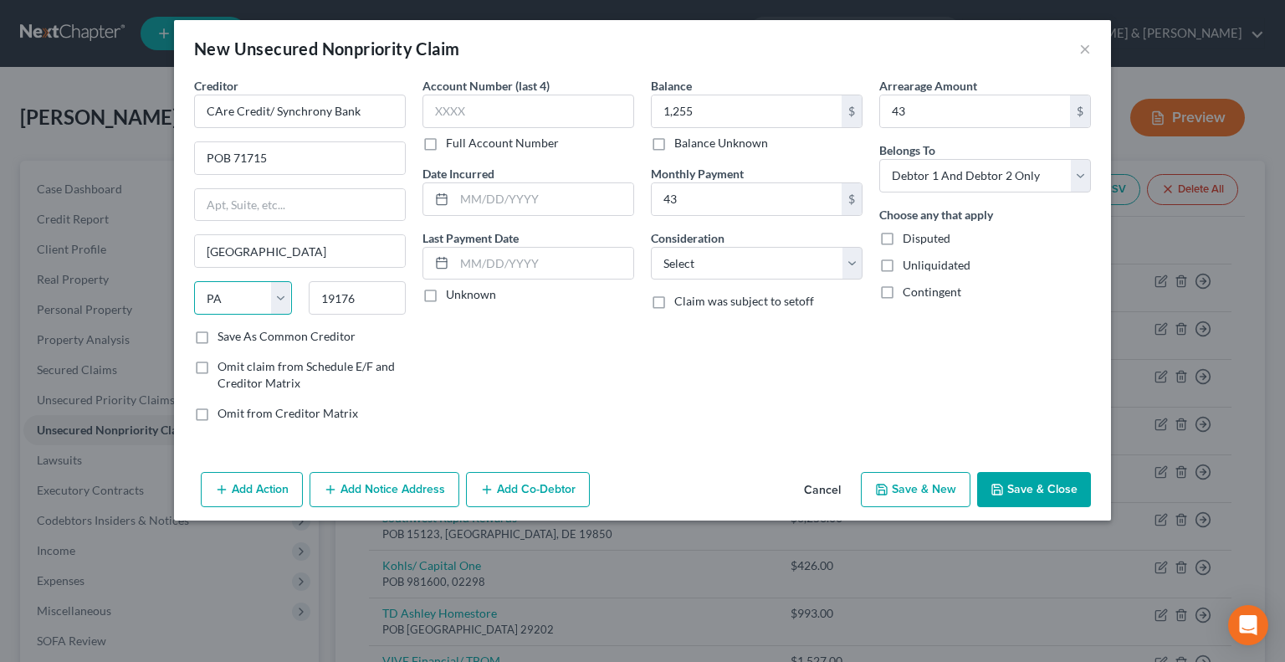
click at [194, 281] on select "State [US_STATE] AK AR AZ CA CO CT DE DC [GEOGRAPHIC_DATA] [GEOGRAPHIC_DATA] GU…" at bounding box center [243, 297] width 98 height 33
click at [923, 482] on button "Save & New" at bounding box center [916, 489] width 110 height 35
select select "2"
type input "1,255.00"
type input "43.00"
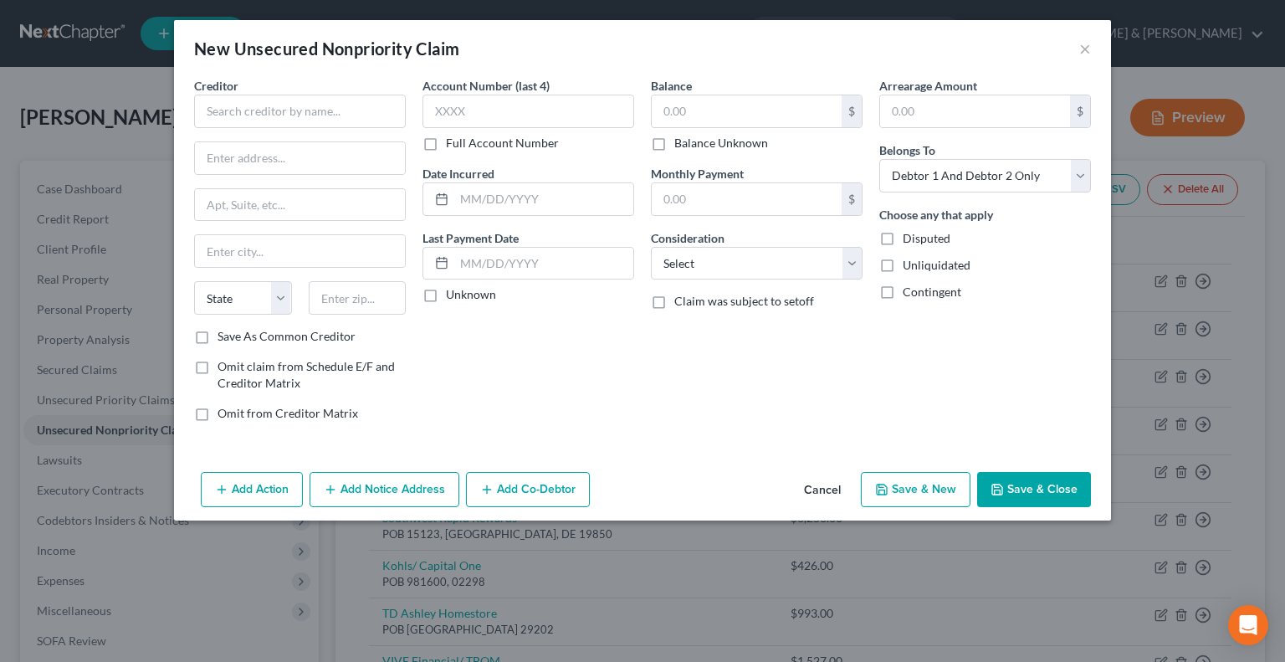
type input "43.00"
click at [234, 110] on input "text" at bounding box center [300, 111] width 212 height 33
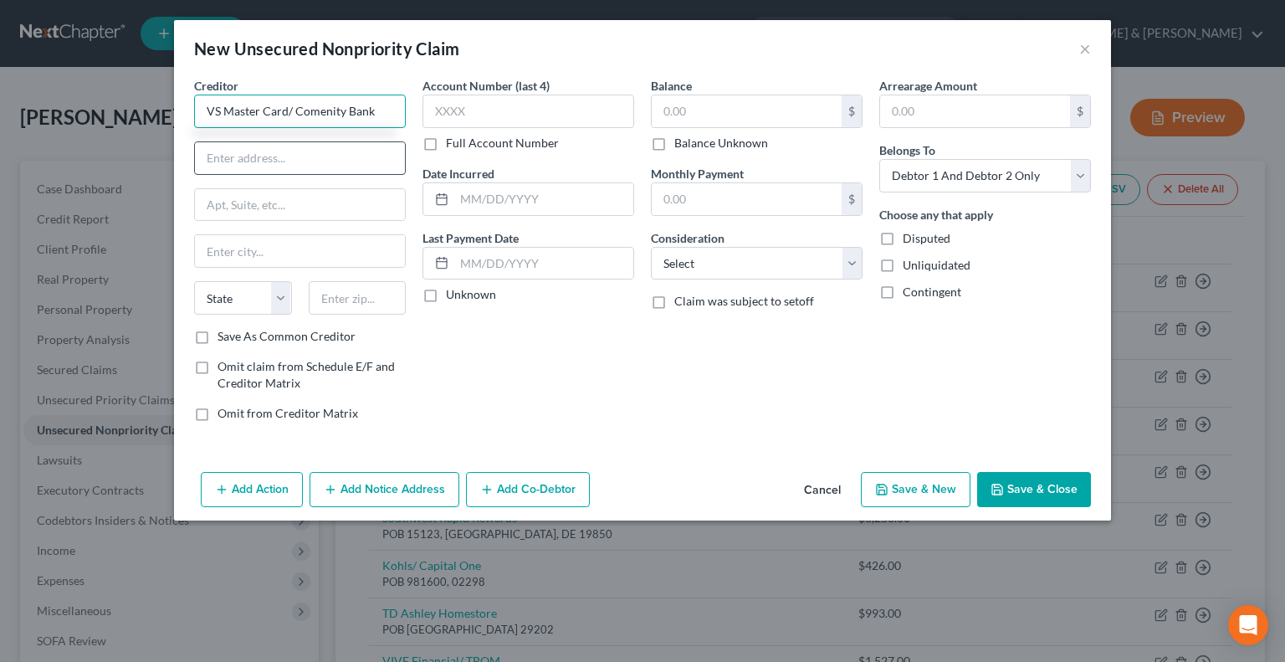
type input "VS Master Card/ Comenity Bank"
click at [294, 168] on input "text" at bounding box center [300, 158] width 210 height 32
type input "POB 182119"
click at [330, 301] on input "text" at bounding box center [358, 297] width 98 height 33
type input "43218"
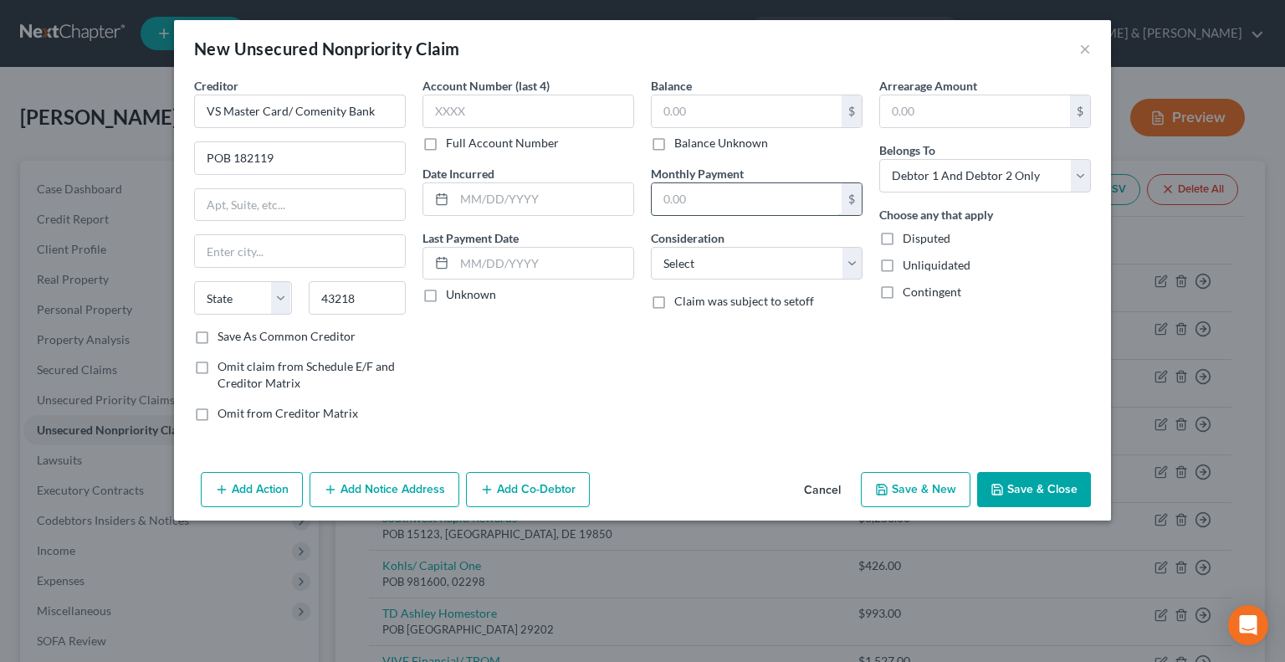
type input "Columbus"
select select "36"
click at [701, 197] on input "text" at bounding box center [747, 199] width 190 height 32
type input "41"
drag, startPoint x: 708, startPoint y: 103, endPoint x: 801, endPoint y: 3, distance: 136.7
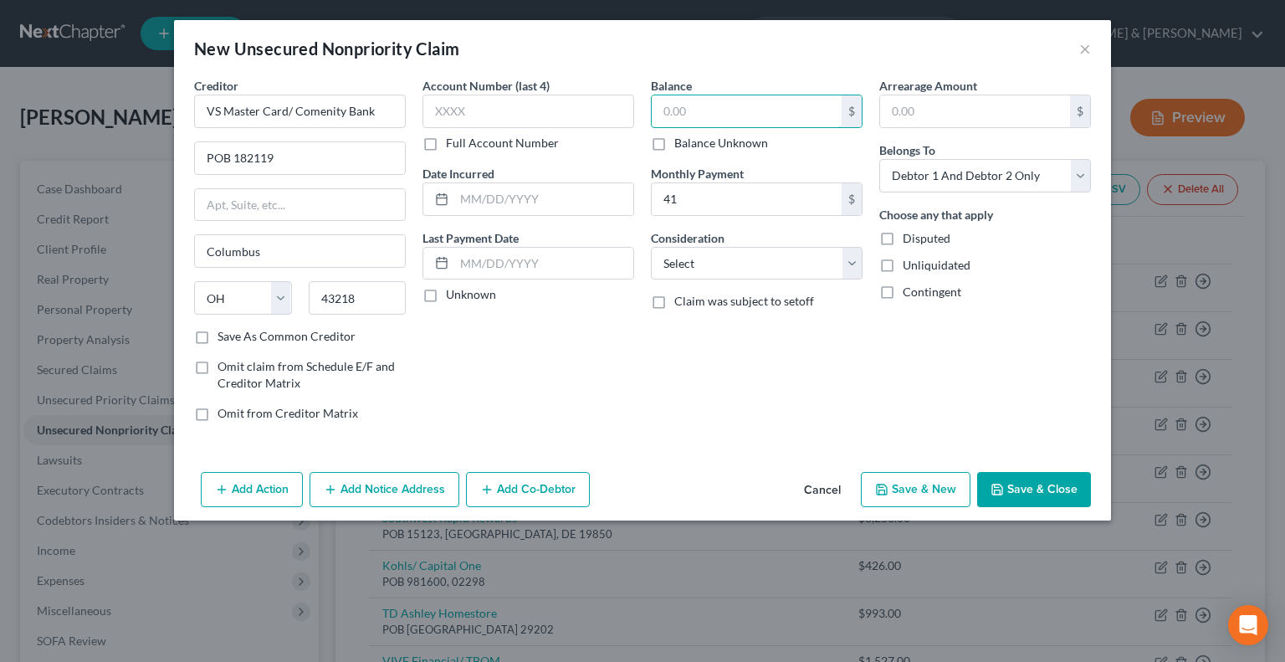
click at [710, 102] on input "text" at bounding box center [747, 111] width 190 height 32
click at [683, 106] on input "text" at bounding box center [747, 111] width 190 height 32
click at [1032, 483] on button "Save & Close" at bounding box center [1034, 489] width 114 height 35
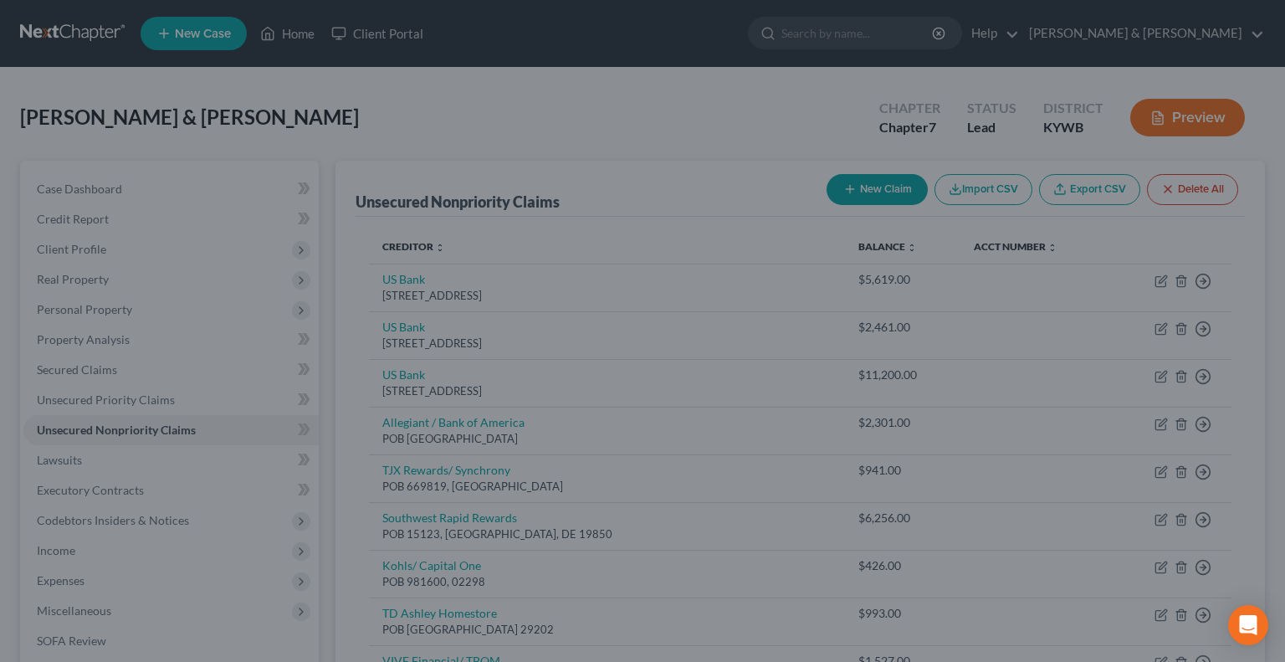
type input "1,129.00"
type input "41.00"
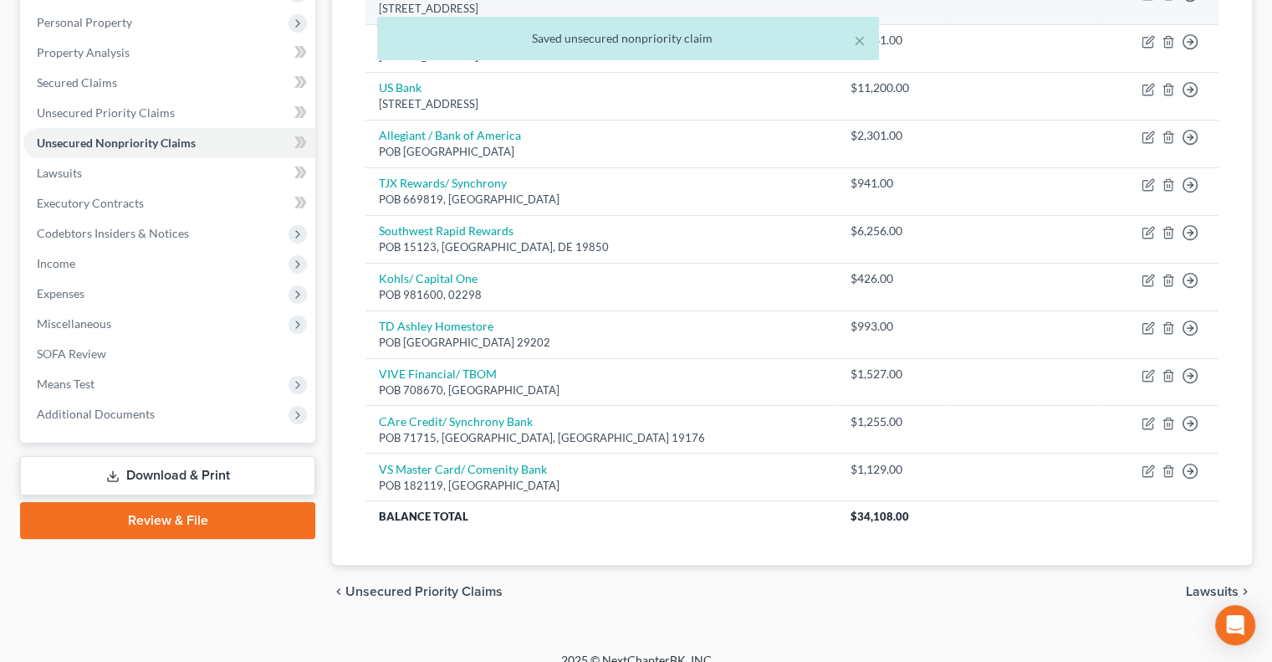
scroll to position [304, 0]
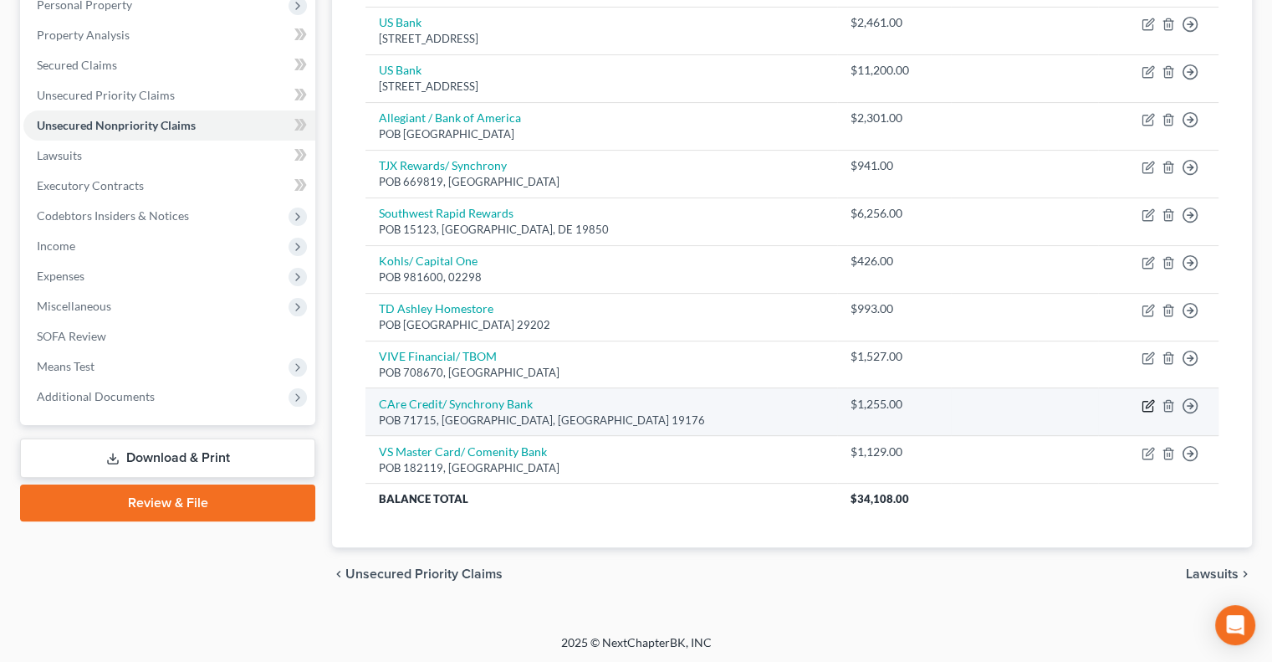
click at [1145, 401] on icon "button" at bounding box center [1148, 405] width 13 height 13
select select "39"
select select "2"
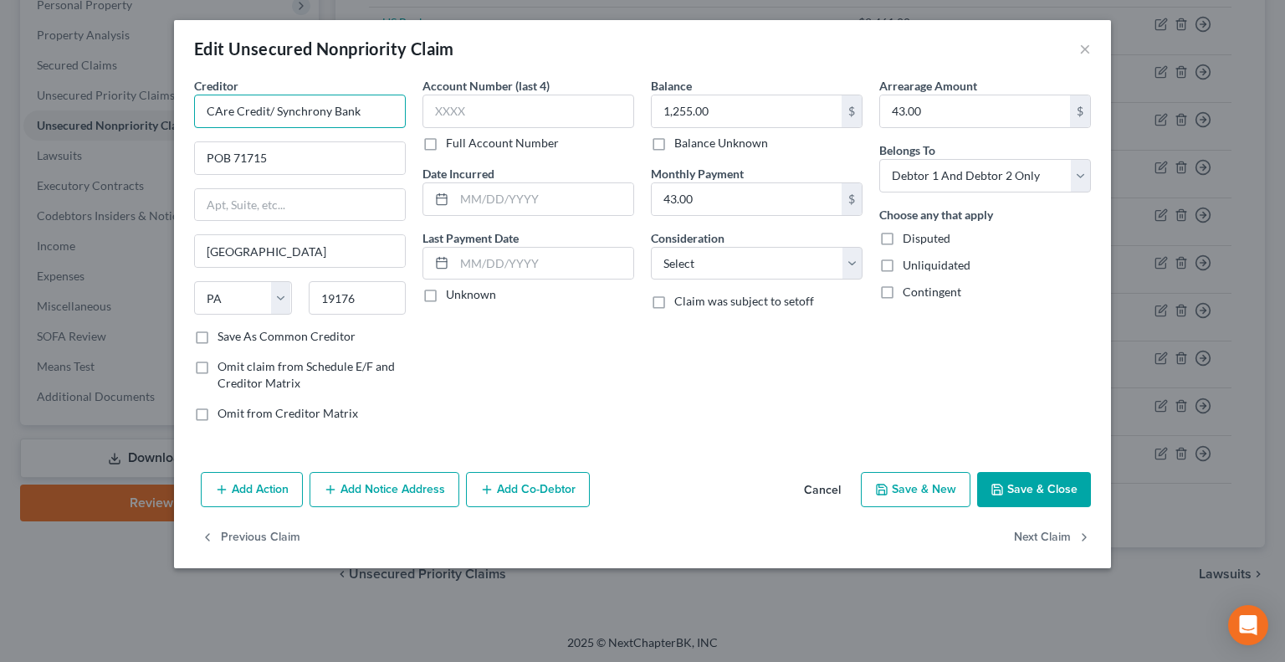
click at [218, 111] on input "CAre Credit/ Synchrony Bank" at bounding box center [300, 111] width 212 height 33
type input "Care Credit/ Synchrony Bank"
click at [1004, 483] on icon "button" at bounding box center [996, 489] width 13 height 13
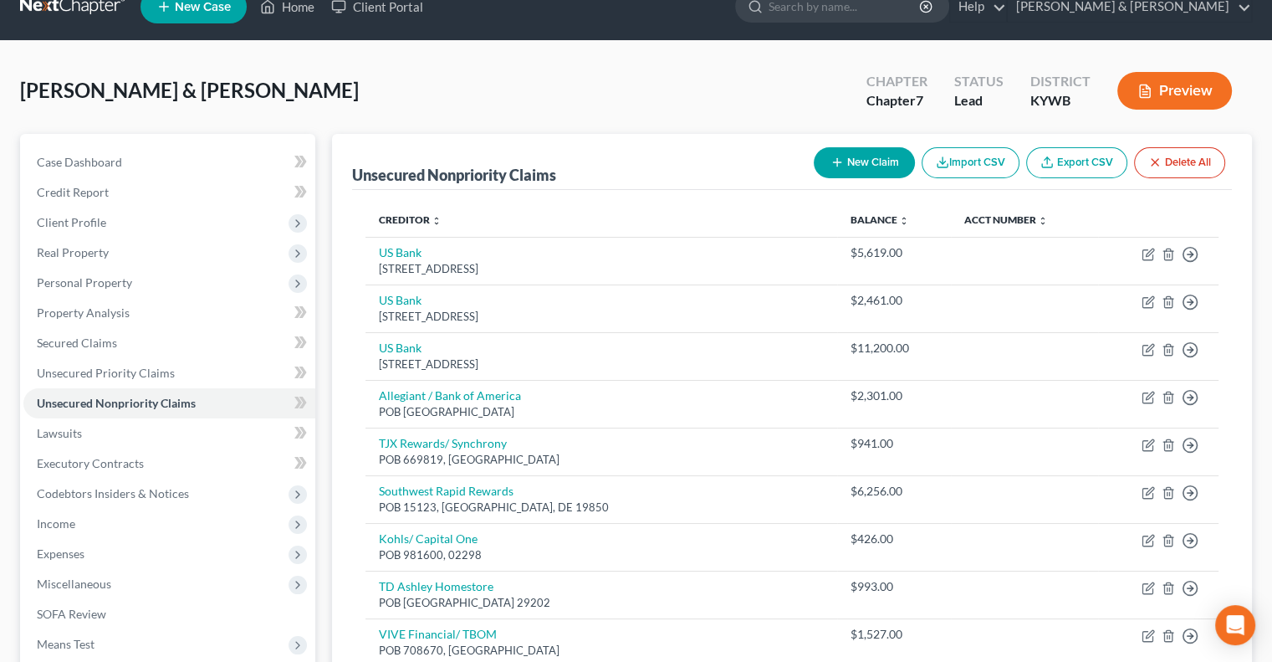
scroll to position [0, 0]
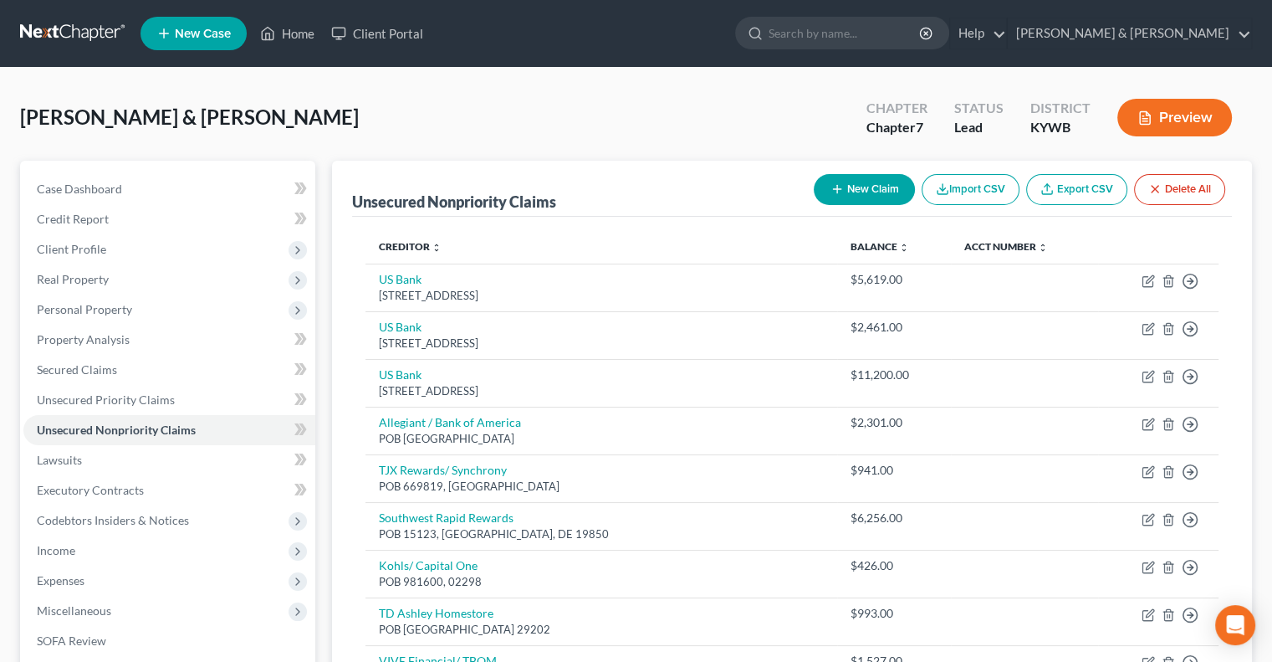
click at [874, 181] on button "New Claim" at bounding box center [864, 189] width 101 height 31
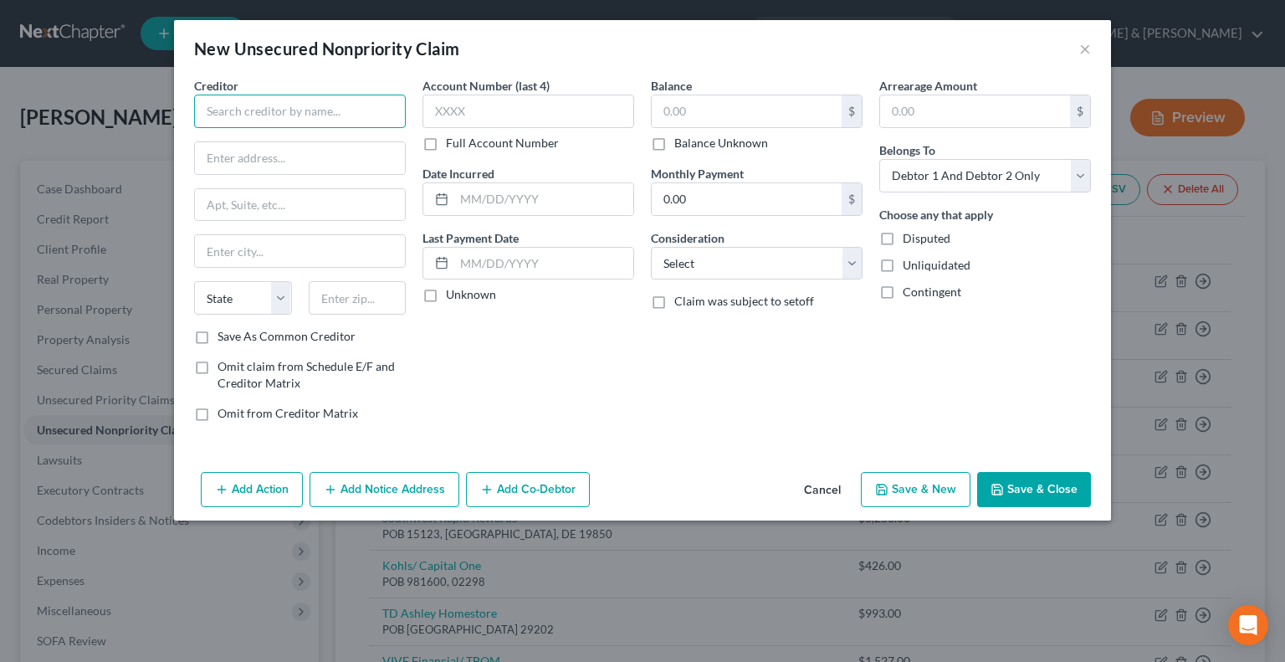
click at [269, 110] on input "text" at bounding box center [300, 111] width 212 height 33
drag, startPoint x: 242, startPoint y: 160, endPoint x: 240, endPoint y: 150, distance: 10.2
click at [242, 160] on input "text" at bounding box center [300, 158] width 210 height 32
click at [338, 289] on input "text" at bounding box center [358, 297] width 98 height 33
click at [675, 112] on input "text" at bounding box center [747, 111] width 190 height 32
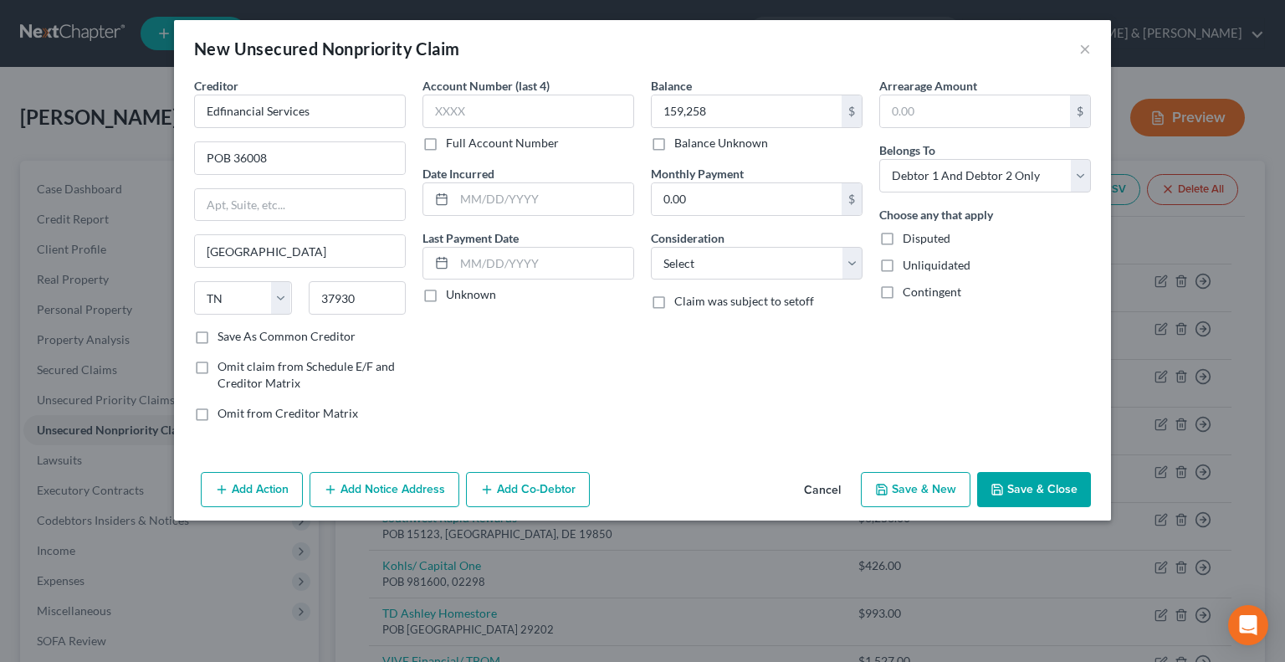
click at [927, 493] on button "Save & New" at bounding box center [916, 489] width 110 height 35
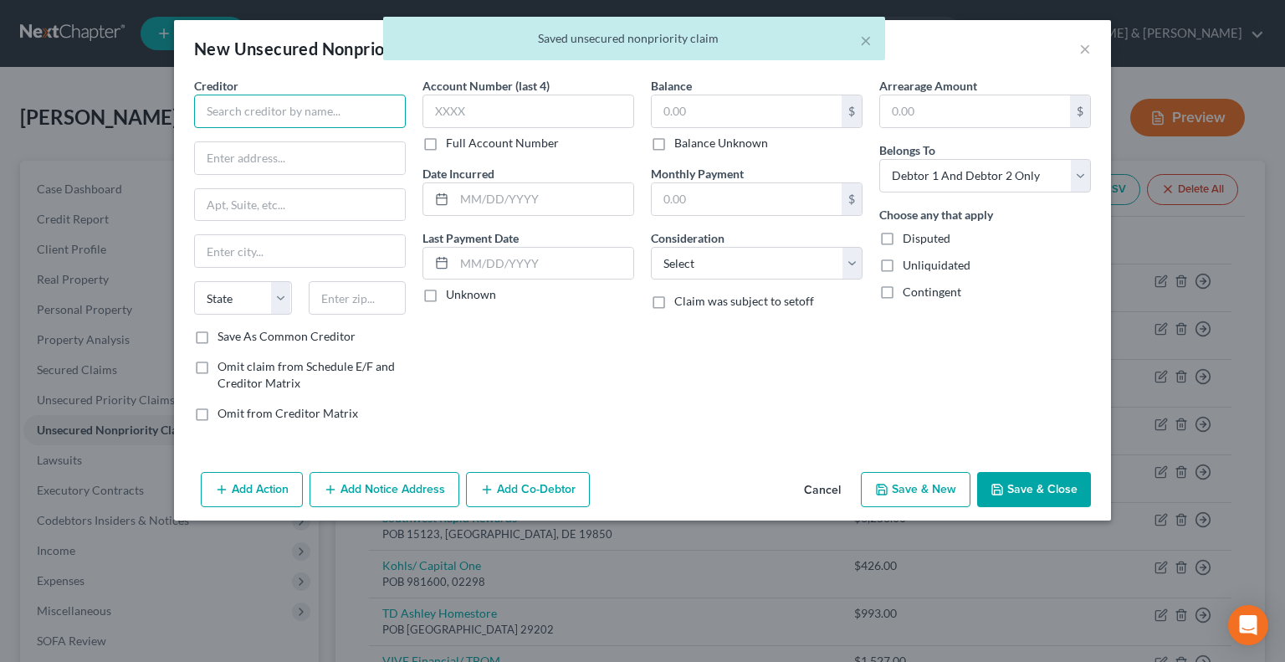
click at [335, 111] on input "text" at bounding box center [300, 111] width 212 height 33
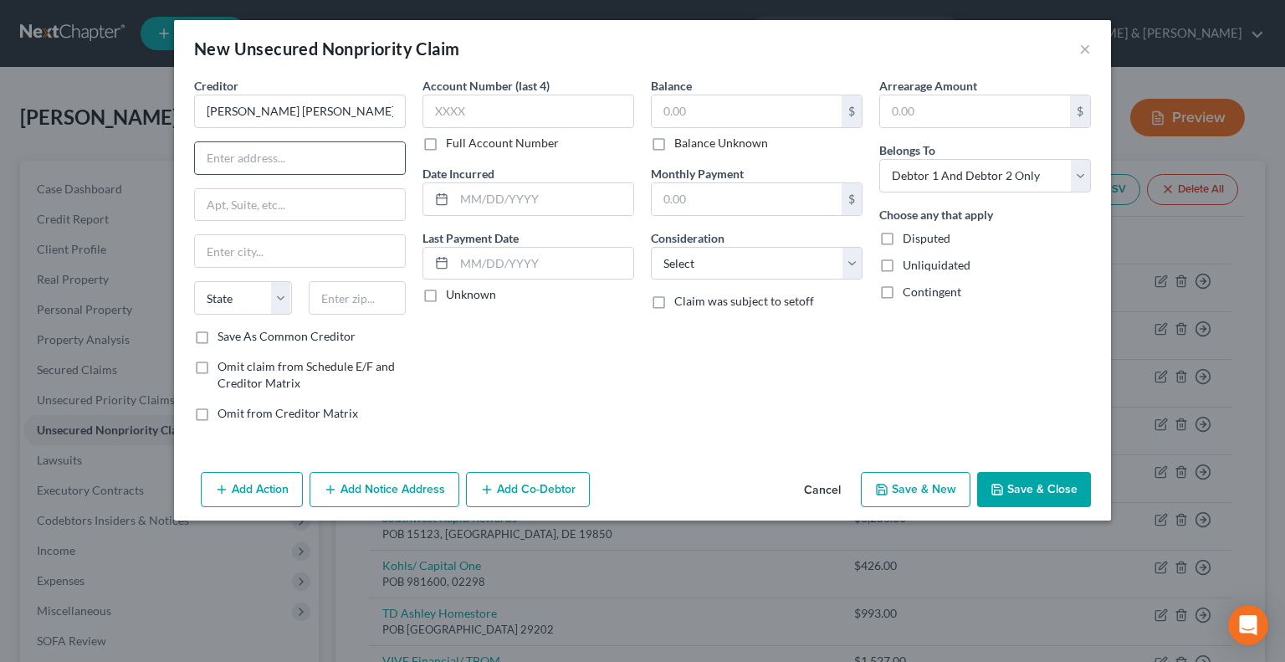
click at [274, 146] on input "text" at bounding box center [300, 158] width 210 height 32
click at [341, 289] on input "text" at bounding box center [358, 297] width 98 height 33
click at [327, 246] on input "[GEOGRAPHIC_DATA]" at bounding box center [300, 251] width 210 height 32
click at [680, 111] on input "text" at bounding box center [747, 111] width 190 height 32
click at [692, 199] on input "text" at bounding box center [747, 199] width 190 height 32
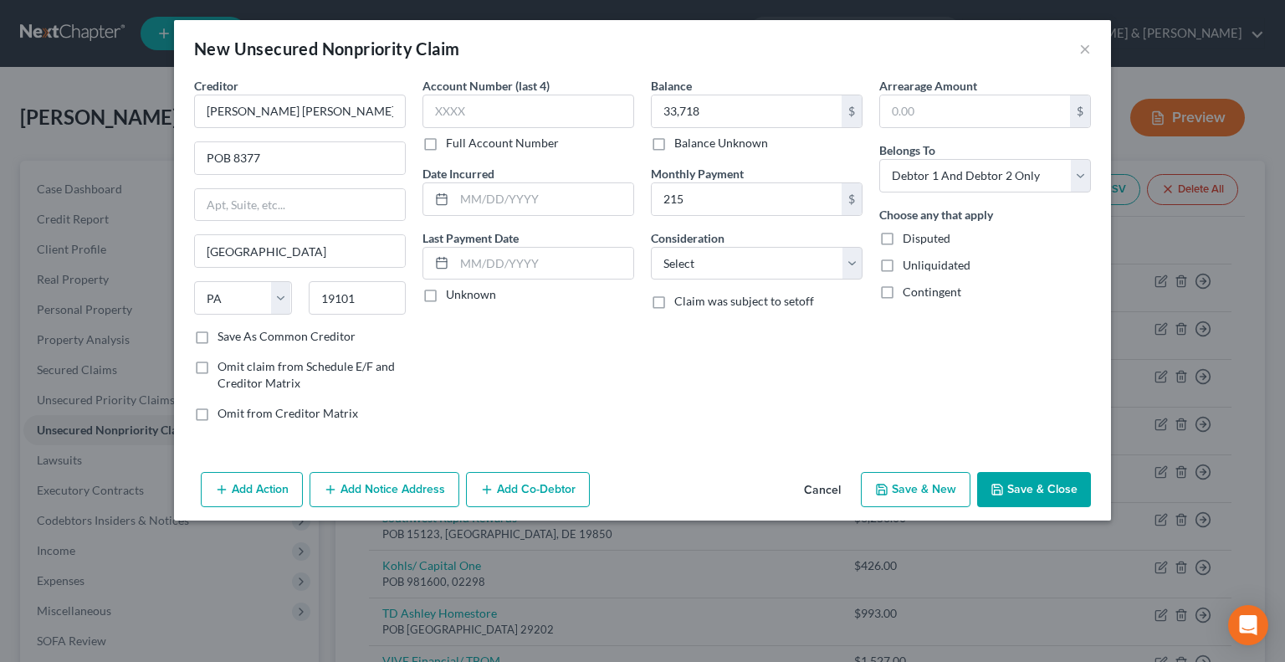
click at [1040, 483] on button "Save & Close" at bounding box center [1034, 489] width 114 height 35
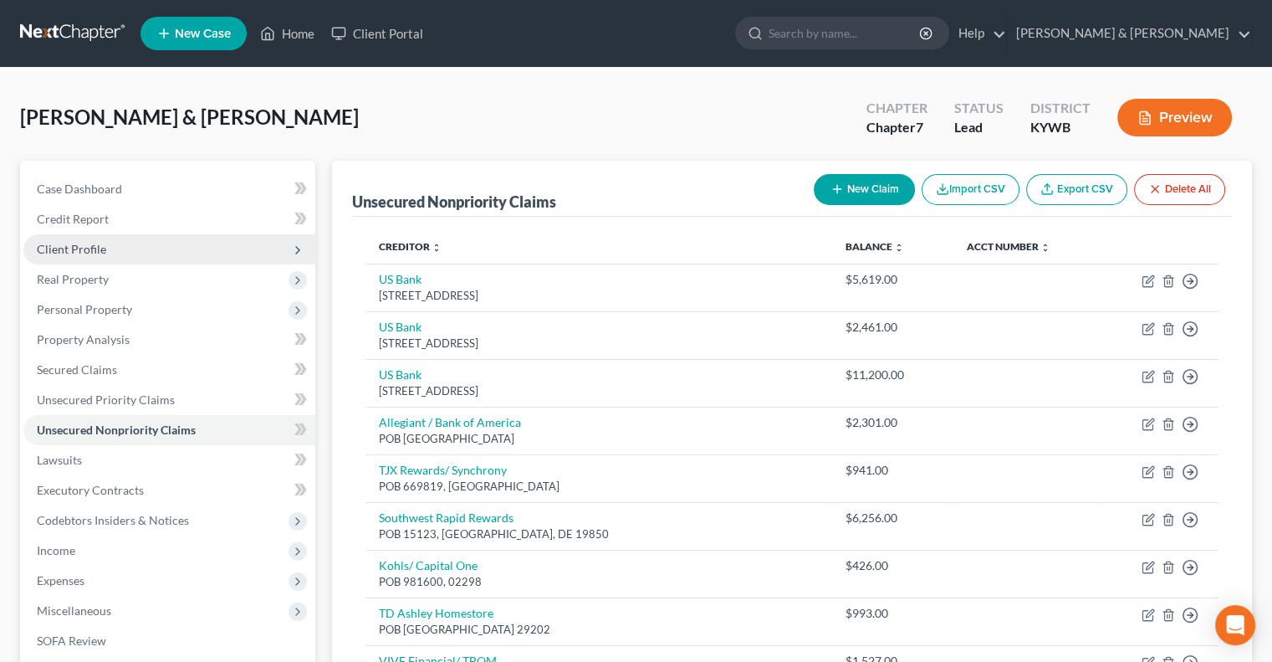
click at [78, 251] on span "Client Profile" at bounding box center [71, 249] width 69 height 14
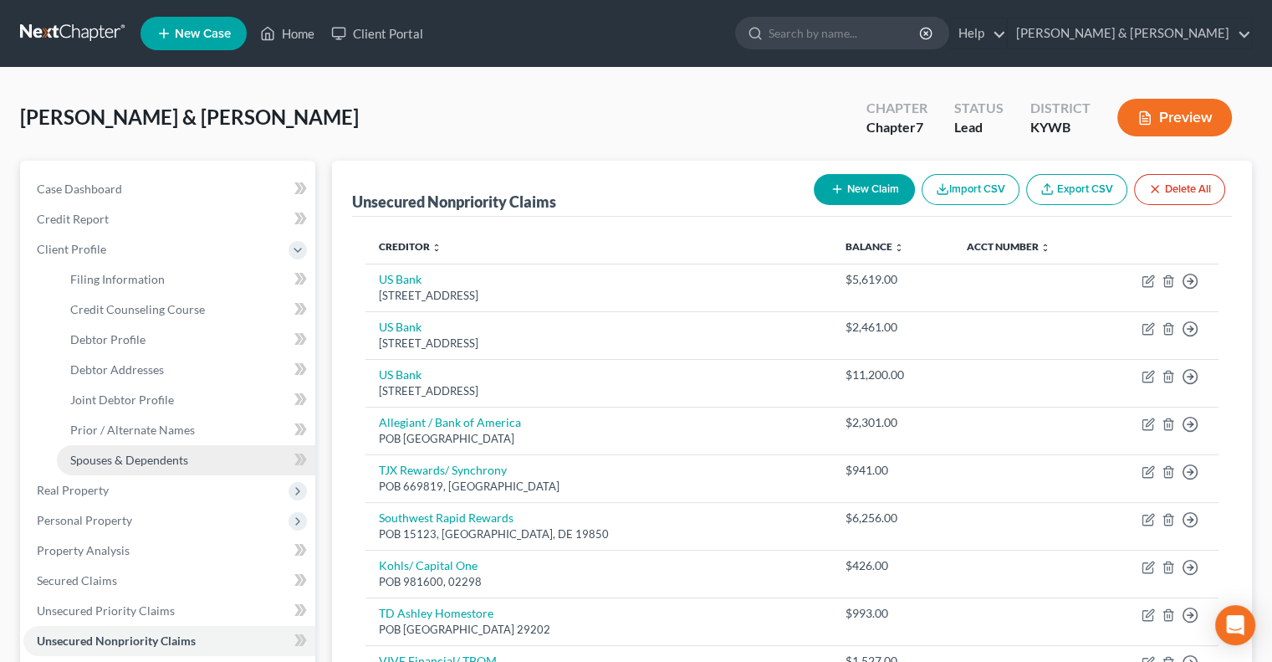
drag, startPoint x: 131, startPoint y: 461, endPoint x: 141, endPoint y: 452, distance: 13.0
click at [132, 461] on span "Spouses & Dependents" at bounding box center [129, 459] width 118 height 14
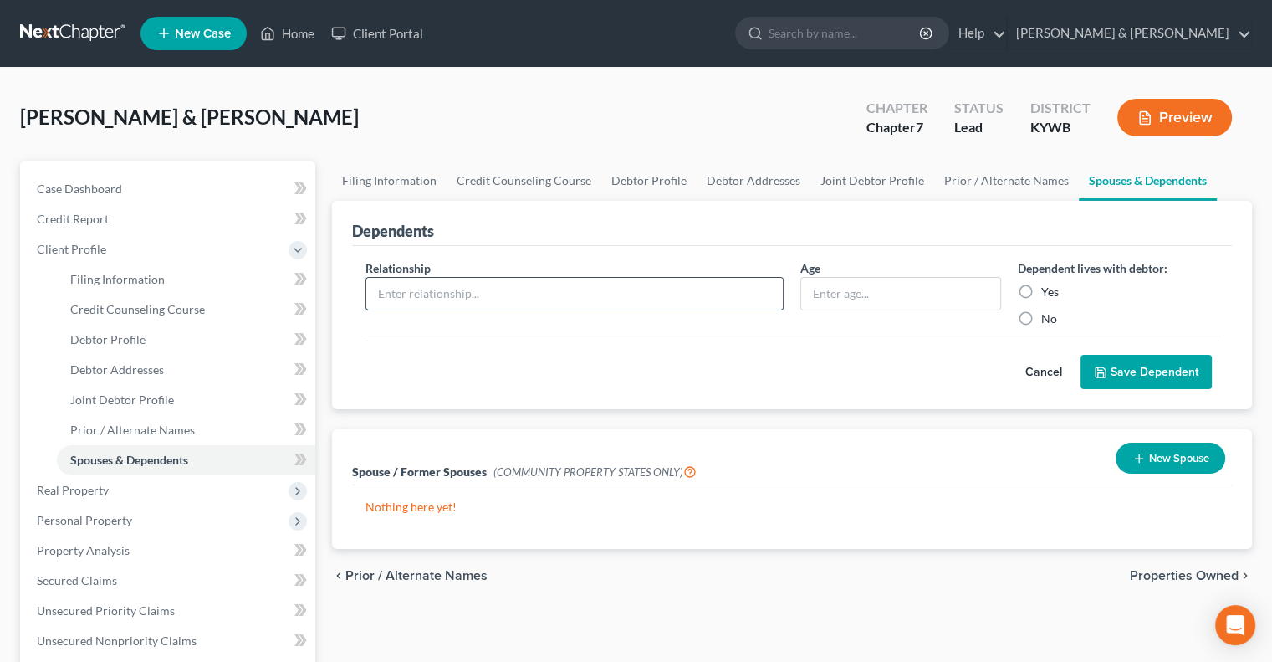
click at [519, 294] on input "text" at bounding box center [574, 294] width 417 height 32
click at [836, 297] on input "text" at bounding box center [900, 294] width 199 height 32
click at [1041, 289] on label "Yes" at bounding box center [1050, 292] width 18 height 17
click at [1048, 289] on input "Yes" at bounding box center [1053, 289] width 11 height 11
click at [1137, 367] on button "Save Dependent" at bounding box center [1146, 372] width 131 height 35
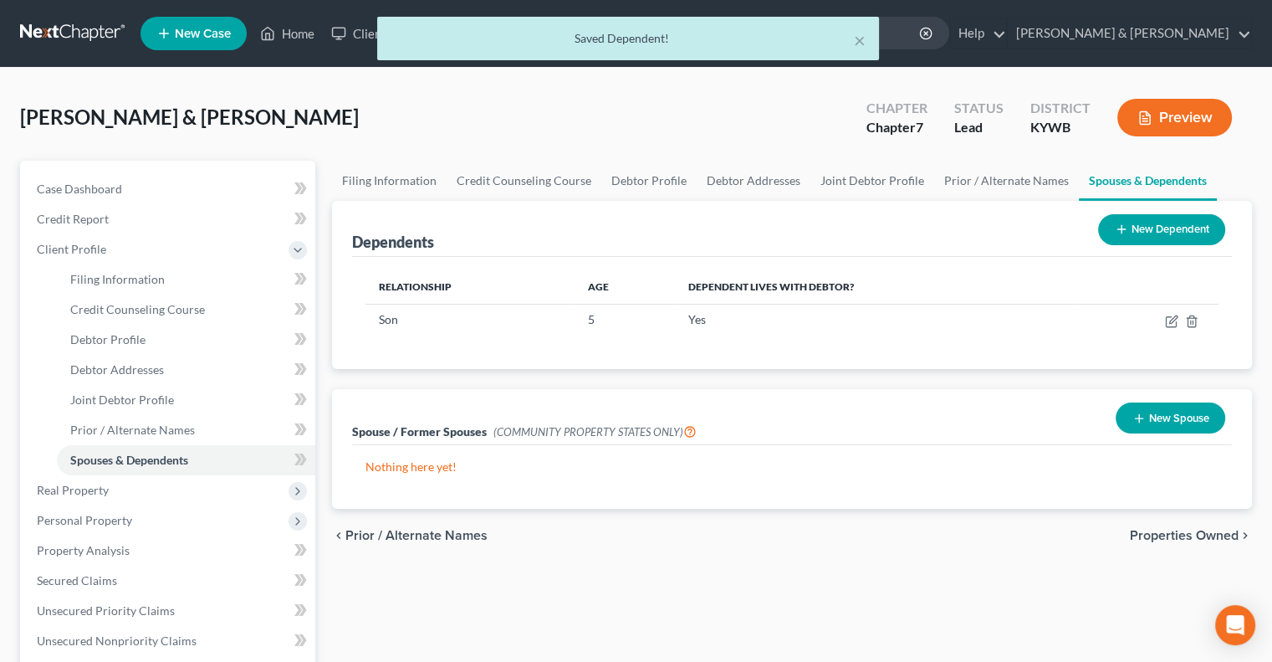
click at [1140, 232] on button "New Dependent" at bounding box center [1161, 229] width 127 height 31
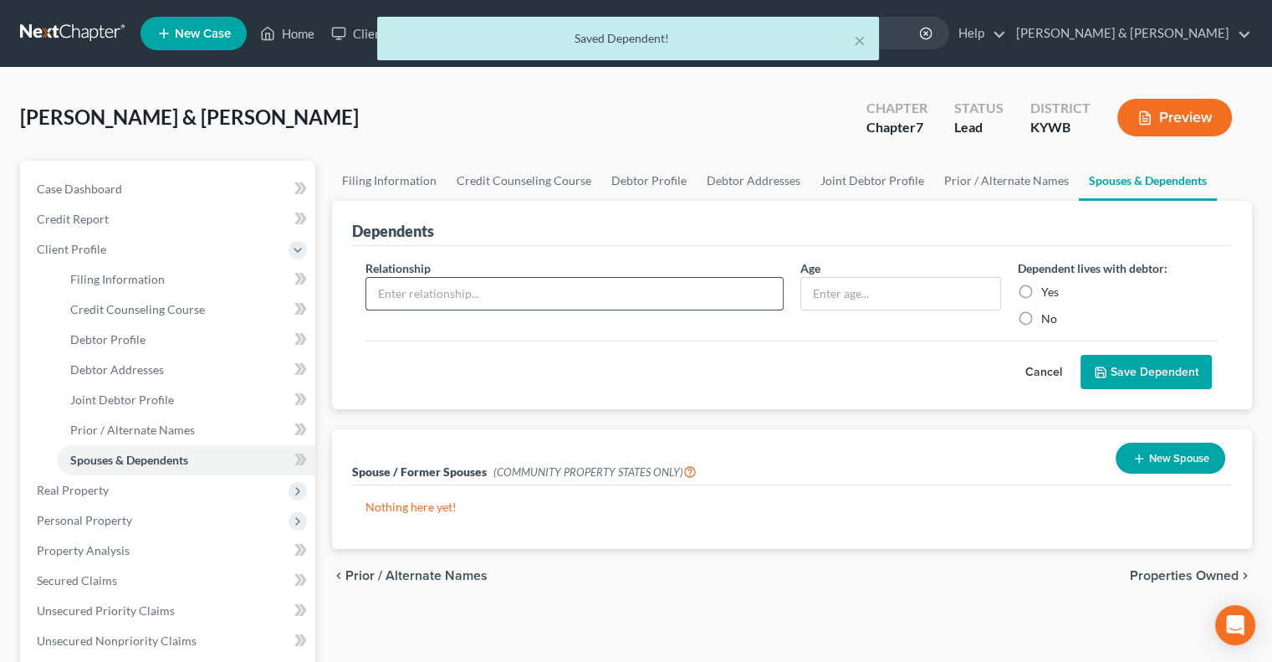
click at [509, 298] on input "text" at bounding box center [574, 294] width 417 height 32
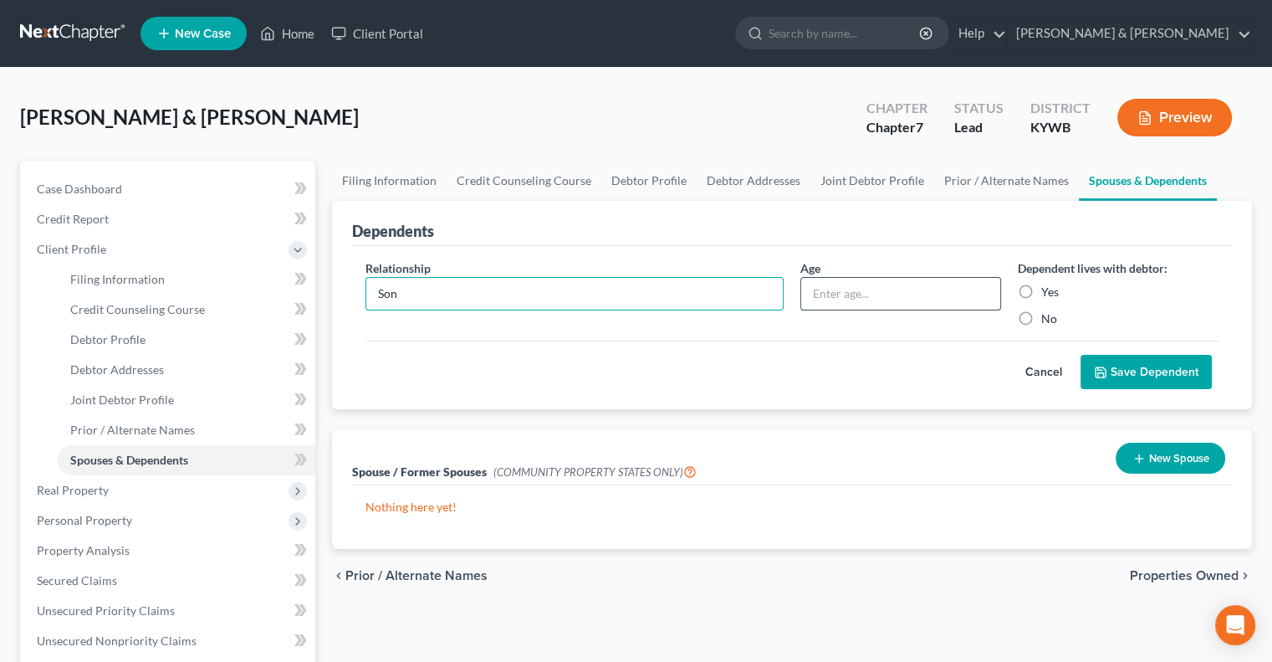
click at [883, 295] on input "text" at bounding box center [900, 294] width 199 height 32
click at [1041, 287] on label "Yes" at bounding box center [1050, 292] width 18 height 17
click at [1048, 287] on input "Yes" at bounding box center [1053, 289] width 11 height 11
click at [1101, 366] on icon "submit" at bounding box center [1100, 371] width 13 height 13
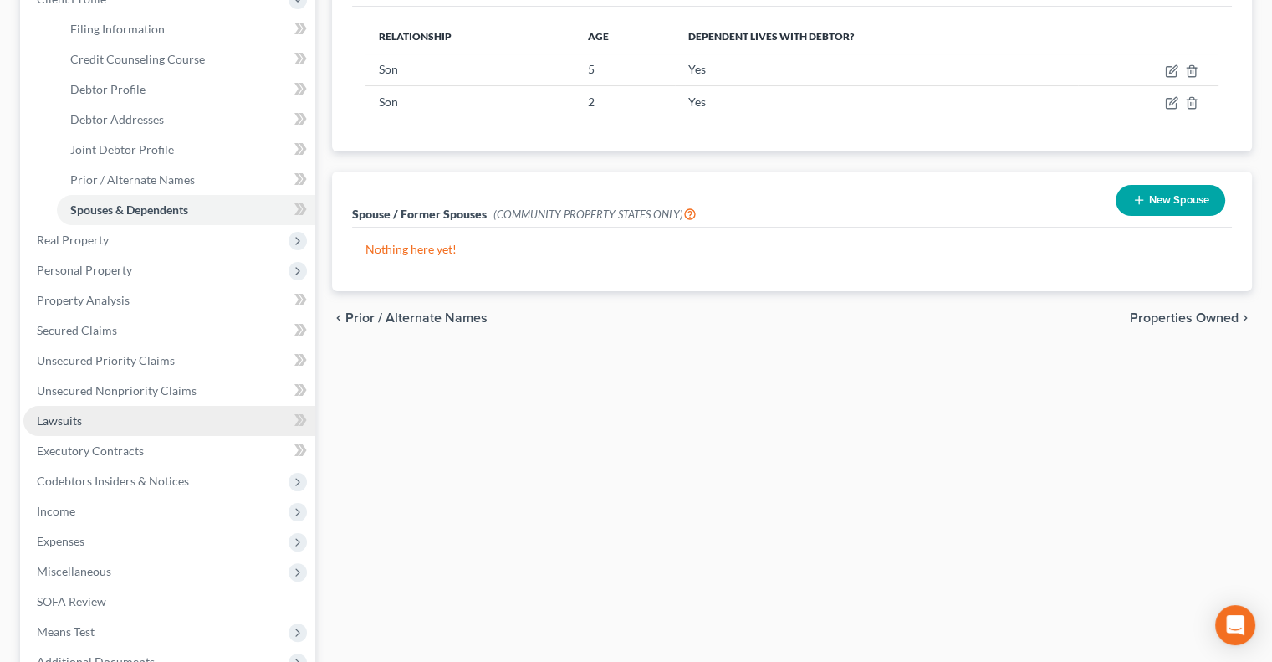
scroll to position [251, 0]
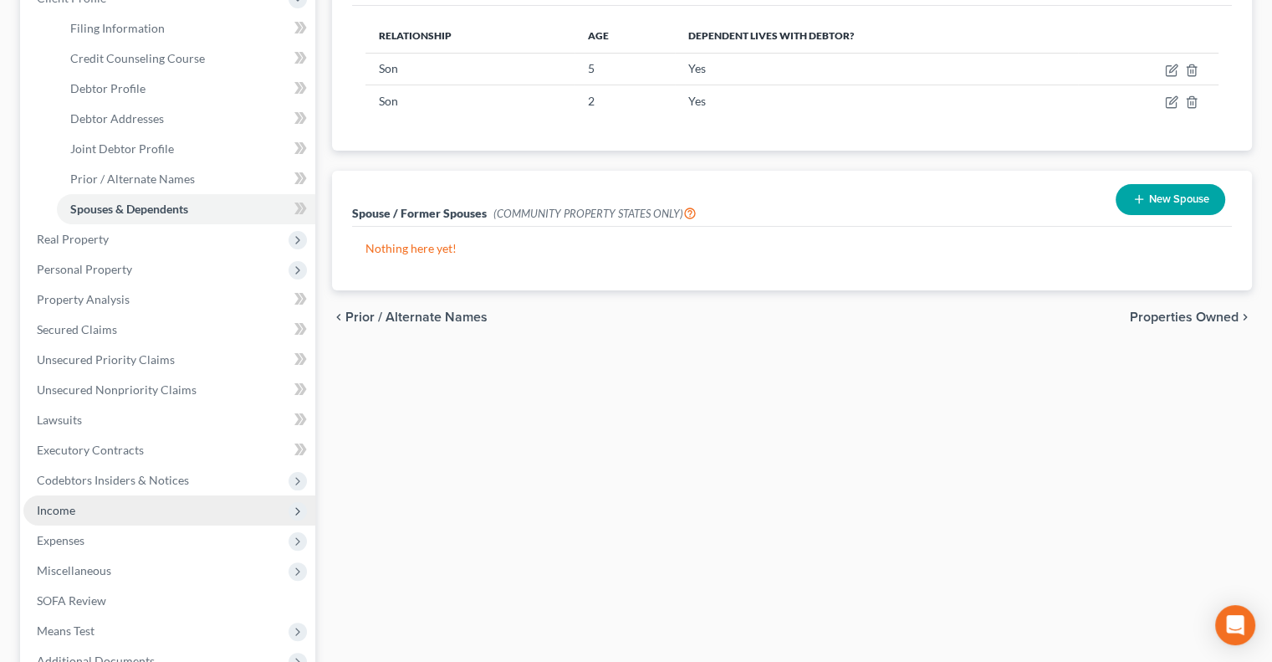
click at [51, 509] on span "Income" at bounding box center [56, 510] width 38 height 14
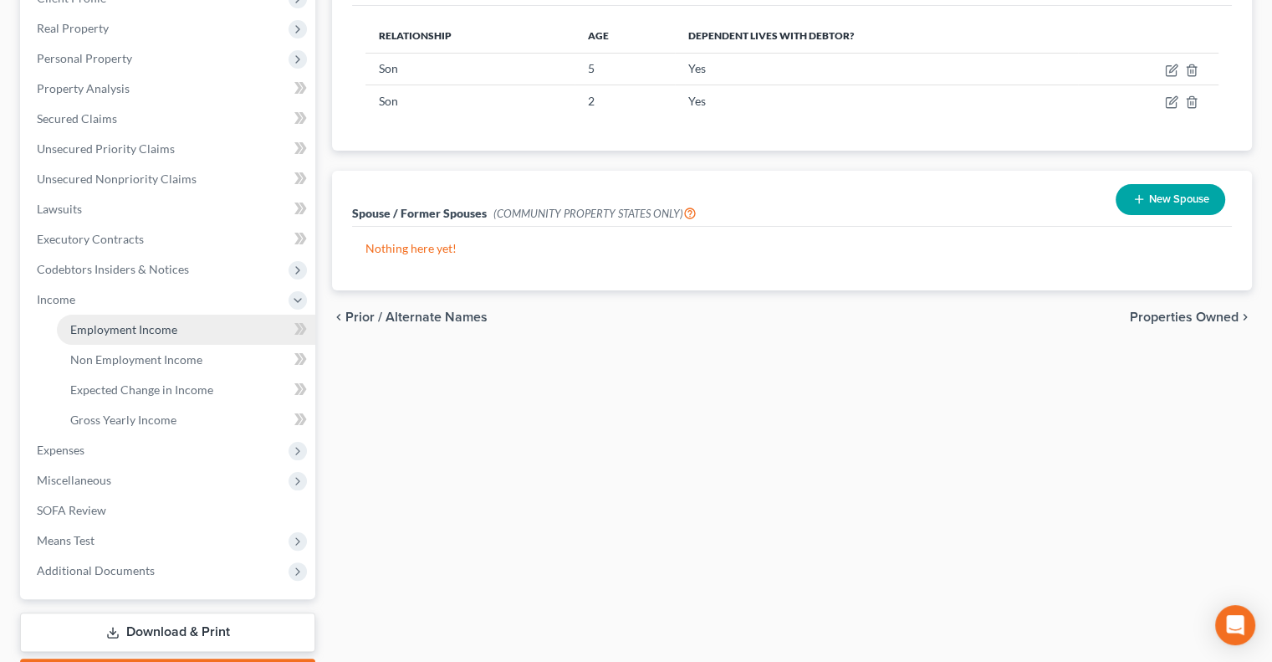
click at [154, 330] on span "Employment Income" at bounding box center [123, 329] width 107 height 14
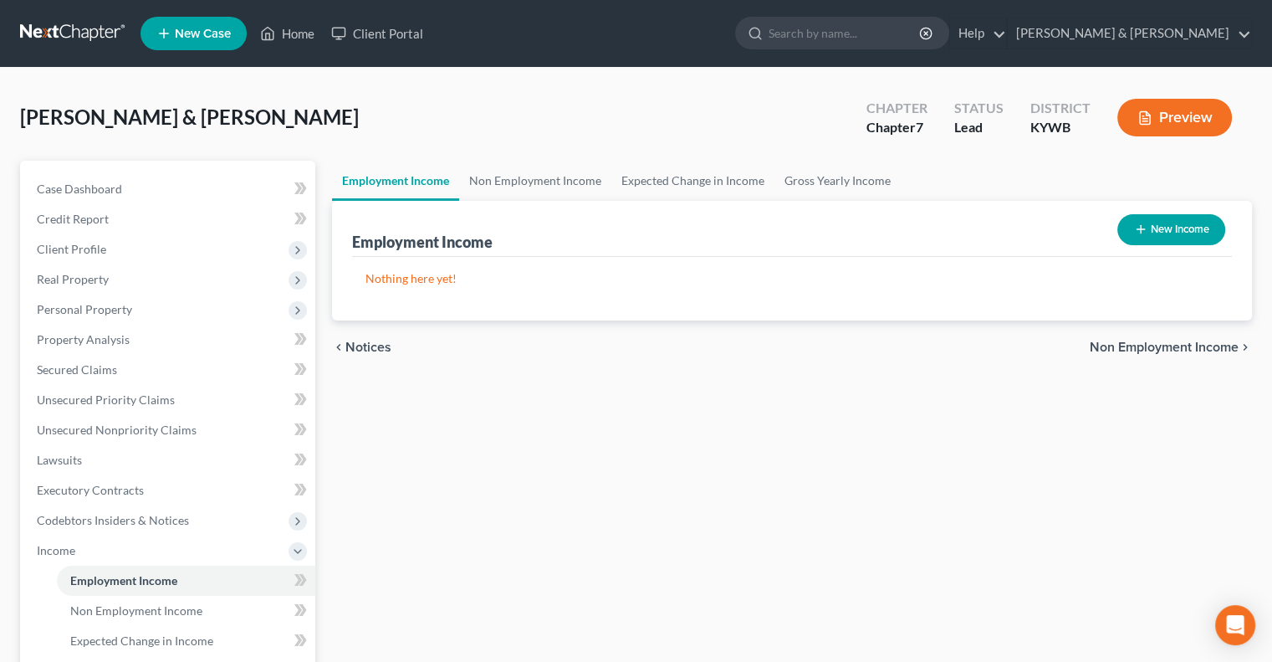
click at [1161, 229] on button "New Income" at bounding box center [1171, 229] width 108 height 31
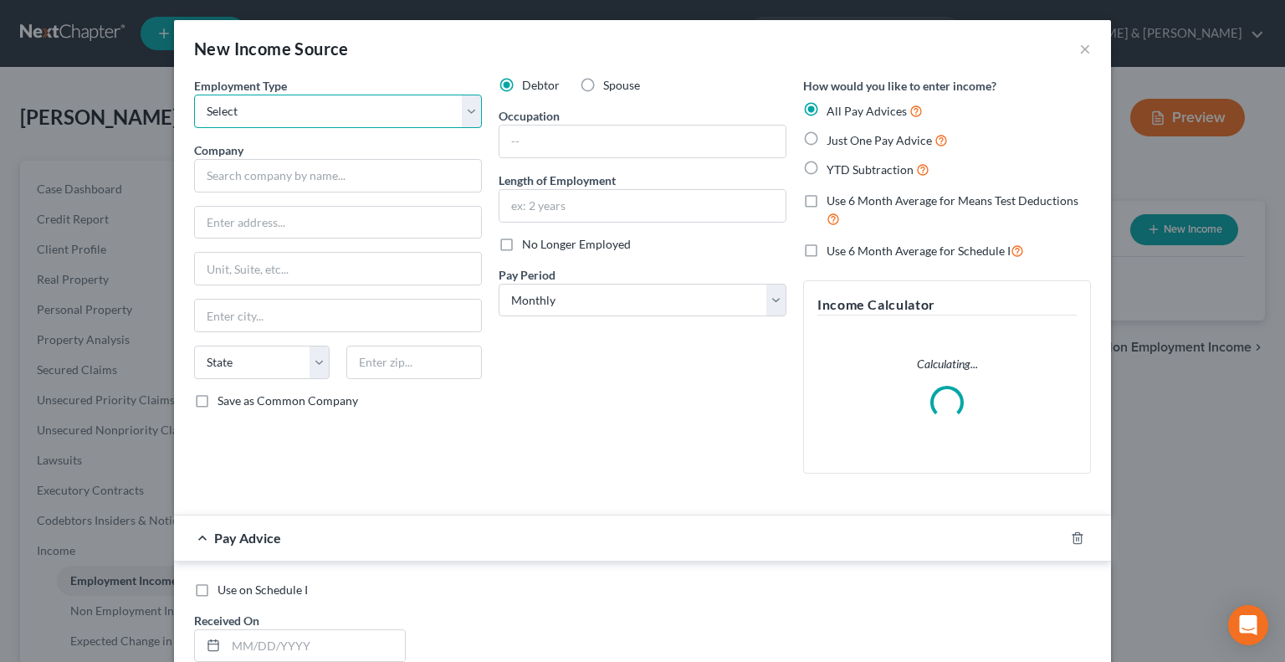
click at [468, 110] on select "Select Full or [DEMOGRAPHIC_DATA] Employment Self Employment" at bounding box center [338, 111] width 288 height 33
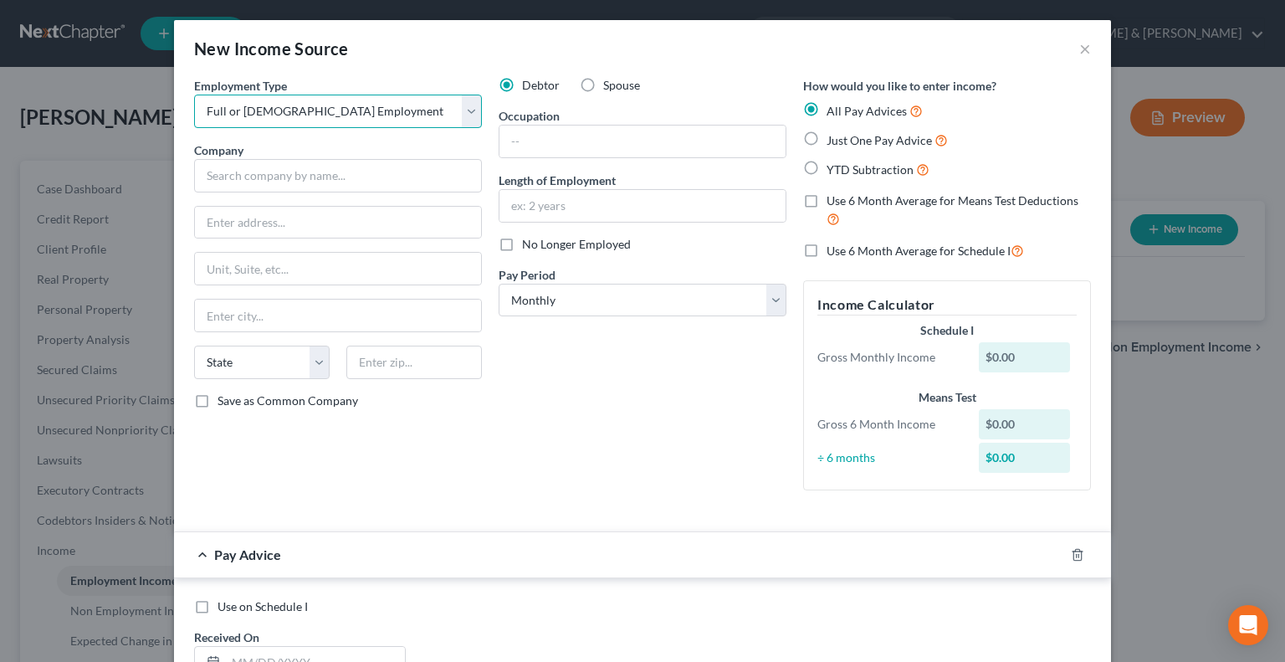
click at [194, 95] on select "Select Full or [DEMOGRAPHIC_DATA] Employment Self Employment" at bounding box center [338, 111] width 288 height 33
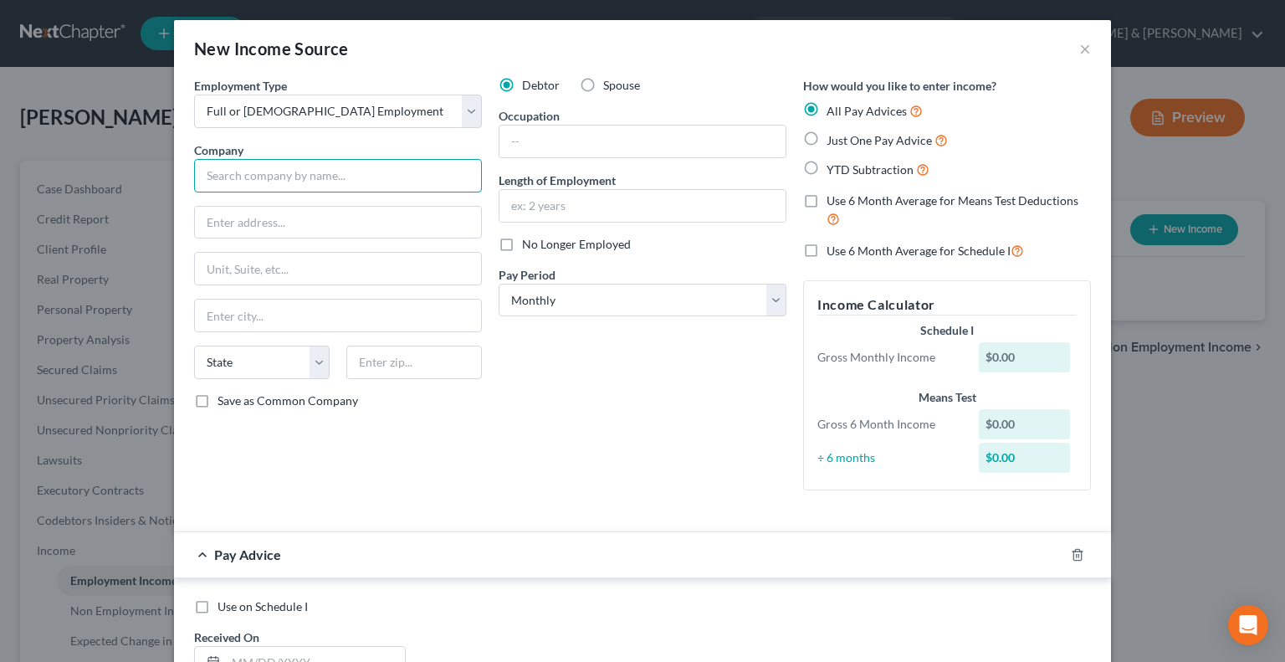
click at [328, 183] on input "text" at bounding box center [338, 175] width 288 height 33
click at [522, 244] on label "No Longer Employed" at bounding box center [576, 244] width 109 height 17
click at [529, 244] on input "No Longer Employed" at bounding box center [534, 241] width 11 height 11
click at [524, 146] on input "text" at bounding box center [642, 141] width 286 height 32
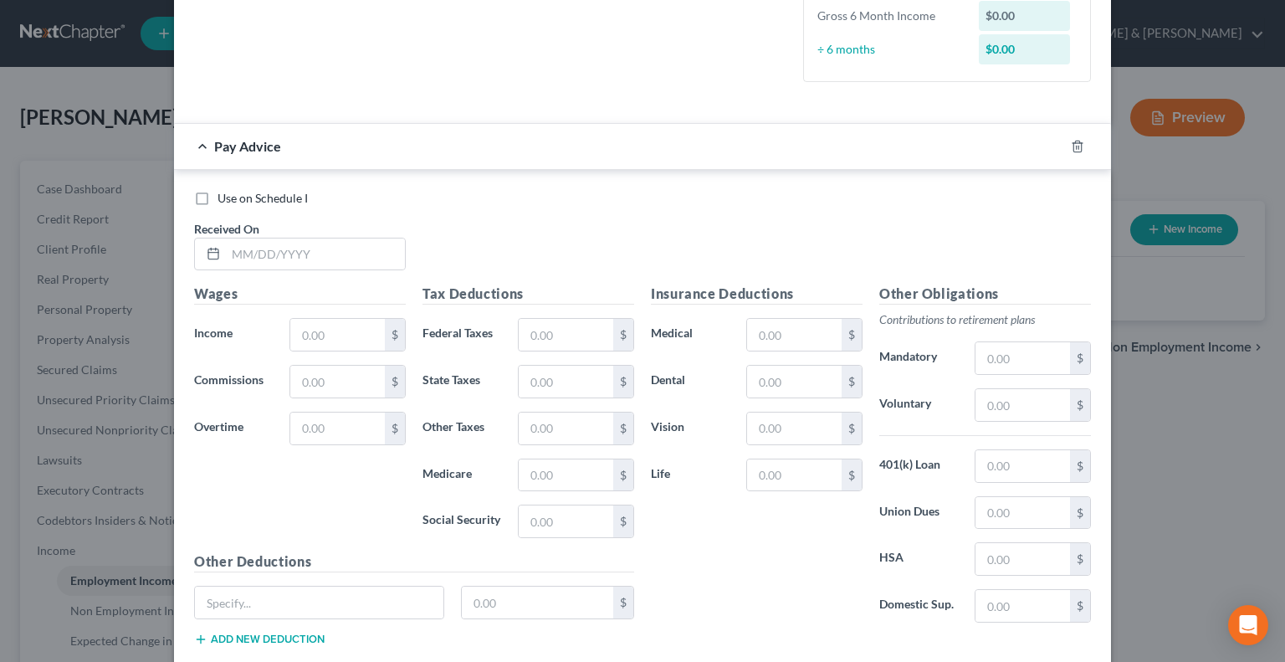
scroll to position [507, 0]
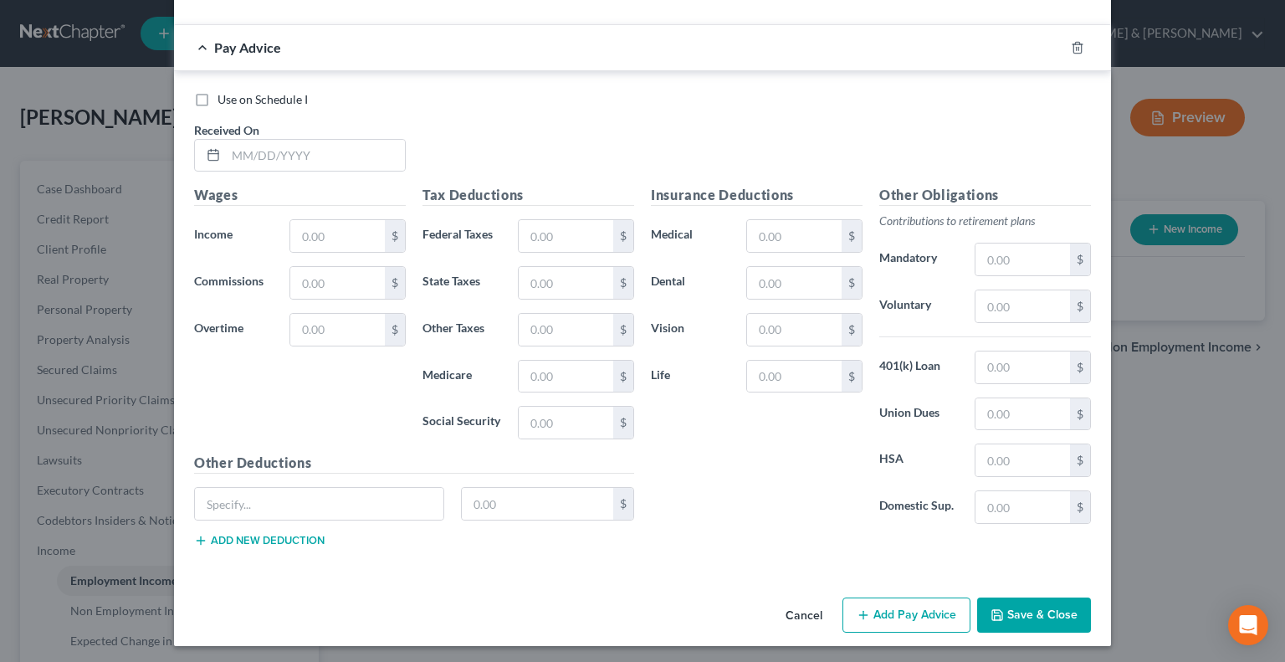
click at [1030, 609] on button "Save & Close" at bounding box center [1034, 614] width 114 height 35
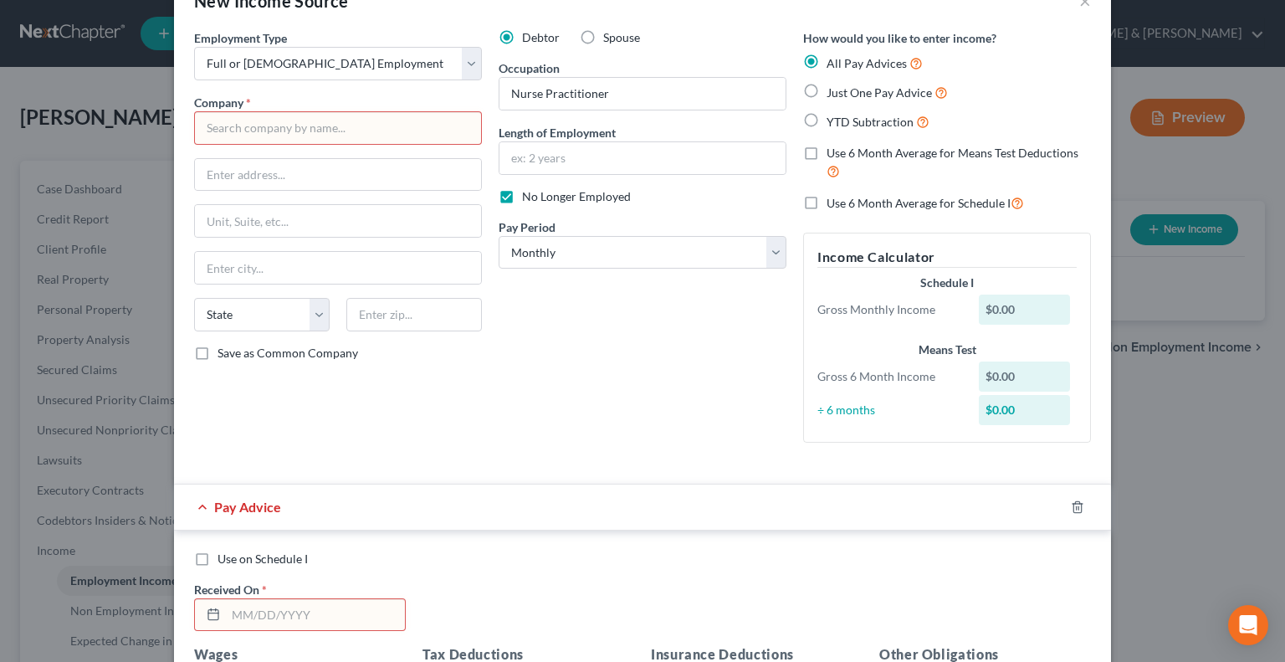
scroll to position [0, 0]
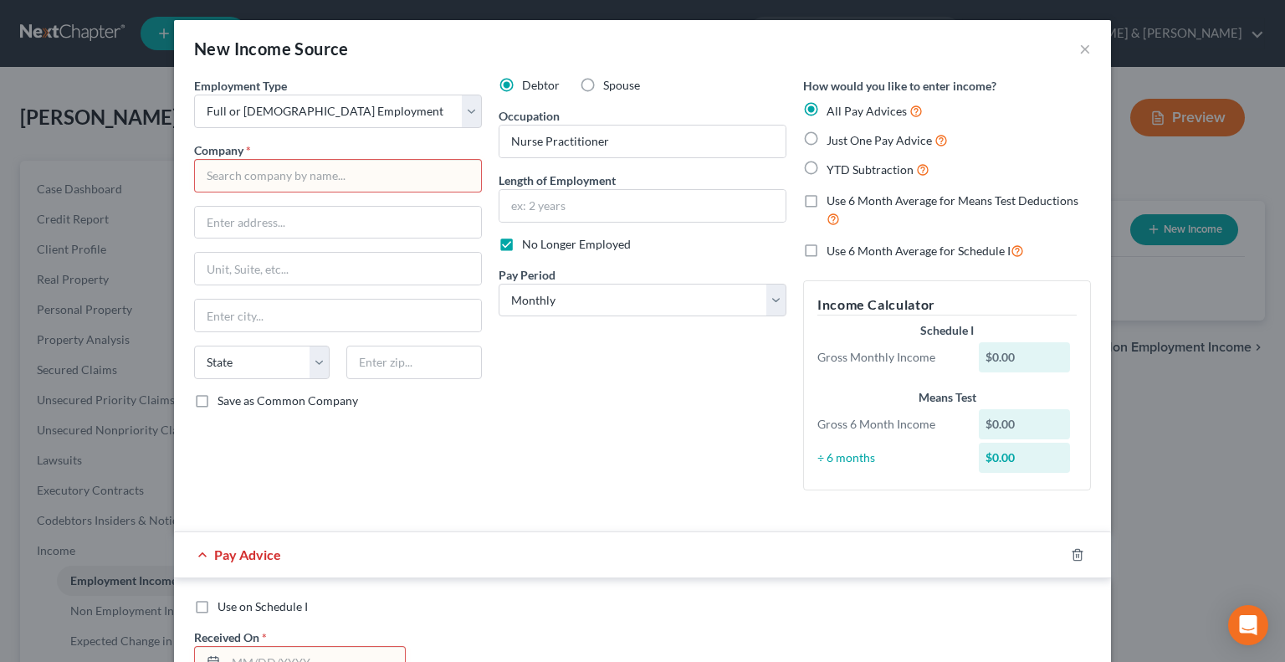
click at [635, 387] on div "Debtor Spouse Occupation Nurse Practitioner Length of Employment No Longer Empl…" at bounding box center [642, 290] width 304 height 427
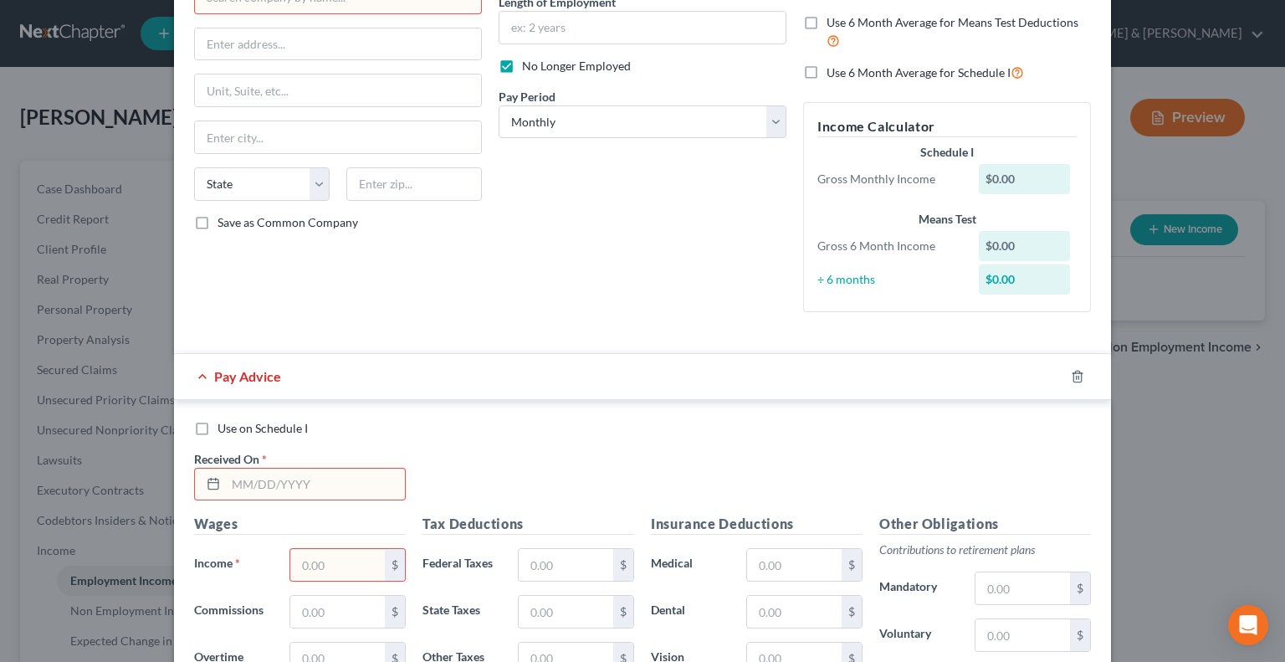
scroll to position [167, 0]
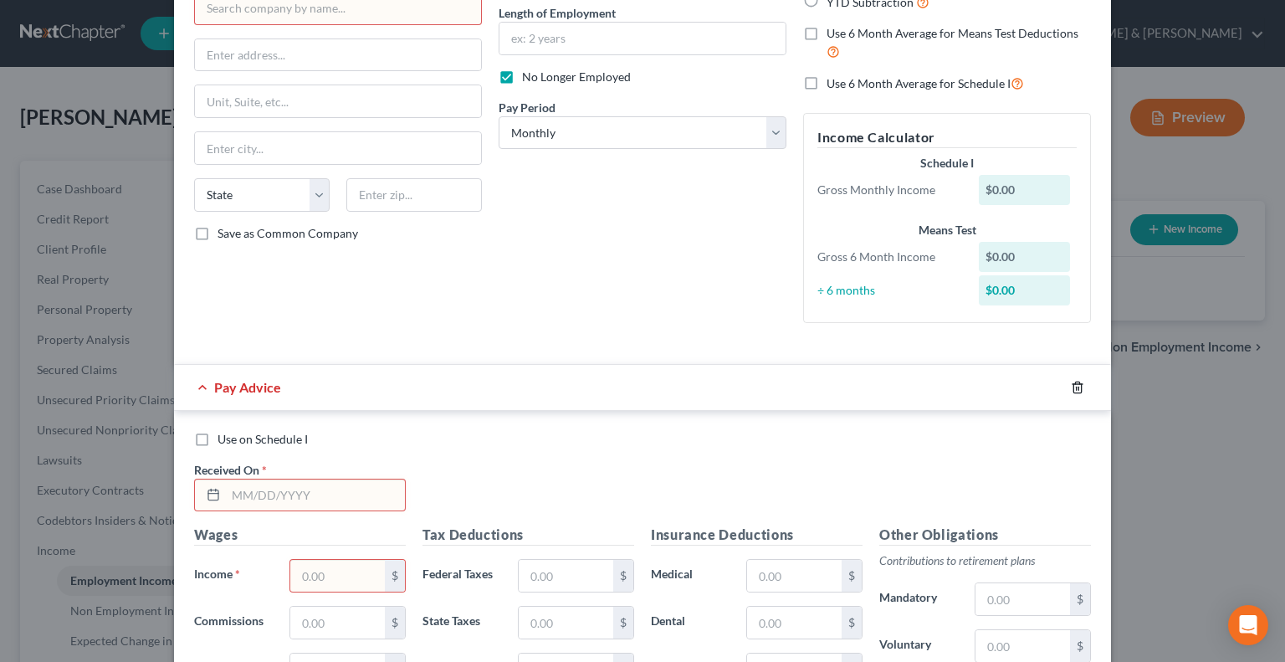
click at [1076, 387] on line "button" at bounding box center [1076, 387] width 0 height 3
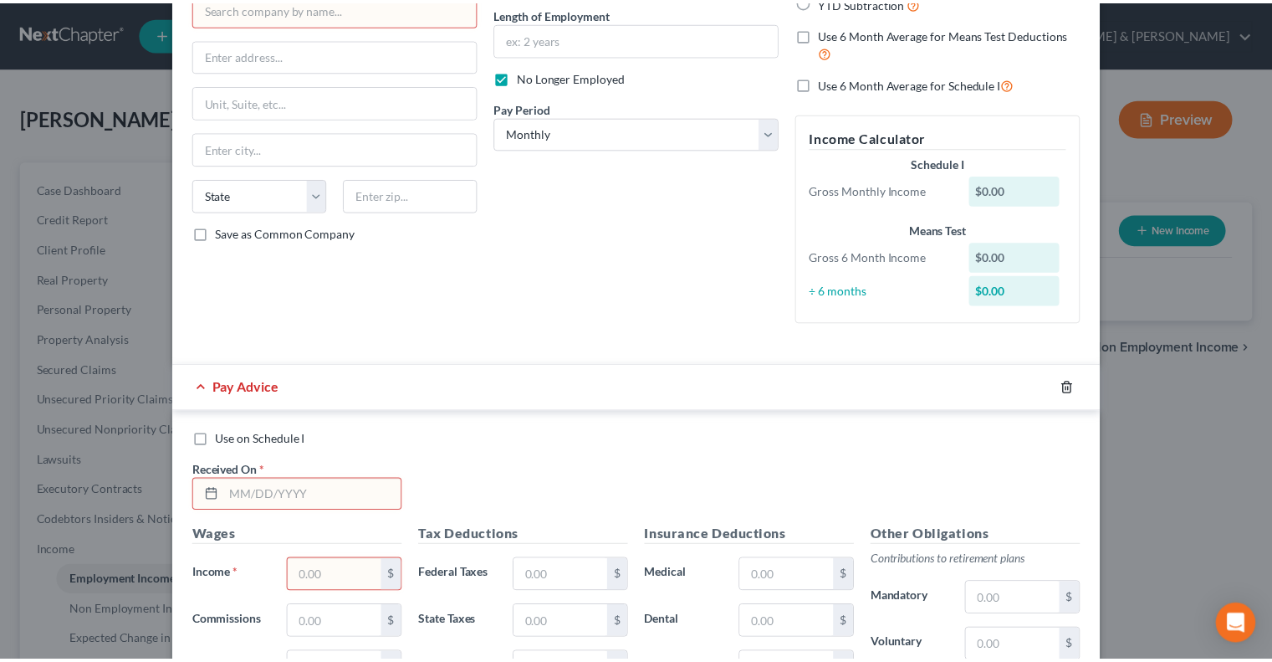
scroll to position [0, 0]
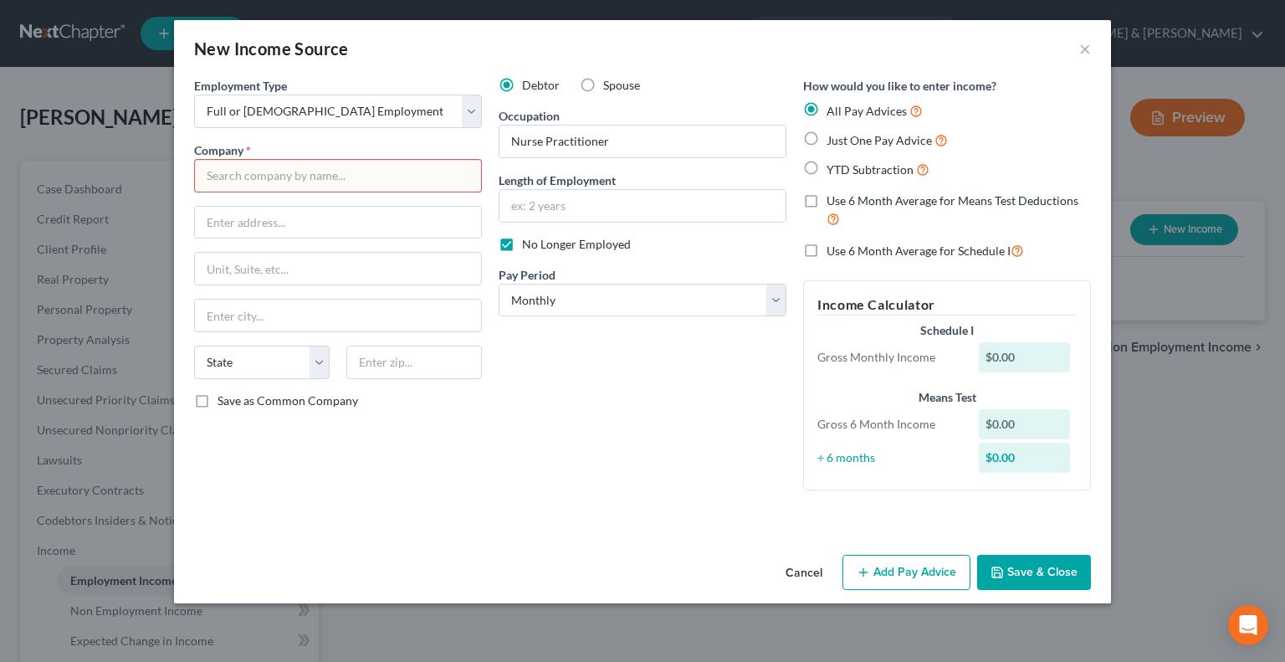
click at [786, 571] on button "Cancel" at bounding box center [804, 572] width 64 height 33
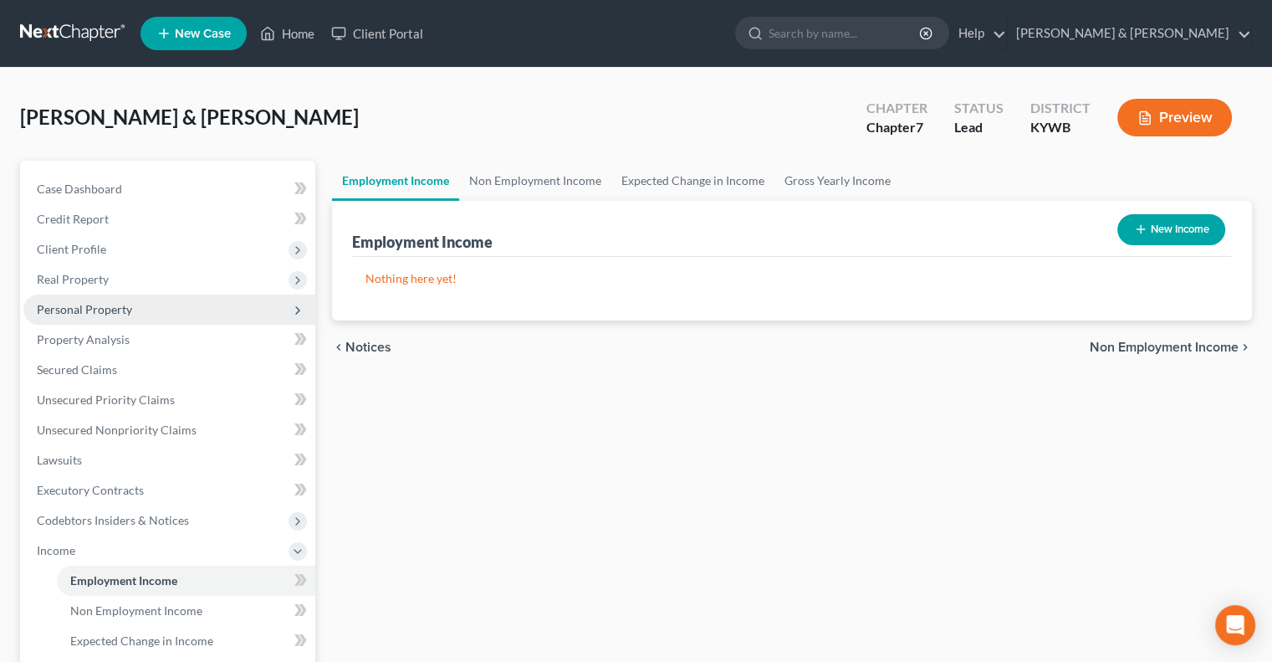
click at [104, 307] on span "Personal Property" at bounding box center [84, 309] width 95 height 14
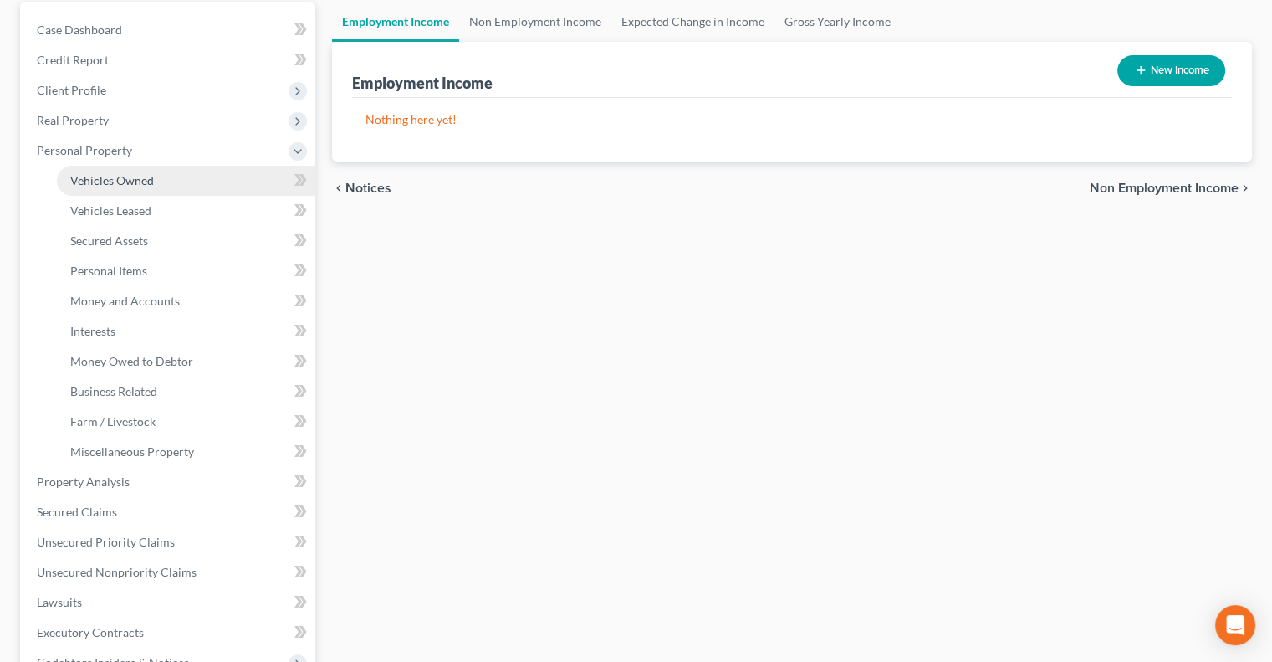
scroll to position [167, 0]
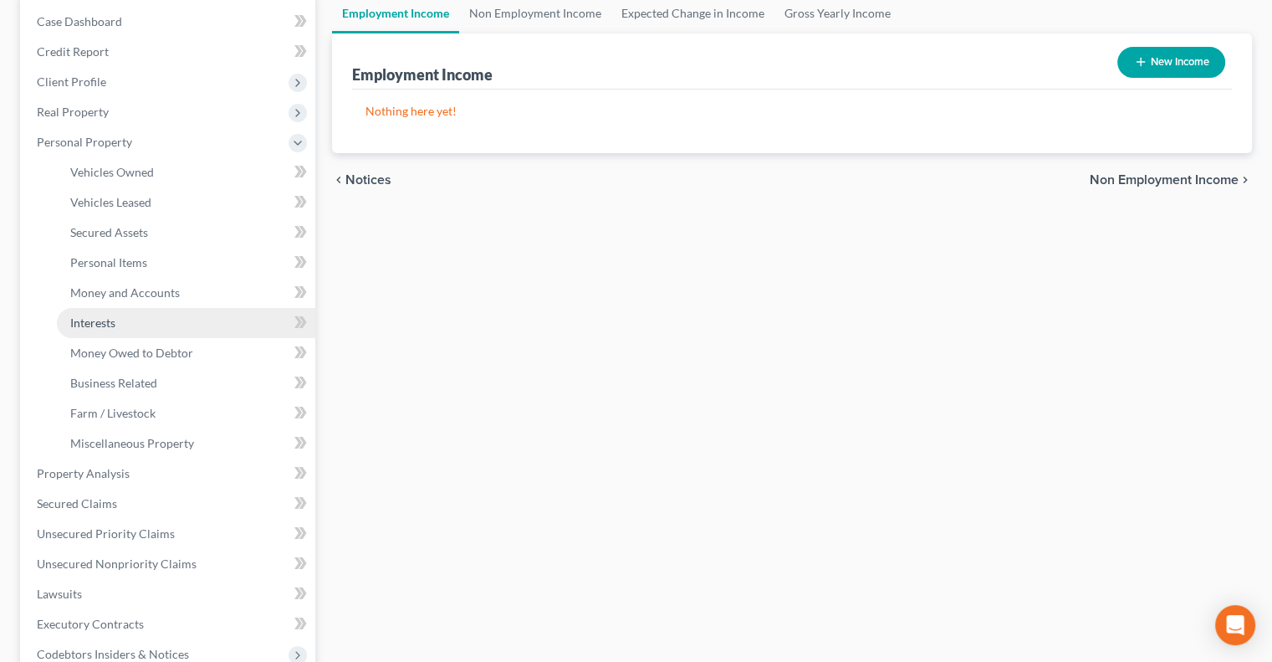
click at [119, 327] on link "Interests" at bounding box center [186, 323] width 258 height 30
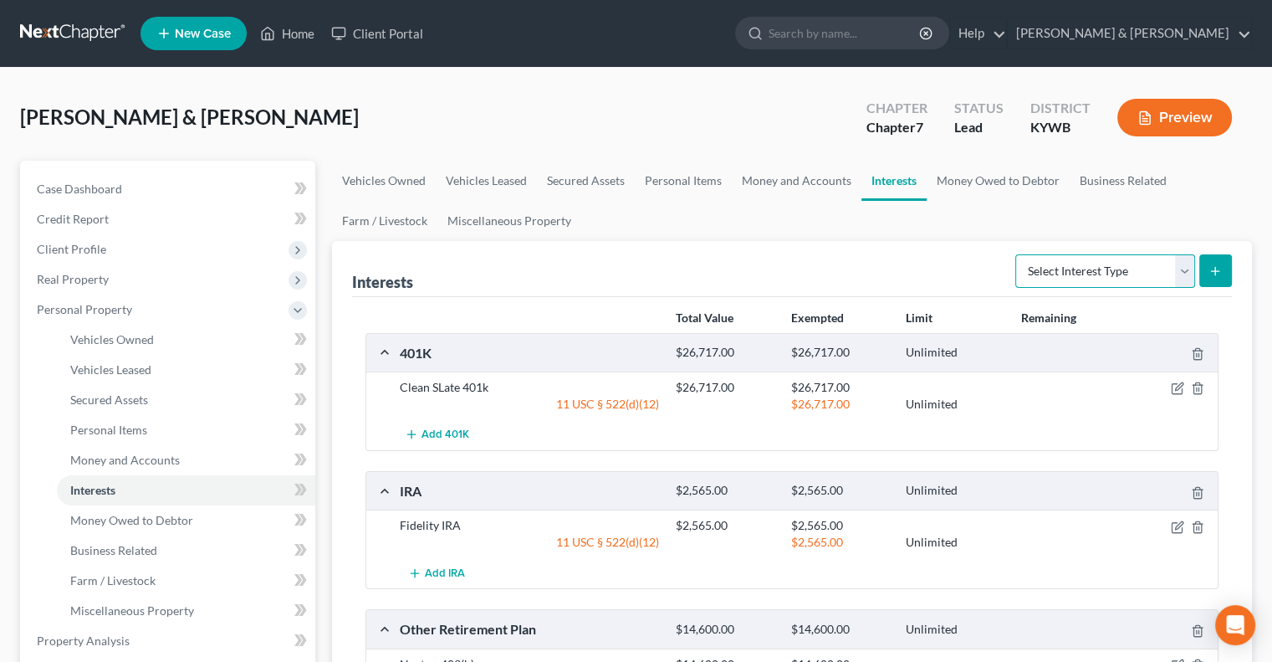
click at [1188, 279] on select "Select Interest Type 401K Annuity Bond Education IRA Government Bond Government…" at bounding box center [1105, 270] width 180 height 33
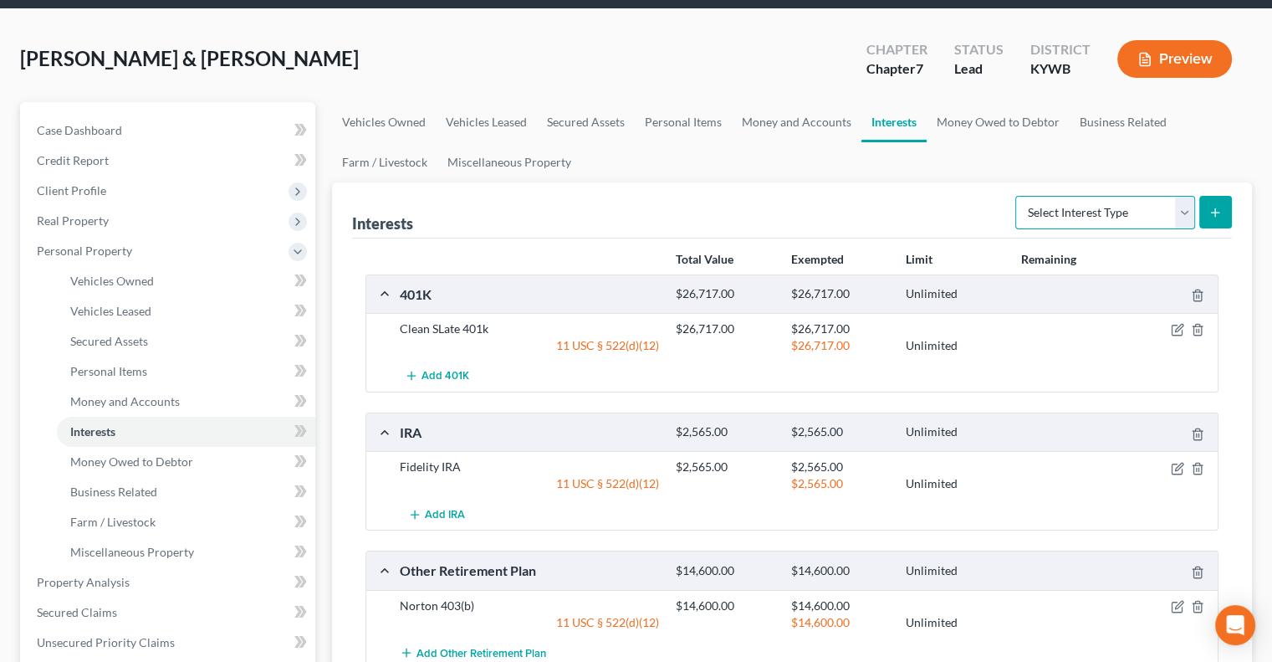
scroll to position [84, 0]
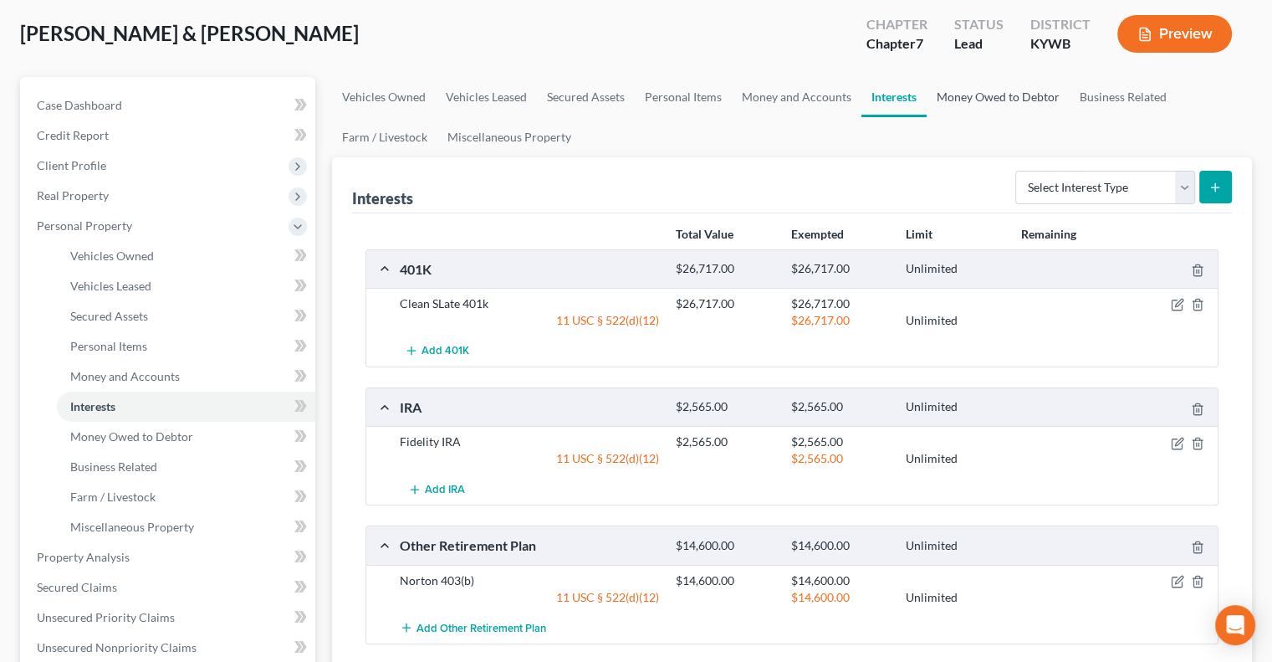
click at [1011, 100] on link "Money Owed to Debtor" at bounding box center [998, 97] width 143 height 40
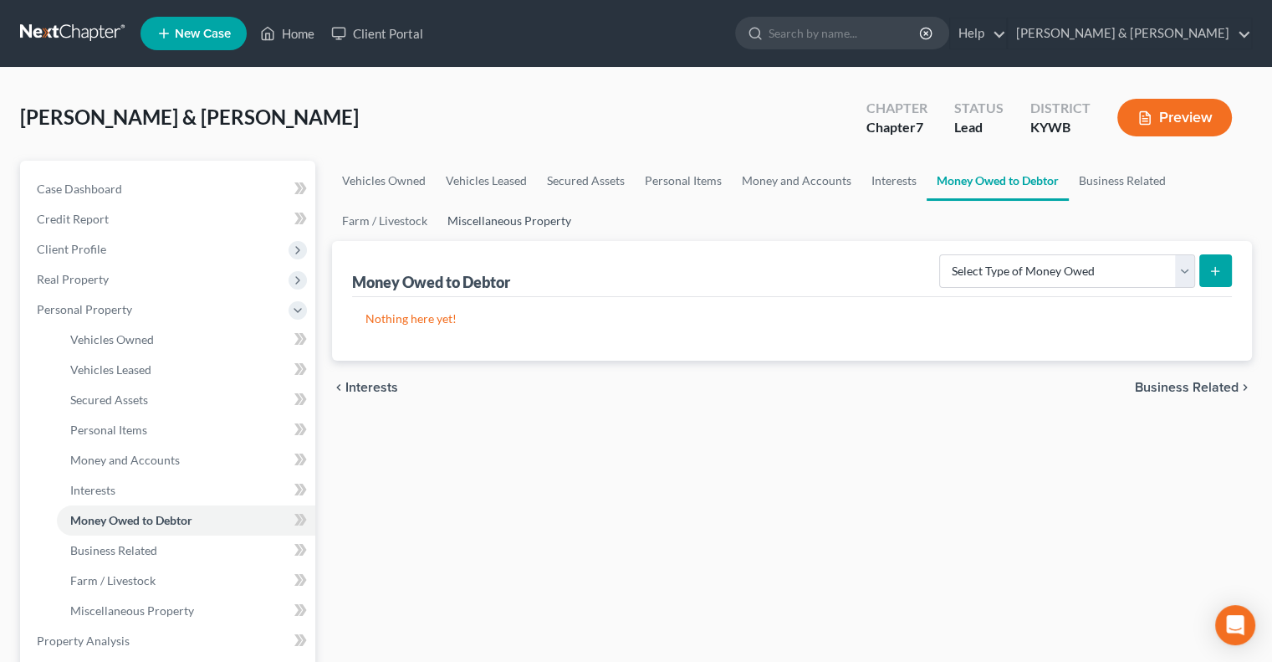
click at [546, 217] on link "Miscellaneous Property" at bounding box center [509, 221] width 144 height 40
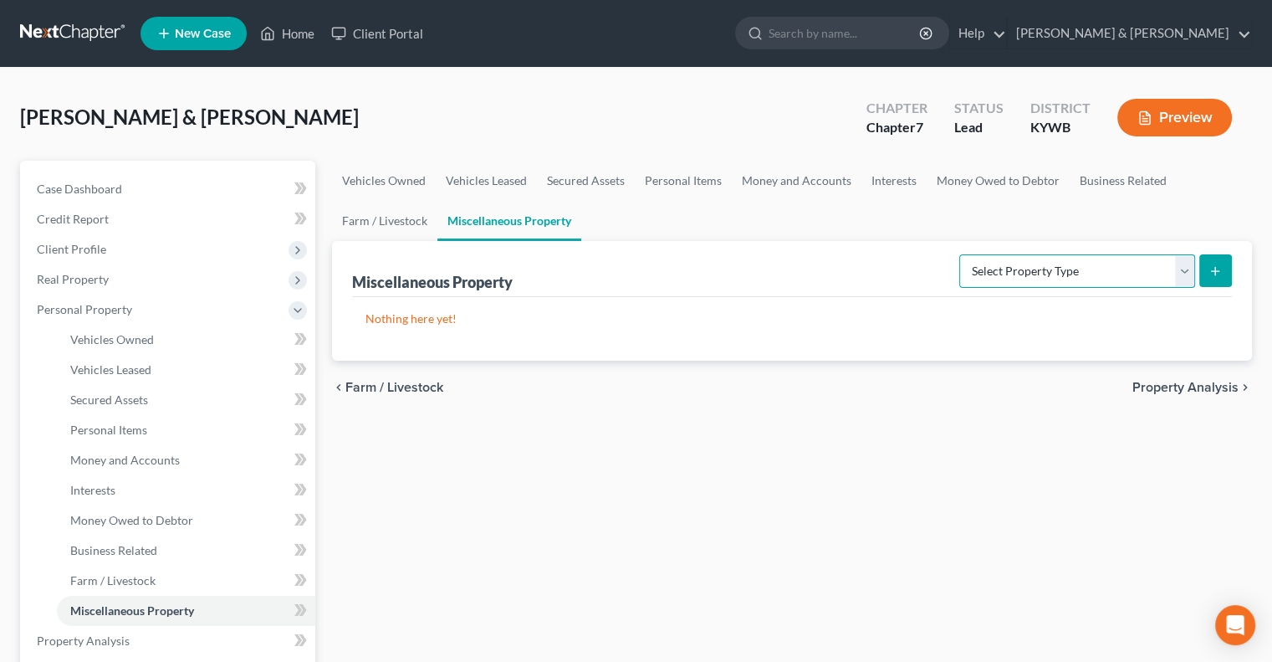
click at [1188, 269] on select "Select Property Type Assigned for Creditor Benefit [DATE] Holding for Another N…" at bounding box center [1077, 270] width 236 height 33
click at [959, 254] on select "Select Property Type Assigned for Creditor Benefit [DATE] Holding for Another N…" at bounding box center [1077, 270] width 236 height 33
click at [1214, 267] on icon "submit" at bounding box center [1215, 270] width 13 height 13
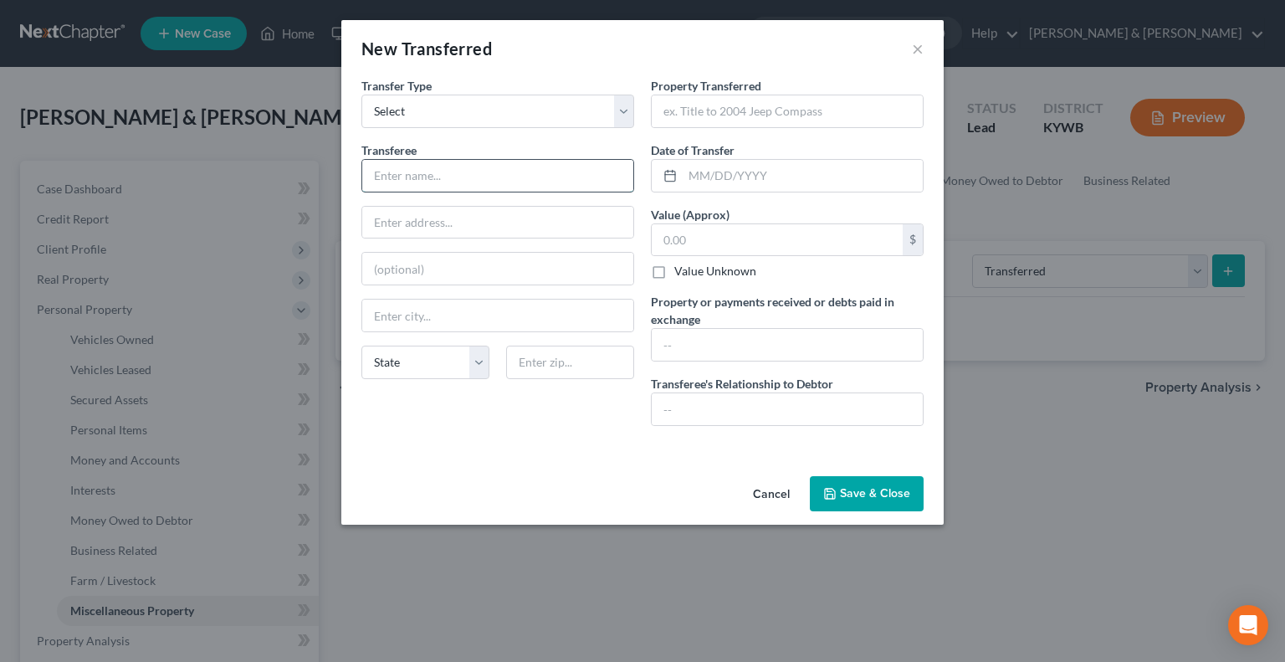
click at [457, 179] on input "text" at bounding box center [497, 176] width 271 height 32
click at [459, 231] on input "text" at bounding box center [497, 223] width 271 height 32
click at [539, 358] on input "text" at bounding box center [570, 361] width 128 height 33
click at [706, 176] on input "text" at bounding box center [802, 176] width 240 height 32
click at [716, 116] on input "text" at bounding box center [787, 111] width 271 height 32
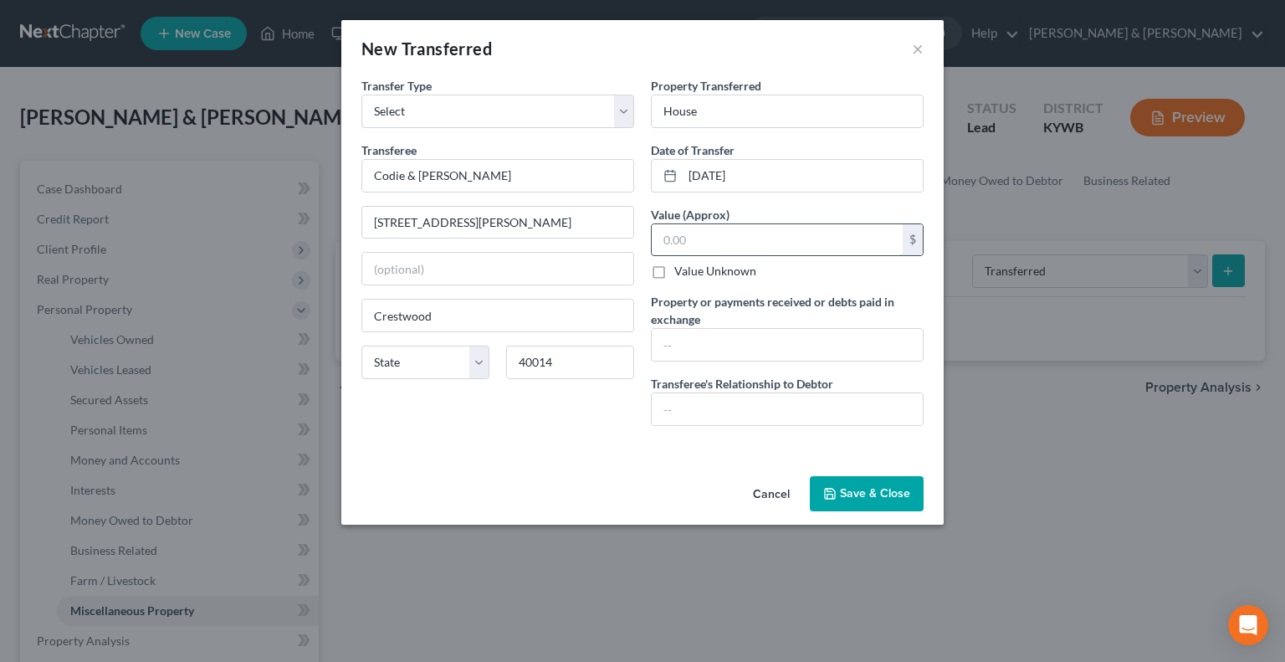
click at [689, 232] on input "text" at bounding box center [777, 240] width 251 height 32
click at [703, 344] on input "text" at bounding box center [787, 345] width 271 height 32
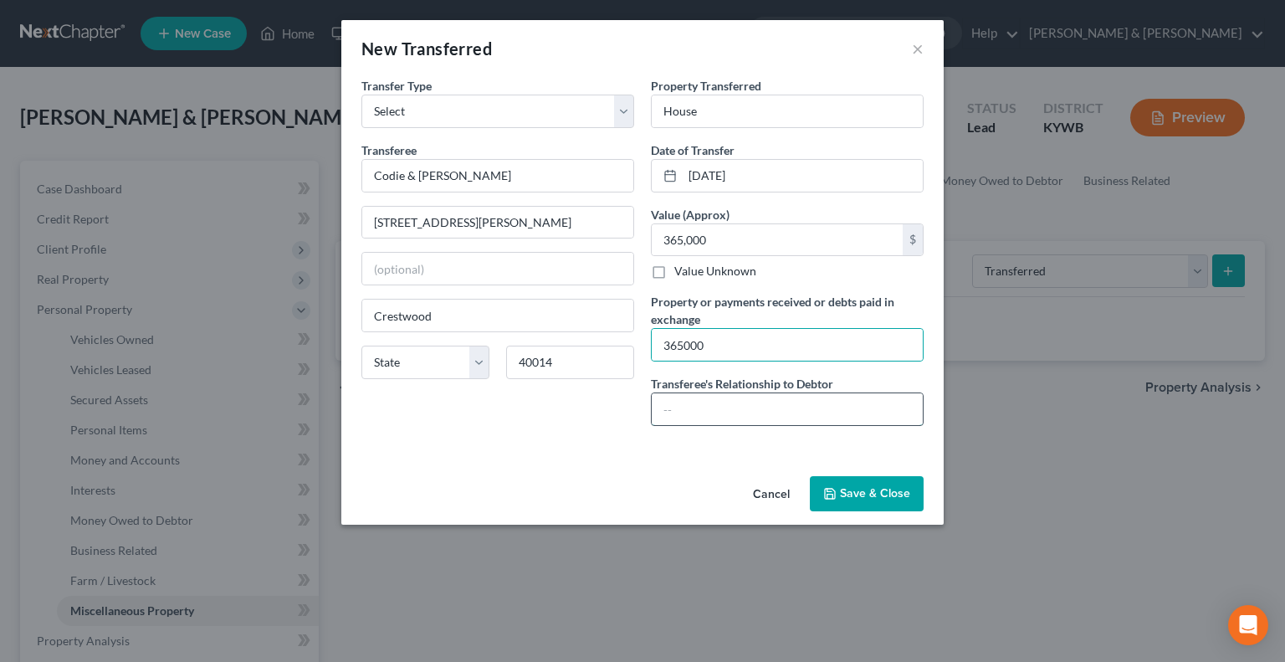
click at [782, 411] on input "text" at bounding box center [787, 409] width 271 height 32
click at [897, 493] on button "Save & Close" at bounding box center [867, 493] width 114 height 35
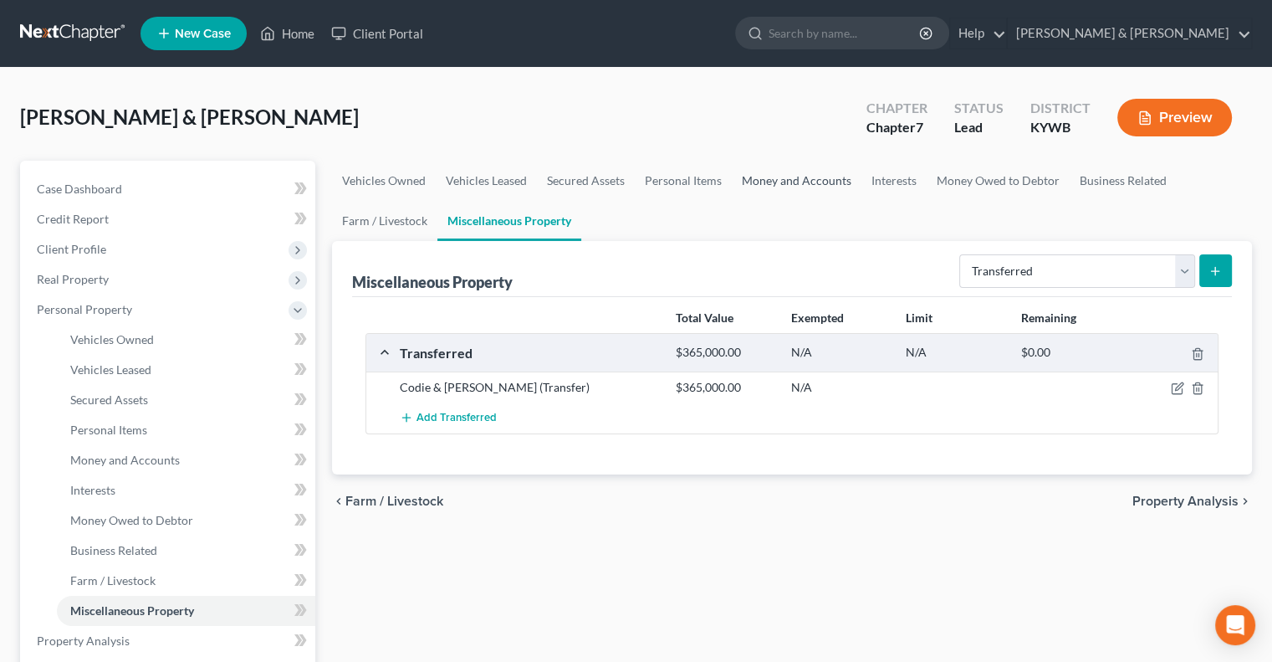
click at [790, 179] on link "Money and Accounts" at bounding box center [797, 181] width 130 height 40
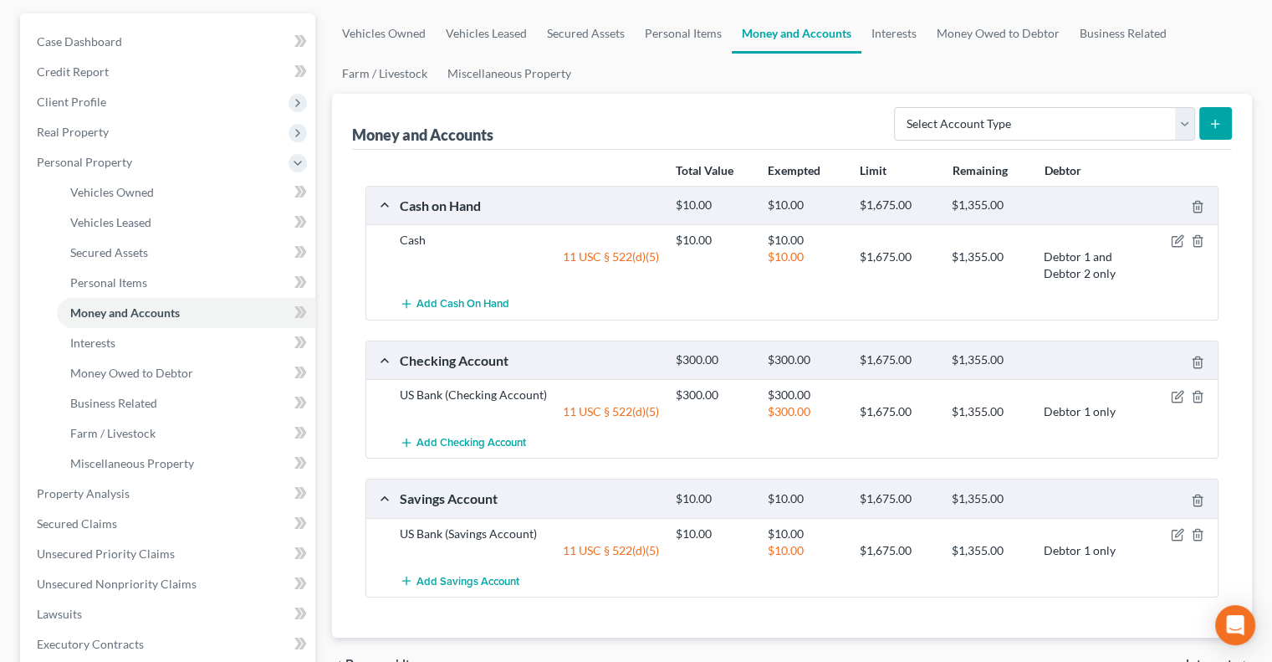
scroll to position [167, 0]
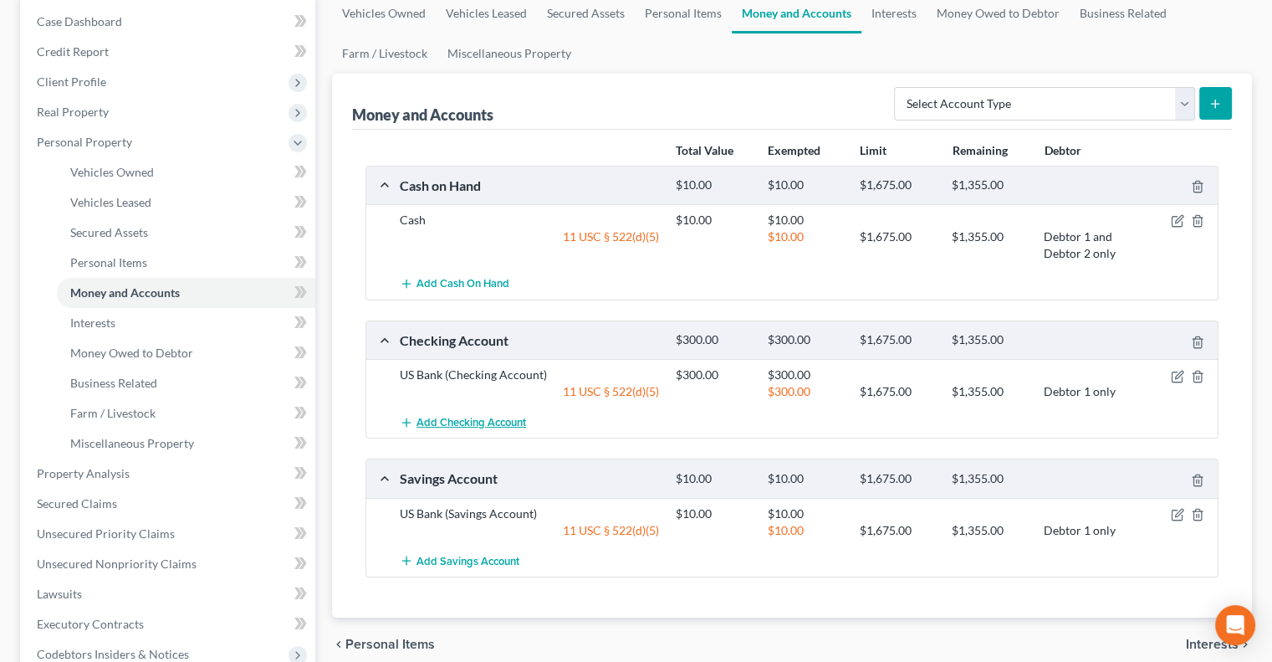
click at [430, 420] on span "Add Checking Account" at bounding box center [472, 422] width 110 height 13
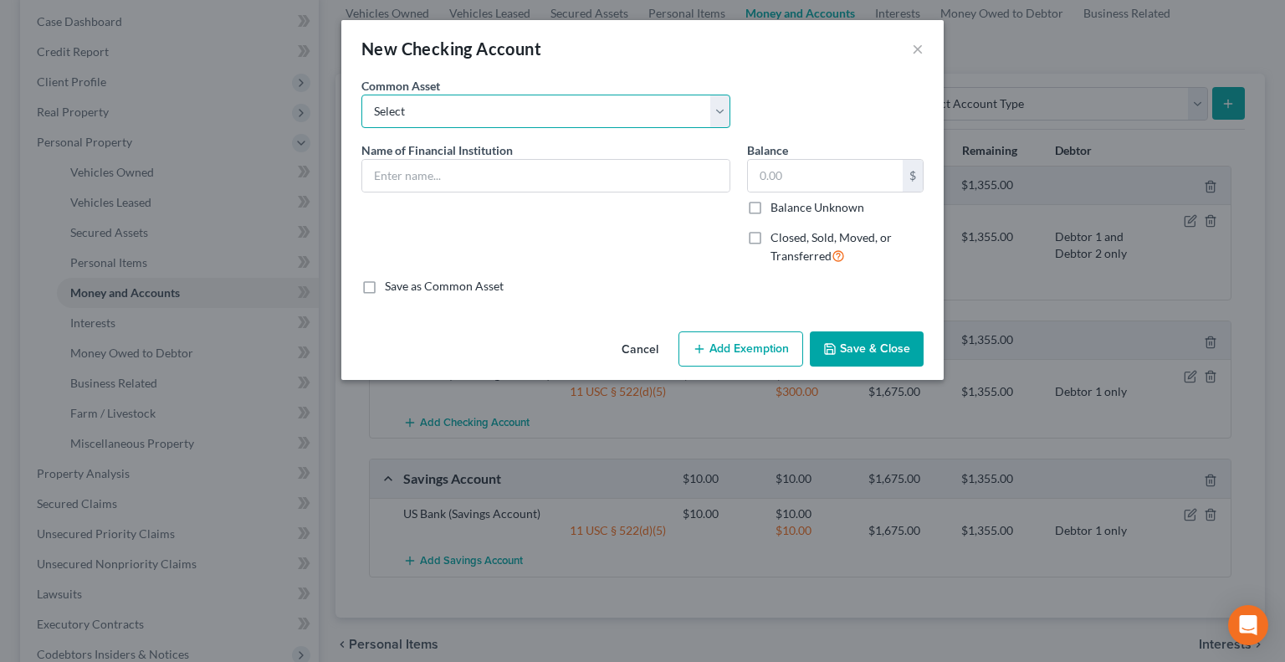
click at [713, 105] on select "Select Auto Truck Credit Union Auto Truck Credit Union PNC" at bounding box center [545, 111] width 369 height 33
drag, startPoint x: 442, startPoint y: 275, endPoint x: 442, endPoint y: 262, distance: 13.4
click at [442, 275] on div "Name of Financial Institution *" at bounding box center [546, 209] width 386 height 137
click at [432, 165] on input "text" at bounding box center [545, 176] width 367 height 32
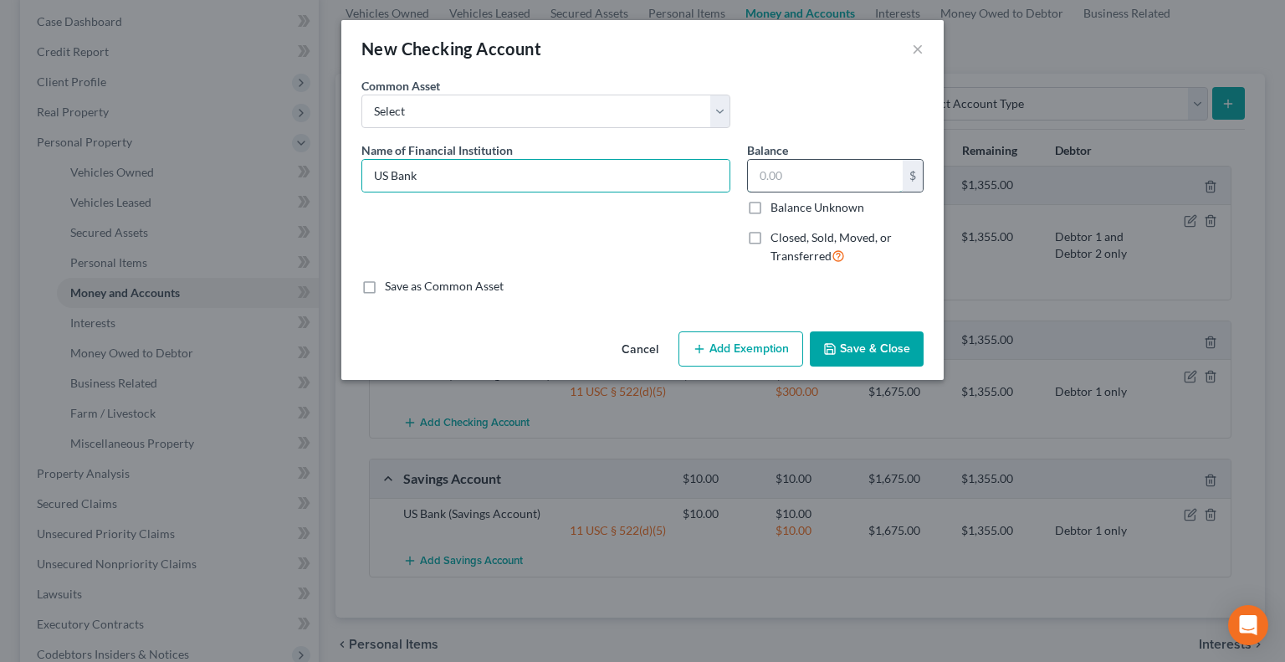
click at [786, 170] on input "text" at bounding box center [825, 176] width 155 height 32
click at [770, 237] on label "Closed, Sold, Moved, or Transferred" at bounding box center [846, 247] width 153 height 36
click at [777, 237] on input "Closed, Sold, Moved, or Transferred" at bounding box center [782, 234] width 11 height 11
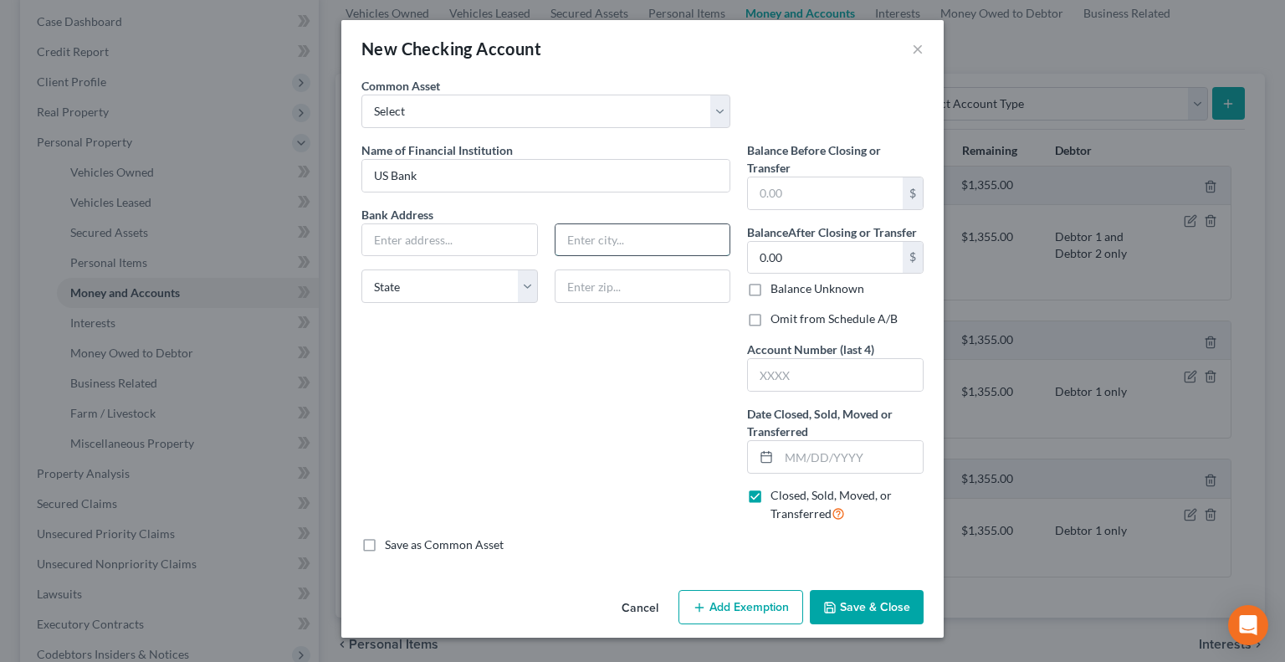
click at [591, 237] on input "text" at bounding box center [642, 240] width 175 height 32
click at [519, 293] on select "State [US_STATE] AK AR AZ CA CO CT DE DC [GEOGRAPHIC_DATA] [GEOGRAPHIC_DATA] GU…" at bounding box center [449, 285] width 176 height 33
click at [361, 269] on select "State [US_STATE] AK AR AZ CA CO CT DE DC [GEOGRAPHIC_DATA] [GEOGRAPHIC_DATA] GU…" at bounding box center [449, 285] width 176 height 33
click at [803, 460] on input "text" at bounding box center [851, 457] width 144 height 32
click at [770, 317] on label "Omit from Schedule A/B" at bounding box center [833, 318] width 127 height 17
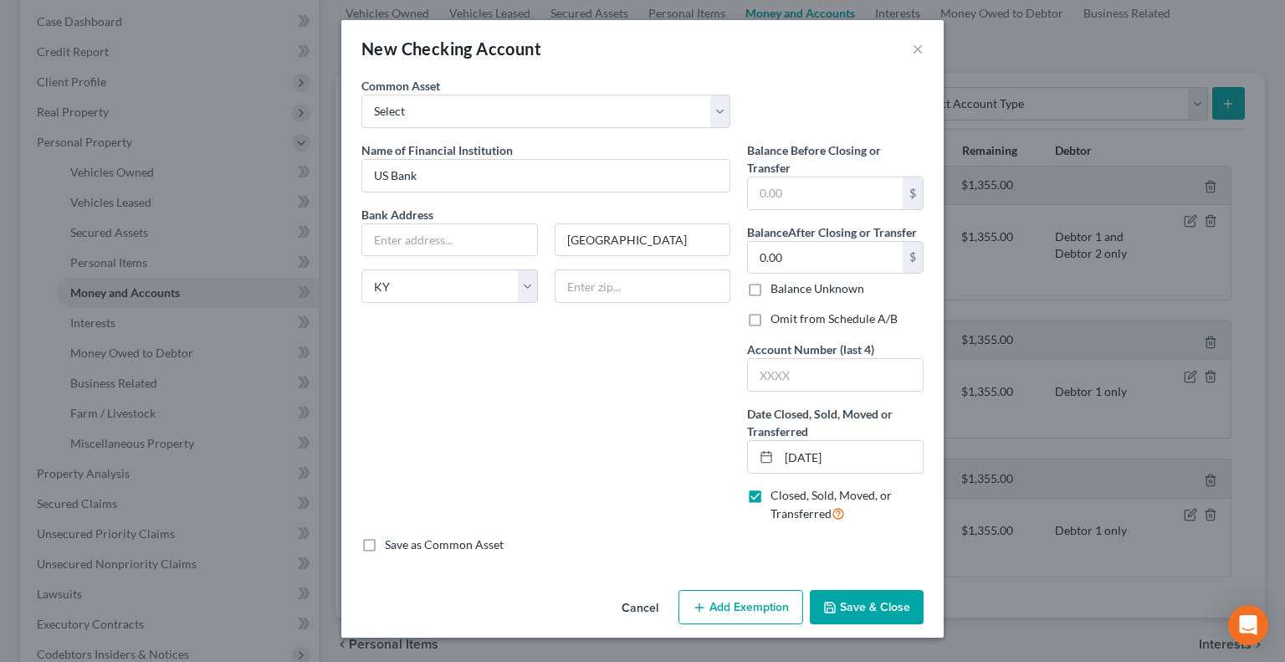
click at [777, 317] on input "Omit from Schedule A/B" at bounding box center [782, 315] width 11 height 11
click at [873, 600] on button "Save & Close" at bounding box center [867, 607] width 114 height 35
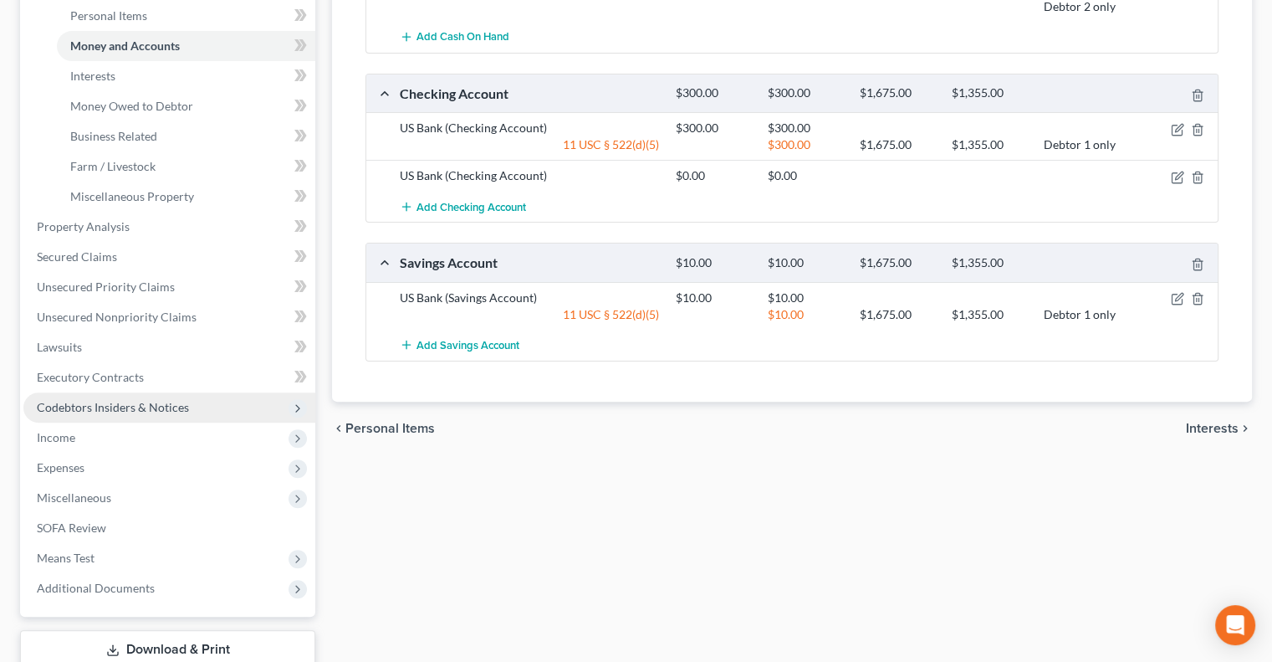
scroll to position [502, 0]
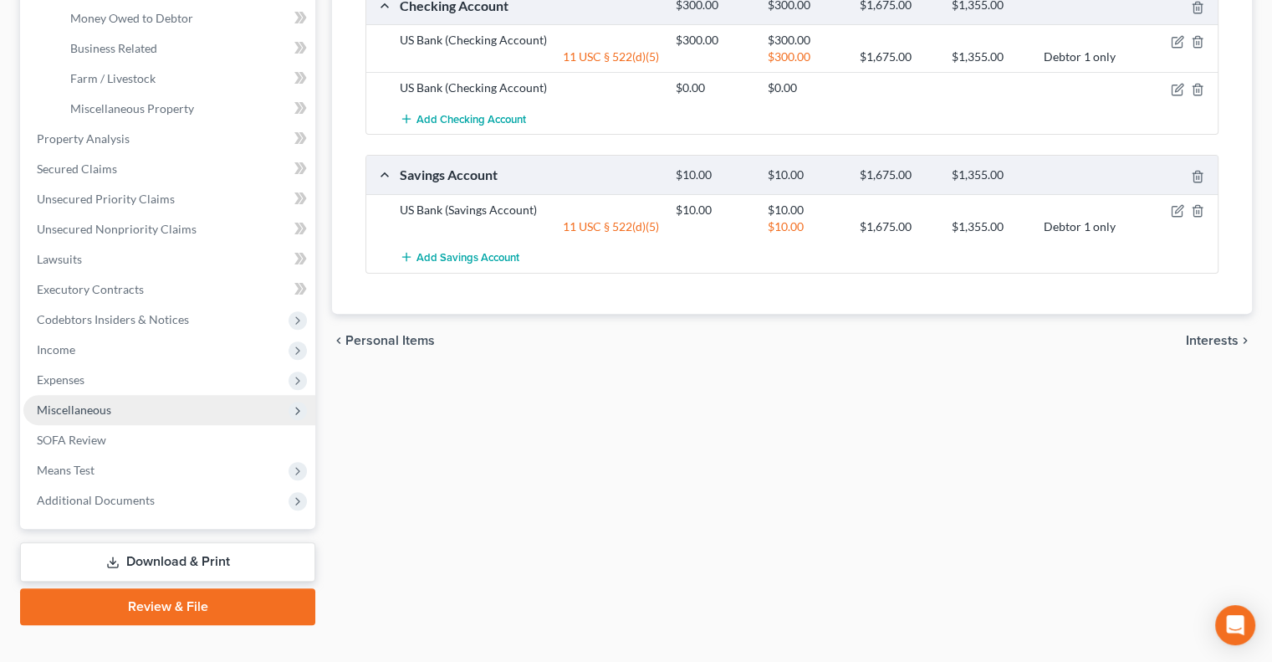
click at [64, 407] on span "Miscellaneous" at bounding box center [74, 409] width 74 height 14
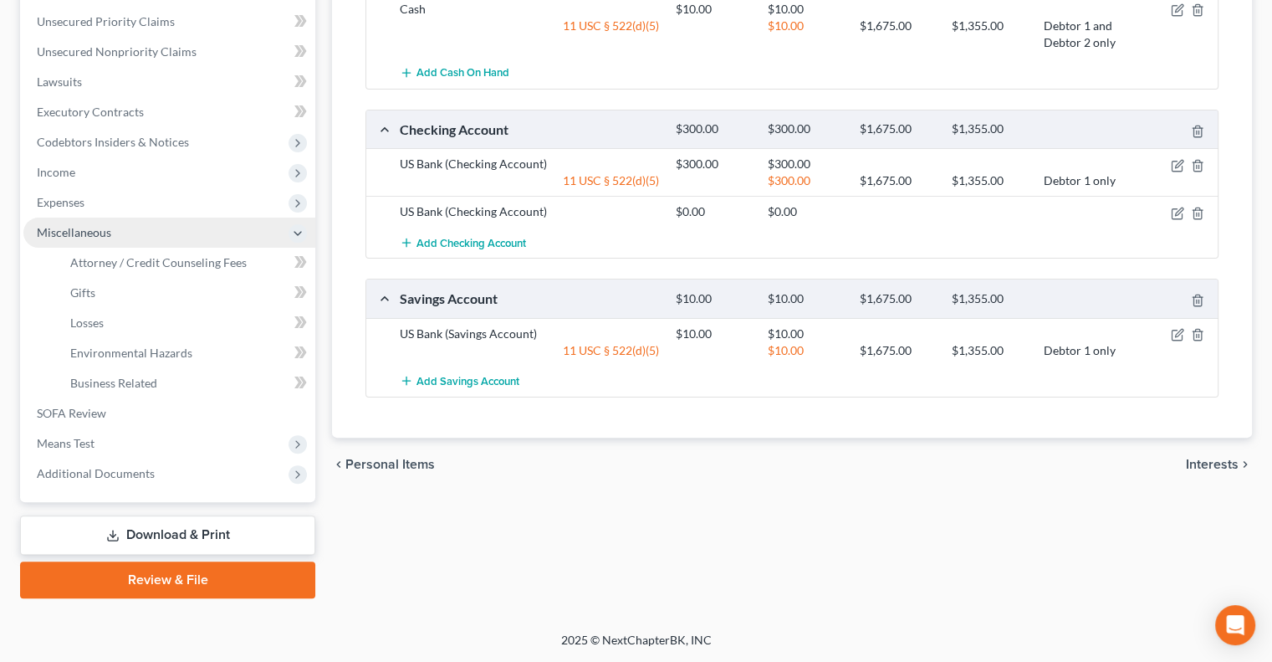
scroll to position [376, 0]
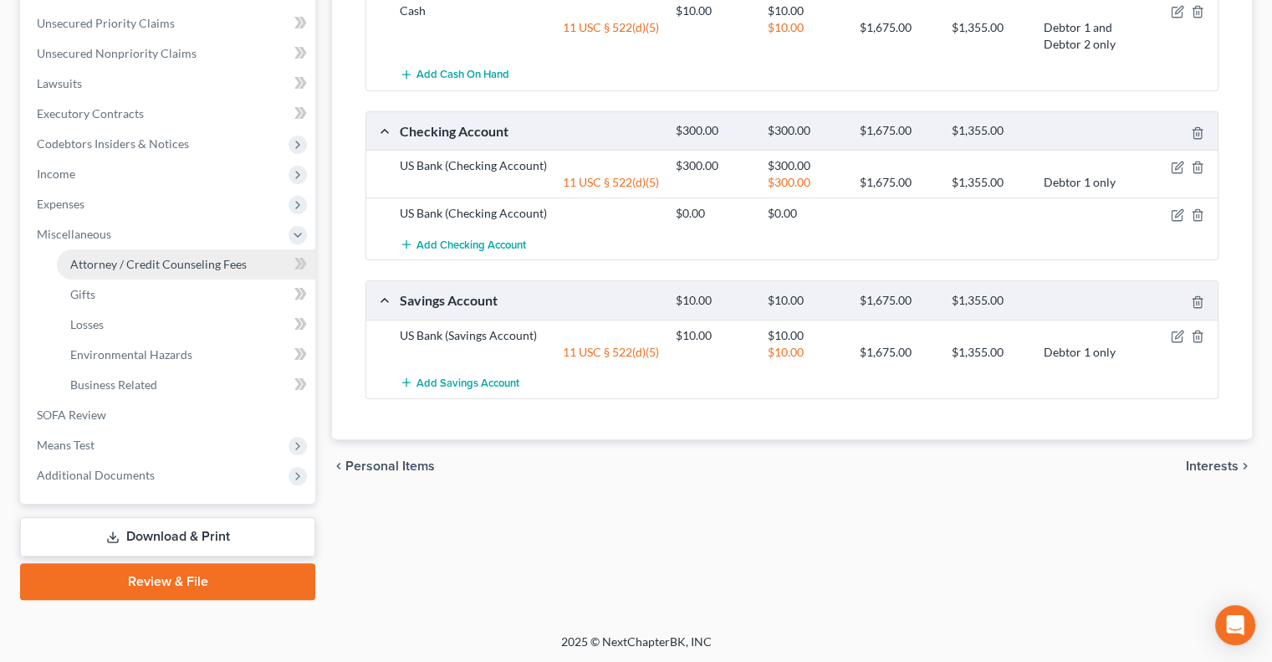
click at [186, 261] on span "Attorney / Credit Counseling Fees" at bounding box center [158, 264] width 176 height 14
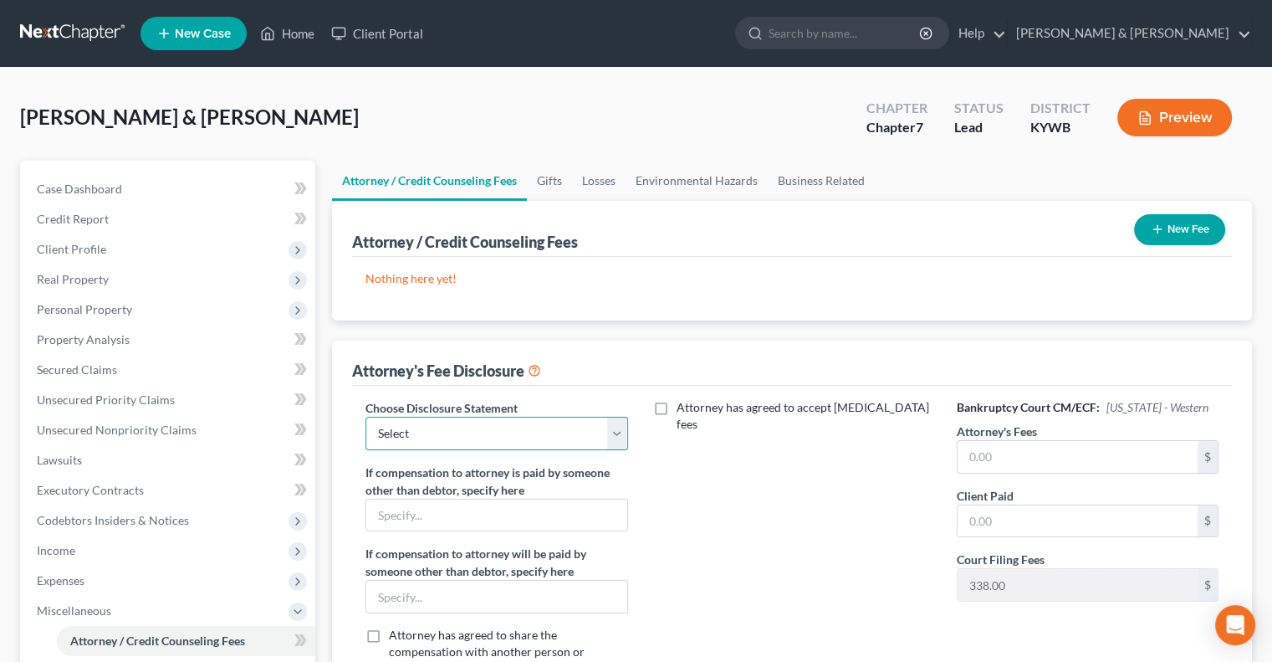
click at [610, 429] on select "Select ATTORNEY FEES" at bounding box center [496, 433] width 262 height 33
click at [365, 417] on select "Select ATTORNEY FEES" at bounding box center [496, 433] width 262 height 33
click at [1000, 460] on input "text" at bounding box center [1078, 457] width 240 height 32
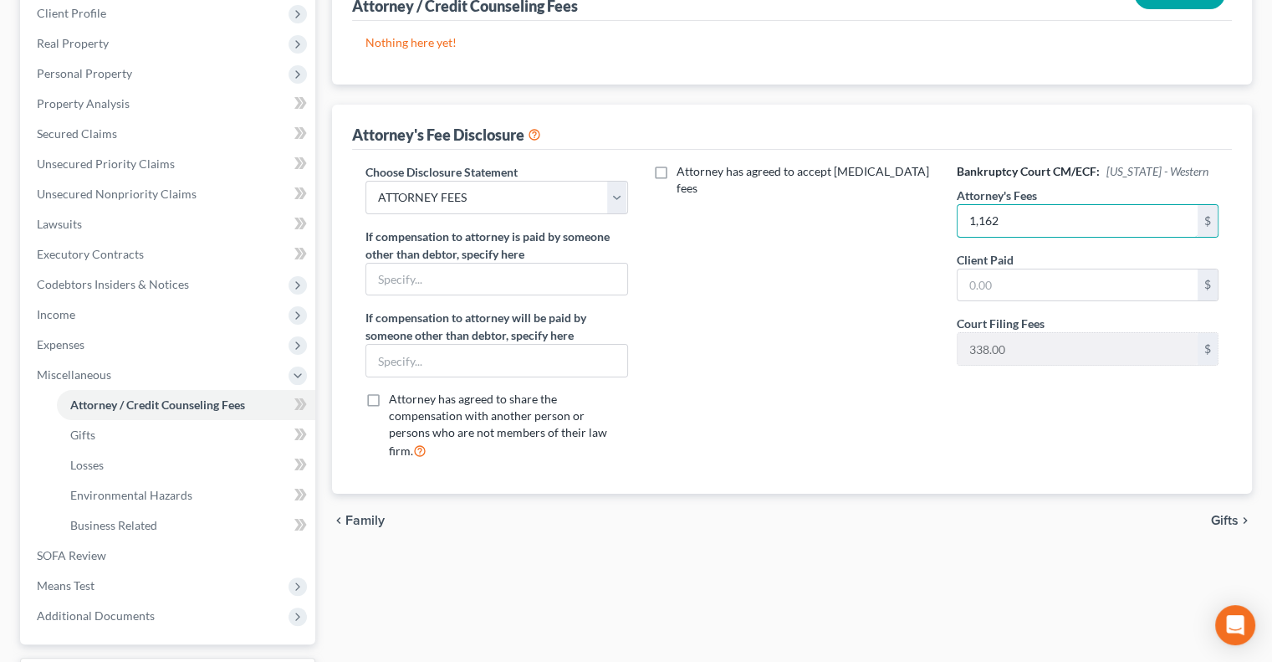
scroll to position [251, 0]
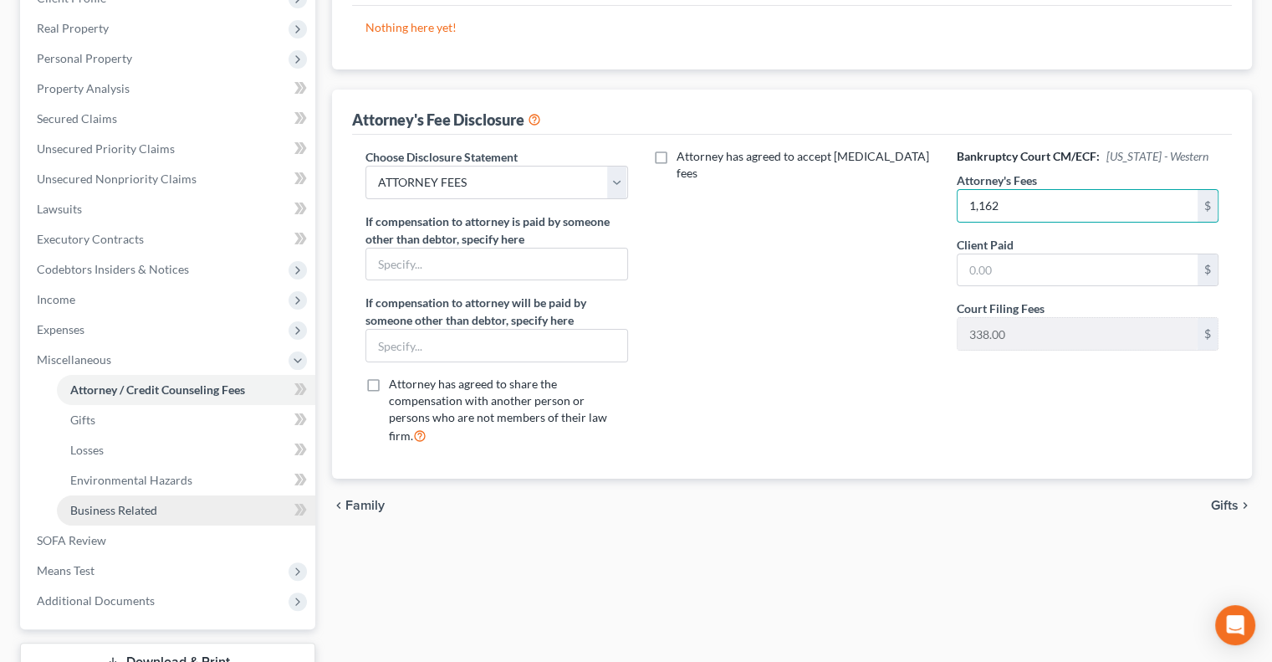
click at [143, 504] on span "Business Related" at bounding box center [113, 510] width 87 height 14
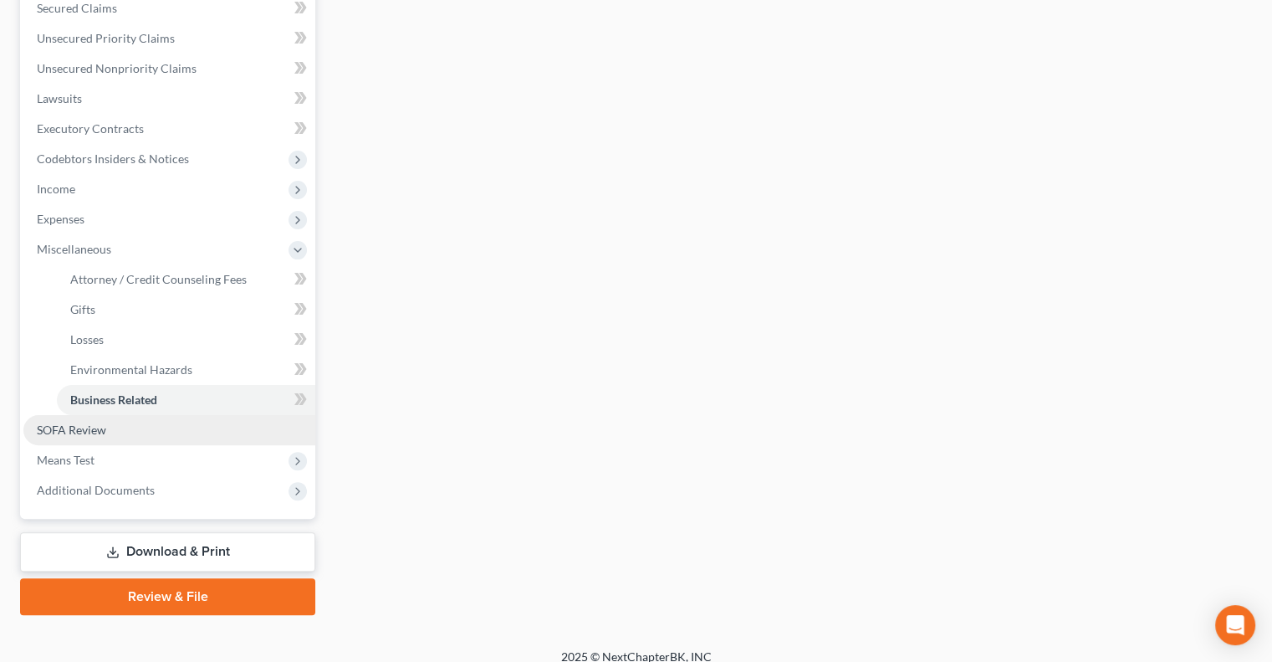
scroll to position [376, 0]
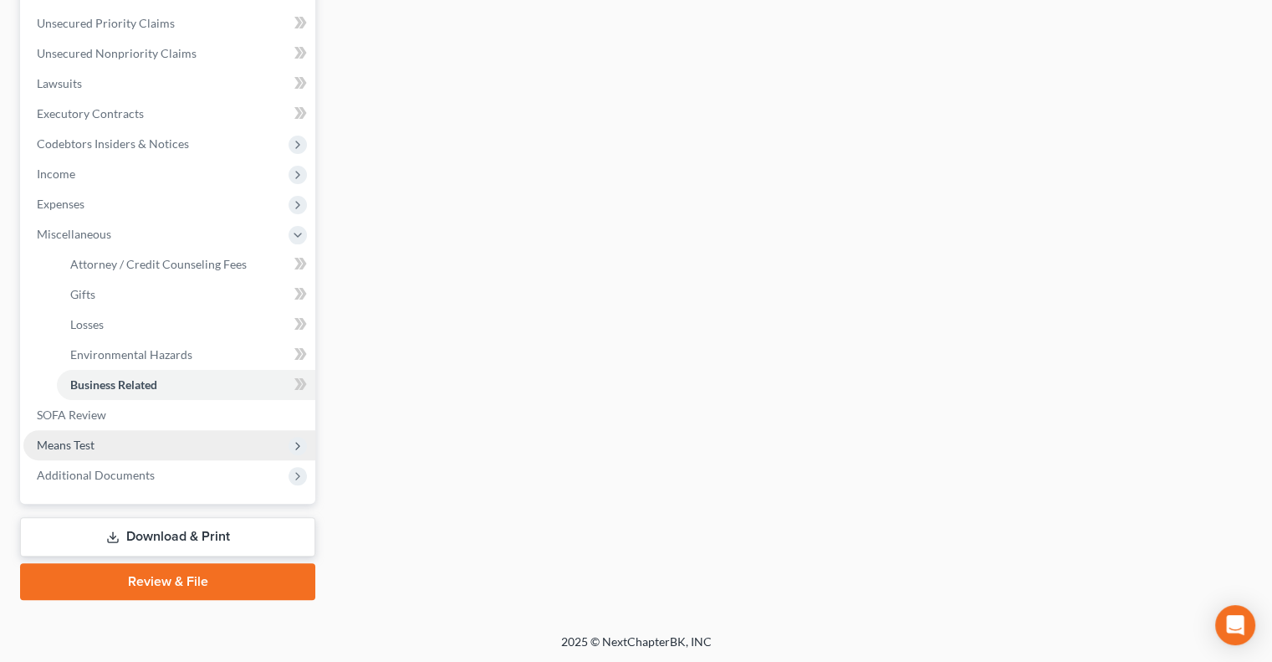
click at [84, 447] on span "Means Test" at bounding box center [66, 444] width 58 height 14
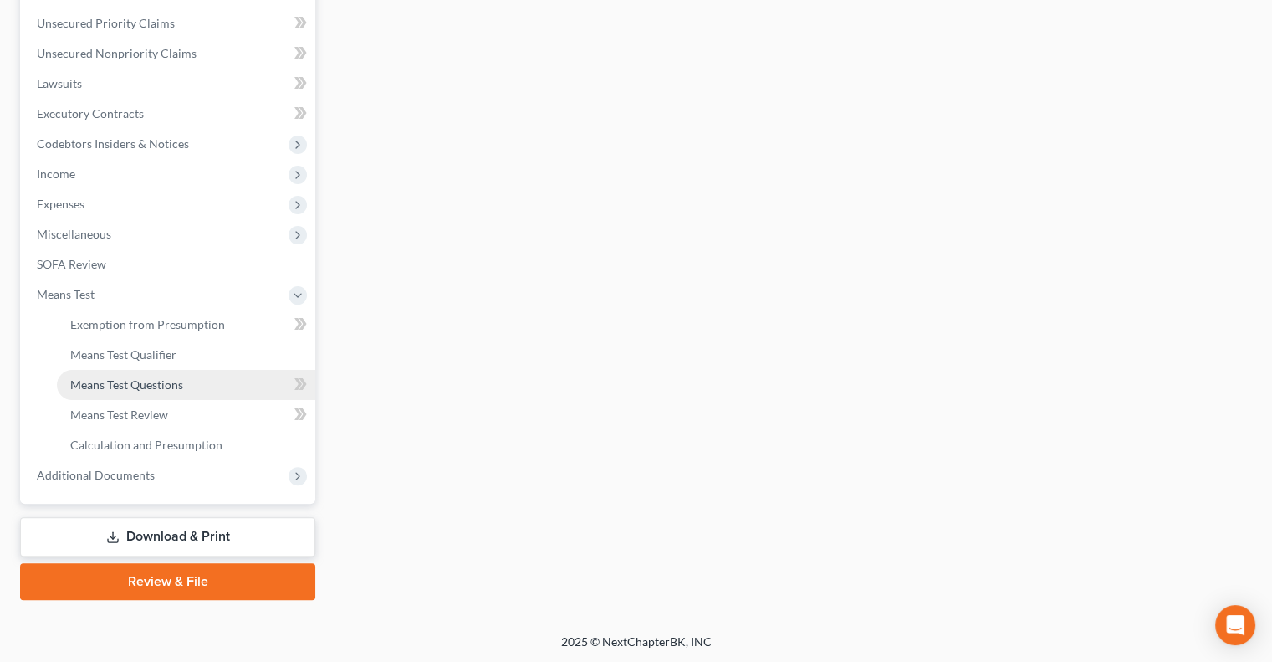
click at [105, 377] on span "Means Test Questions" at bounding box center [126, 384] width 113 height 14
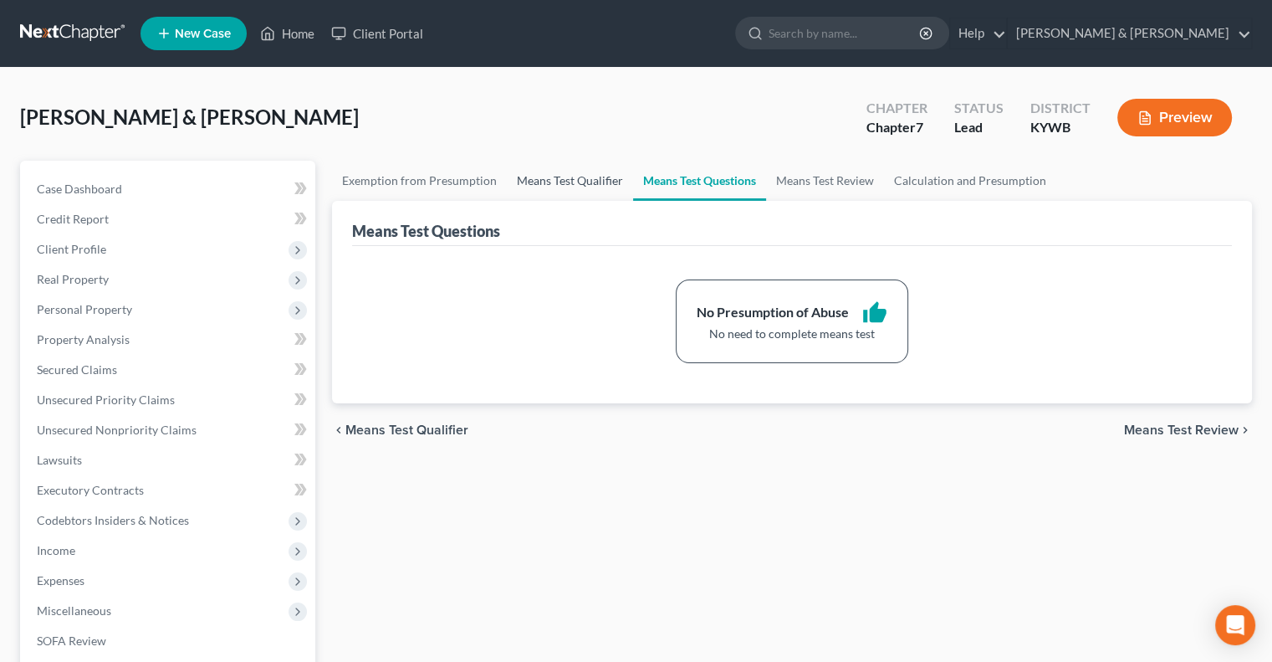
click at [568, 181] on link "Means Test Qualifier" at bounding box center [570, 181] width 126 height 40
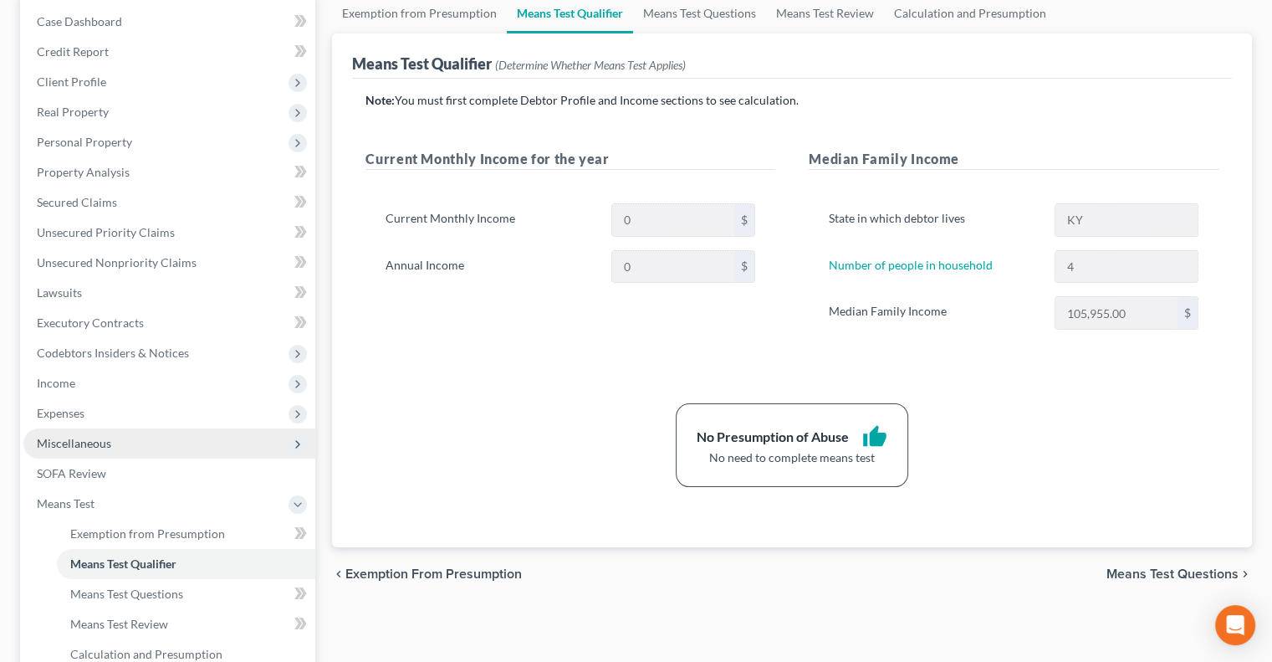
scroll to position [251, 0]
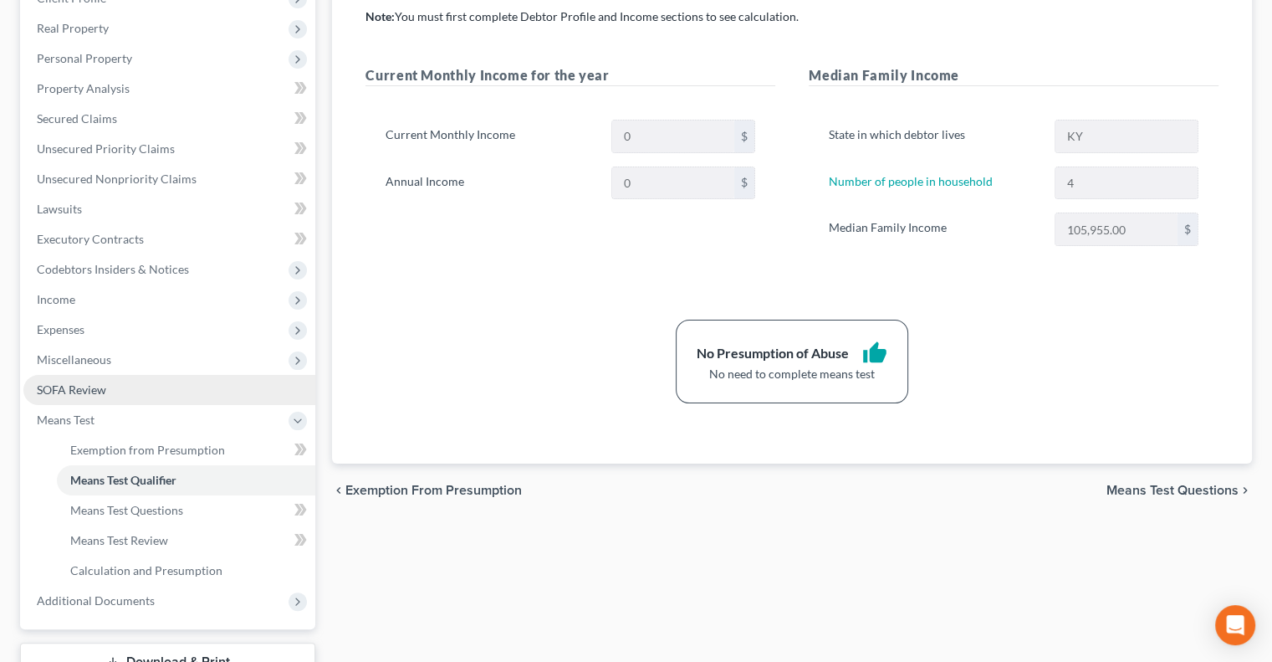
click at [80, 389] on span "SOFA Review" at bounding box center [71, 389] width 69 height 14
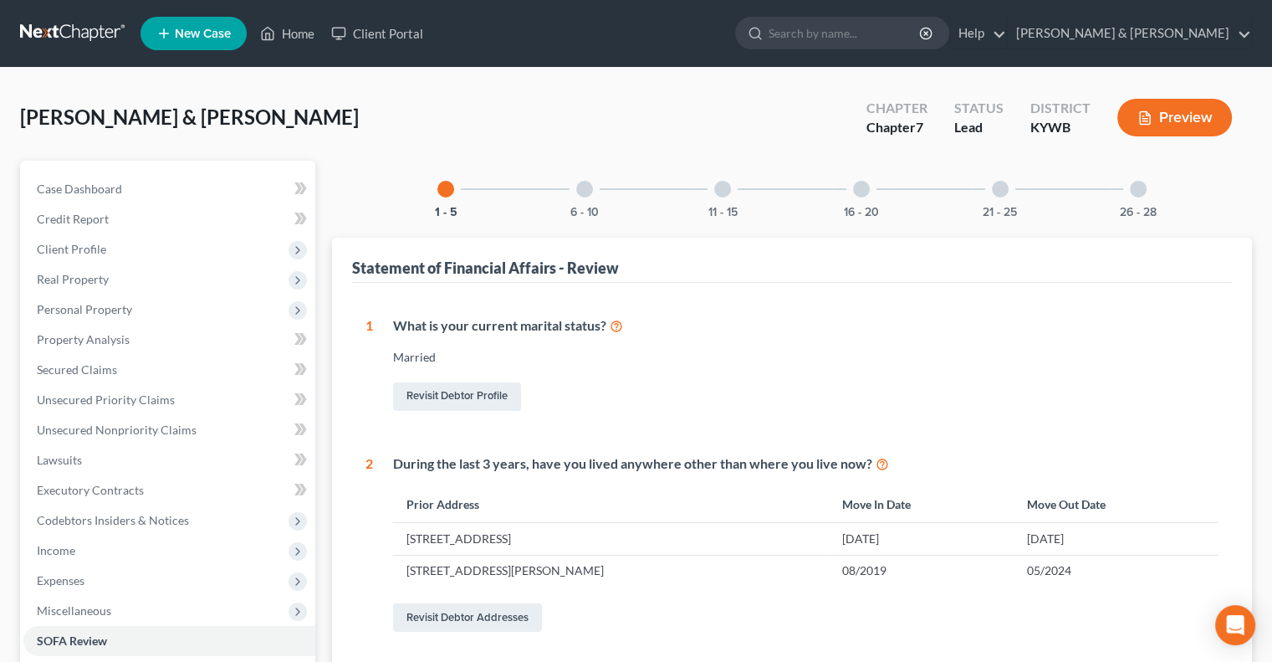
click at [585, 187] on div at bounding box center [584, 189] width 17 height 17
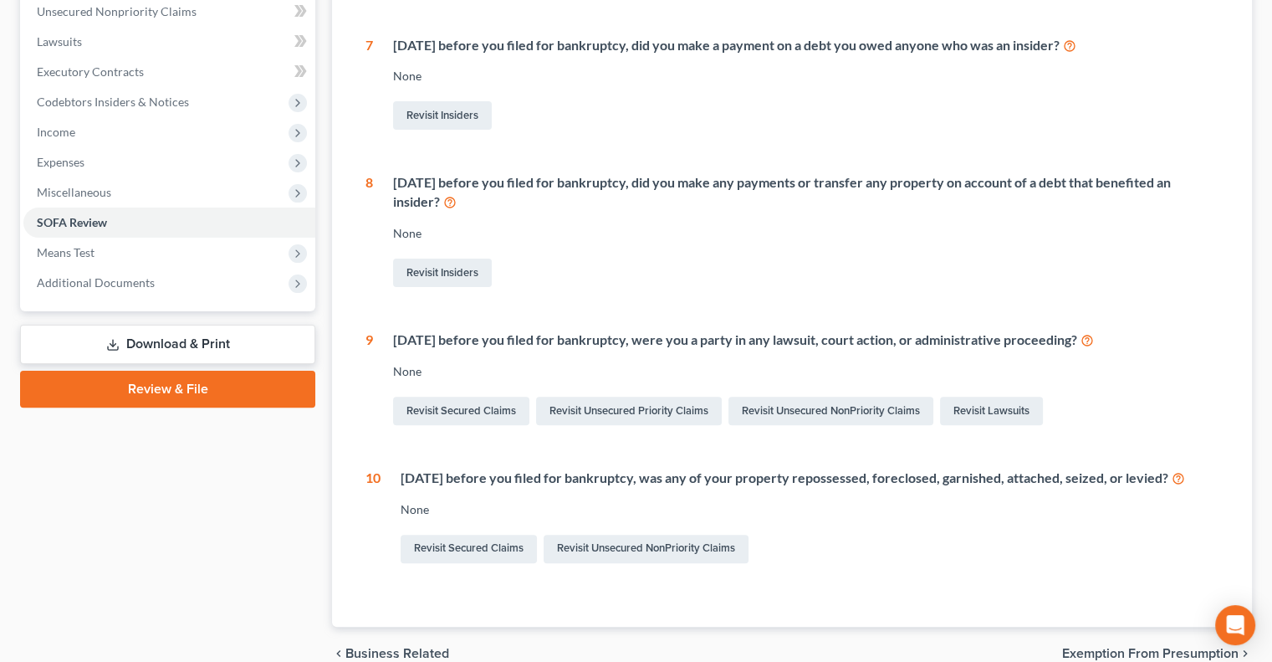
scroll to position [84, 0]
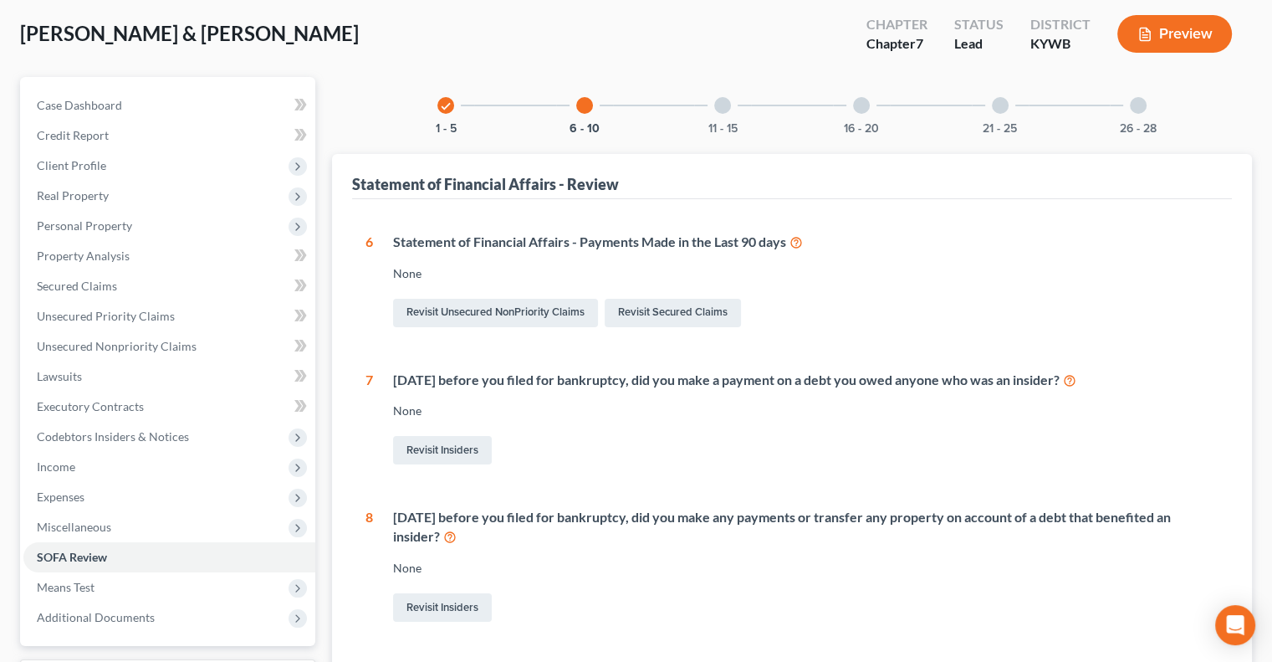
click at [728, 106] on div at bounding box center [722, 105] width 17 height 17
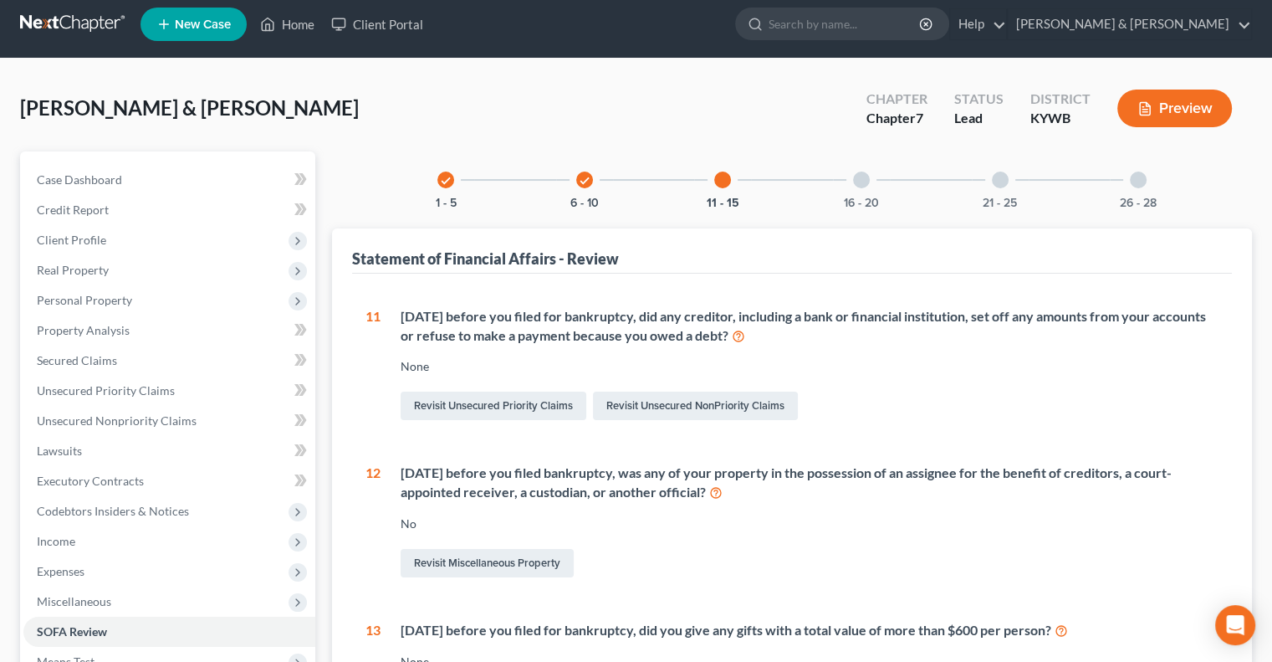
scroll to position [0, 0]
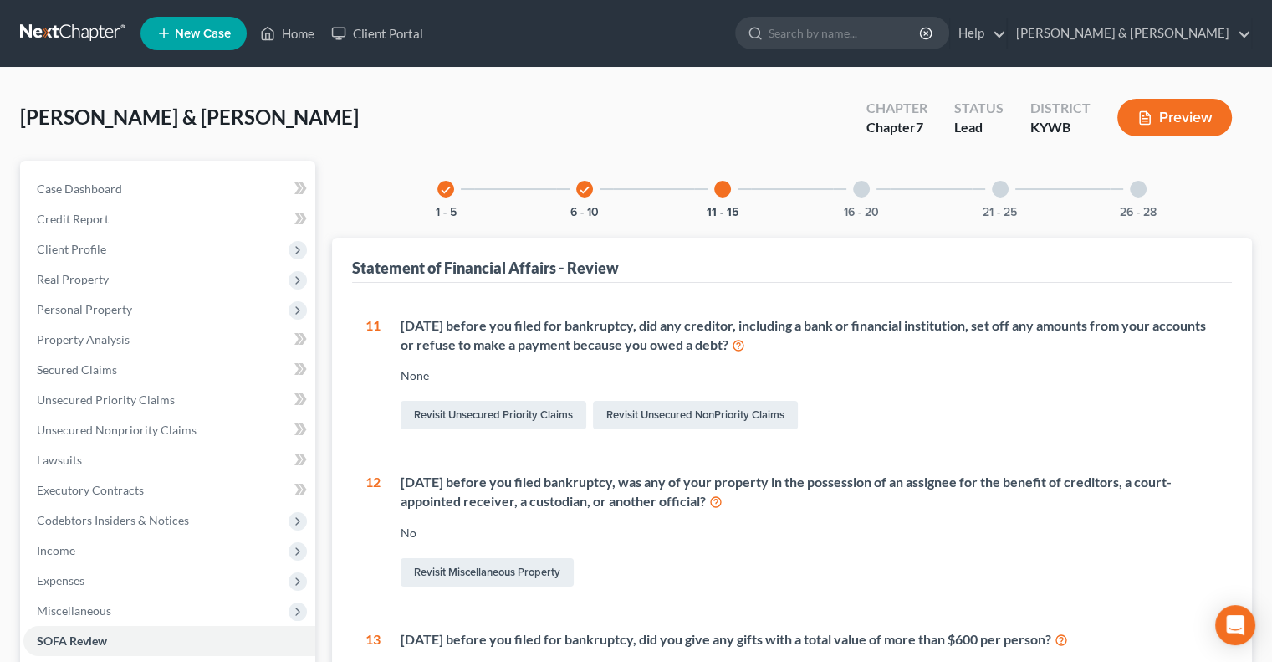
click at [858, 189] on div at bounding box center [861, 189] width 17 height 17
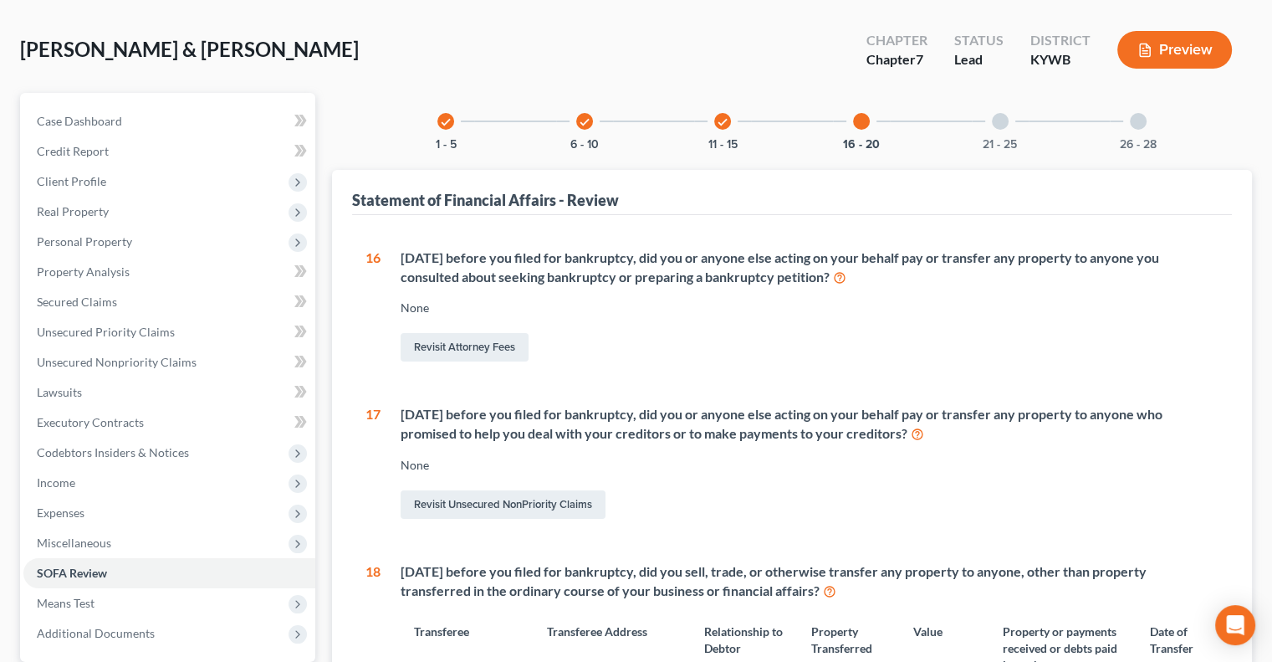
scroll to position [59, 0]
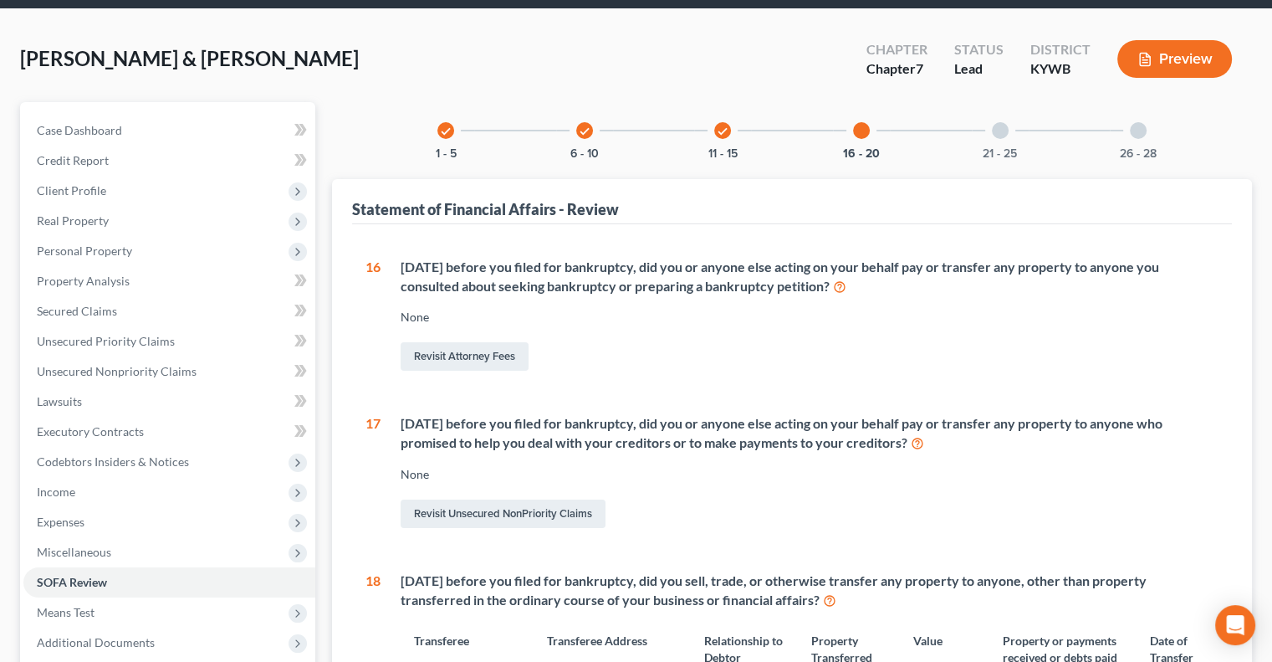
click at [999, 125] on div at bounding box center [1000, 130] width 17 height 17
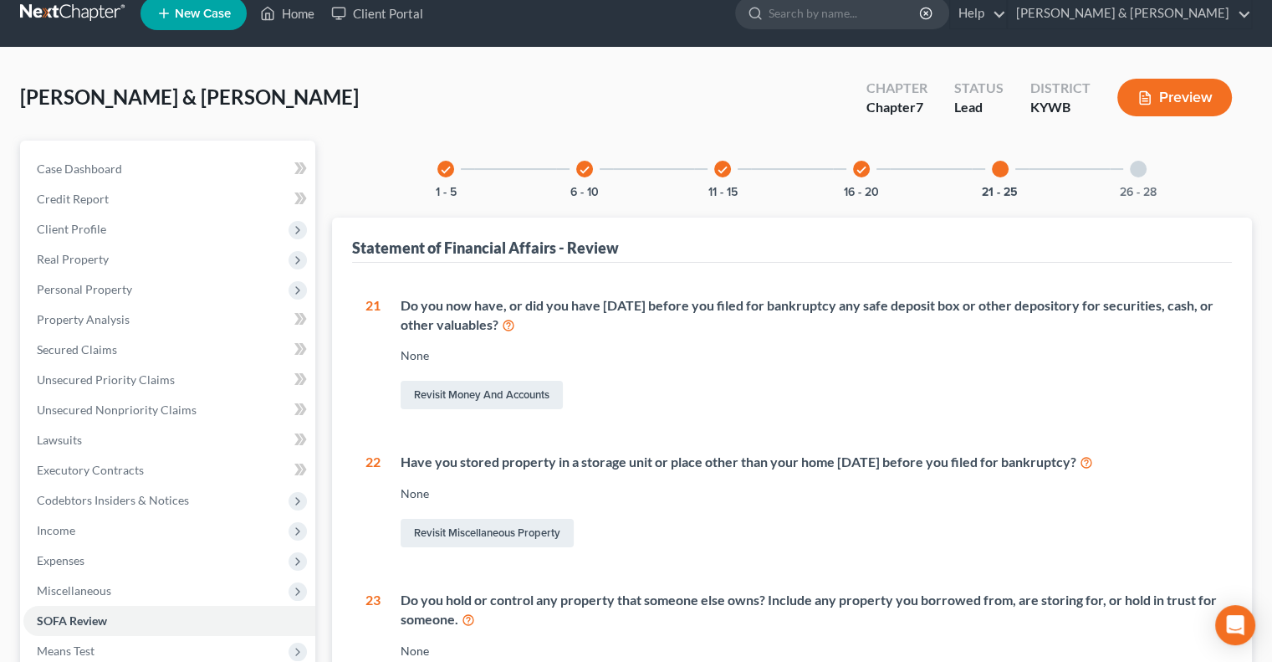
scroll to position [0, 0]
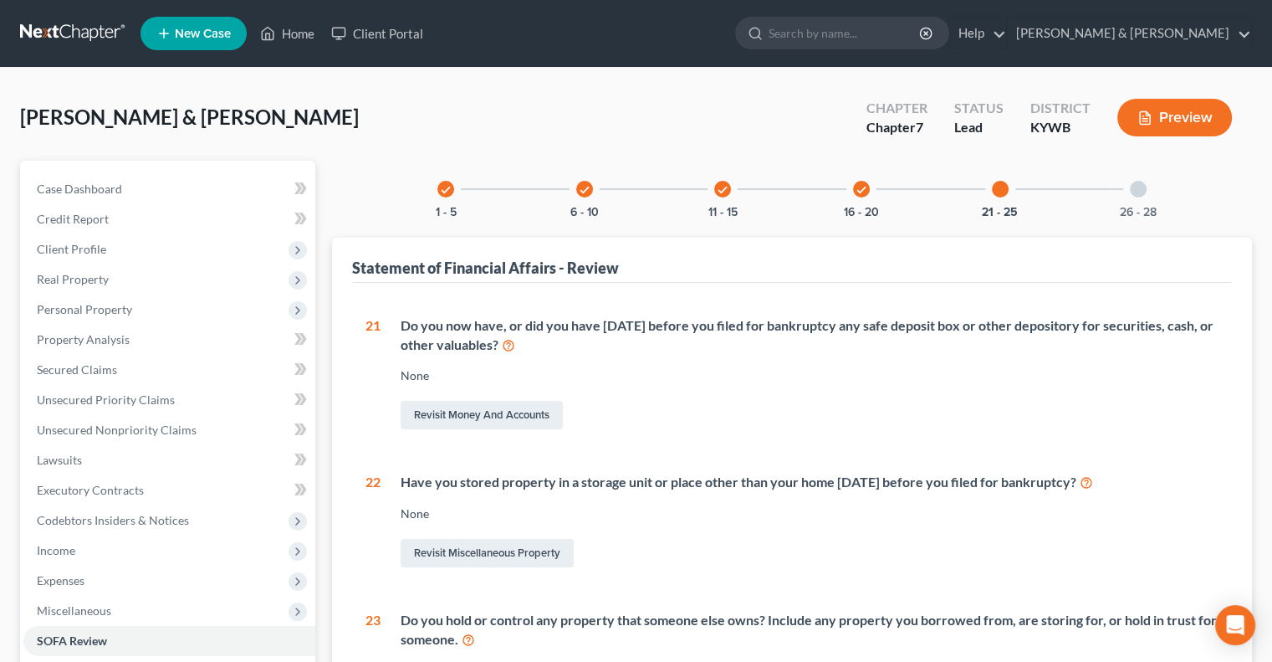
click at [1134, 189] on div at bounding box center [1138, 189] width 17 height 17
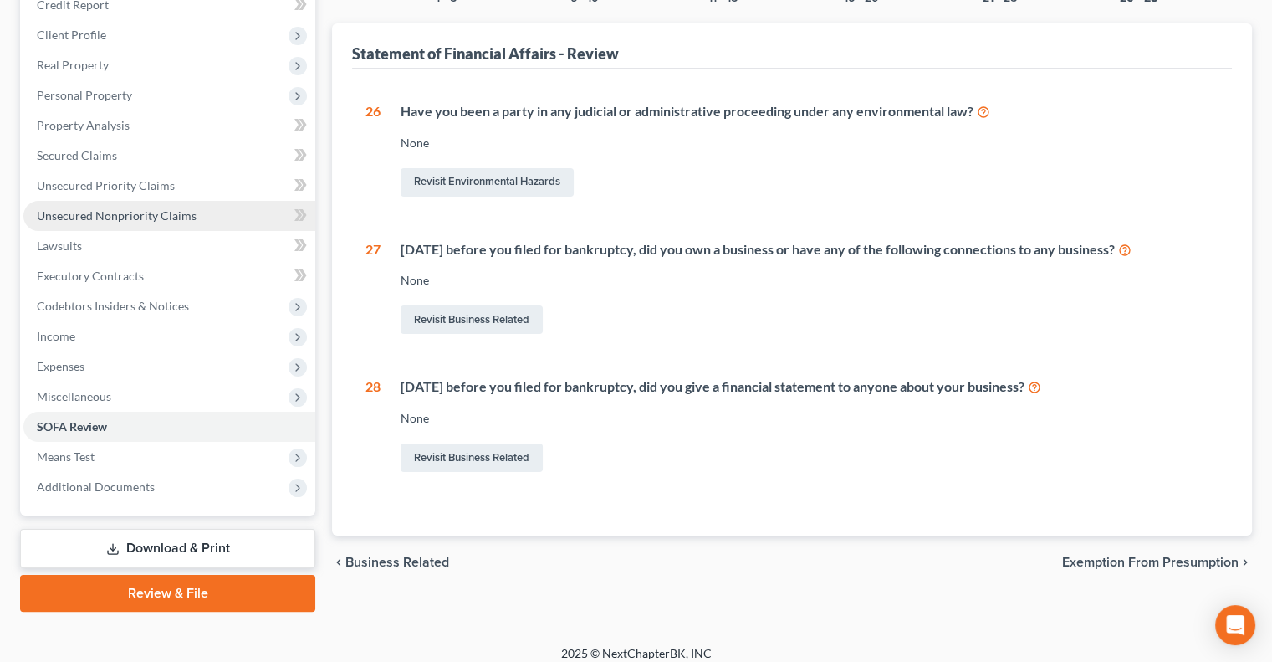
scroll to position [226, 0]
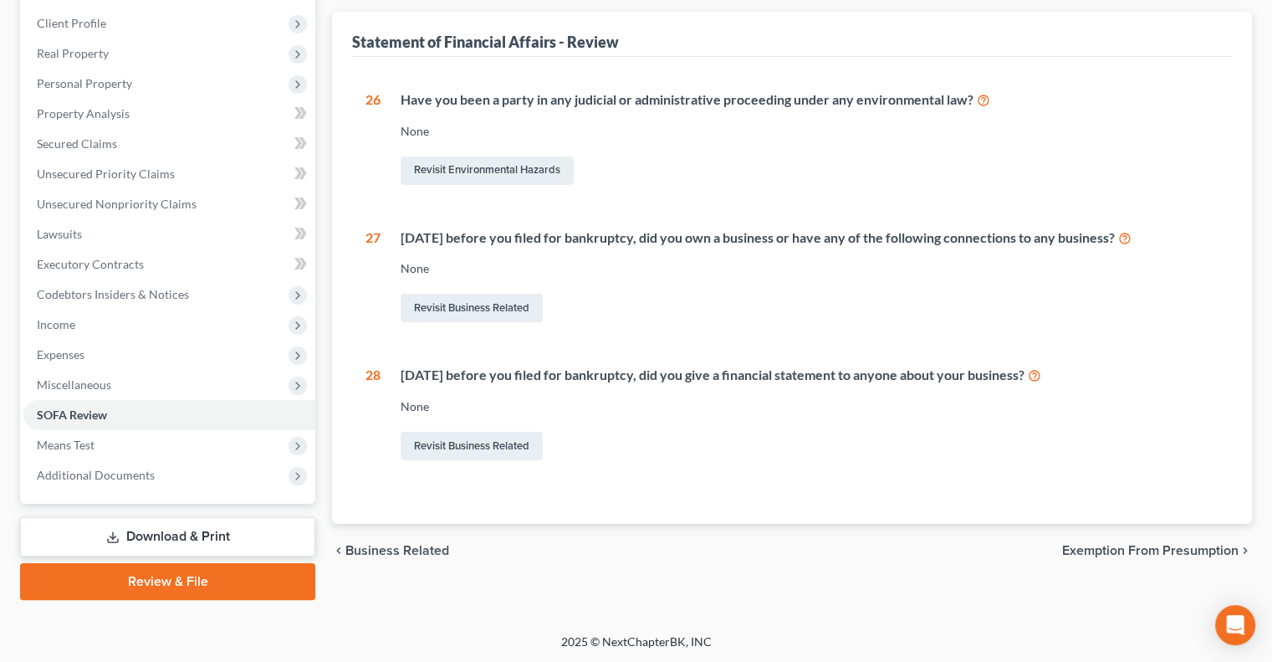
click at [238, 535] on link "Download & Print" at bounding box center [167, 536] width 295 height 39
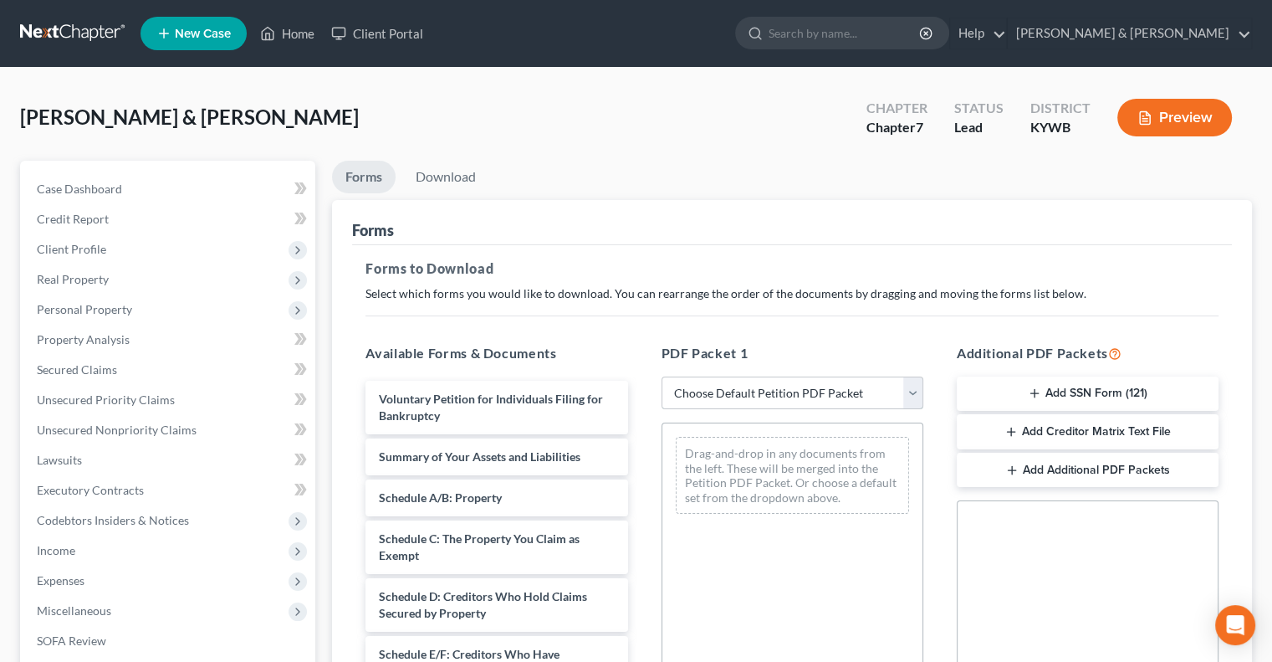
click at [912, 392] on select "Choose Default Petition PDF Packet Complete Bankruptcy Petition (all forms and …" at bounding box center [793, 392] width 262 height 33
click at [662, 376] on select "Choose Default Petition PDF Packet Complete Bankruptcy Petition (all forms and …" at bounding box center [793, 392] width 262 height 33
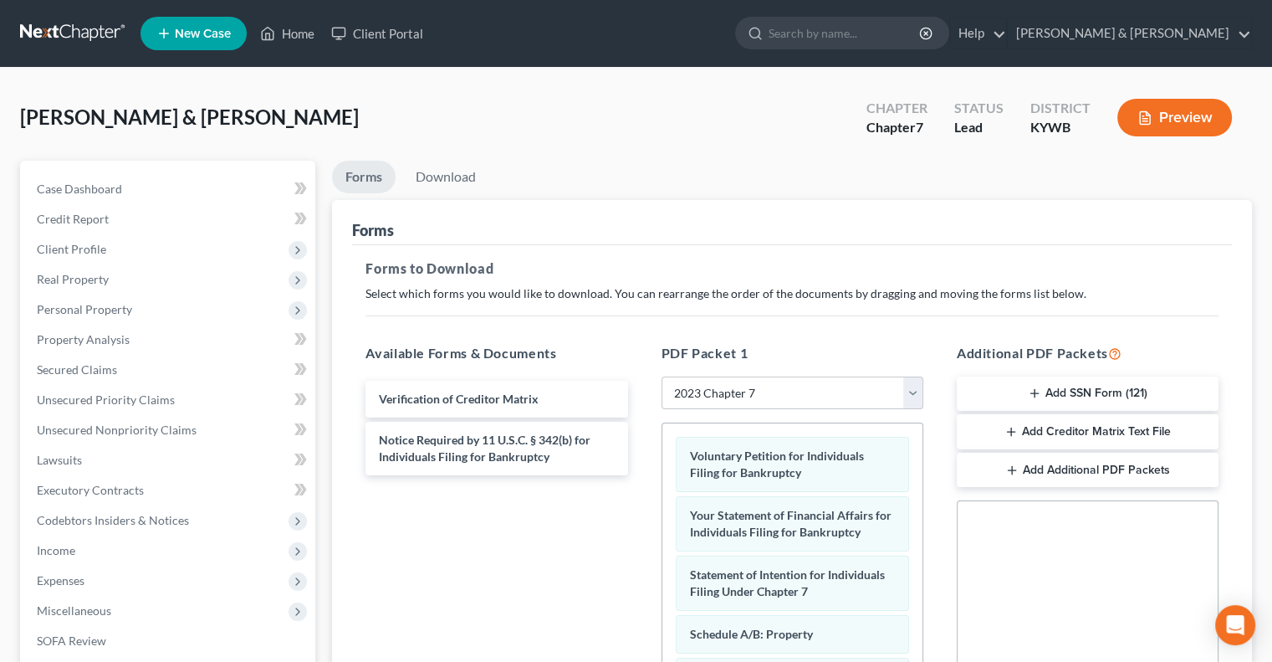
click at [1037, 387] on icon "button" at bounding box center [1034, 392] width 13 height 13
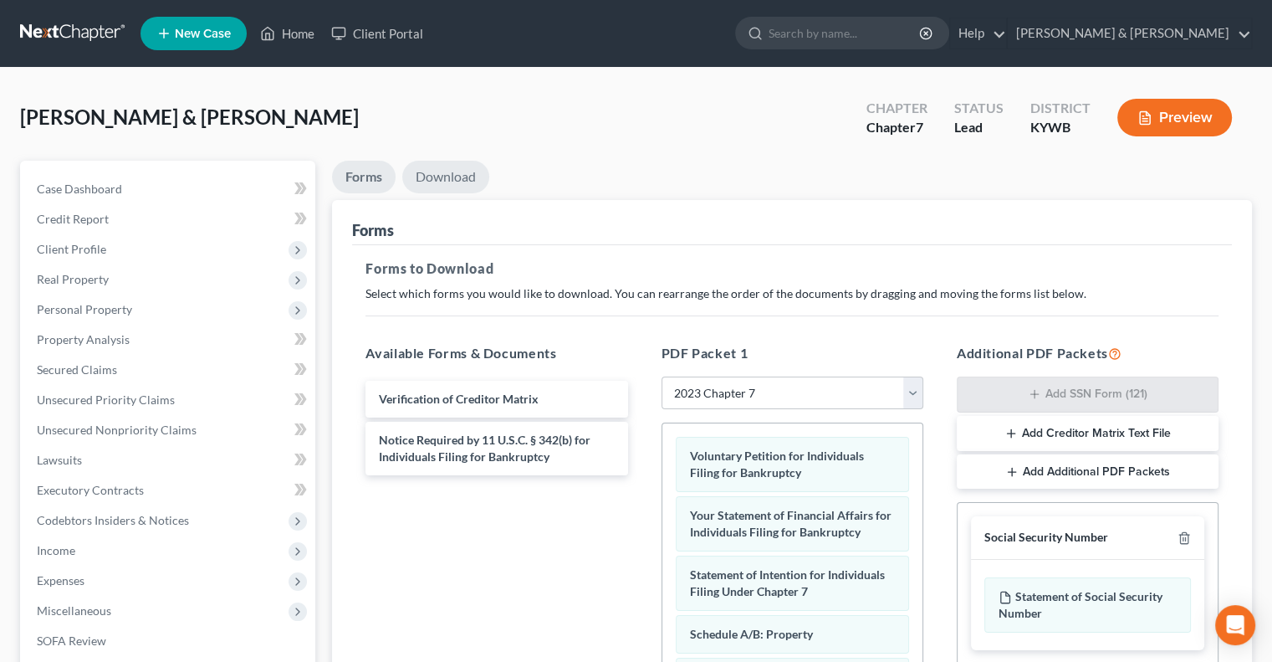
click at [465, 171] on link "Download" at bounding box center [445, 177] width 87 height 33
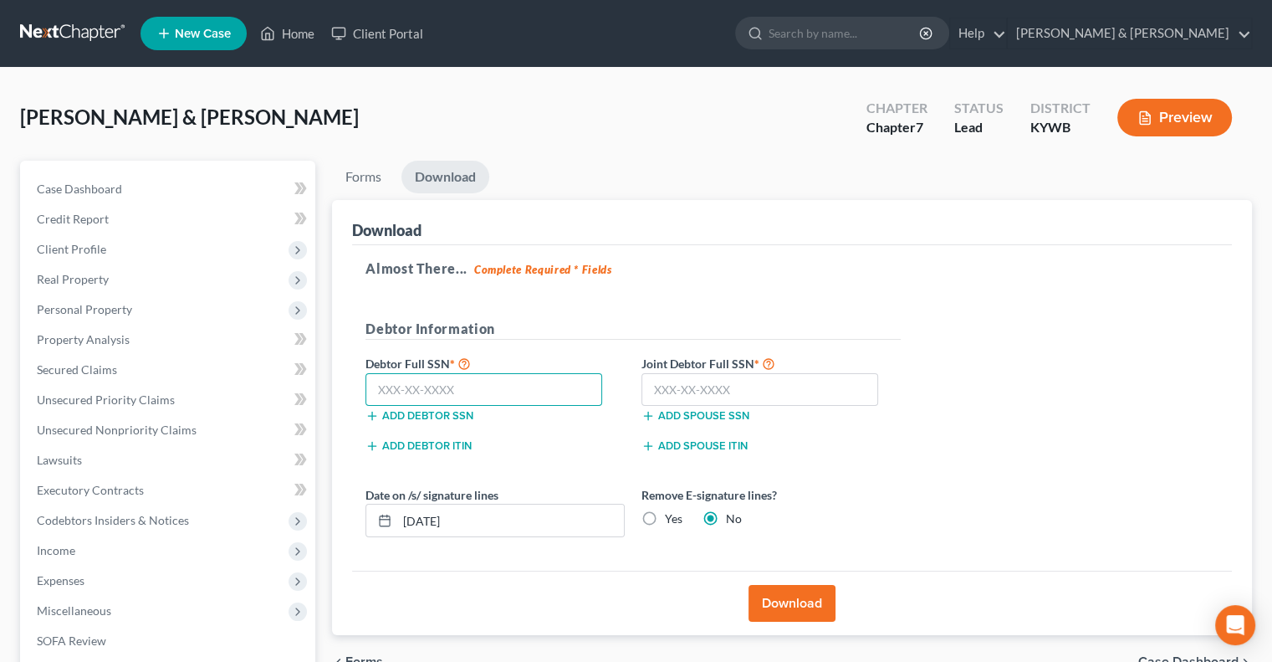
click at [401, 391] on input "text" at bounding box center [483, 389] width 237 height 33
click at [719, 381] on input "text" at bounding box center [759, 389] width 237 height 33
click at [665, 518] on label "Yes" at bounding box center [674, 518] width 18 height 17
click at [672, 518] on input "Yes" at bounding box center [677, 515] width 11 height 11
drag, startPoint x: 482, startPoint y: 521, endPoint x: 402, endPoint y: 529, distance: 79.9
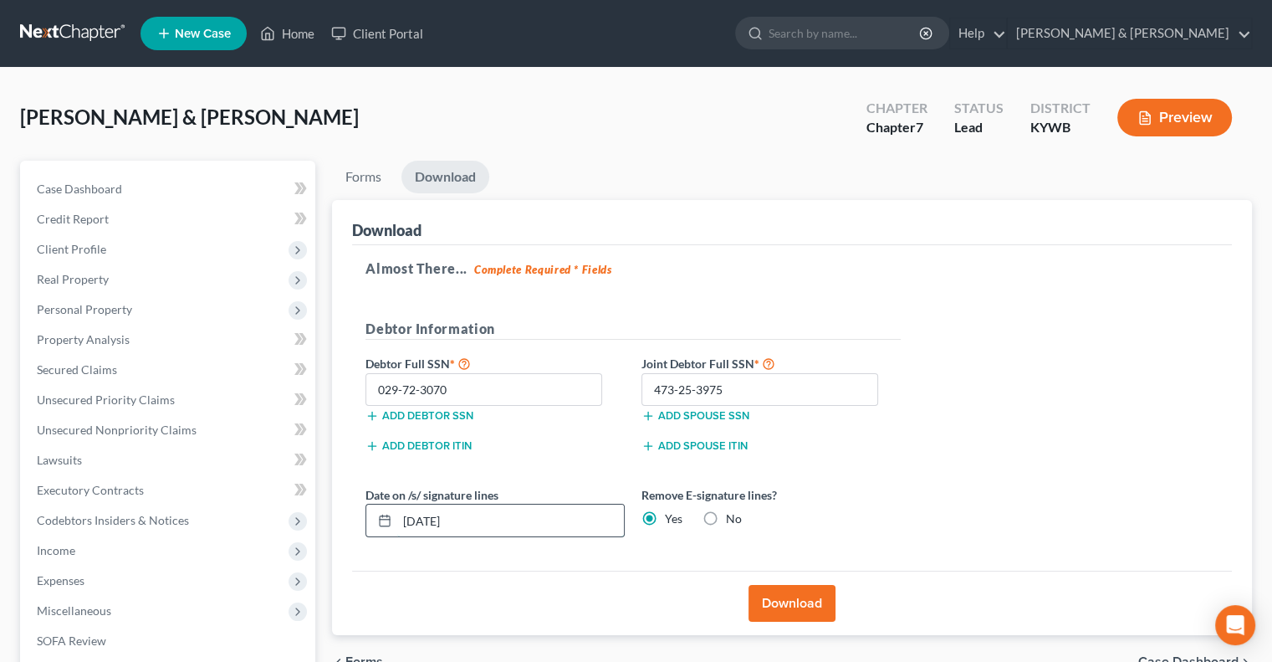
click at [402, 529] on input "[DATE]" at bounding box center [510, 520] width 227 height 32
click at [804, 597] on button "Download" at bounding box center [792, 603] width 87 height 37
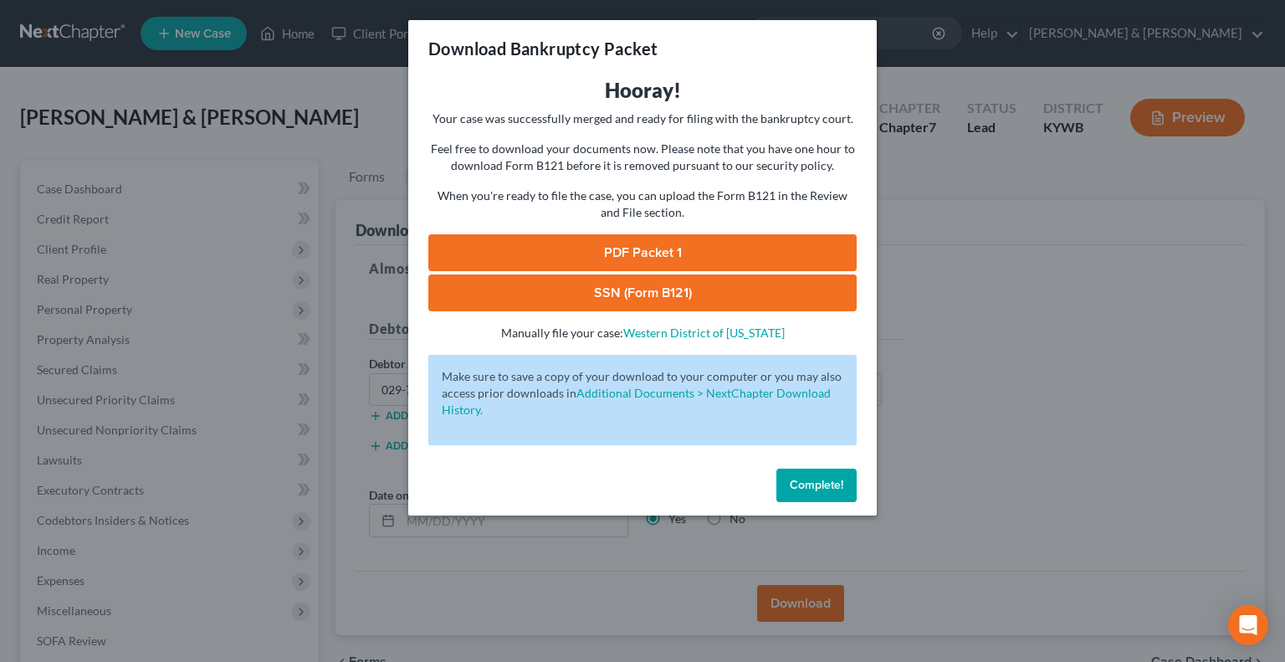
click at [668, 291] on link "SSN (Form B121)" at bounding box center [642, 292] width 428 height 37
click at [642, 246] on link "PDF Packet 1" at bounding box center [642, 252] width 428 height 37
drag, startPoint x: 808, startPoint y: 484, endPoint x: 787, endPoint y: 464, distance: 29.0
click at [807, 484] on span "Complete!" at bounding box center [817, 485] width 54 height 14
